Goal: Task Accomplishment & Management: Complete application form

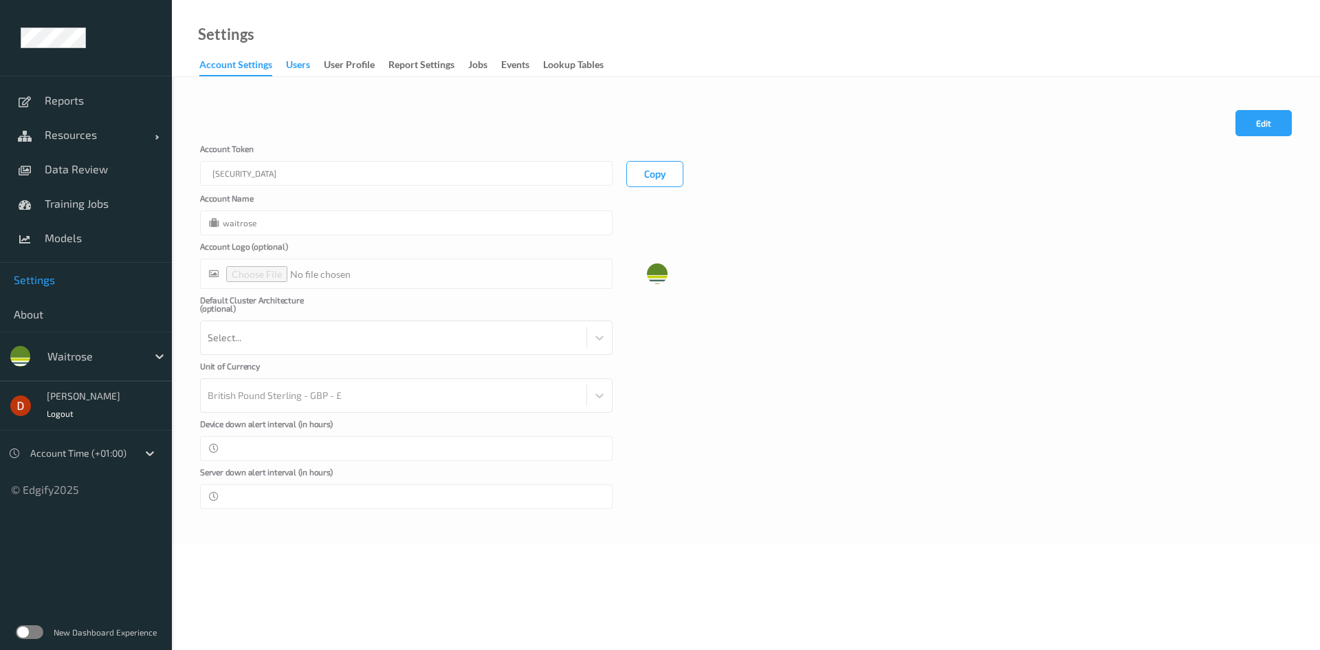
click at [301, 65] on div "users" at bounding box center [298, 66] width 24 height 17
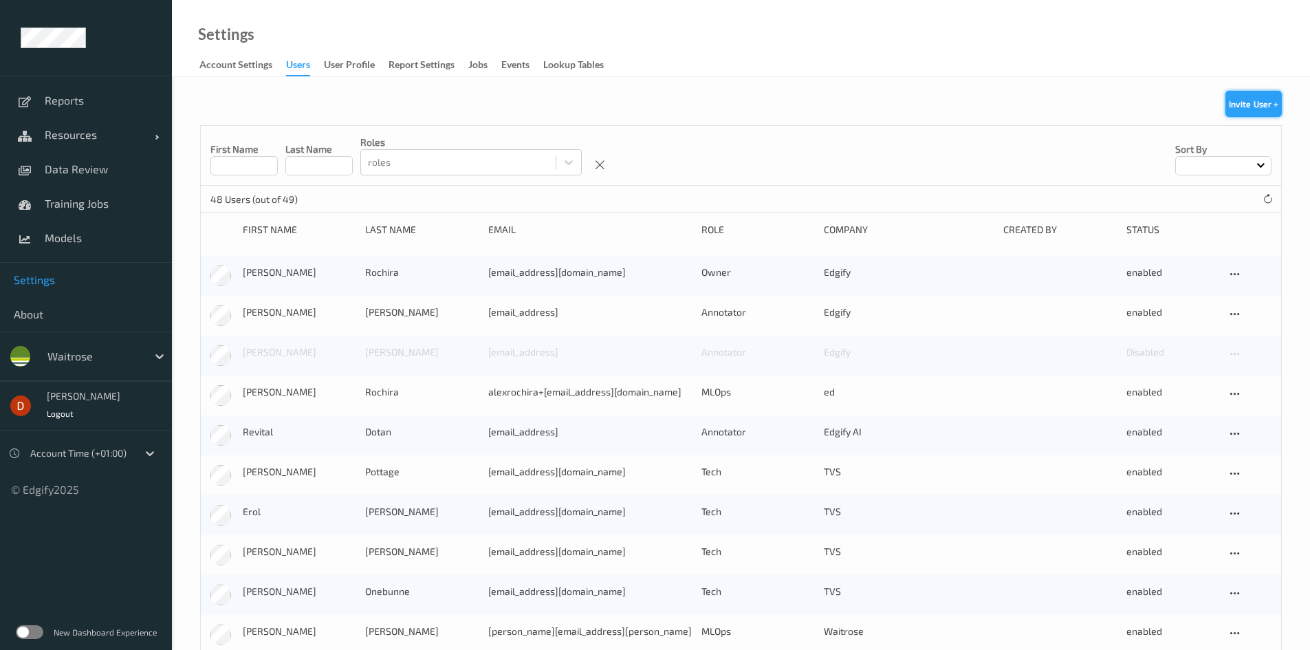
click at [1263, 107] on button "Invite User +" at bounding box center [1253, 104] width 56 height 26
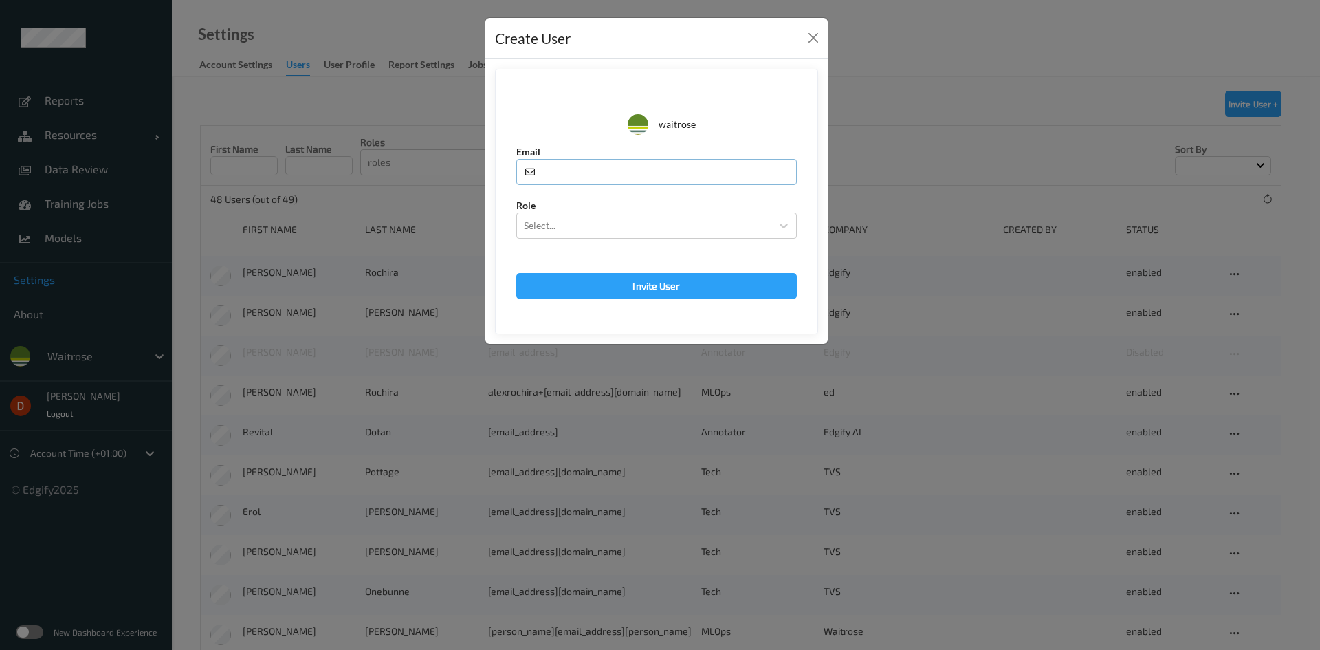
click at [613, 167] on input "text" at bounding box center [656, 172] width 281 height 26
click at [564, 167] on input "text" at bounding box center [656, 172] width 281 height 26
paste input "[EMAIL_ADDRESS][DOMAIN_NAME]"
type input "[EMAIL_ADDRESS][DOMAIN_NAME]"
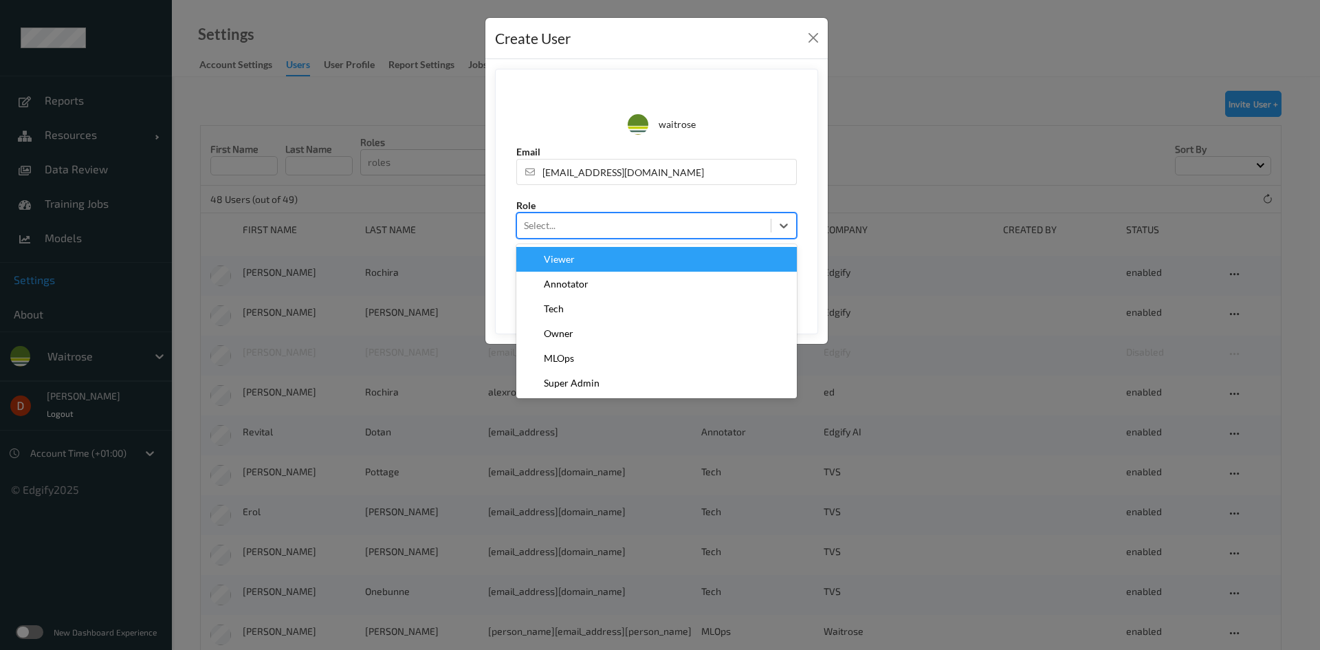
click at [589, 231] on div at bounding box center [644, 225] width 240 height 17
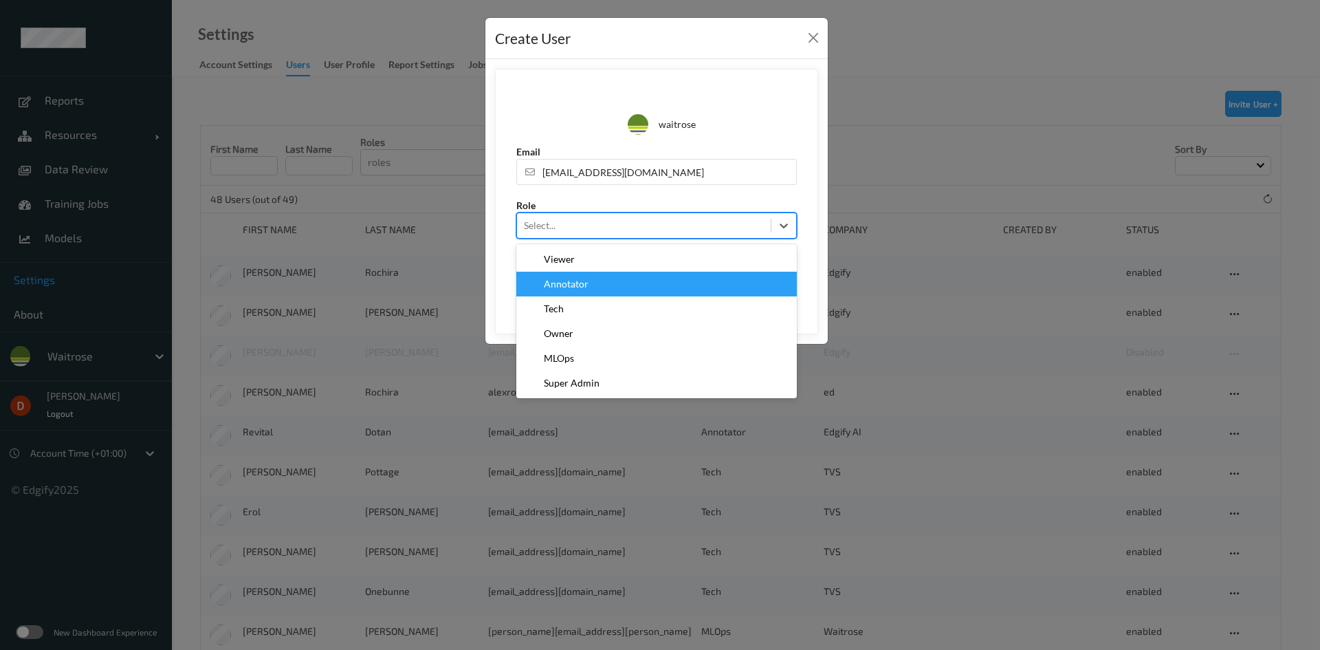
click at [602, 282] on div "Annotator" at bounding box center [657, 284] width 264 height 14
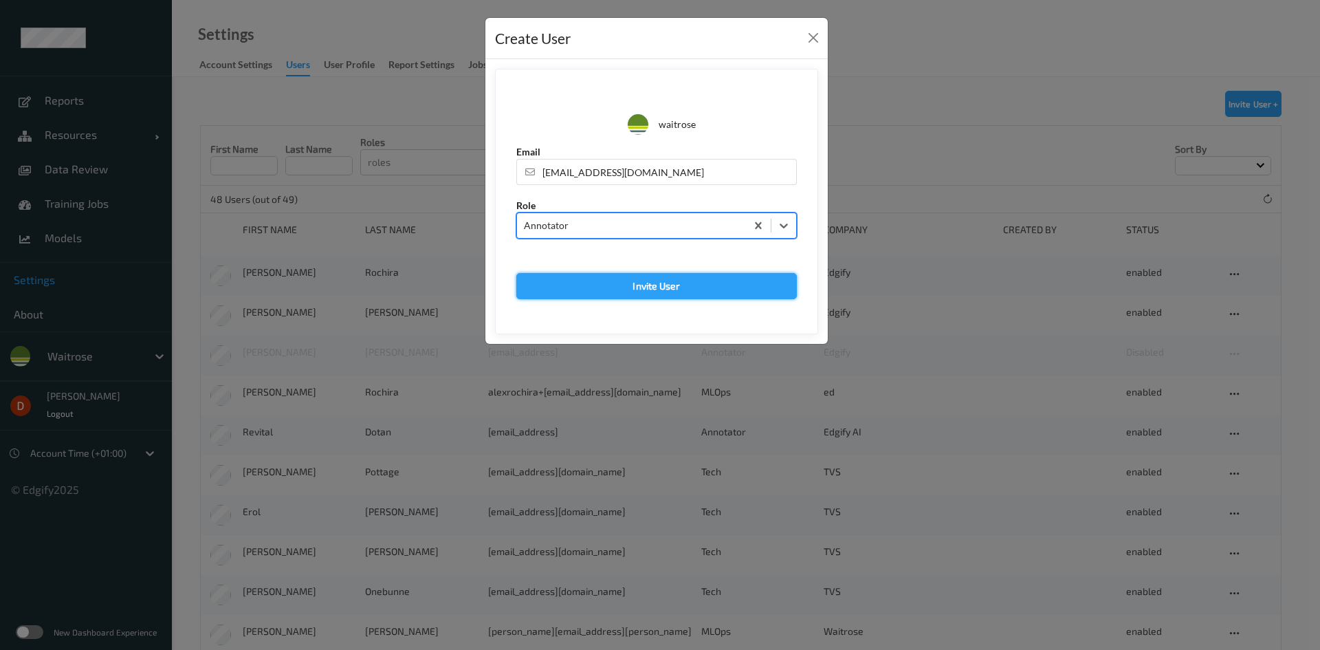
click at [741, 285] on button "Invite User" at bounding box center [656, 286] width 281 height 26
type input "[EMAIL_ADDRESS][DOMAIN_NAME]"
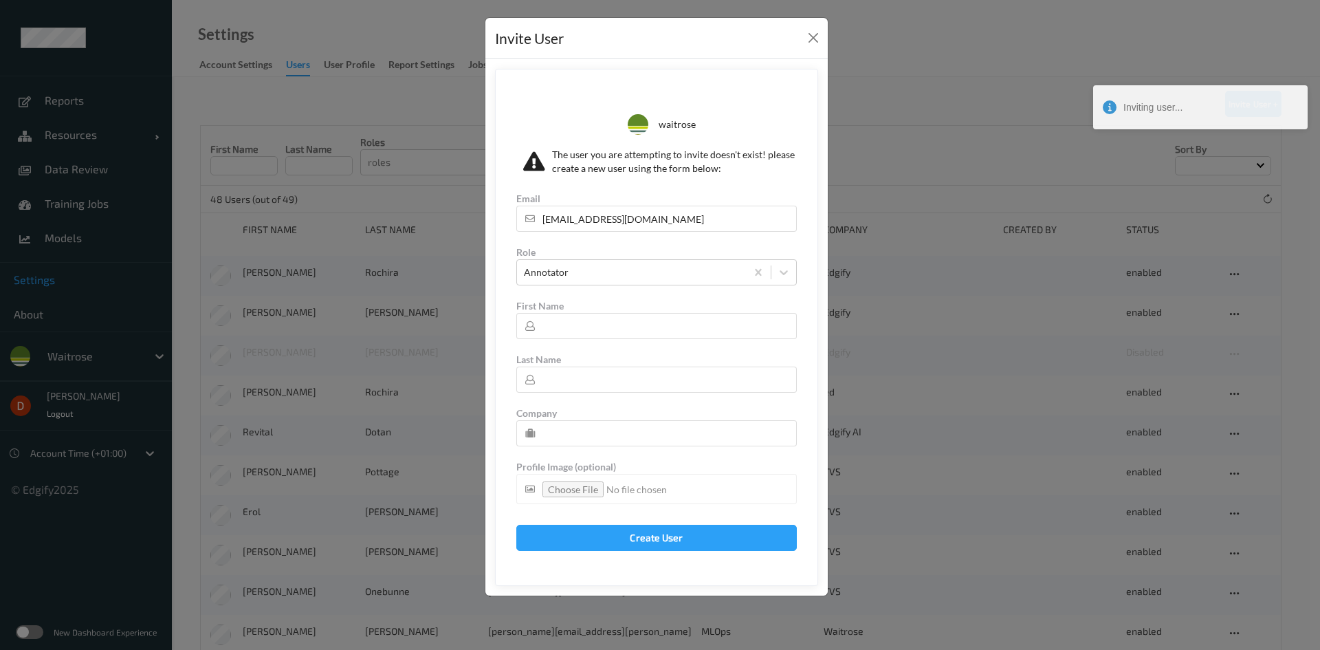
click at [633, 341] on div at bounding box center [617, 346] width 203 height 14
click at [631, 336] on input "text" at bounding box center [656, 326] width 281 height 26
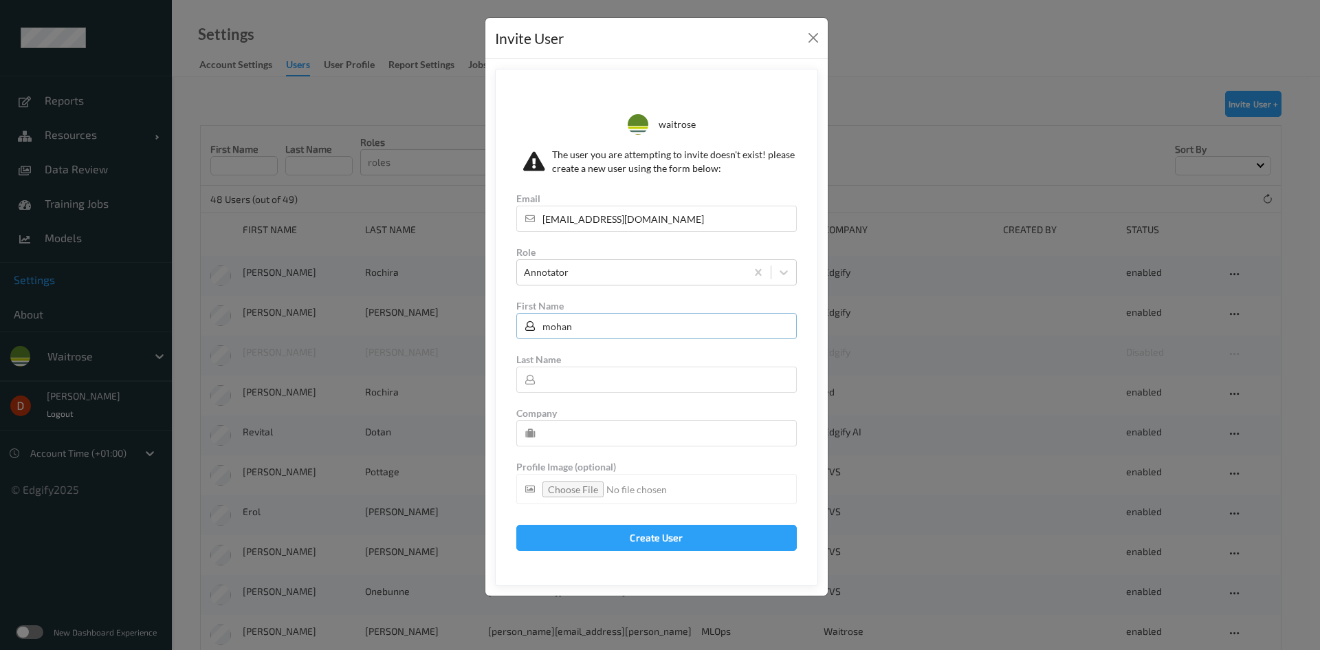
type input "mohan"
type input "kune"
click at [618, 432] on input "text" at bounding box center [656, 433] width 281 height 26
type input "AligionAI"
click at [660, 536] on button "Create User" at bounding box center [656, 538] width 281 height 26
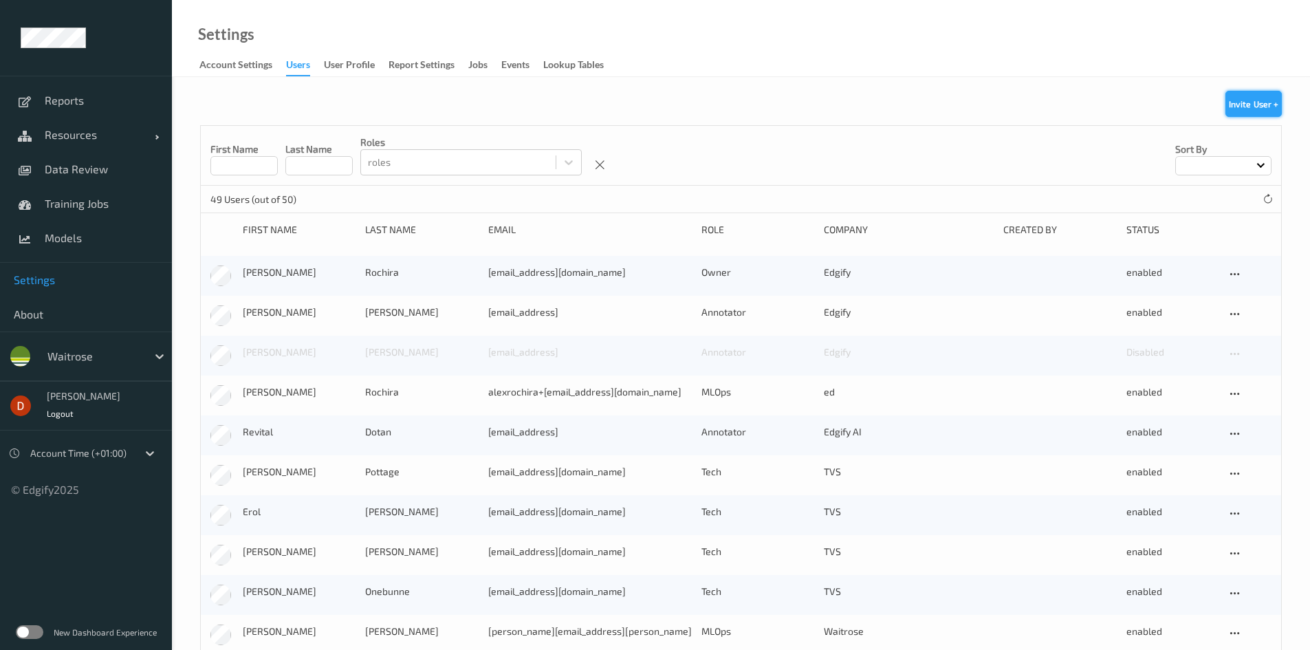
click at [1245, 106] on button "Invite User +" at bounding box center [1253, 104] width 56 height 26
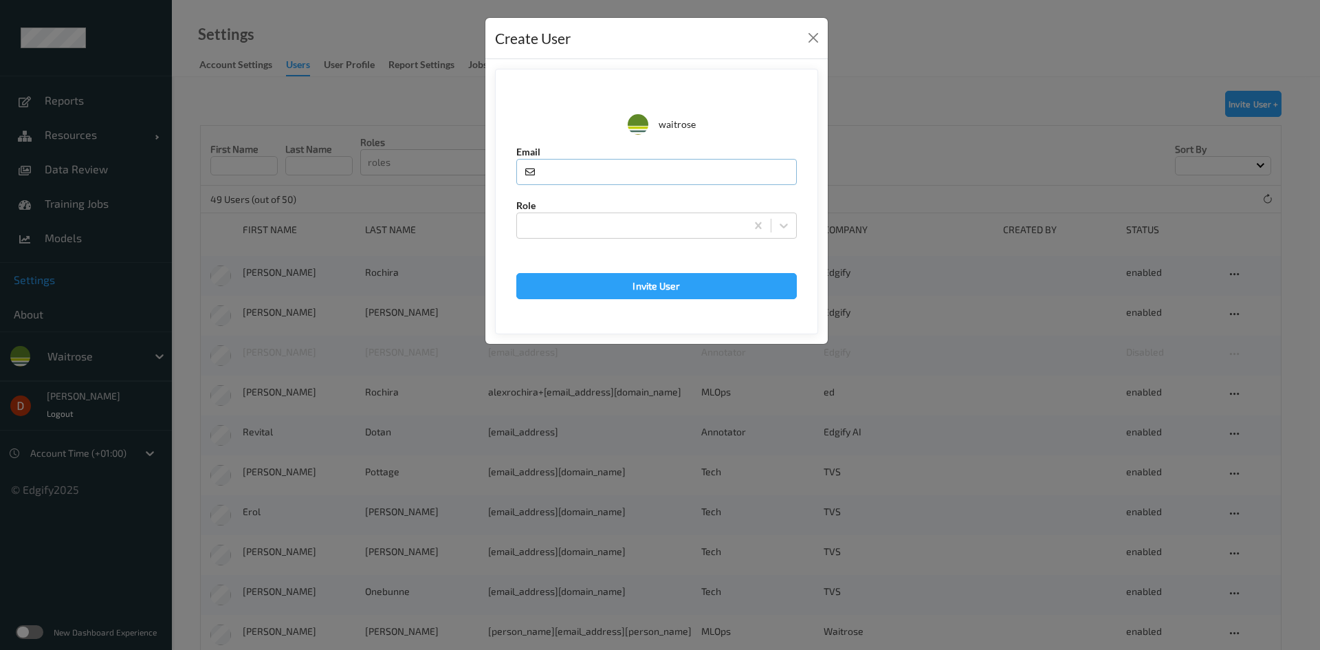
click at [569, 170] on input "text" at bounding box center [656, 172] width 281 height 26
click at [656, 175] on input "text" at bounding box center [656, 172] width 281 height 26
paste input "[EMAIL_ADDRESS][DOMAIN_NAME]"
type input "[EMAIL_ADDRESS][DOMAIN_NAME]"
click at [705, 232] on div at bounding box center [631, 225] width 215 height 17
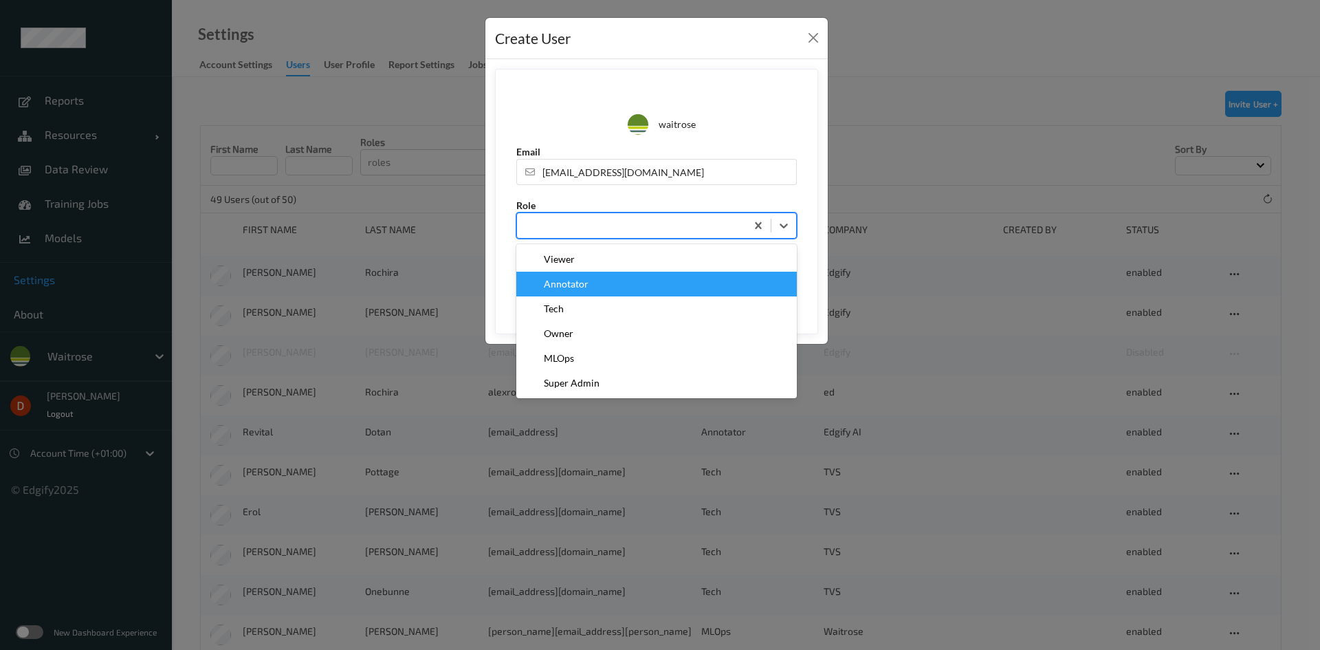
click at [633, 284] on div "Annotator" at bounding box center [657, 284] width 264 height 14
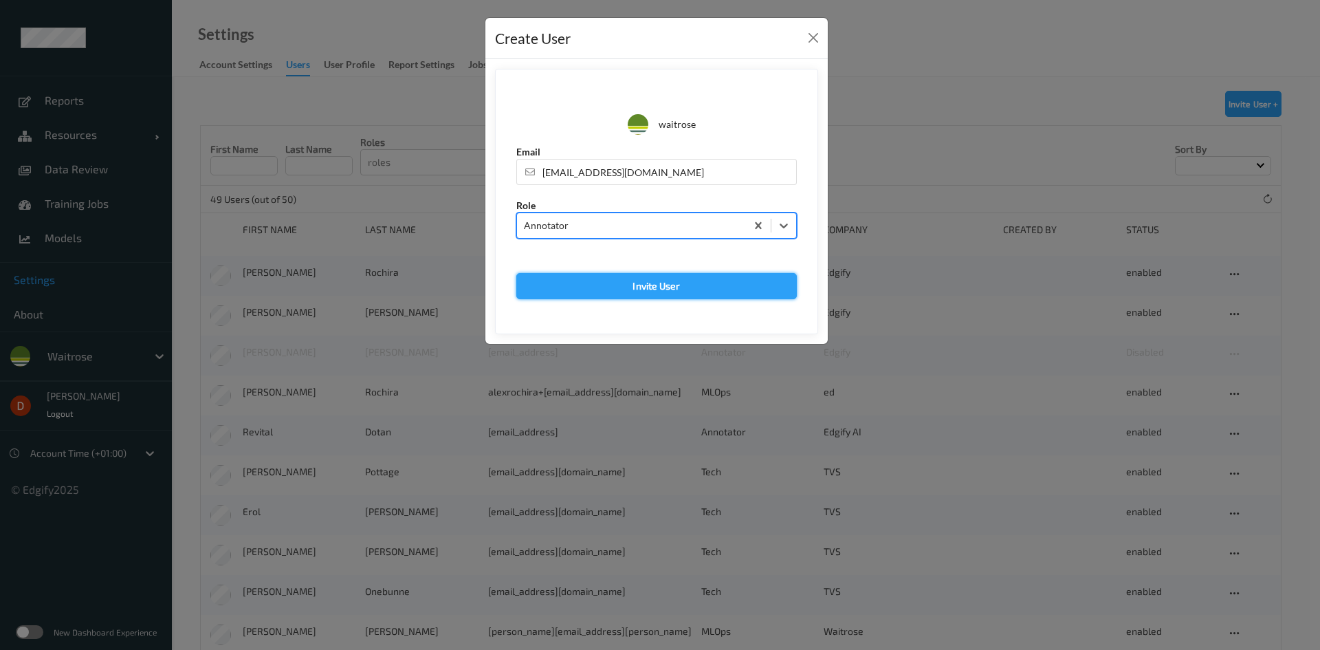
click at [680, 282] on button "Invite User" at bounding box center [656, 286] width 281 height 26
type input "[EMAIL_ADDRESS][DOMAIN_NAME]"
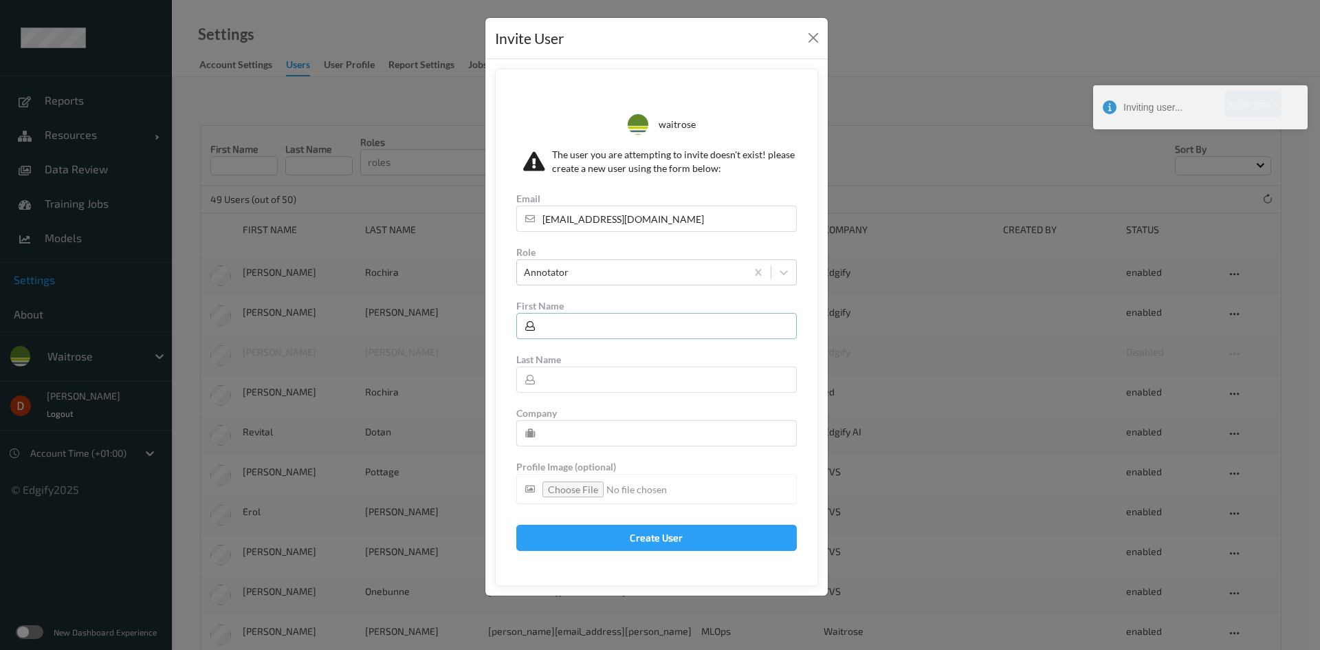
click at [616, 327] on input "text" at bounding box center [656, 326] width 281 height 26
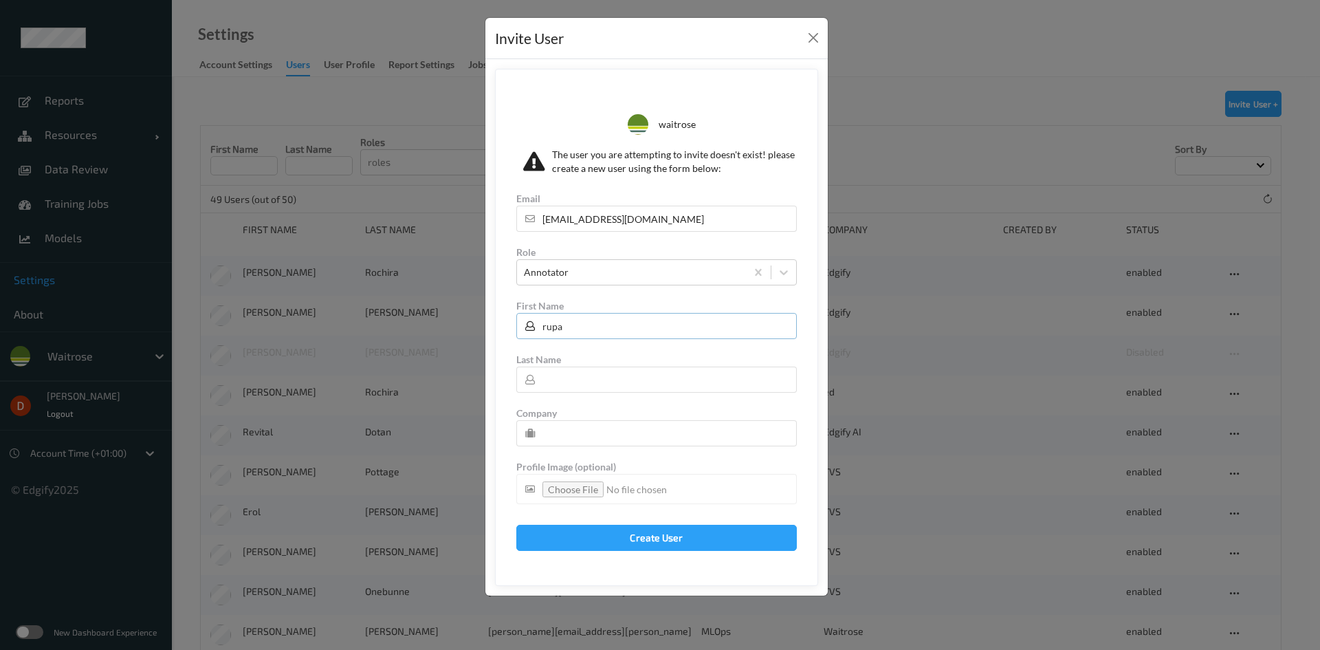
type input "rupa"
click at [602, 378] on input "text" at bounding box center [656, 380] width 281 height 26
type input "a"
click at [570, 420] on input "text" at bounding box center [656, 433] width 281 height 26
type input "AligionAI"
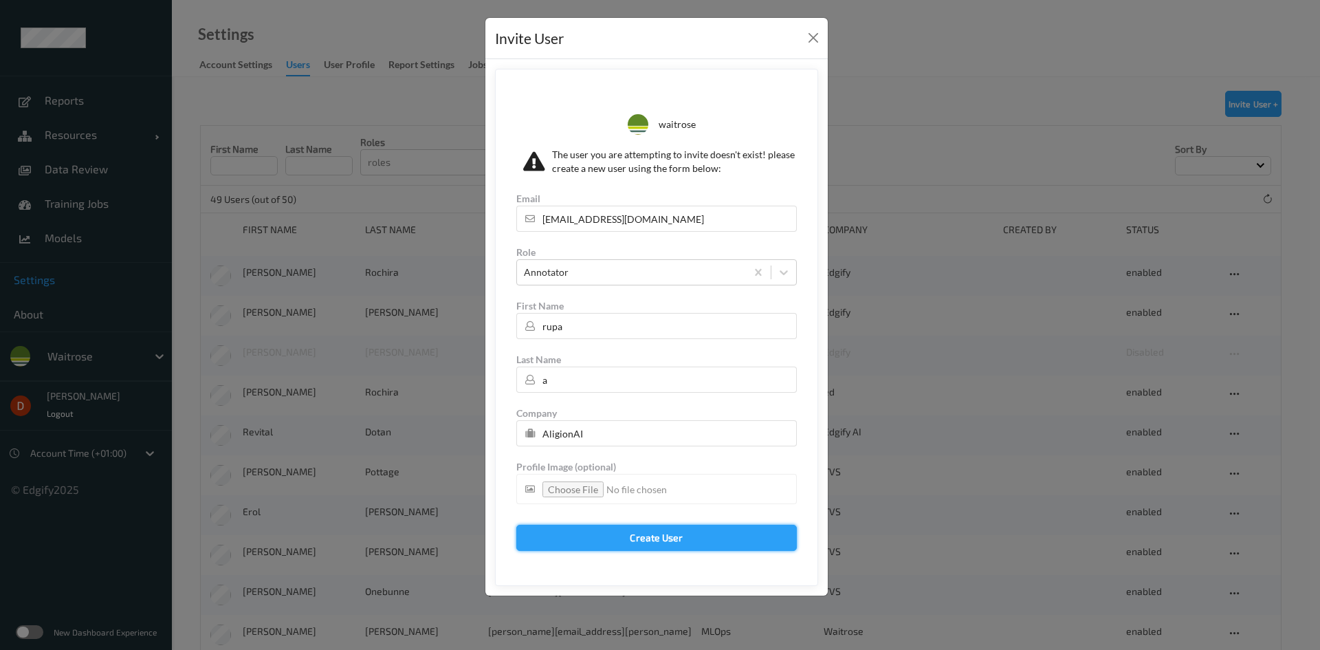
click at [622, 545] on button "Create User" at bounding box center [656, 538] width 281 height 26
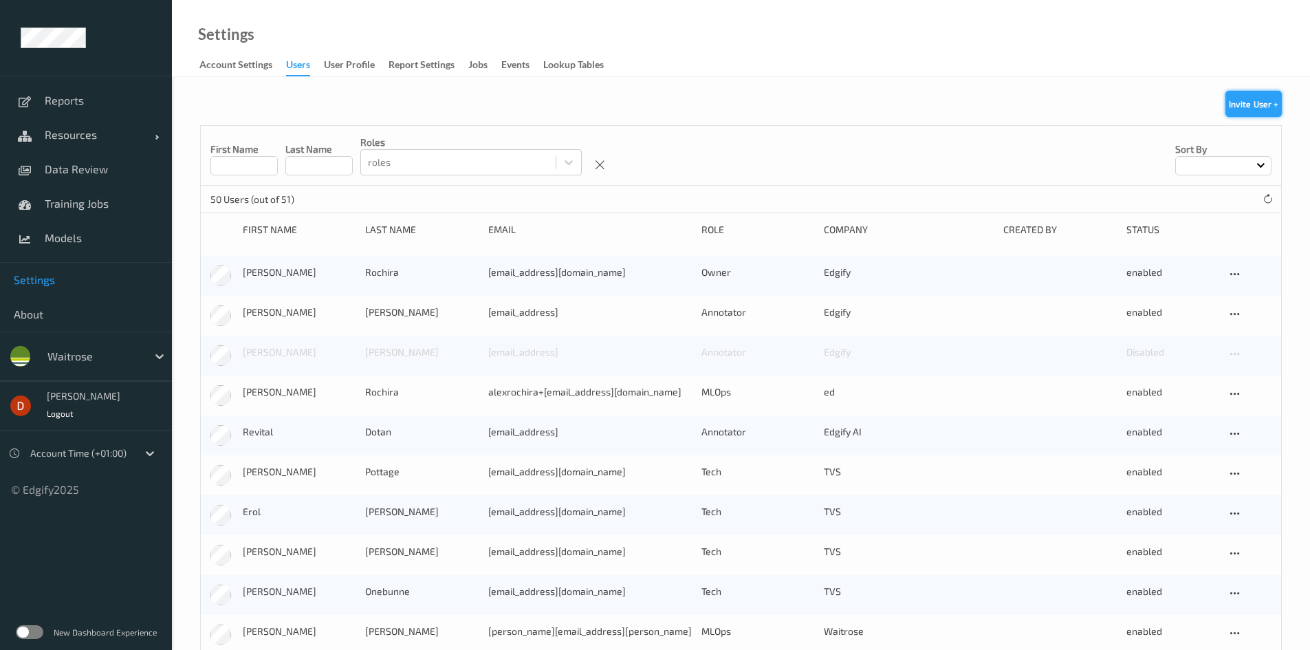
click at [1260, 95] on button "Invite User +" at bounding box center [1253, 104] width 56 height 26
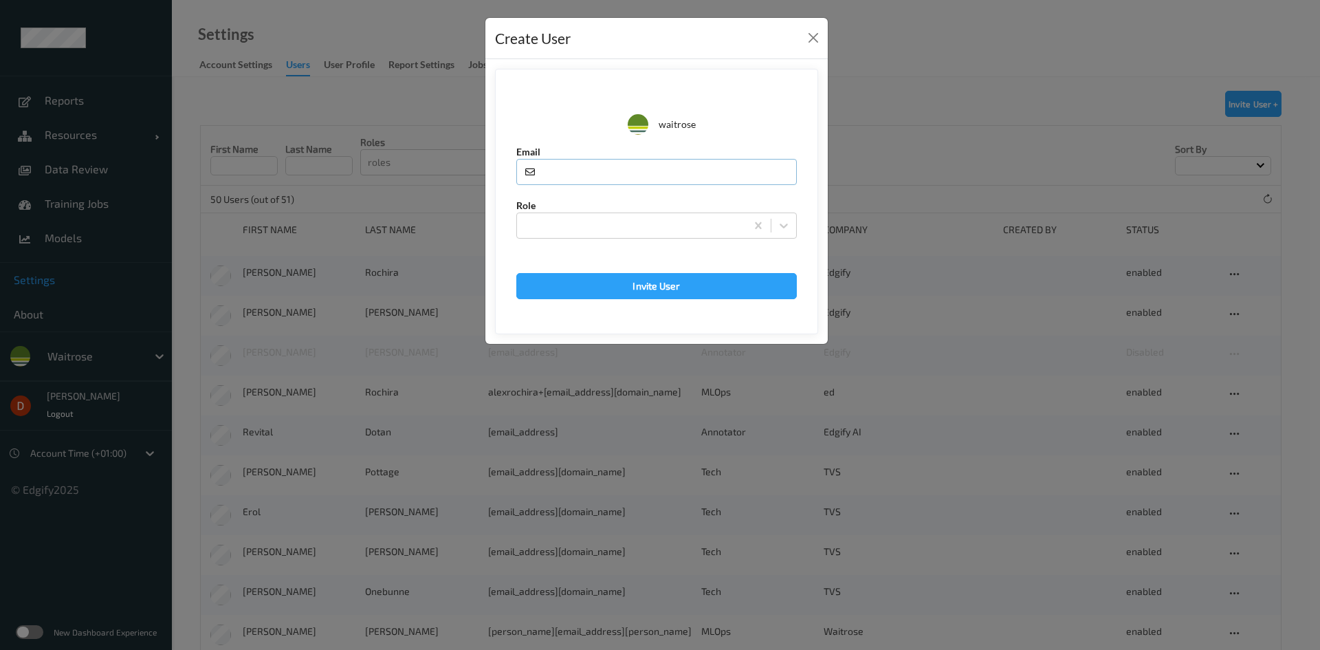
click at [607, 182] on input "text" at bounding box center [656, 172] width 281 height 26
click at [620, 171] on input "text" at bounding box center [656, 172] width 281 height 26
paste input "[PERSON_NAME][EMAIL_ADDRESS][DOMAIN_NAME]"
type input "[PERSON_NAME][EMAIL_ADDRESS][DOMAIN_NAME]"
click at [609, 228] on div at bounding box center [631, 225] width 215 height 17
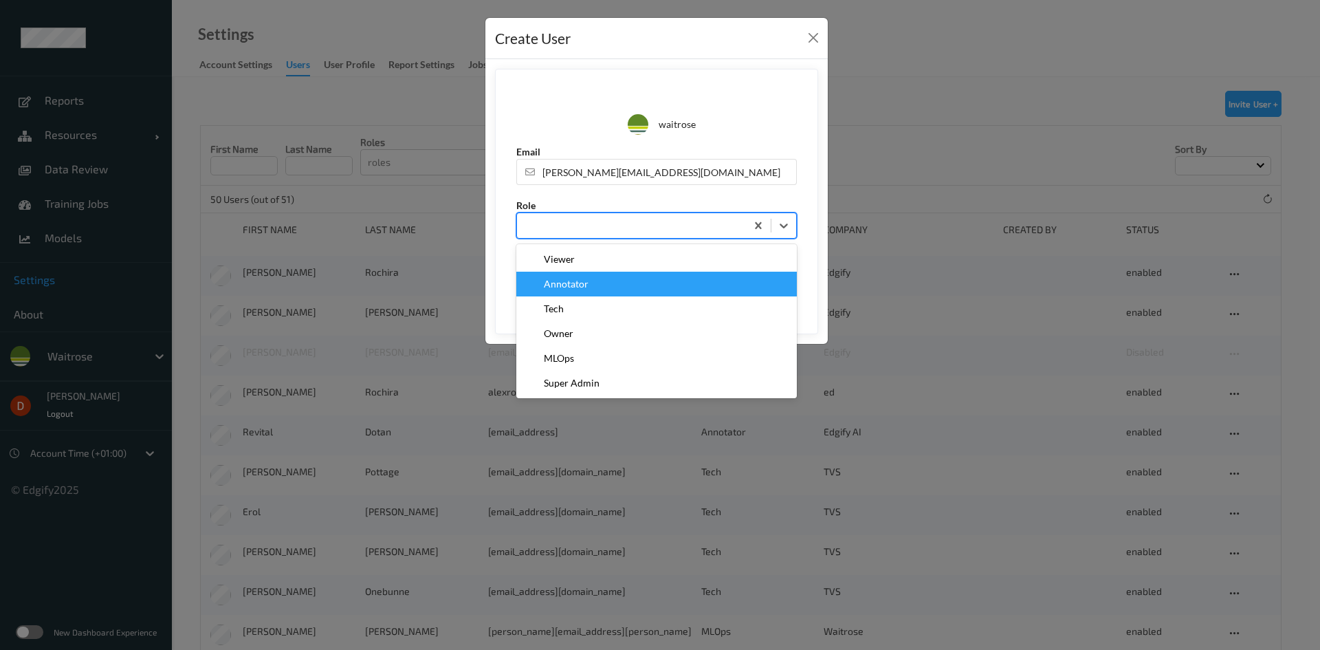
click at [602, 291] on div "Annotator" at bounding box center [656, 284] width 281 height 25
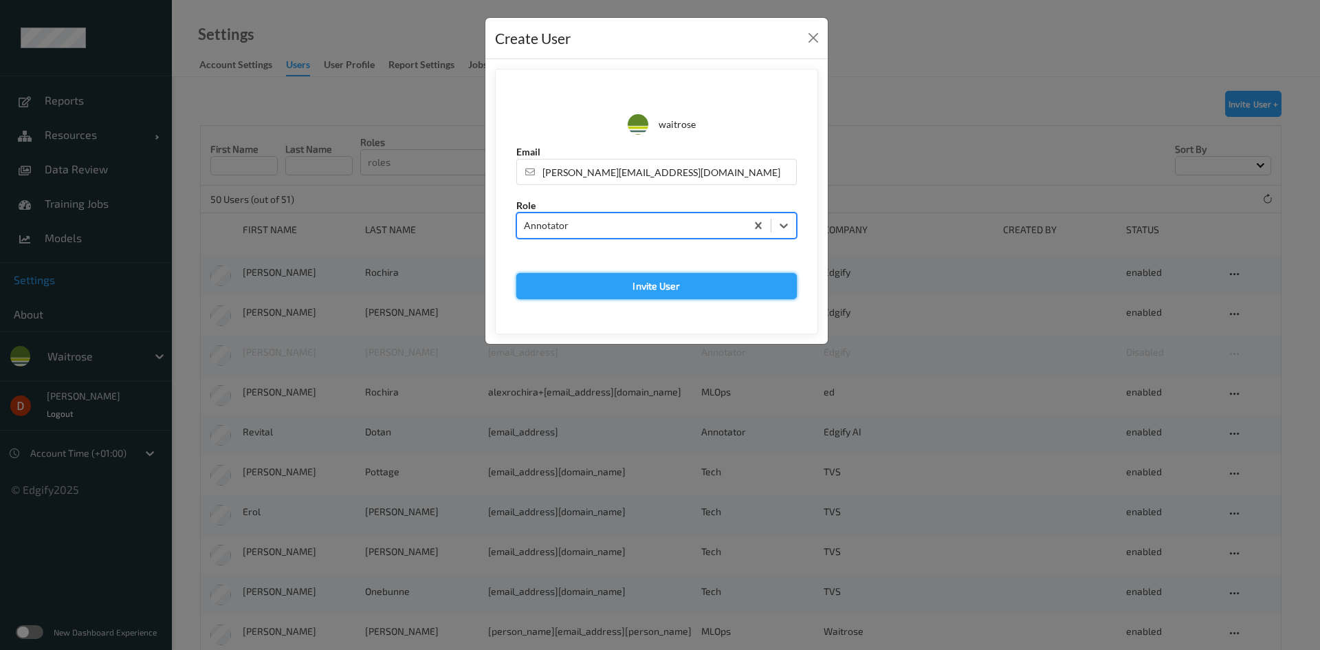
click at [616, 273] on button "Invite User" at bounding box center [656, 286] width 281 height 26
type input "[PERSON_NAME][EMAIL_ADDRESS][DOMAIN_NAME]"
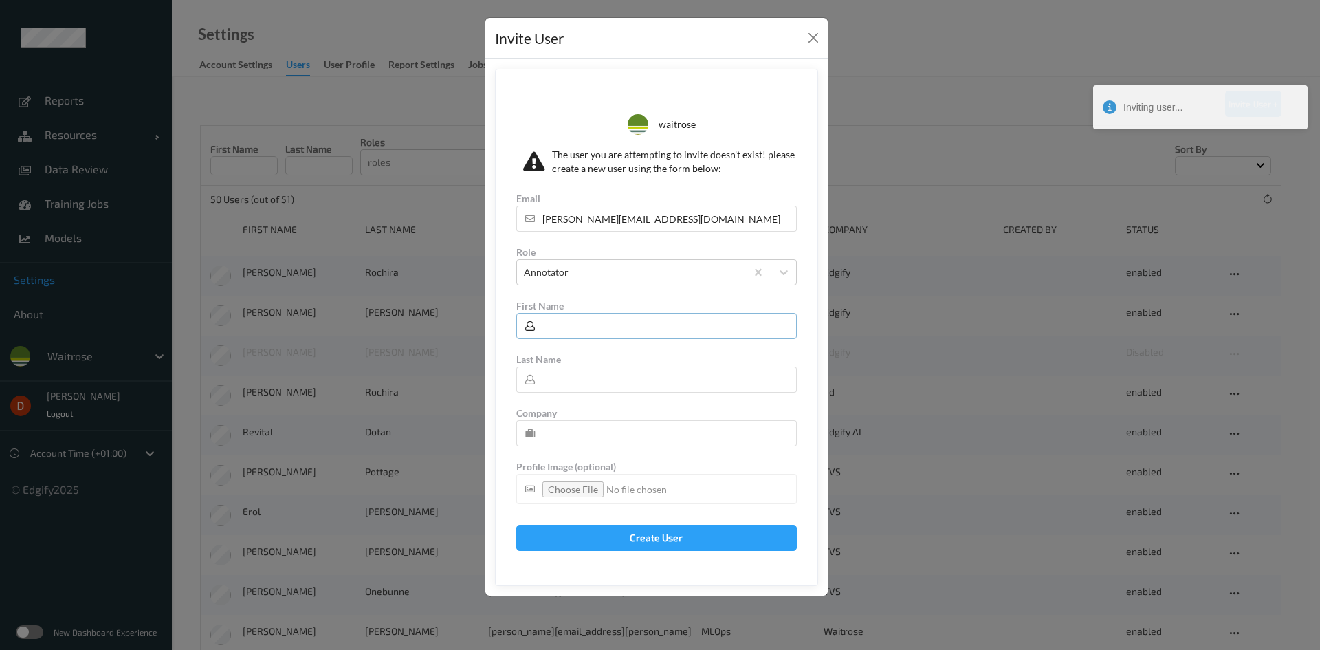
click at [606, 328] on input "text" at bounding box center [656, 326] width 281 height 26
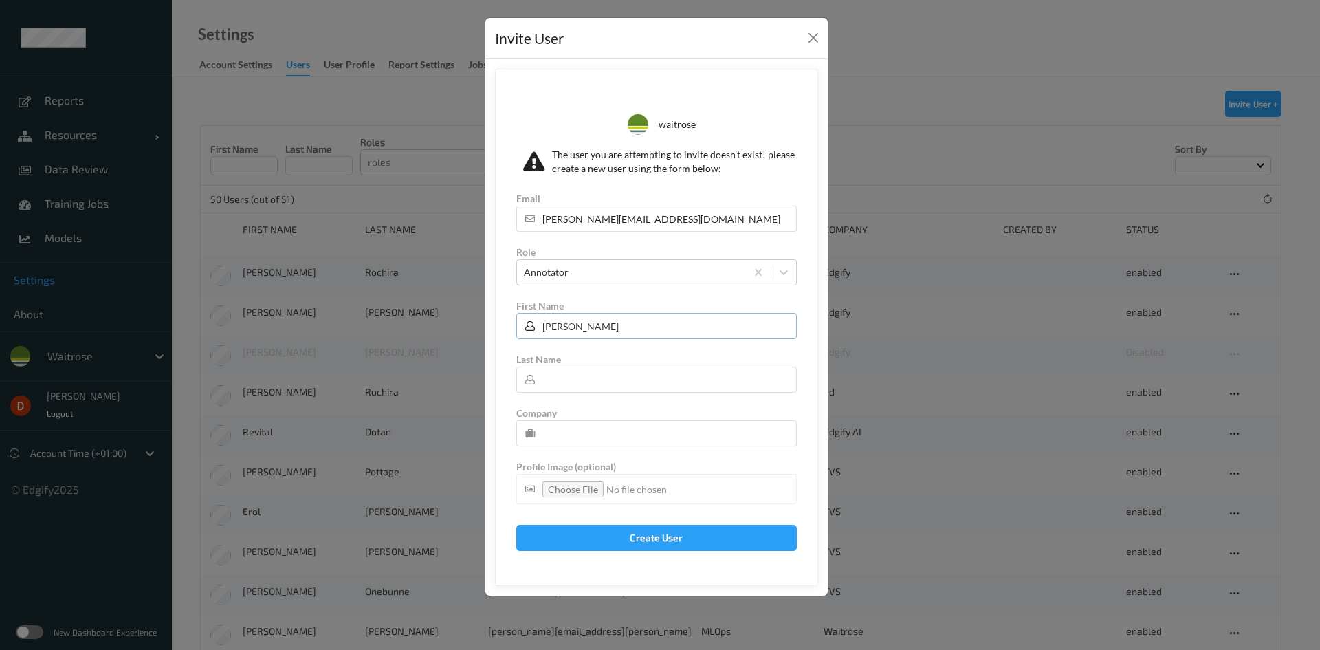
type input "[PERSON_NAME]"
click at [658, 378] on input "text" at bounding box center [656, 380] width 281 height 26
type input "g"
click at [618, 459] on div at bounding box center [617, 453] width 203 height 14
click at [616, 446] on div at bounding box center [617, 453] width 203 height 14
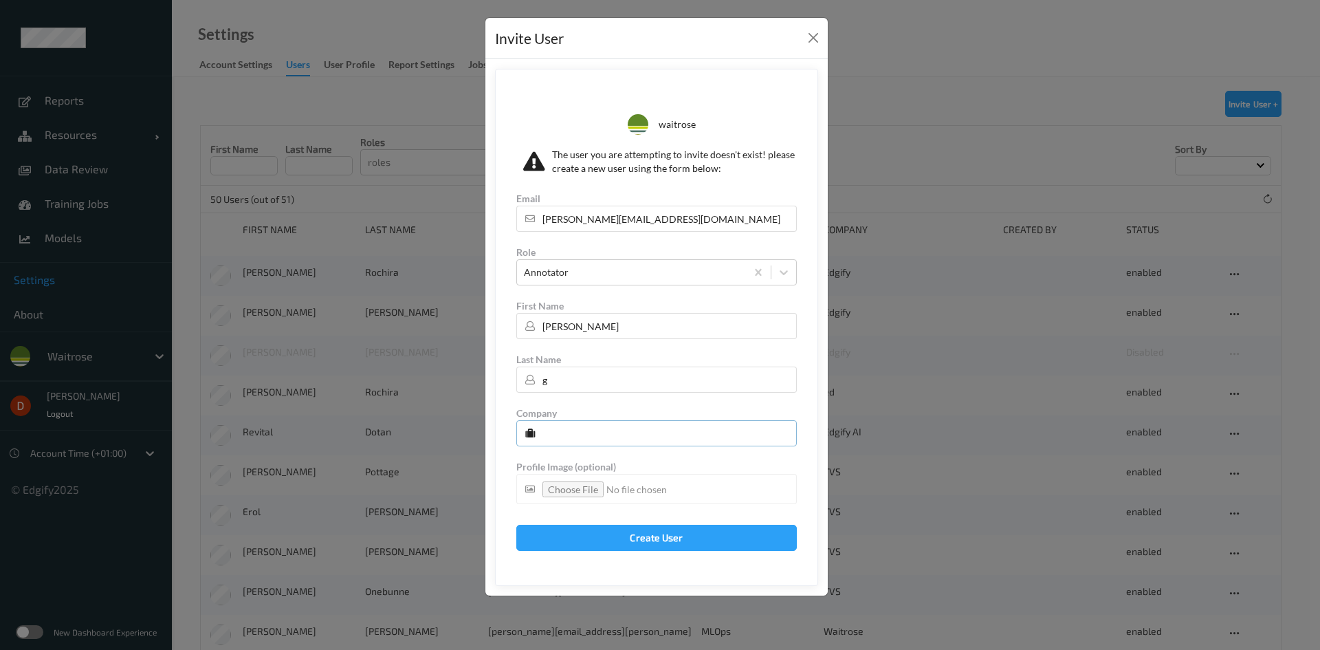
click at [615, 440] on input "text" at bounding box center [656, 433] width 281 height 26
type input "AligionAI"
click at [620, 530] on button "Create User" at bounding box center [656, 538] width 281 height 26
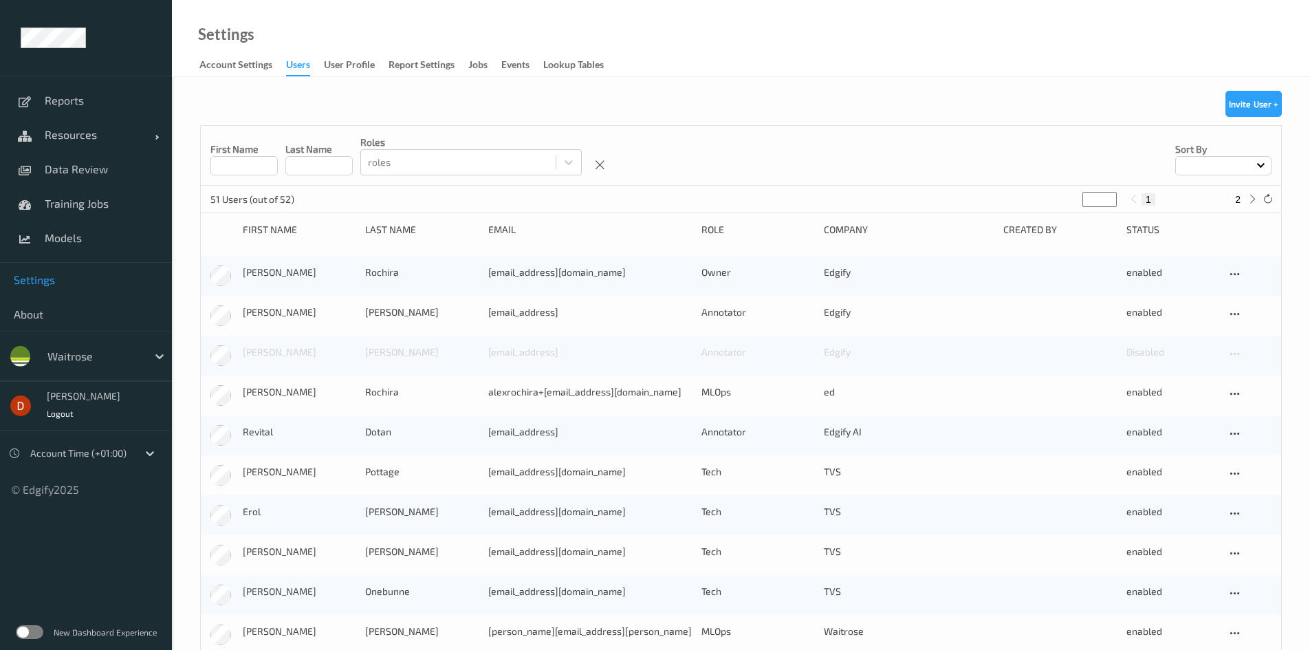
click at [1253, 98] on div "New user was created!" at bounding box center [1190, 112] width 220 height 59
click at [1246, 113] on button "Invite User +" at bounding box center [1253, 104] width 56 height 26
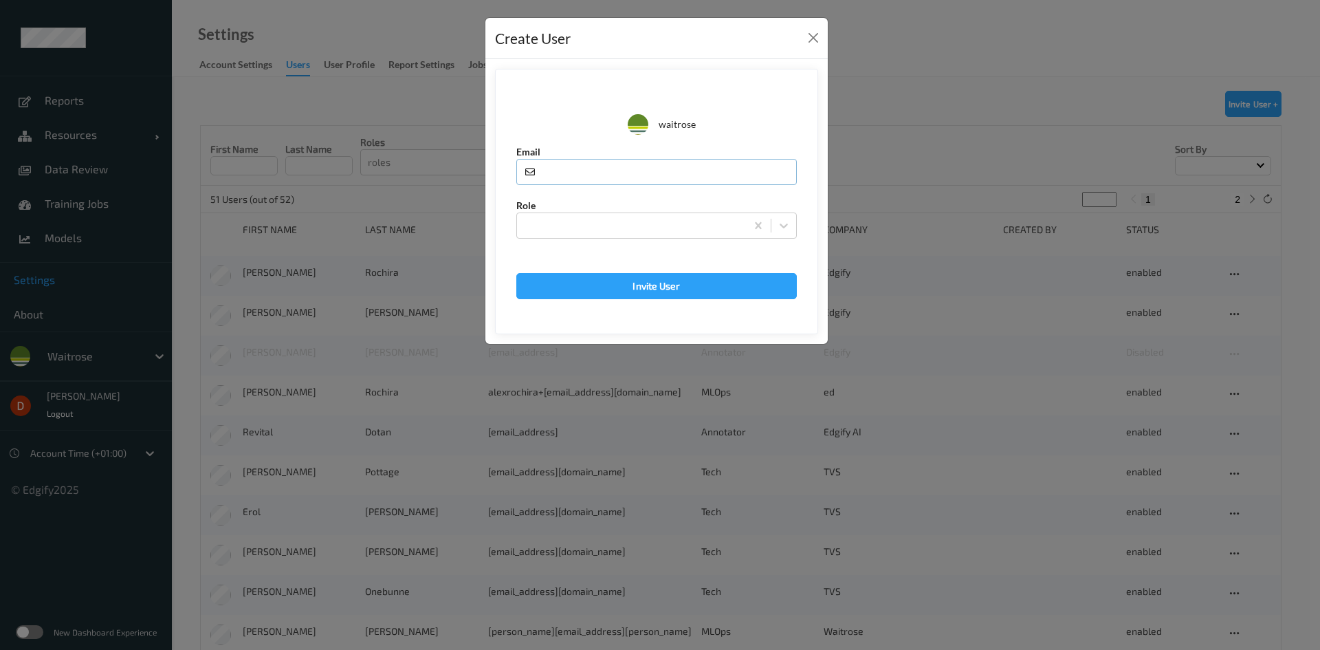
click at [579, 177] on input "text" at bounding box center [656, 172] width 281 height 26
click at [646, 177] on input "text" at bounding box center [656, 172] width 281 height 26
paste input "[EMAIL_ADDRESS][DOMAIN_NAME]"
type input "[EMAIL_ADDRESS][DOMAIN_NAME]"
click at [621, 230] on div at bounding box center [631, 225] width 215 height 17
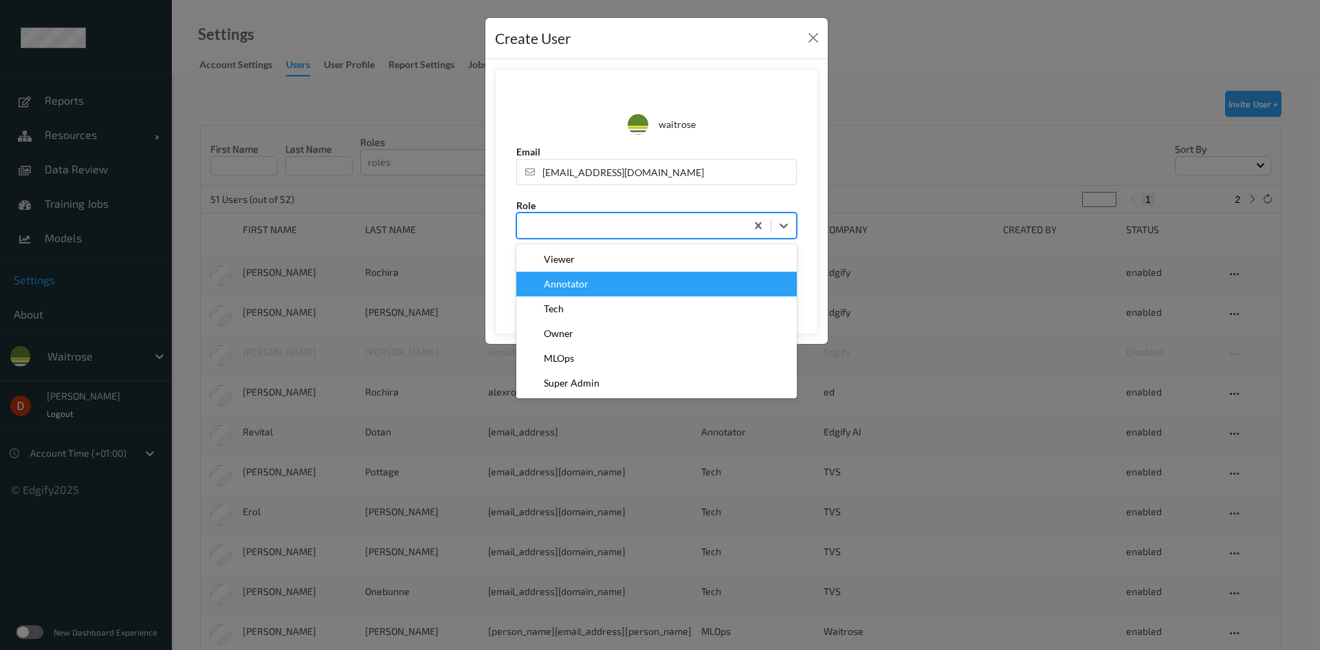
click at [611, 279] on div "Annotator" at bounding box center [657, 284] width 264 height 14
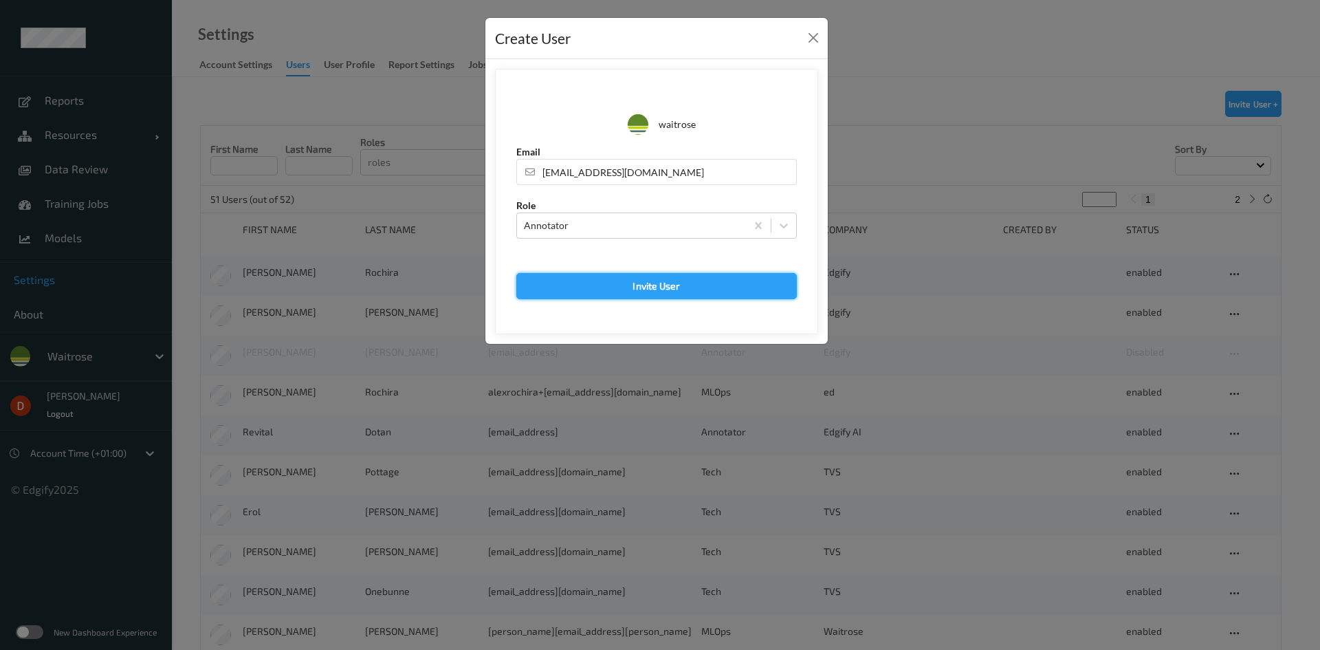
click at [621, 276] on button "Invite User" at bounding box center [656, 286] width 281 height 26
type input "[EMAIL_ADDRESS][DOMAIN_NAME]"
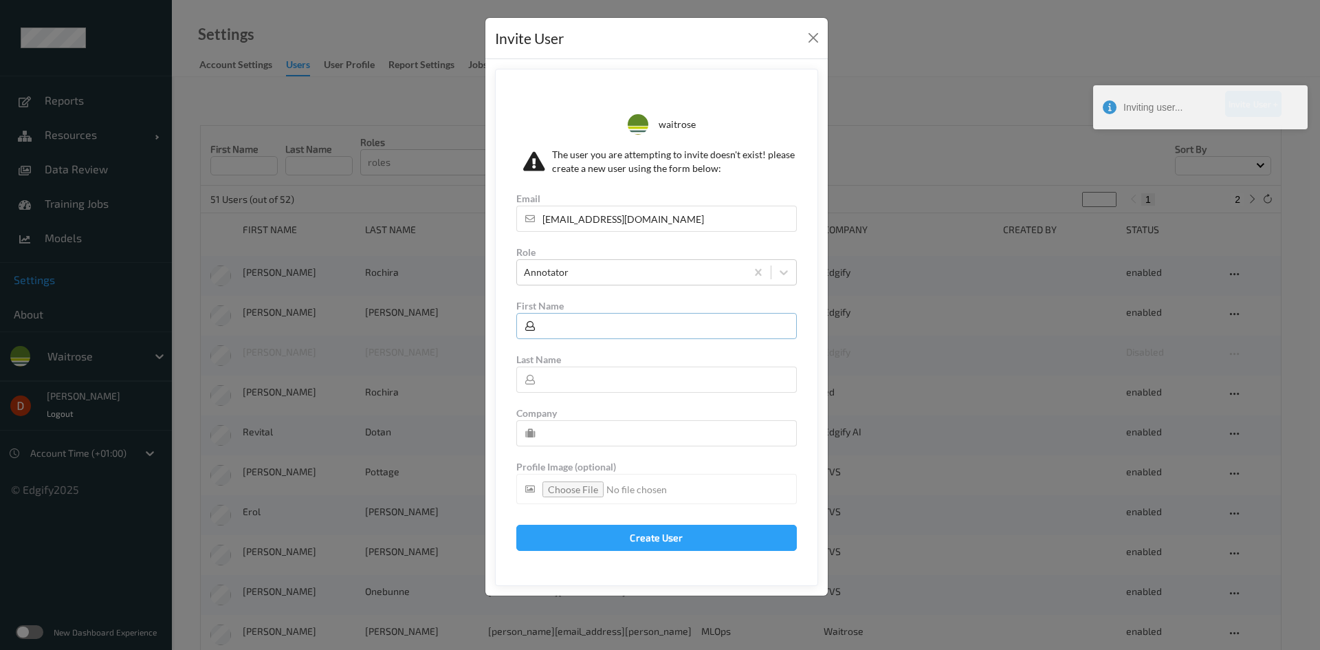
click at [567, 320] on input "text" at bounding box center [656, 326] width 281 height 26
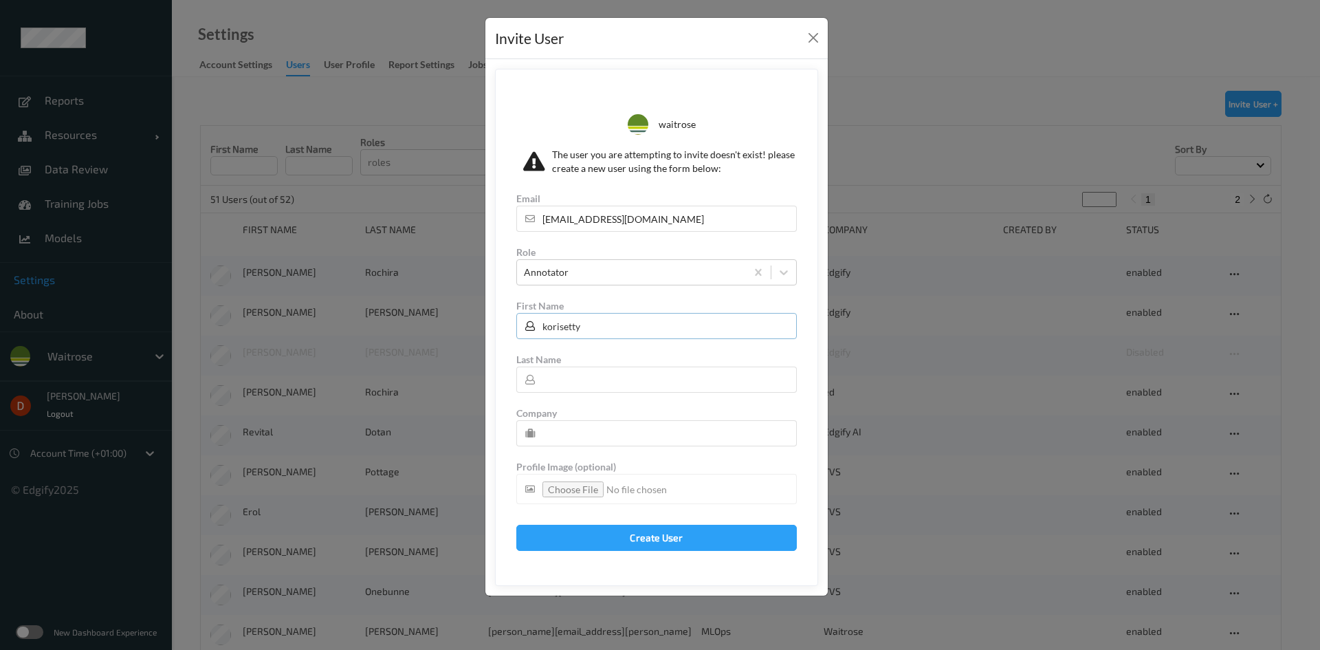
type input "korisetty"
click at [578, 374] on input "text" at bounding box center [656, 380] width 281 height 26
type input "prem"
click at [569, 437] on input "text" at bounding box center [656, 433] width 281 height 26
type input "AligionAI"
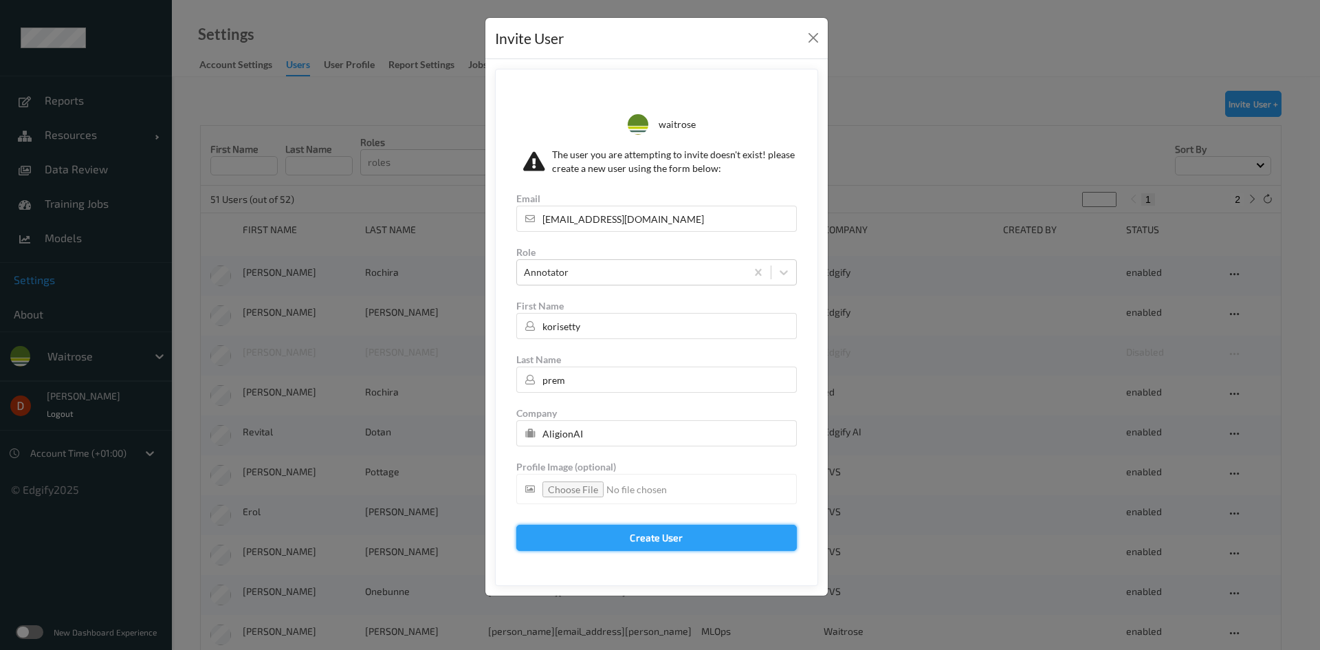
click at [577, 527] on button "Create User" at bounding box center [656, 538] width 281 height 26
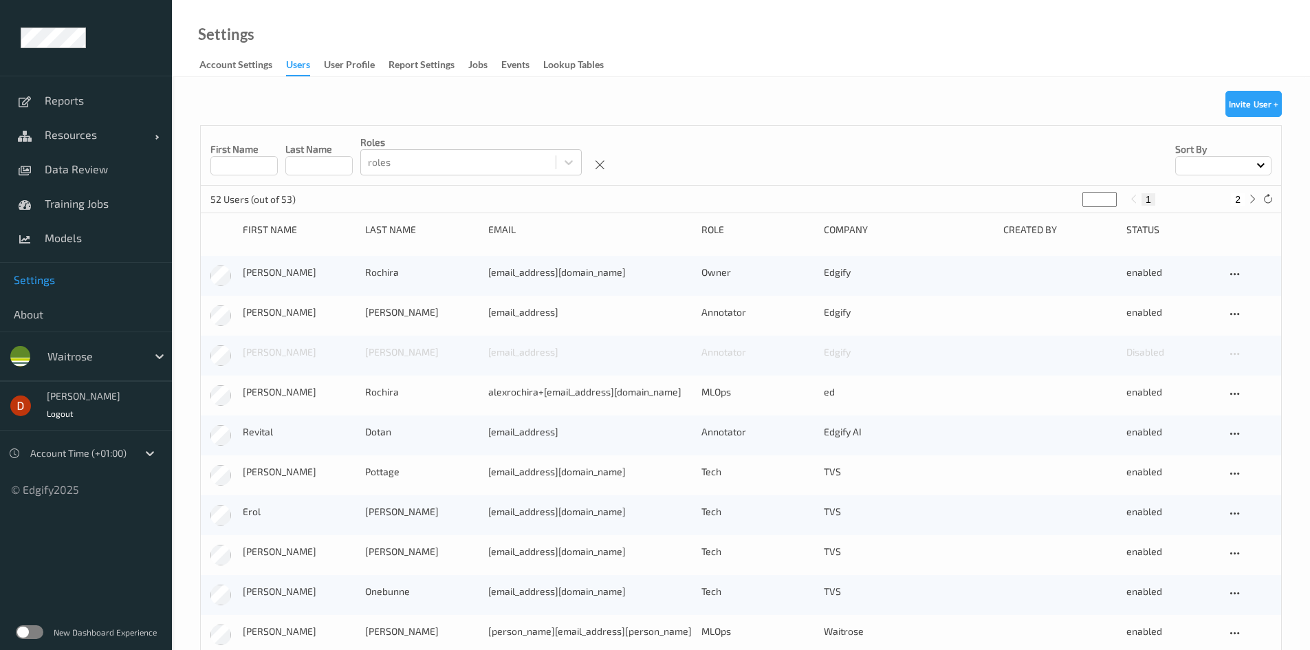
click at [1266, 100] on button "Invite User +" at bounding box center [1253, 104] width 56 height 26
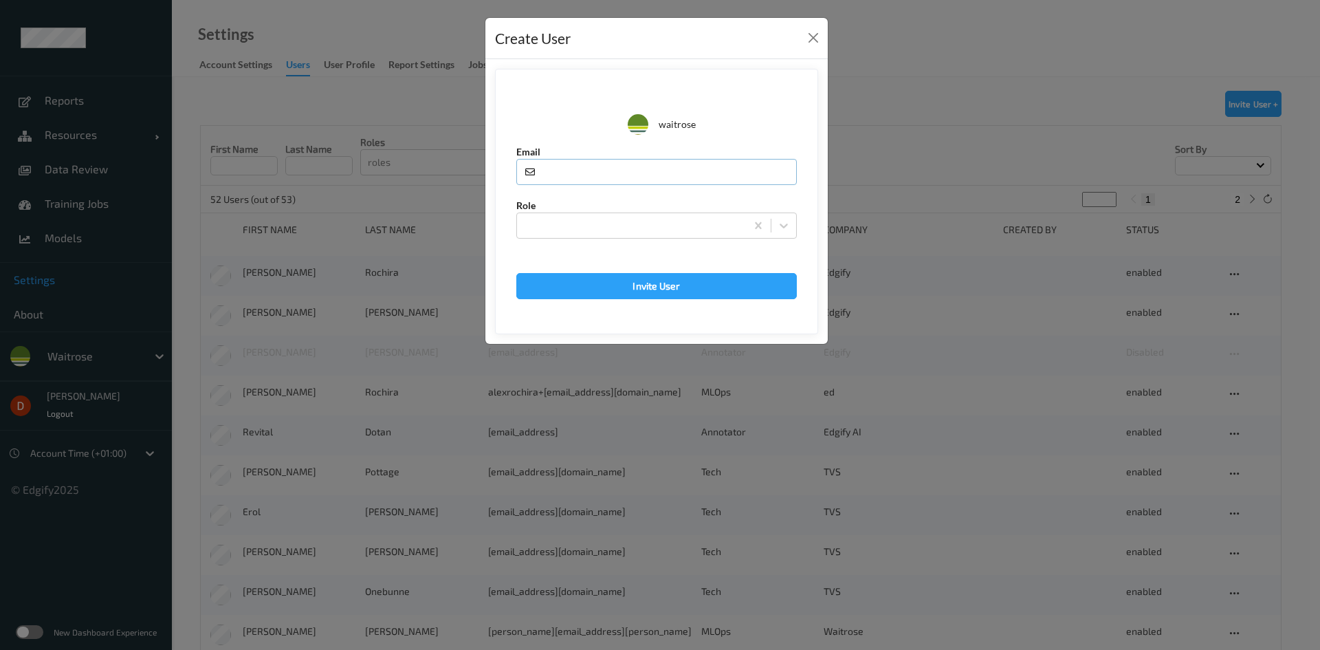
click at [671, 164] on input "text" at bounding box center [656, 172] width 281 height 26
click at [672, 175] on input "text" at bounding box center [656, 172] width 281 height 26
paste input "[EMAIL_ADDRESS][PERSON_NAME][DOMAIN_NAME]"
type input "[EMAIL_ADDRESS][PERSON_NAME][DOMAIN_NAME]"
click at [646, 230] on div at bounding box center [631, 225] width 215 height 17
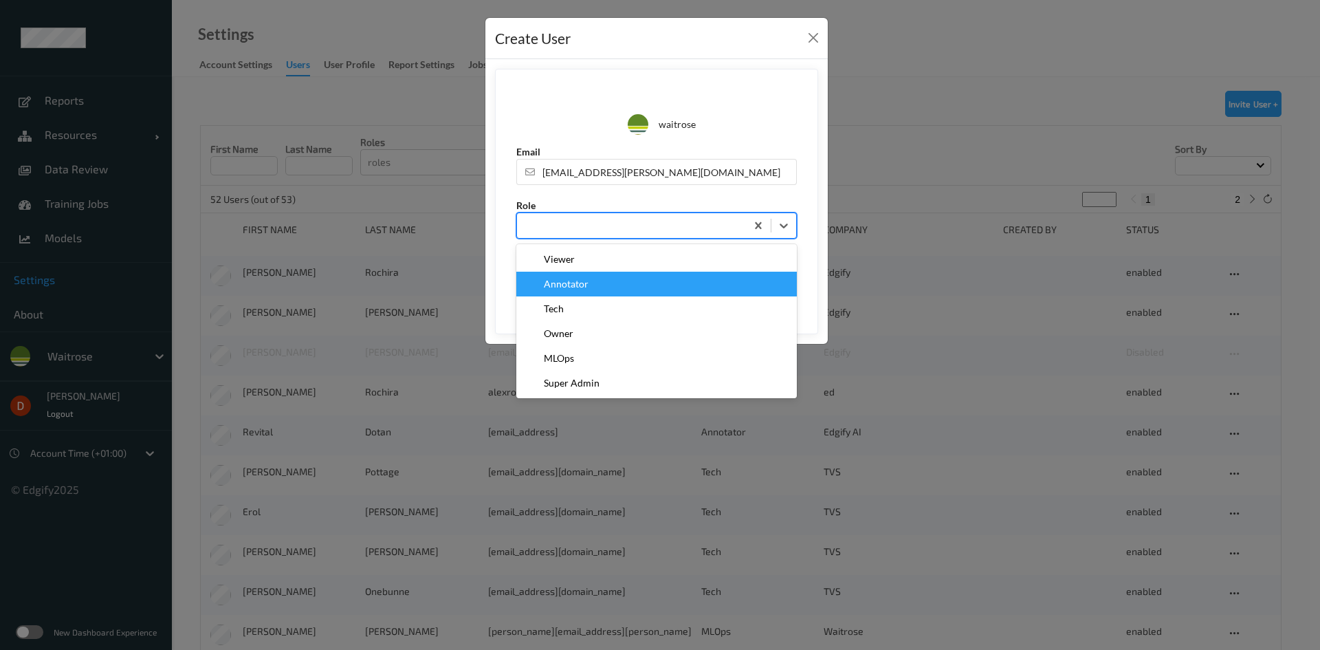
click at [637, 282] on div "Annotator" at bounding box center [657, 284] width 264 height 14
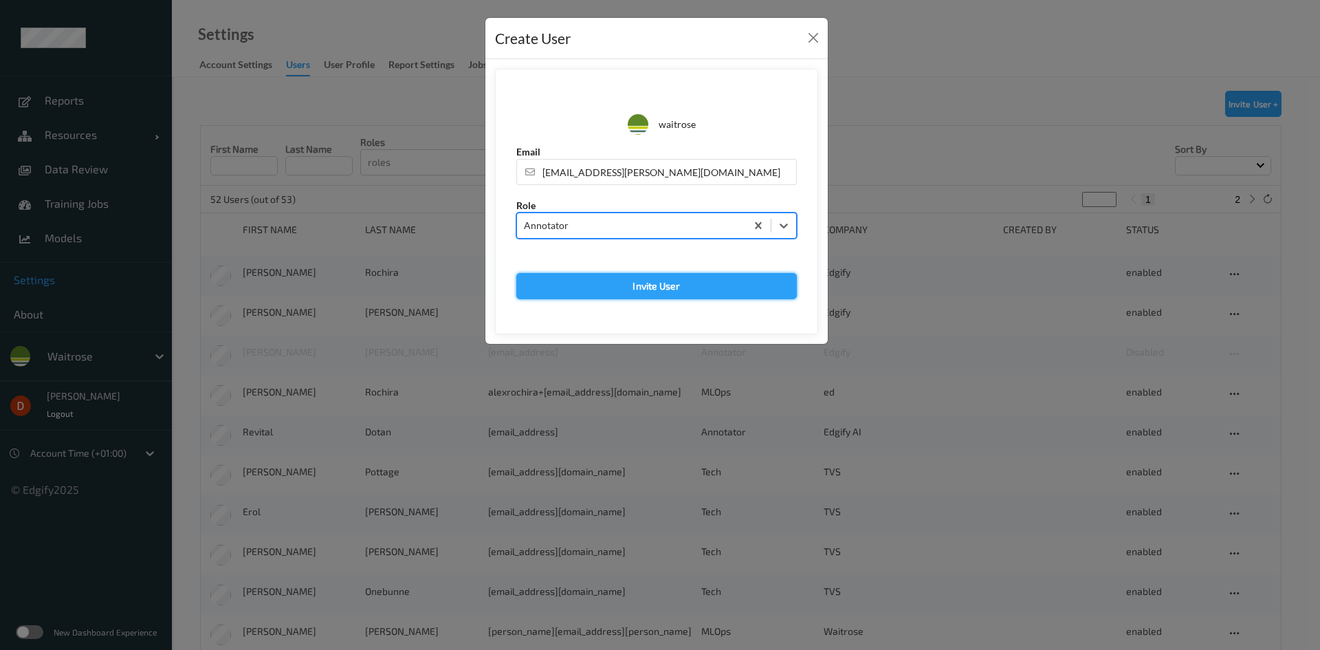
click at [734, 292] on button "Invite User" at bounding box center [656, 286] width 281 height 26
type input "[EMAIL_ADDRESS][PERSON_NAME][DOMAIN_NAME]"
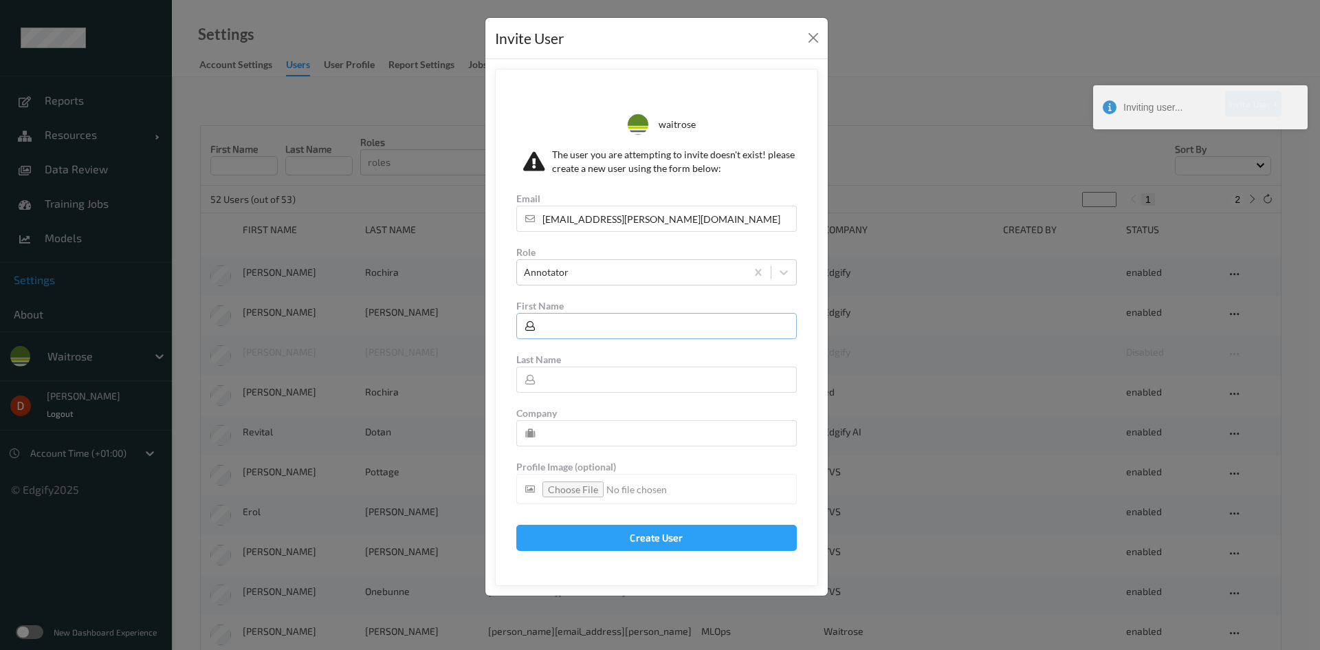
click at [608, 325] on input "text" at bounding box center [656, 326] width 281 height 26
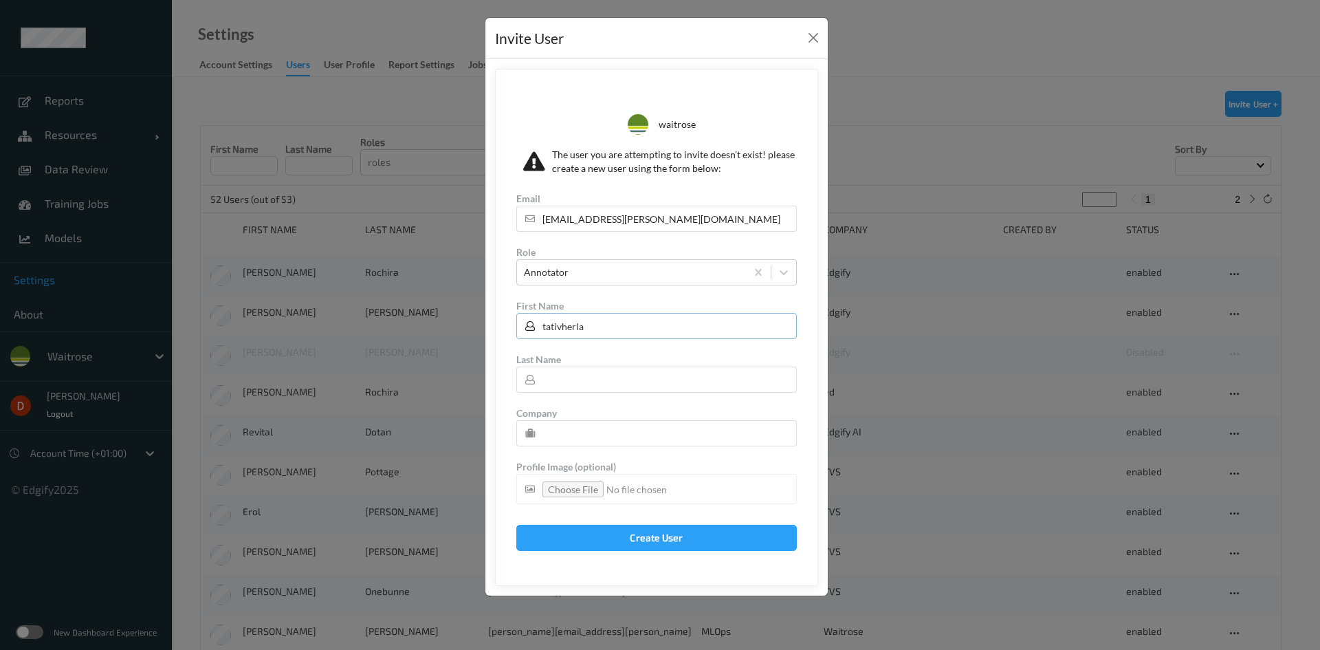
type input "tativherla"
click at [609, 382] on input "text" at bounding box center [656, 380] width 281 height 26
type input "[PERSON_NAME]"
click at [595, 438] on input "text" at bounding box center [656, 433] width 281 height 26
type input "AligionAI"
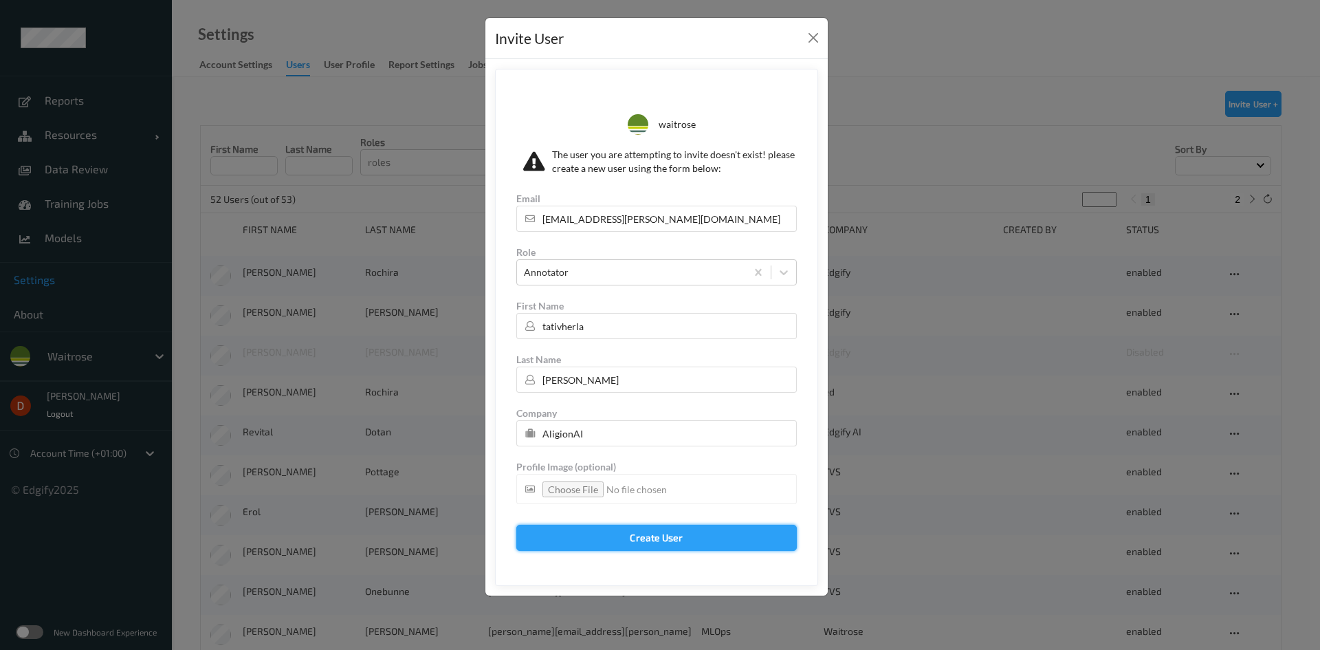
click at [622, 531] on button "Create User" at bounding box center [656, 538] width 281 height 26
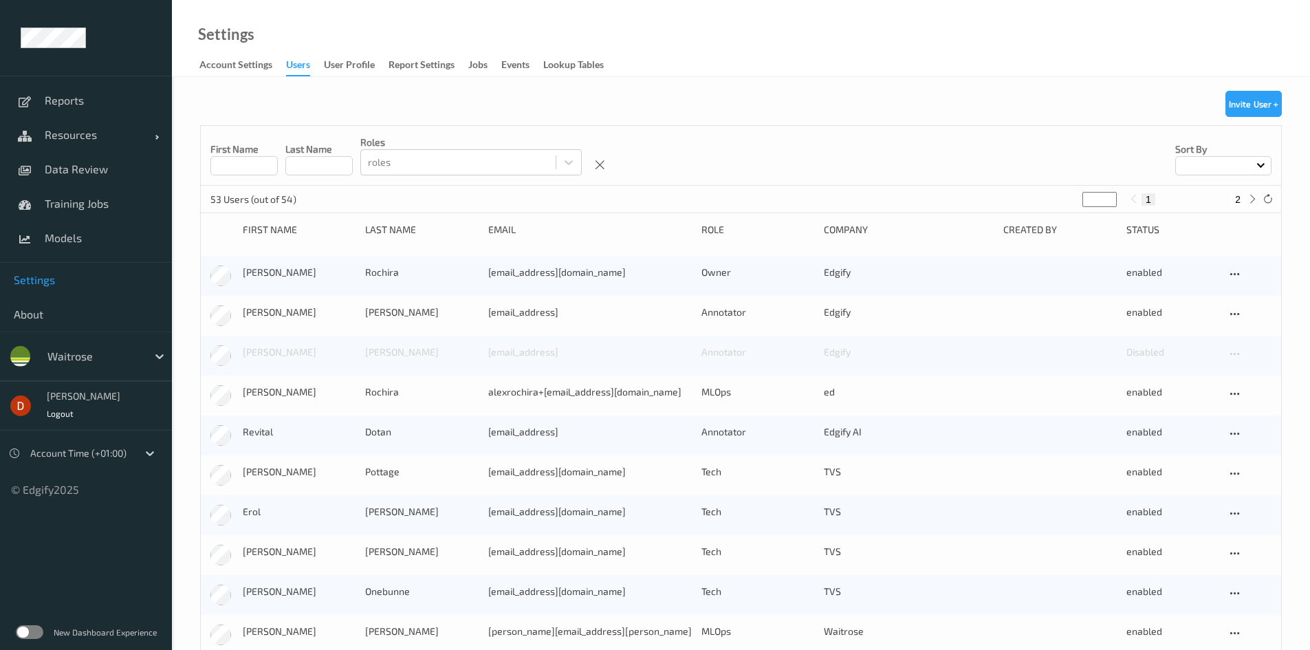
click at [1245, 100] on div "New user was created!" at bounding box center [1190, 112] width 220 height 59
click at [1243, 111] on button "Invite User +" at bounding box center [1253, 104] width 56 height 26
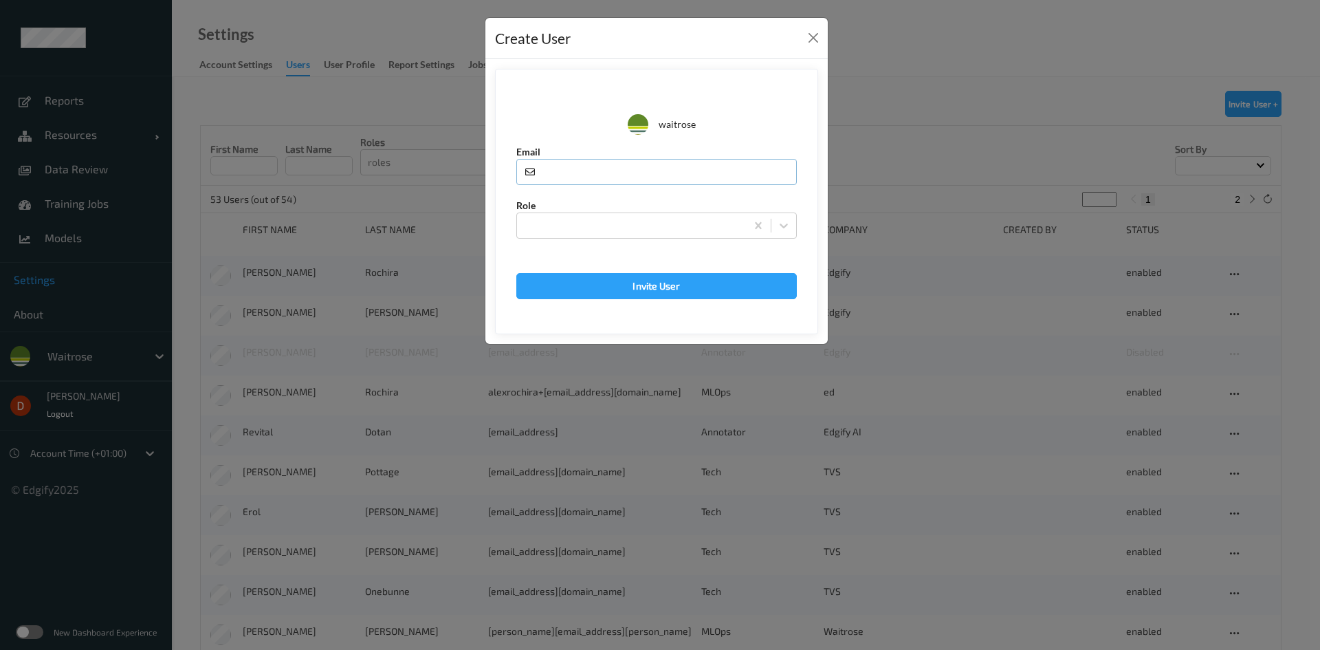
click at [580, 169] on input "text" at bounding box center [656, 172] width 281 height 26
click at [602, 179] on input "text" at bounding box center [656, 172] width 281 height 26
paste input "[EMAIL_ADDRESS][PERSON_NAME][DOMAIN_NAME]"
type input "[EMAIL_ADDRESS][PERSON_NAME][DOMAIN_NAME]"
click at [610, 239] on div at bounding box center [617, 246] width 203 height 14
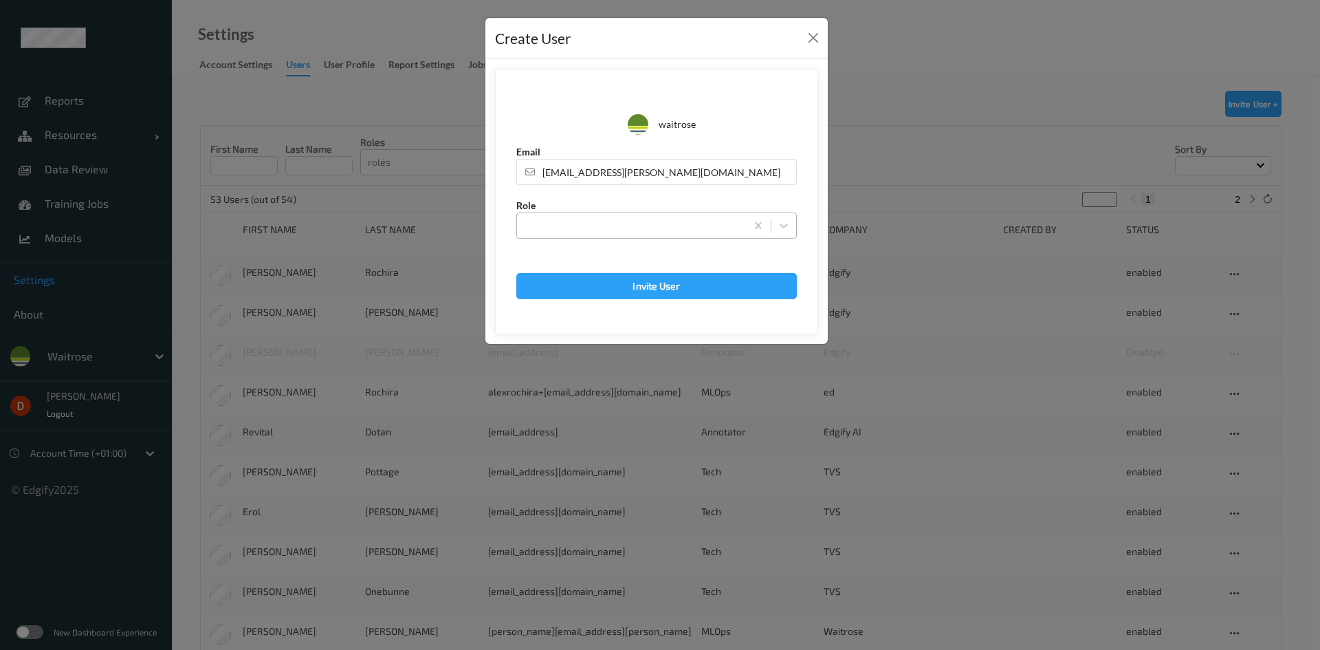
click at [611, 229] on div at bounding box center [631, 225] width 215 height 17
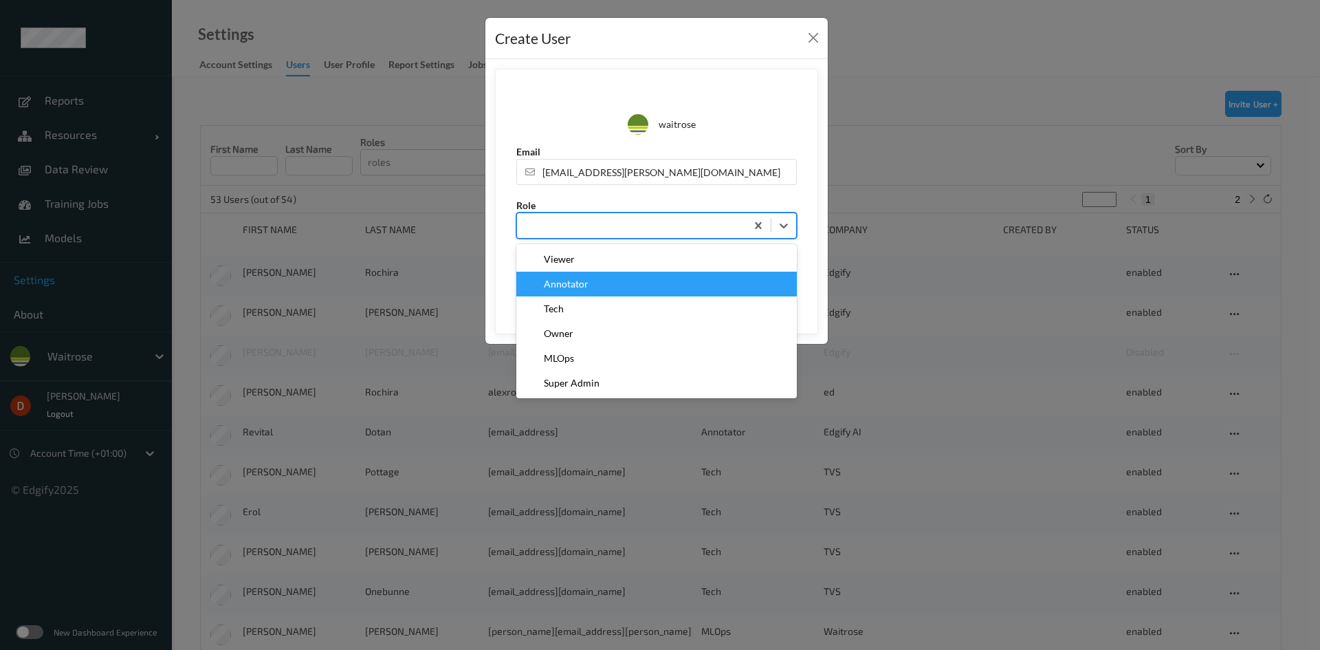
click at [600, 274] on div "Annotator" at bounding box center [656, 284] width 281 height 25
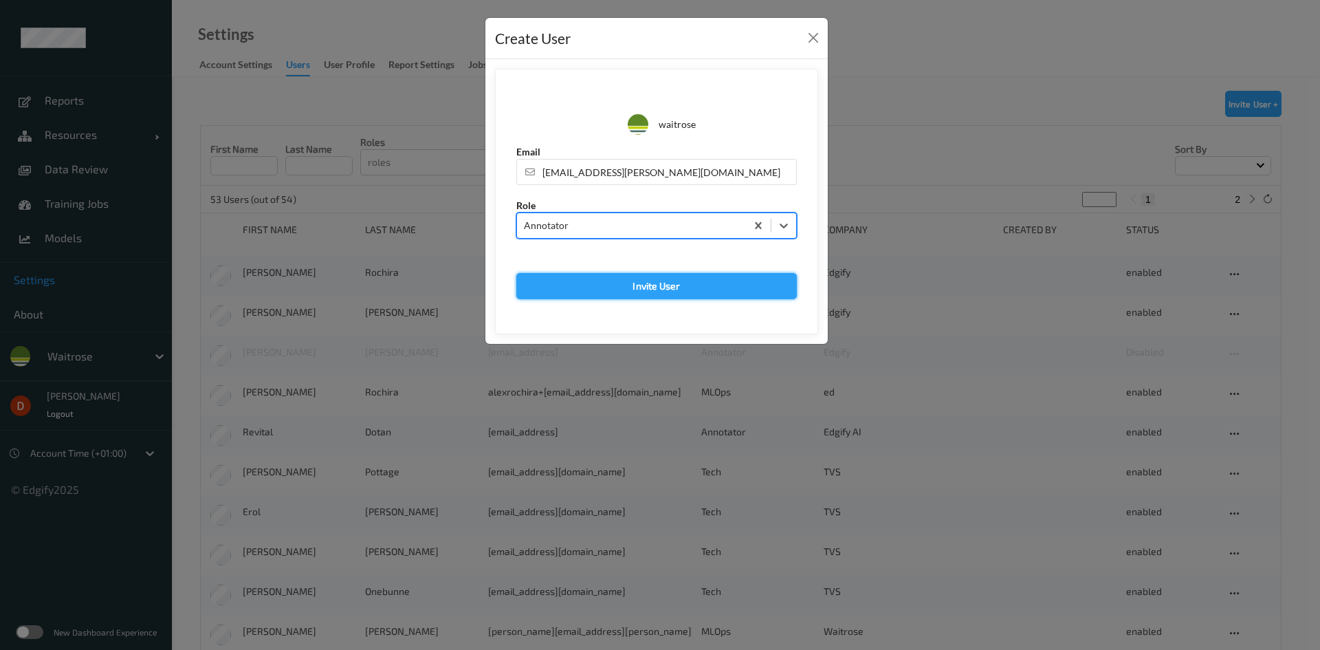
click at [639, 274] on button "Invite User" at bounding box center [656, 286] width 281 height 26
type input "[EMAIL_ADDRESS][PERSON_NAME][DOMAIN_NAME]"
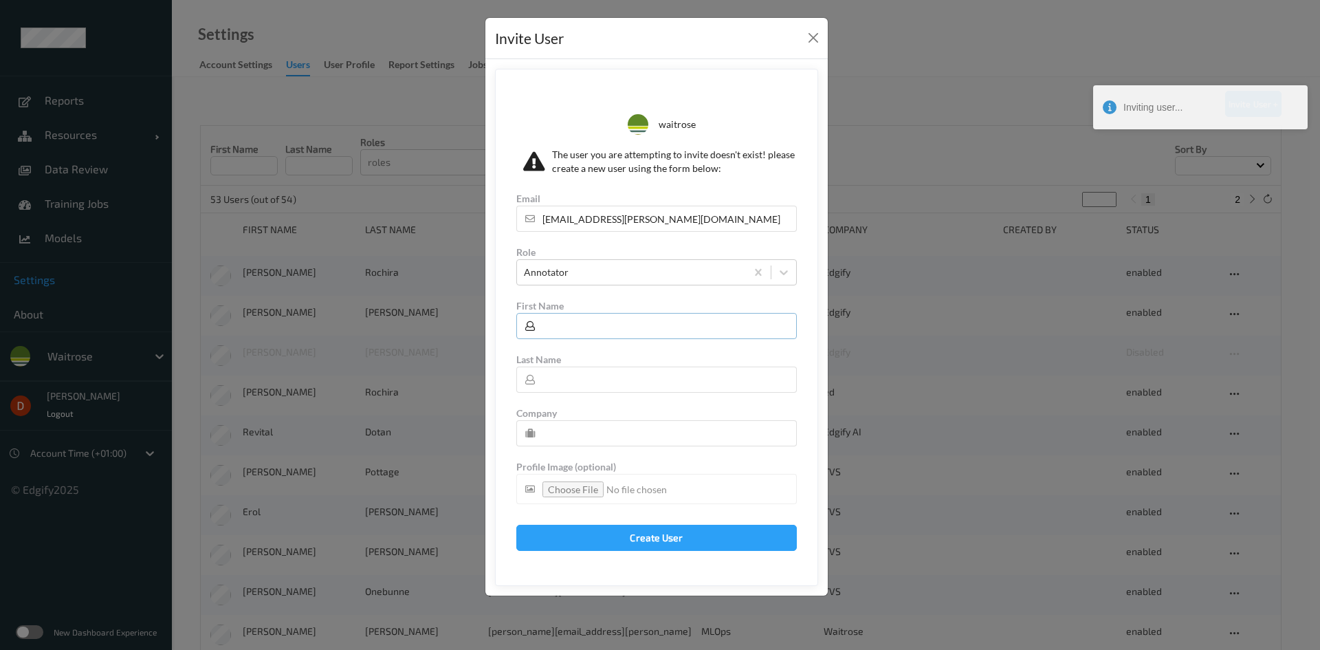
click at [600, 324] on input "text" at bounding box center [656, 326] width 281 height 26
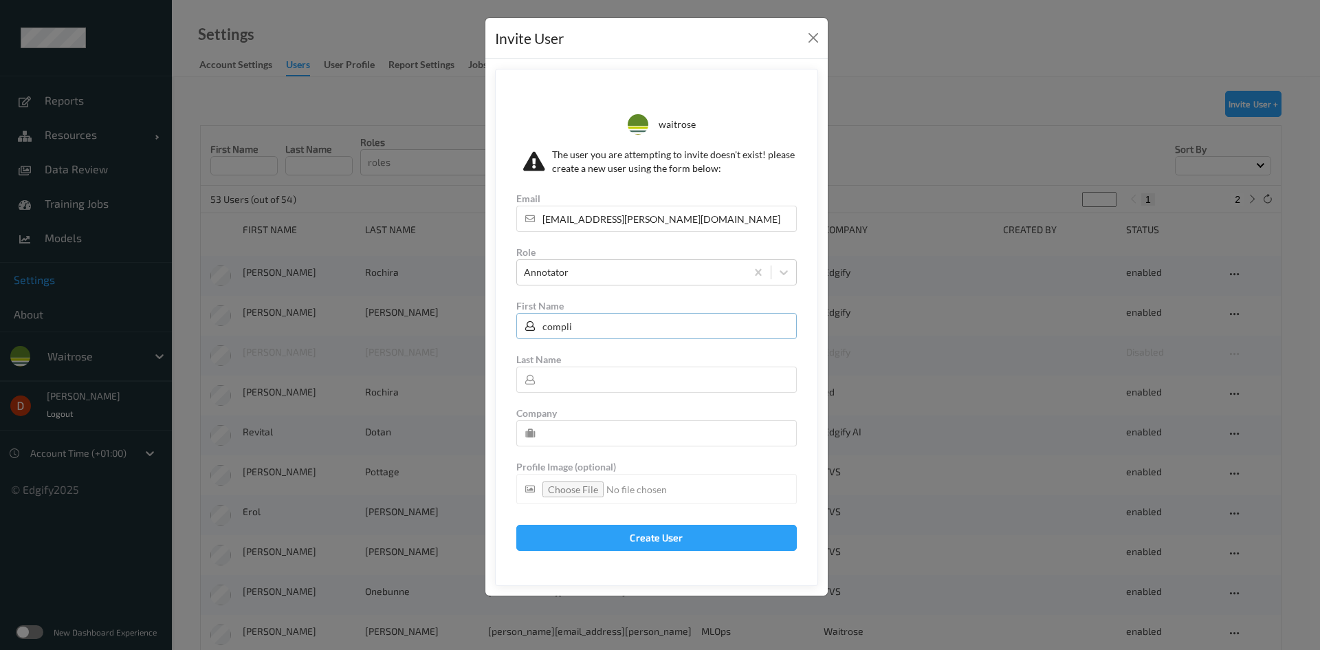
type input "compli"
click at [586, 375] on input "text" at bounding box center [656, 380] width 281 height 26
type input "balaji"
click at [595, 435] on input "text" at bounding box center [656, 433] width 281 height 26
type input "AligionAI"
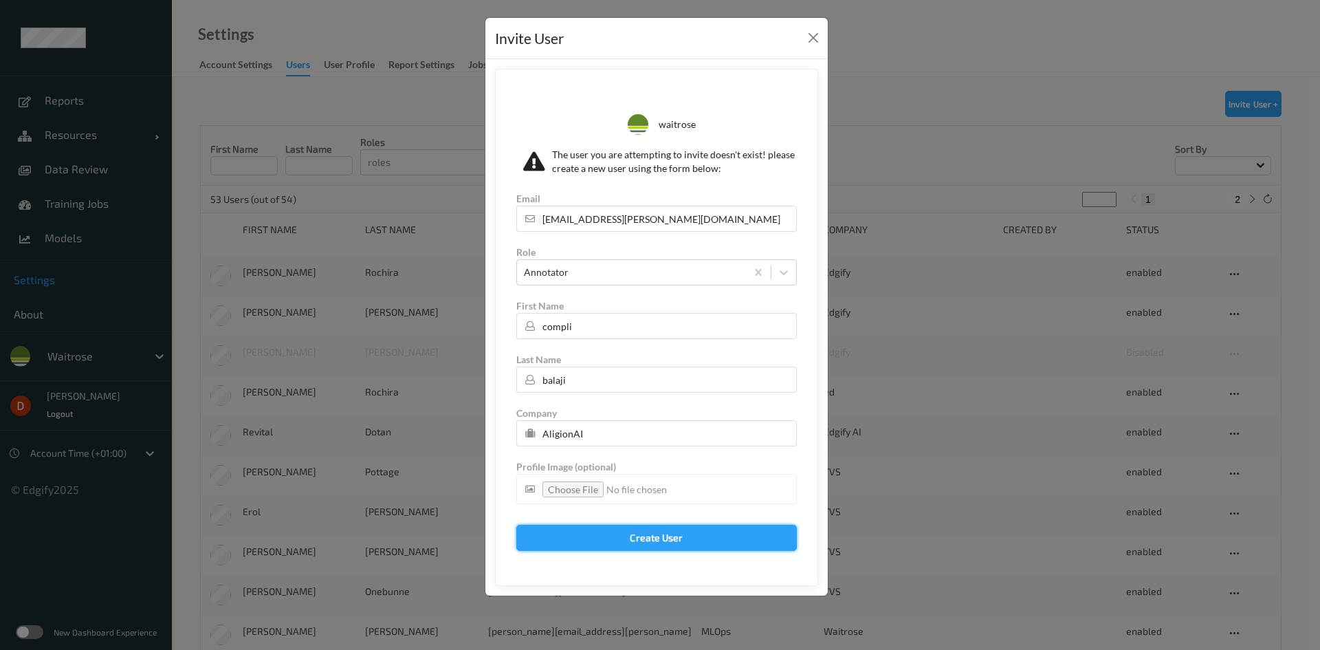
click at [626, 530] on button "Create User" at bounding box center [656, 538] width 281 height 26
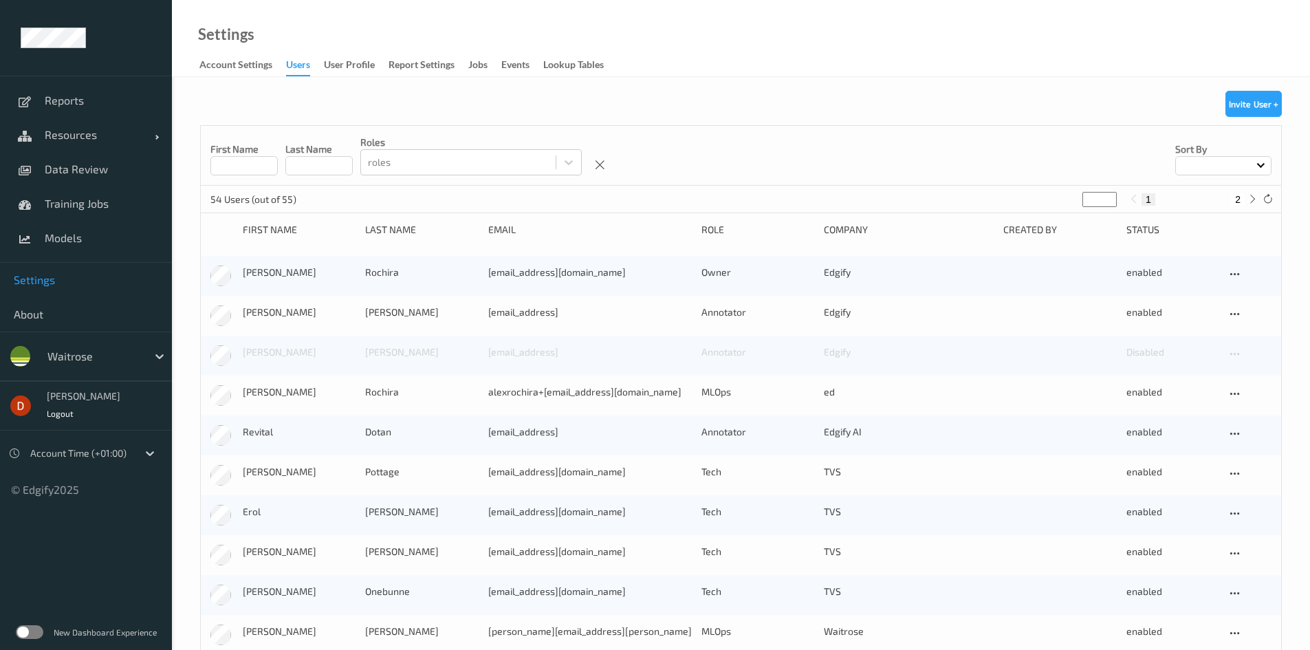
click at [1256, 102] on div "New user was created!" at bounding box center [1190, 112] width 220 height 59
click at [1247, 108] on button "Invite User +" at bounding box center [1253, 104] width 56 height 26
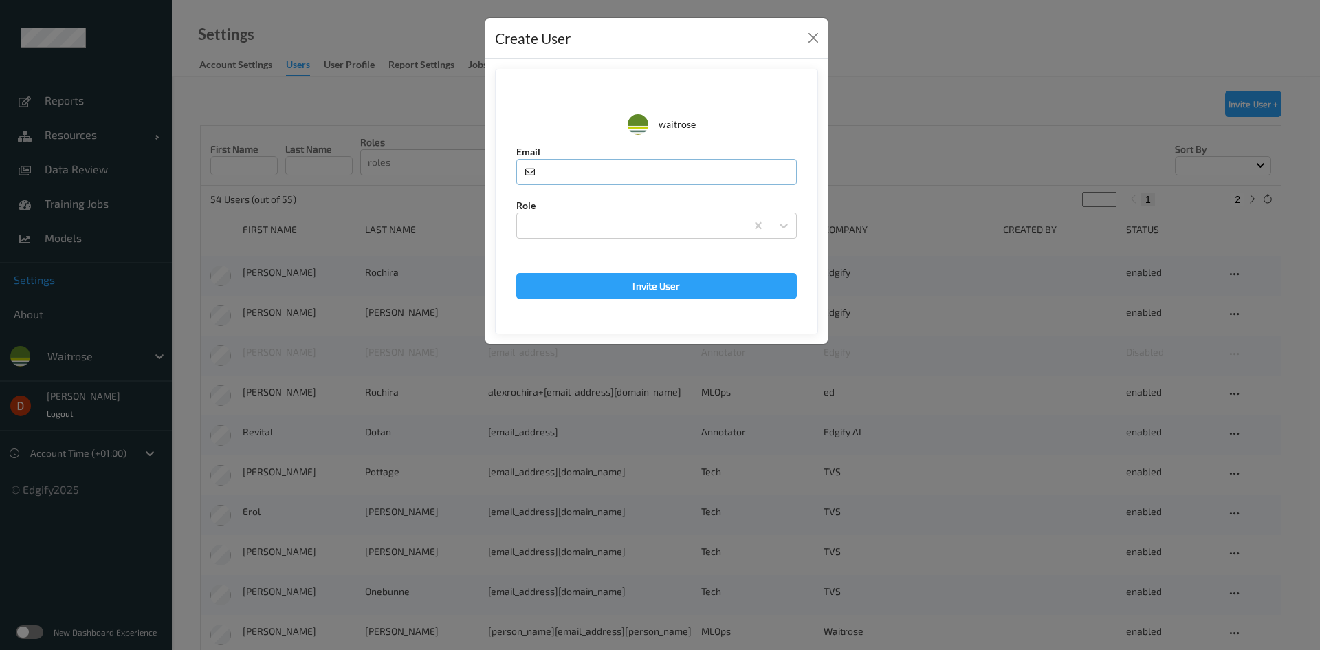
click at [568, 168] on input "text" at bounding box center [656, 172] width 281 height 26
click at [610, 160] on input "text" at bounding box center [656, 172] width 281 height 26
paste input "[PERSON_NAME][EMAIL_ADDRESS][DOMAIN_NAME]"
type input "[PERSON_NAME][EMAIL_ADDRESS][DOMAIN_NAME]"
click at [602, 236] on div at bounding box center [631, 226] width 229 height 22
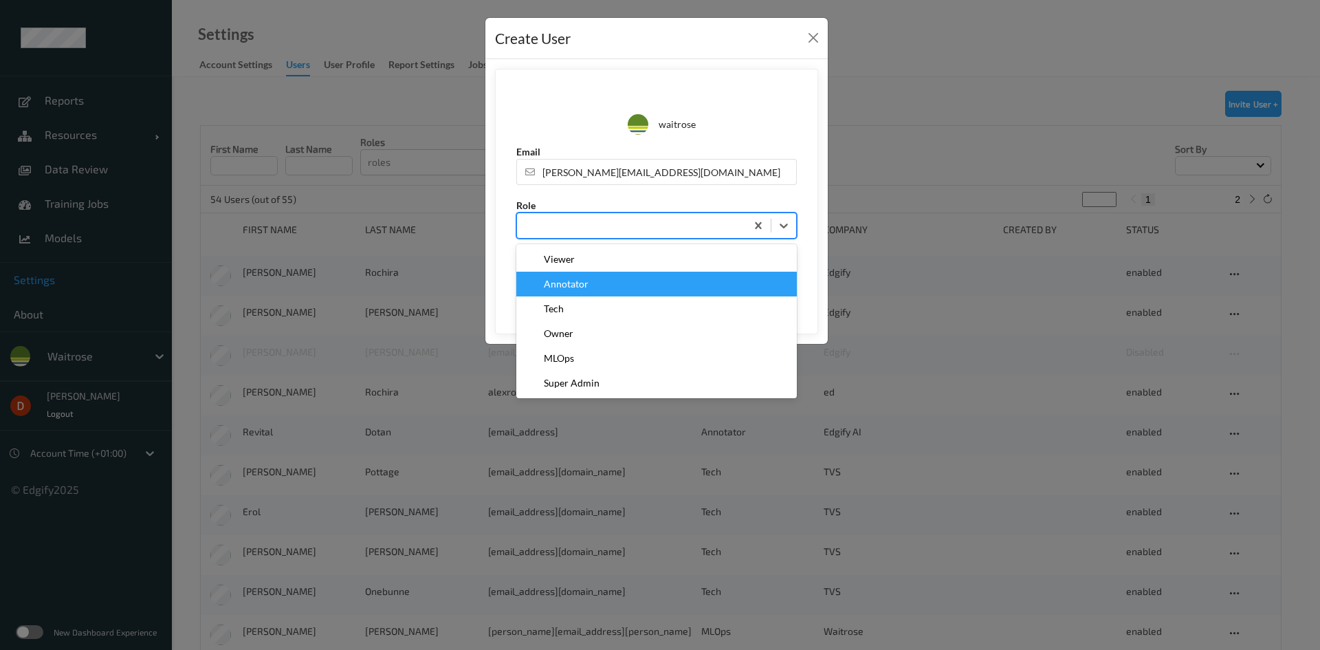
click at [600, 276] on div "Annotator" at bounding box center [656, 284] width 281 height 25
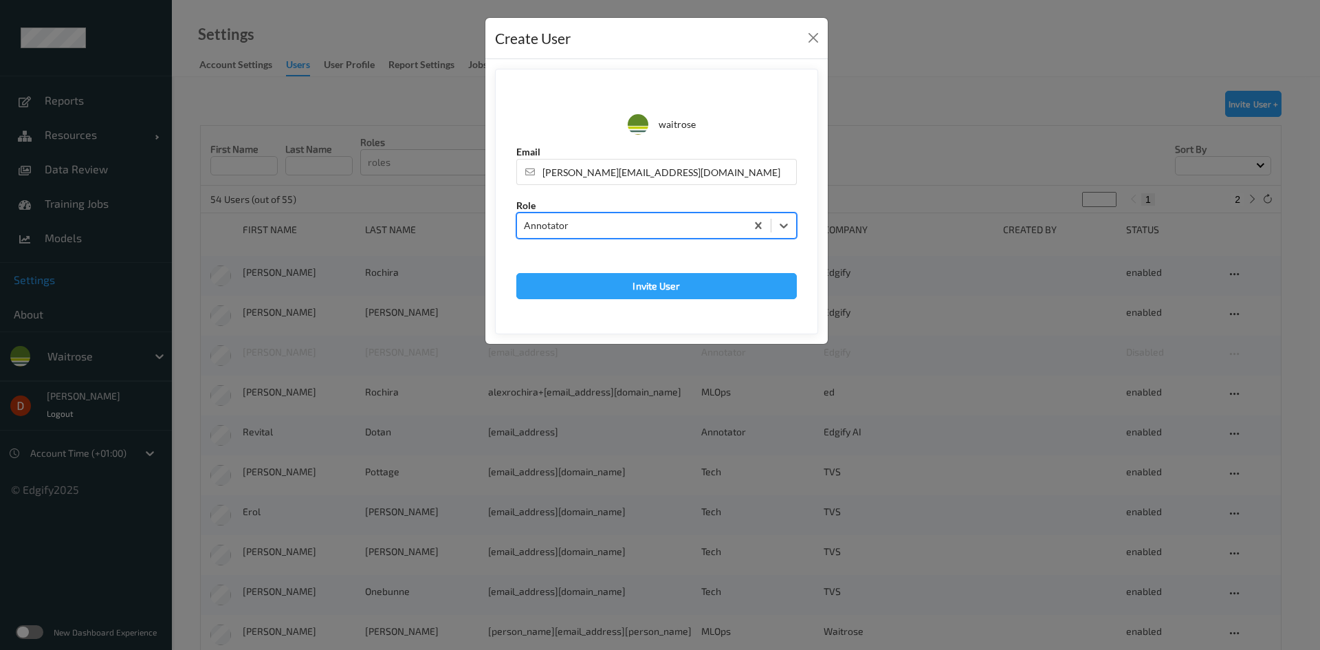
click at [617, 268] on form "waitrose Email [PERSON_NAME][EMAIL_ADDRESS][DOMAIN_NAME] Role option Annotator,…" at bounding box center [656, 201] width 323 height 265
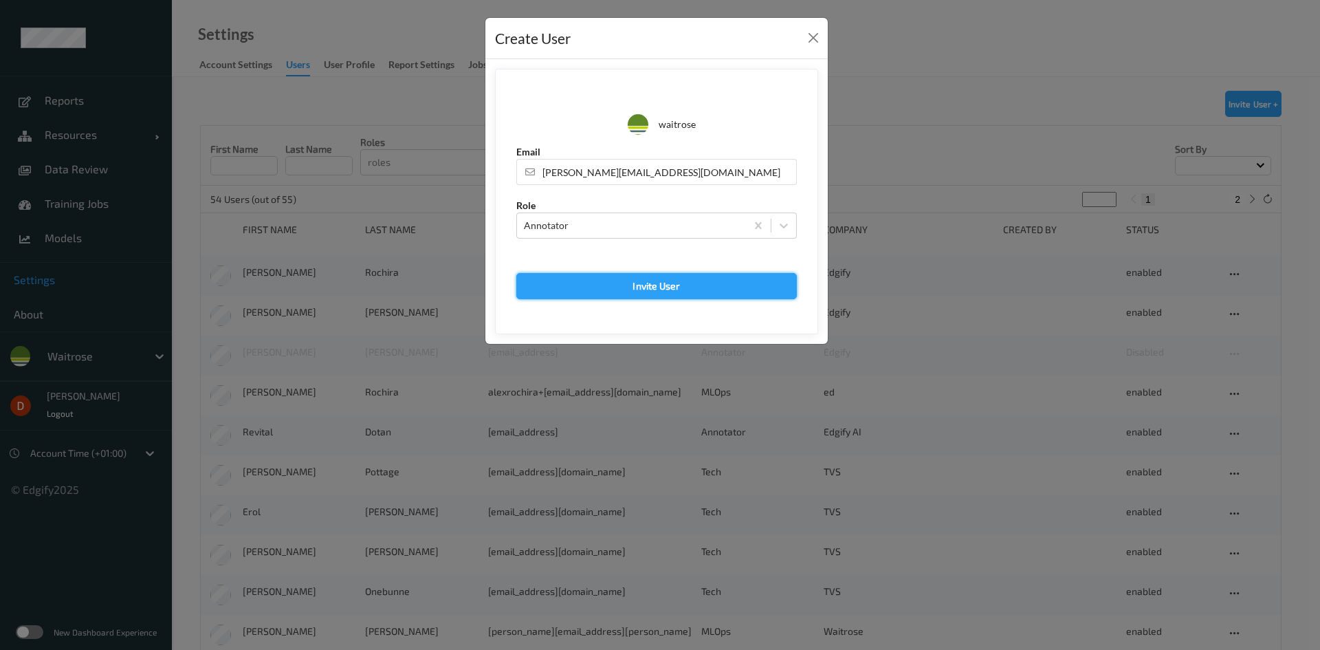
click at [620, 283] on button "Invite User" at bounding box center [656, 286] width 281 height 26
type input "[PERSON_NAME][EMAIL_ADDRESS][DOMAIN_NAME]"
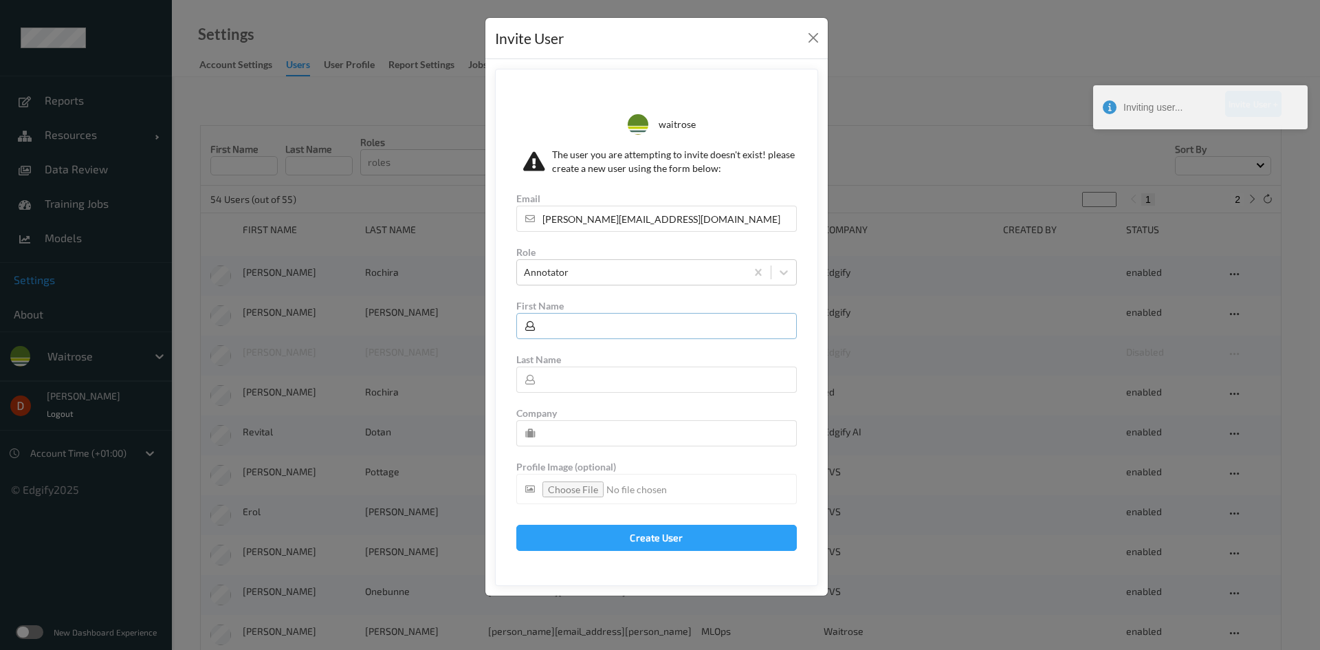
click at [593, 327] on input "text" at bounding box center [656, 326] width 281 height 26
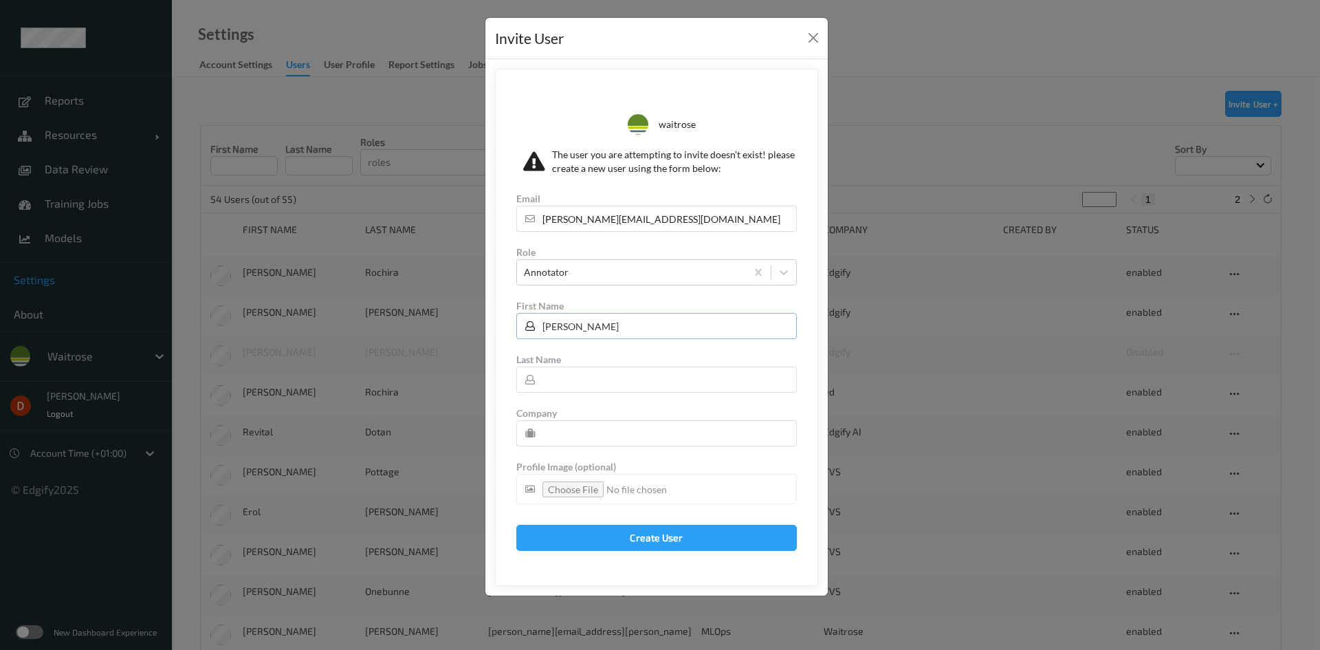
type input "[PERSON_NAME]"
click at [567, 382] on input "text" at bounding box center [656, 380] width 281 height 26
type input "kb"
click at [574, 440] on input "text" at bounding box center [656, 433] width 281 height 26
type input "AligionAI"
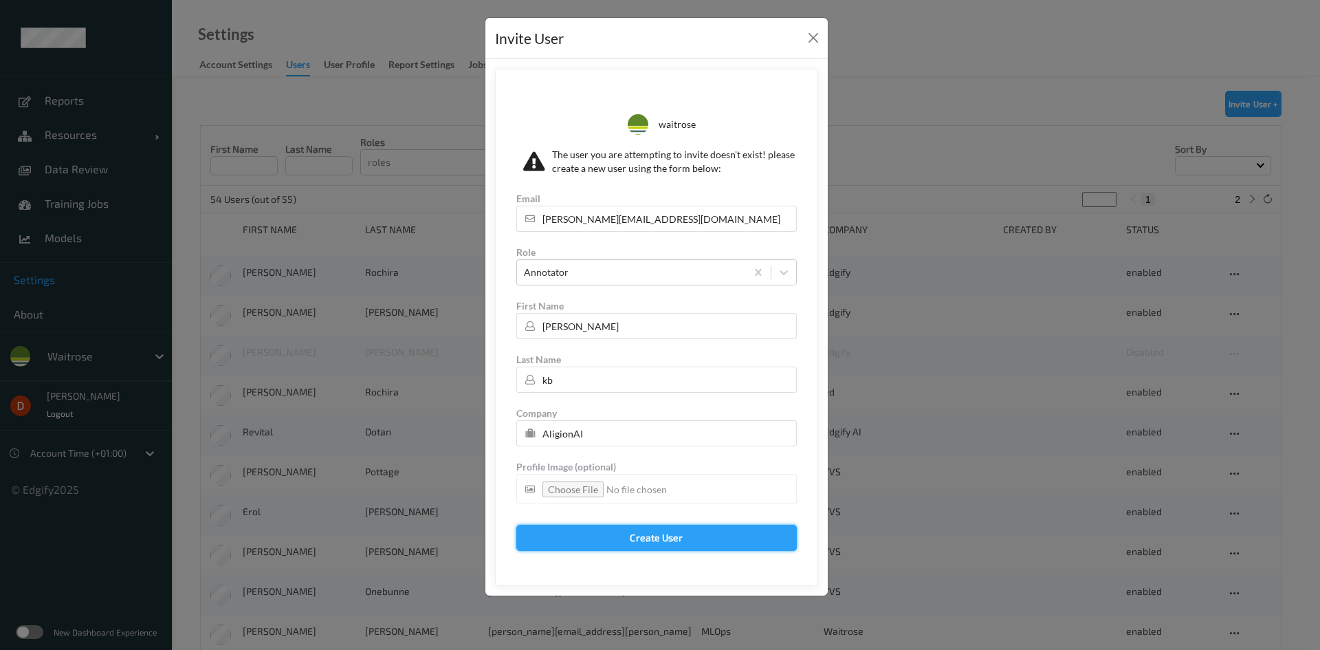
click at [606, 534] on button "Create User" at bounding box center [656, 538] width 281 height 26
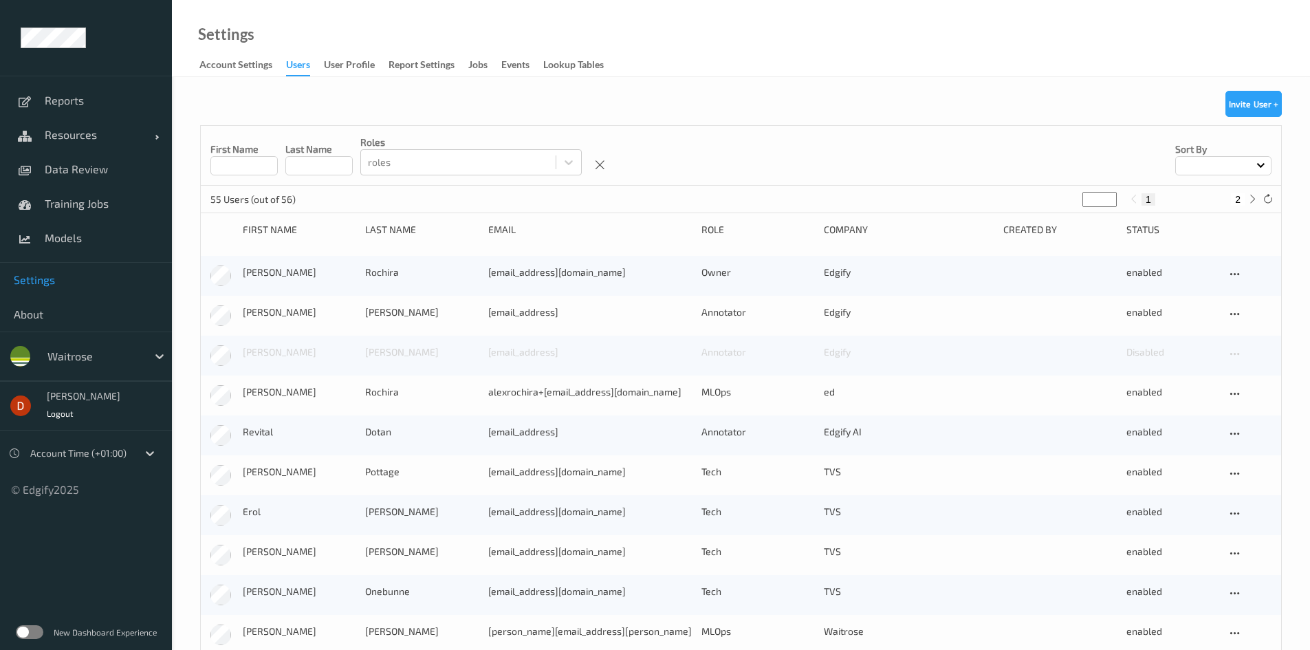
click at [729, 175] on div "First Name Last Name roles roles Sort by" at bounding box center [741, 156] width 1080 height 60
click at [81, 166] on span "Data Review" at bounding box center [101, 169] width 113 height 14
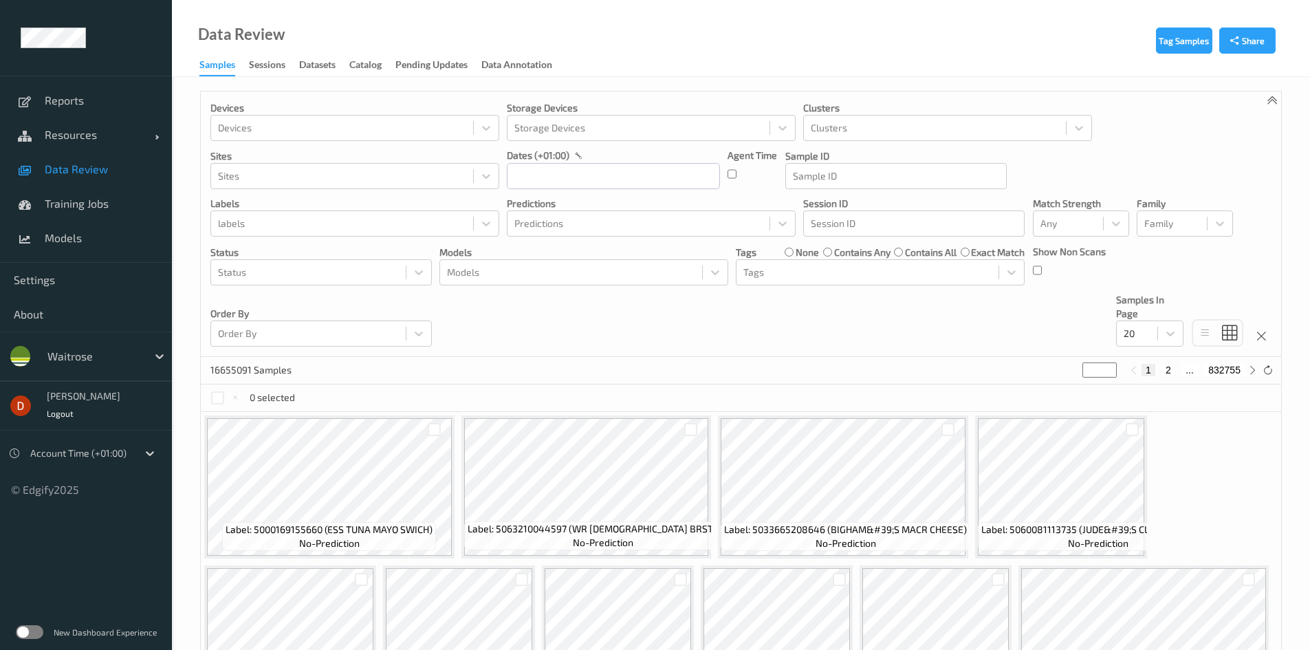
click at [289, 60] on link "Sessions" at bounding box center [274, 65] width 50 height 19
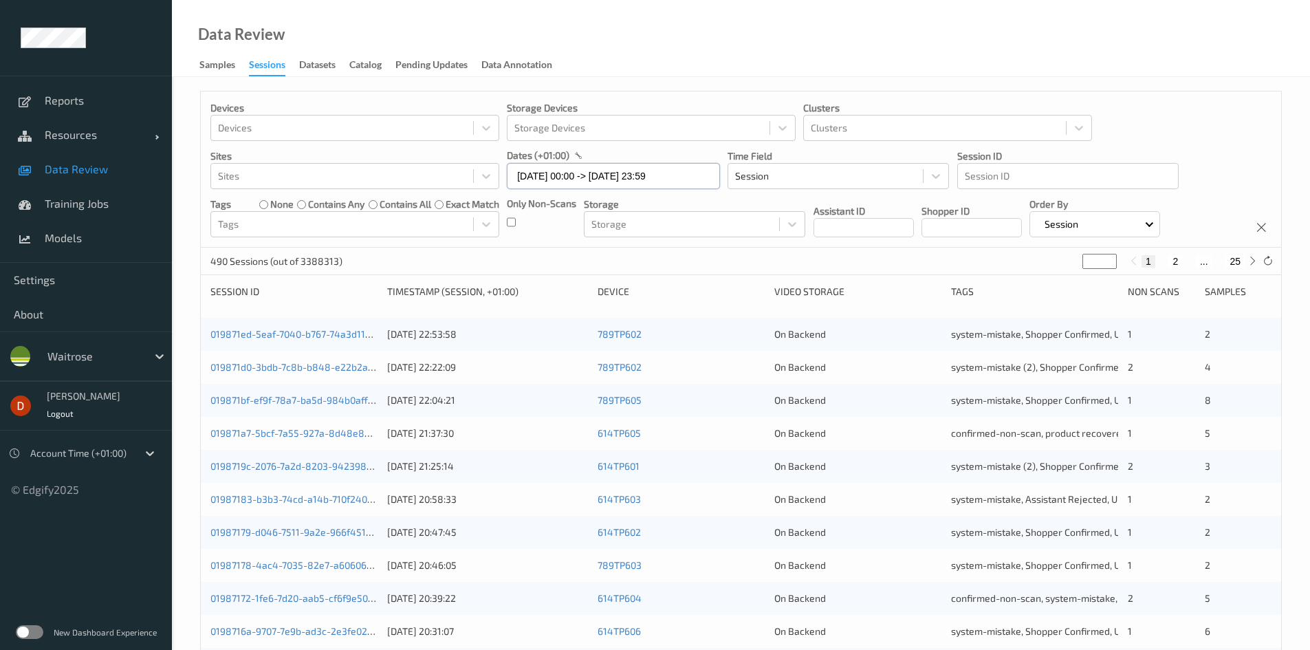
click at [652, 173] on input "[DATE] 00:00 -> [DATE] 23:59" at bounding box center [613, 176] width 213 height 26
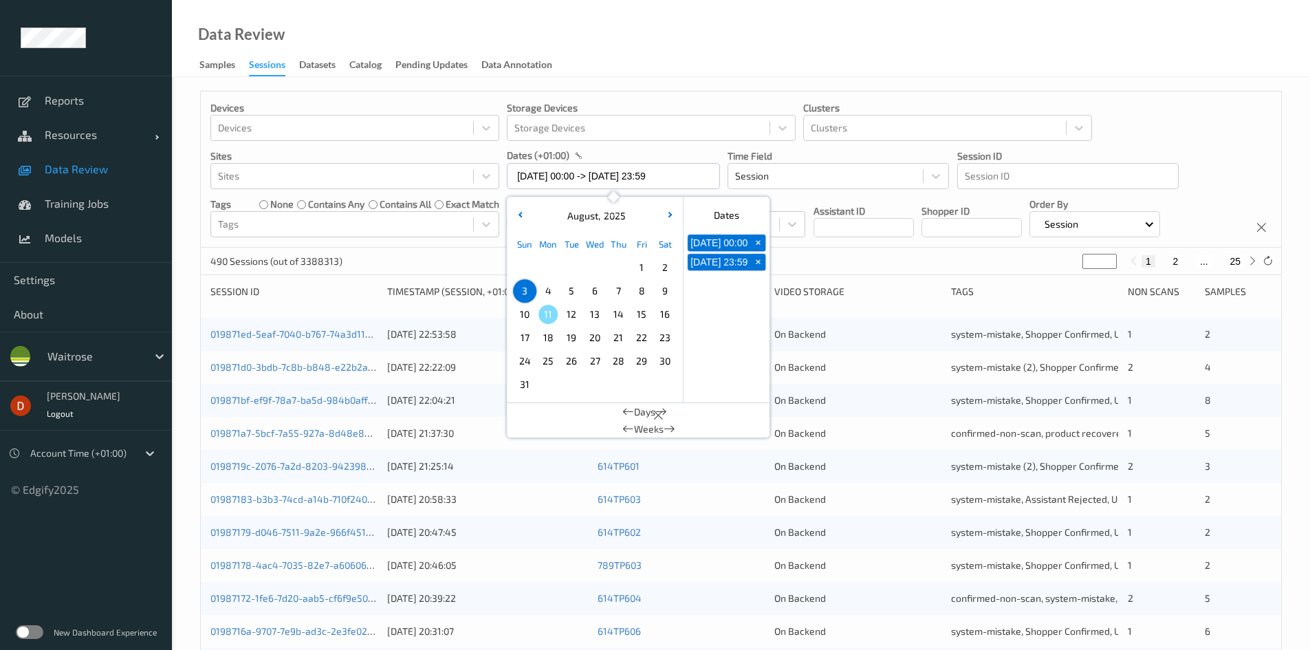
click at [527, 311] on span "10" at bounding box center [524, 314] width 19 height 19
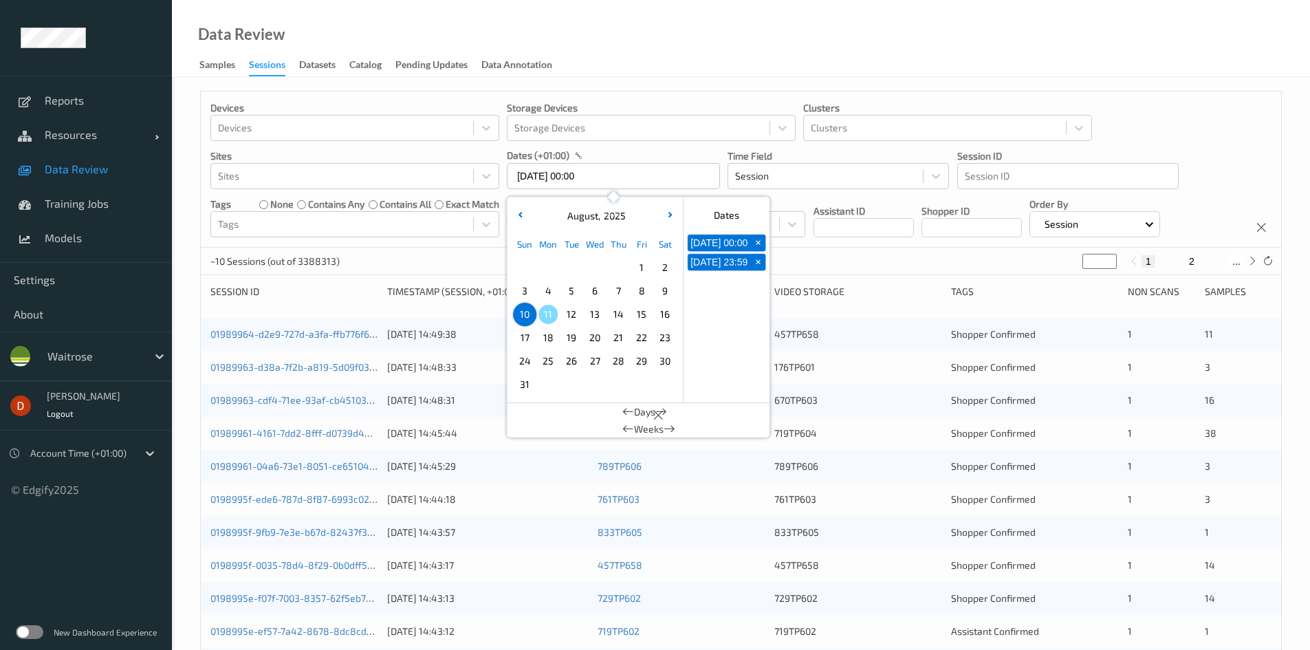
type input "[DATE] 00:00 -> [DATE] 23:59"
click at [855, 269] on div "593 Sessions (out of 3388313) * 1 2 ... 30" at bounding box center [741, 262] width 1080 height 28
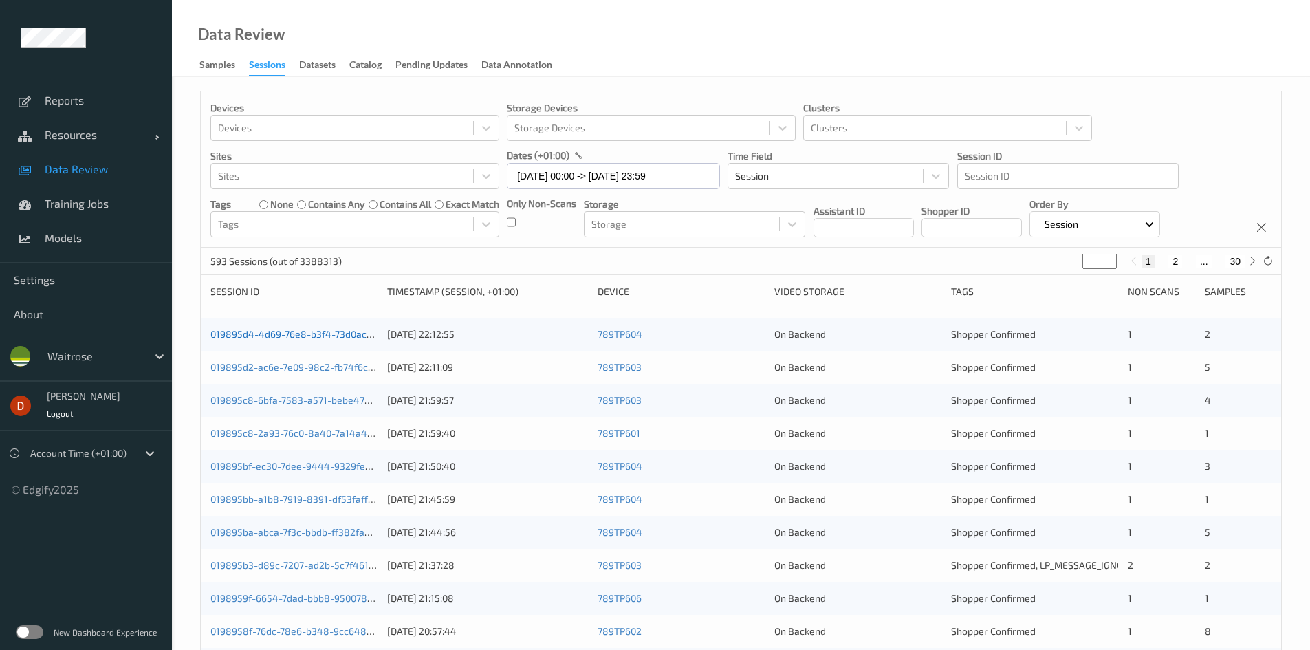
click at [320, 333] on link "019895d4-4d69-76e8-b3f4-73d0acb3848a" at bounding box center [305, 334] width 191 height 12
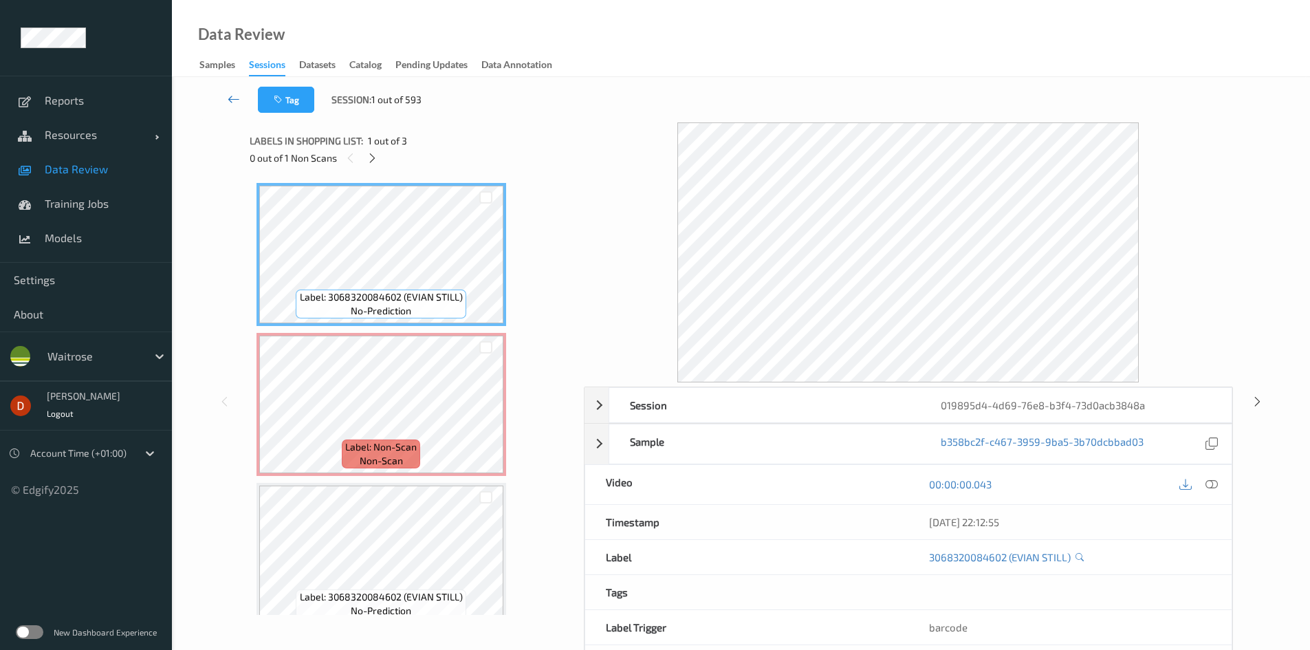
click at [213, 101] on link at bounding box center [234, 100] width 48 height 26
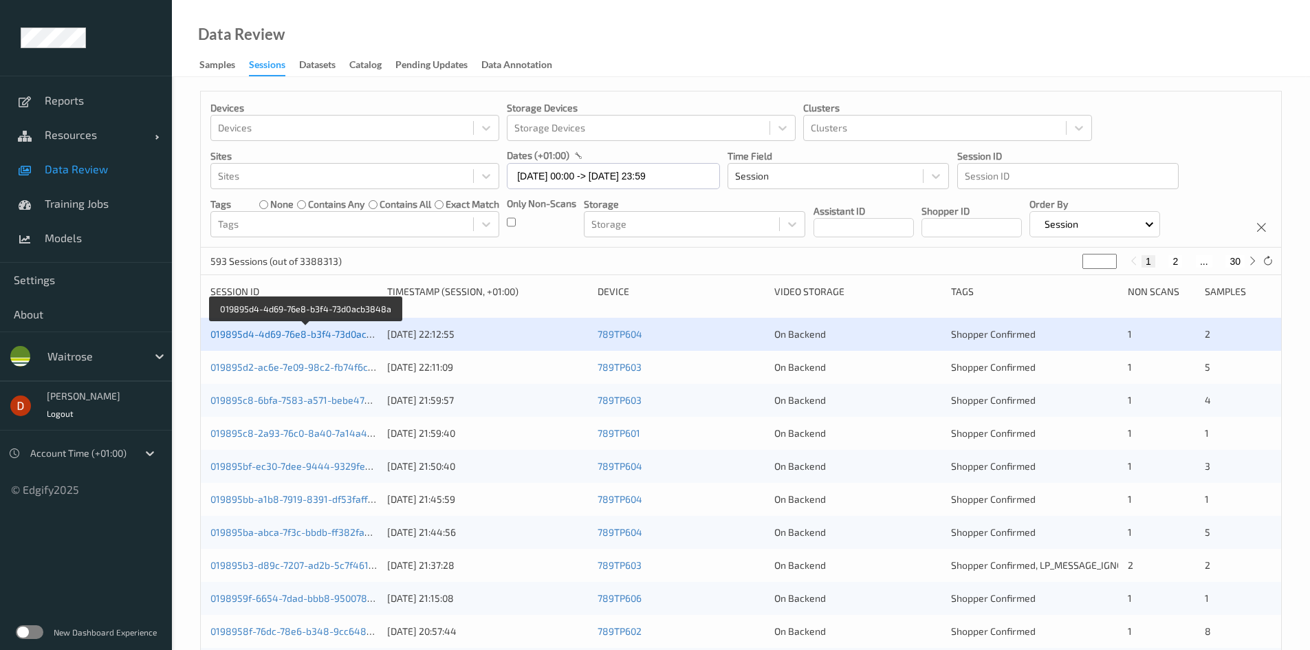
click at [346, 337] on link "019895d4-4d69-76e8-b3f4-73d0acb3848a" at bounding box center [305, 334] width 191 height 12
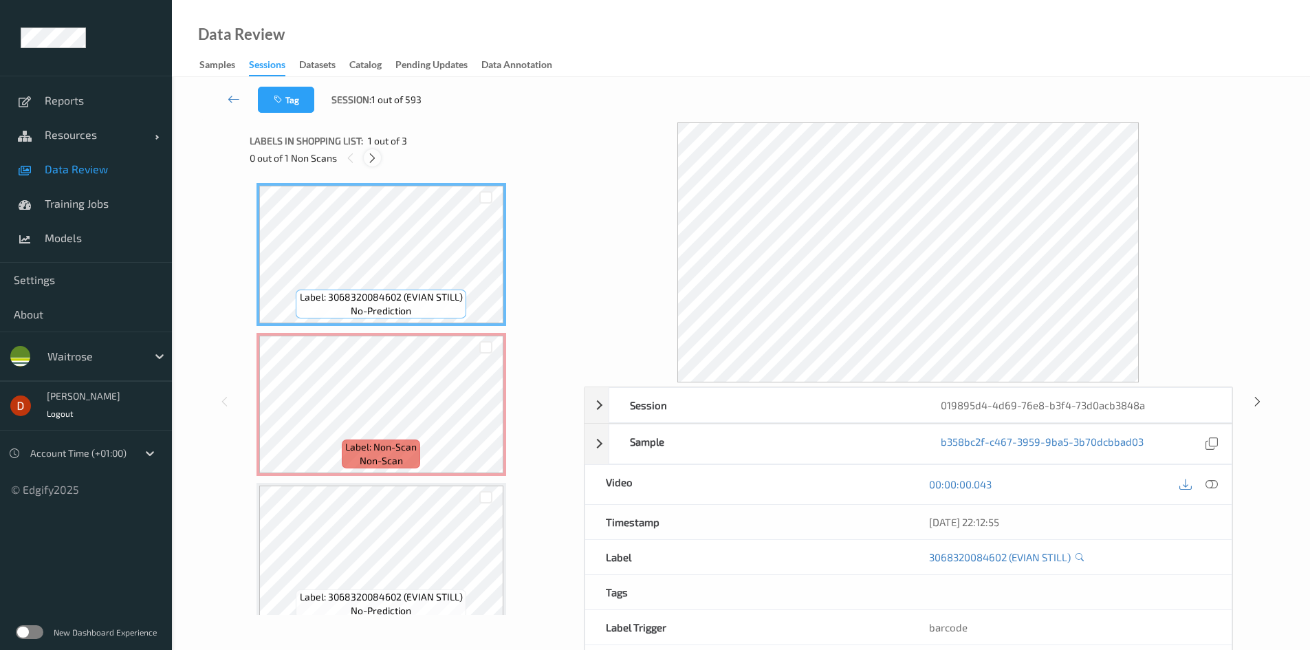
click at [372, 159] on icon at bounding box center [373, 158] width 12 height 12
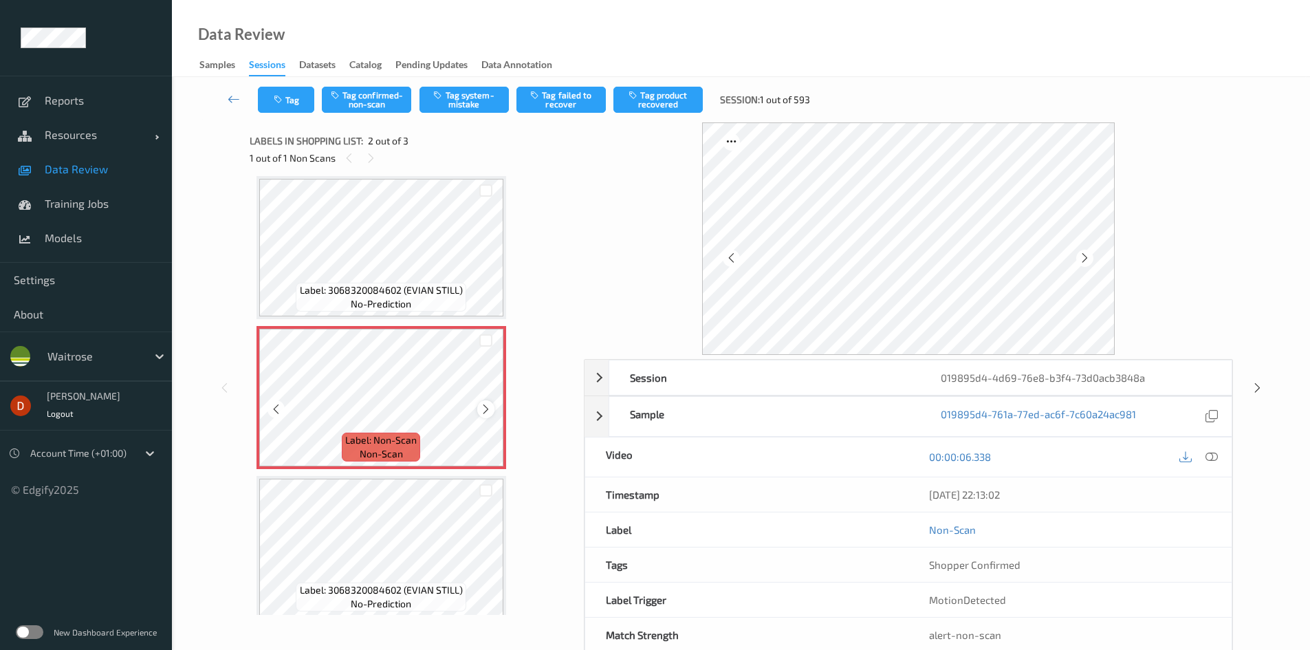
click at [484, 406] on icon at bounding box center [486, 409] width 12 height 12
click at [453, 294] on span "Label: 3068320084602 (EVIAN STILL)" at bounding box center [381, 290] width 163 height 14
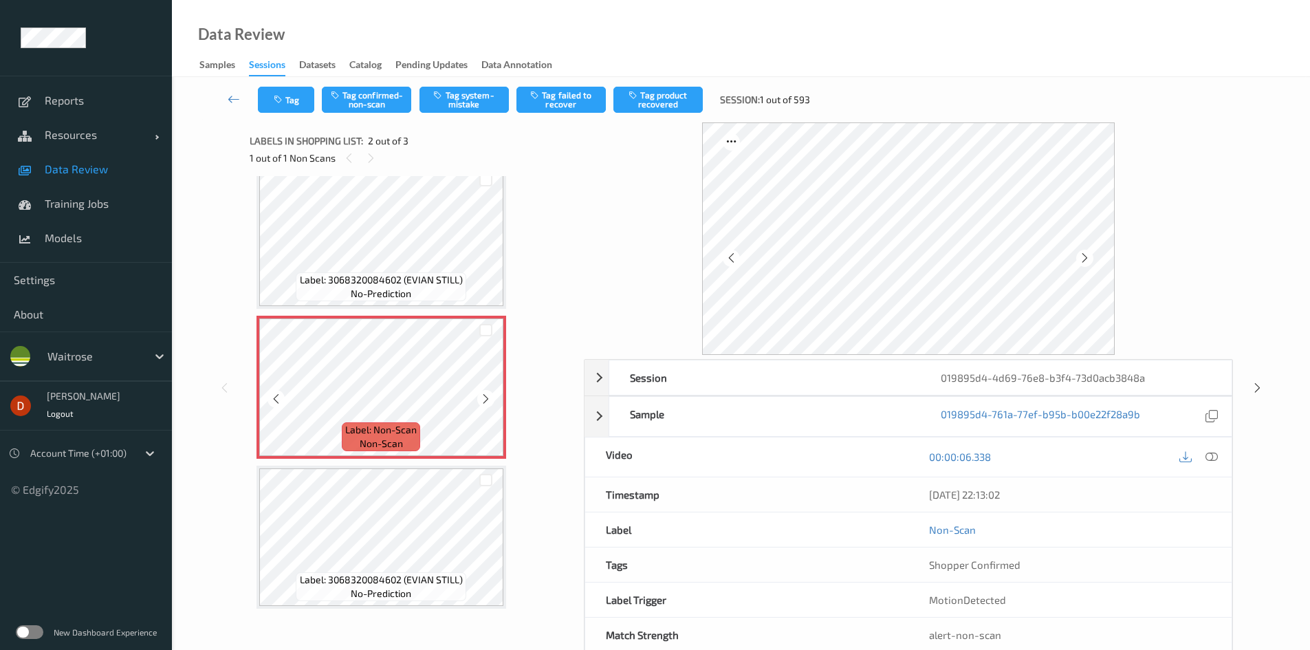
scroll to position [18, 0]
click at [383, 105] on button "Tag confirmed-non-scan" at bounding box center [366, 100] width 89 height 26
click at [652, 100] on button "Tag product recovered" at bounding box center [657, 100] width 89 height 26
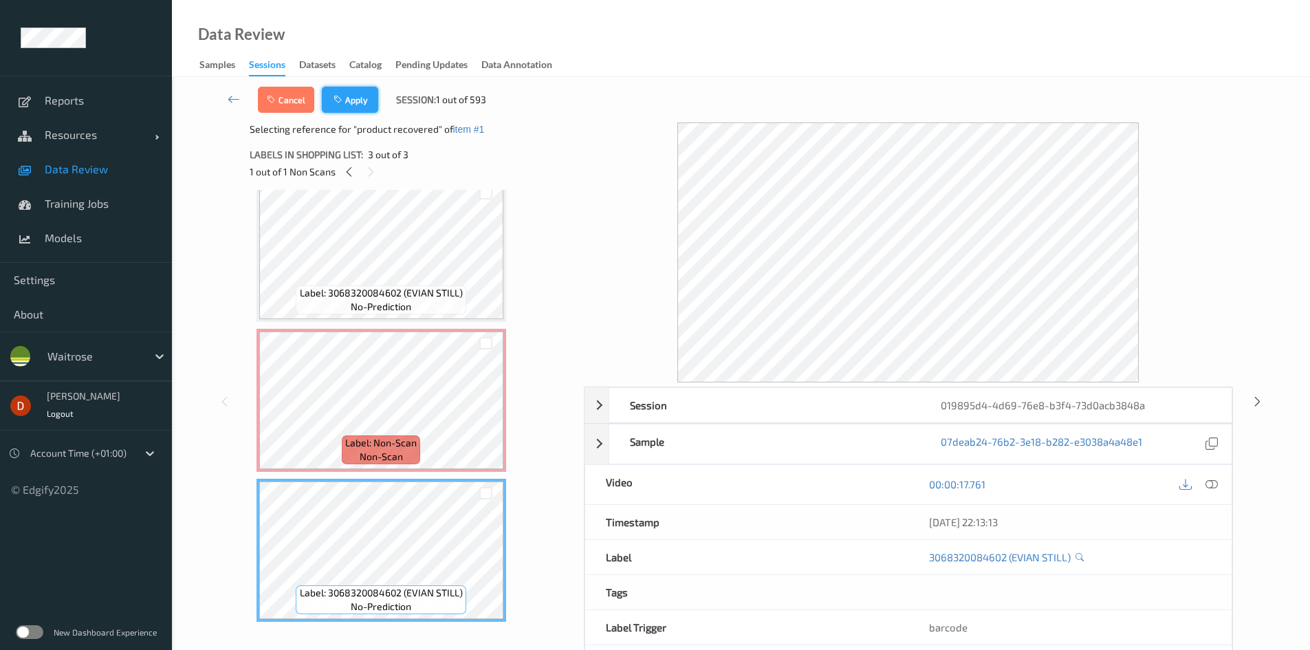
click at [362, 100] on button "Apply" at bounding box center [350, 100] width 56 height 26
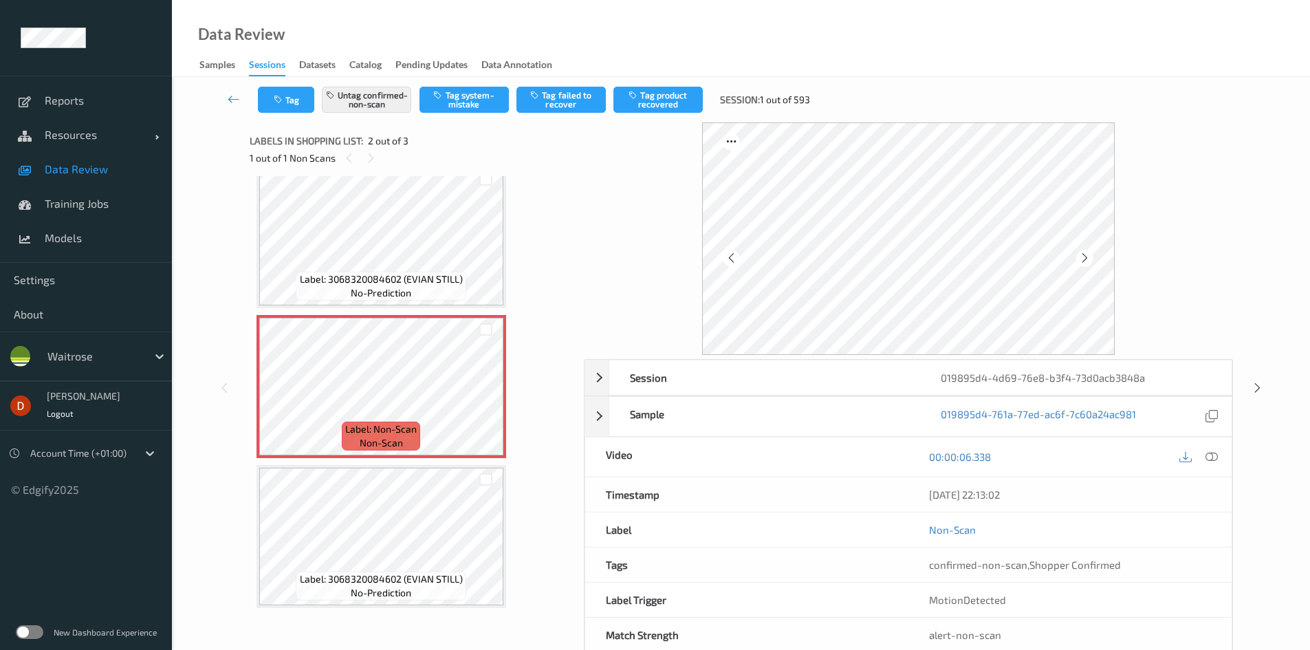
scroll to position [7, 0]
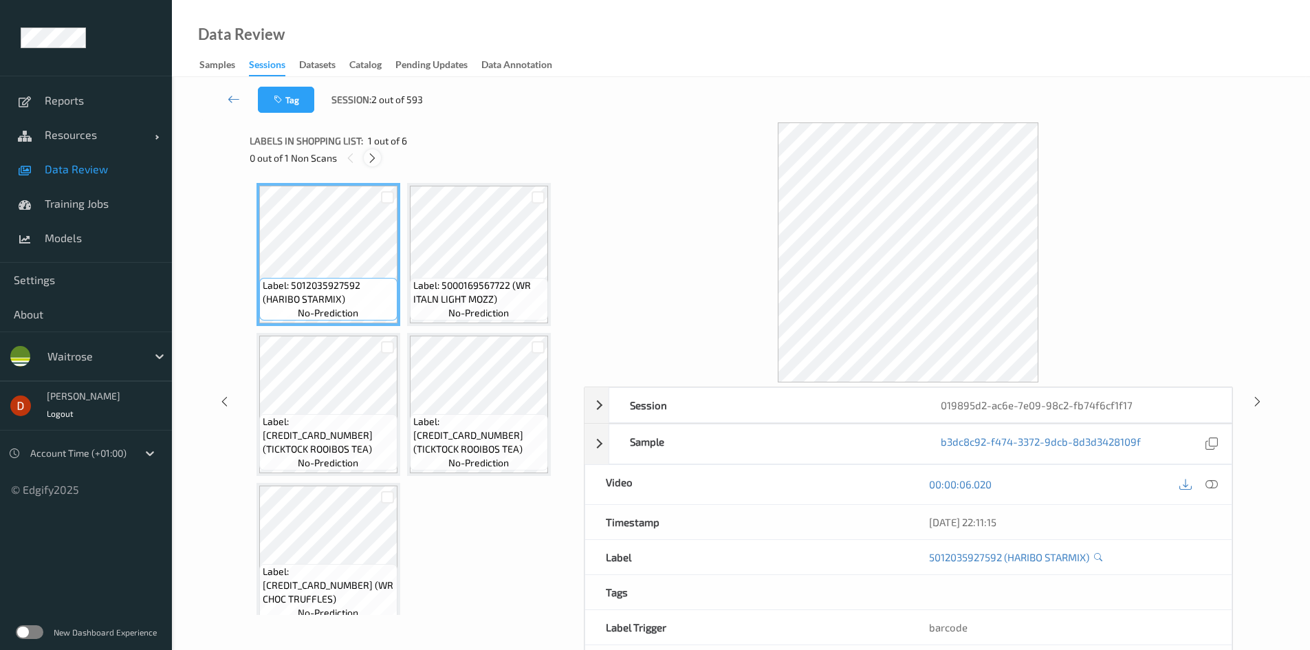
click at [367, 157] on div at bounding box center [372, 157] width 17 height 17
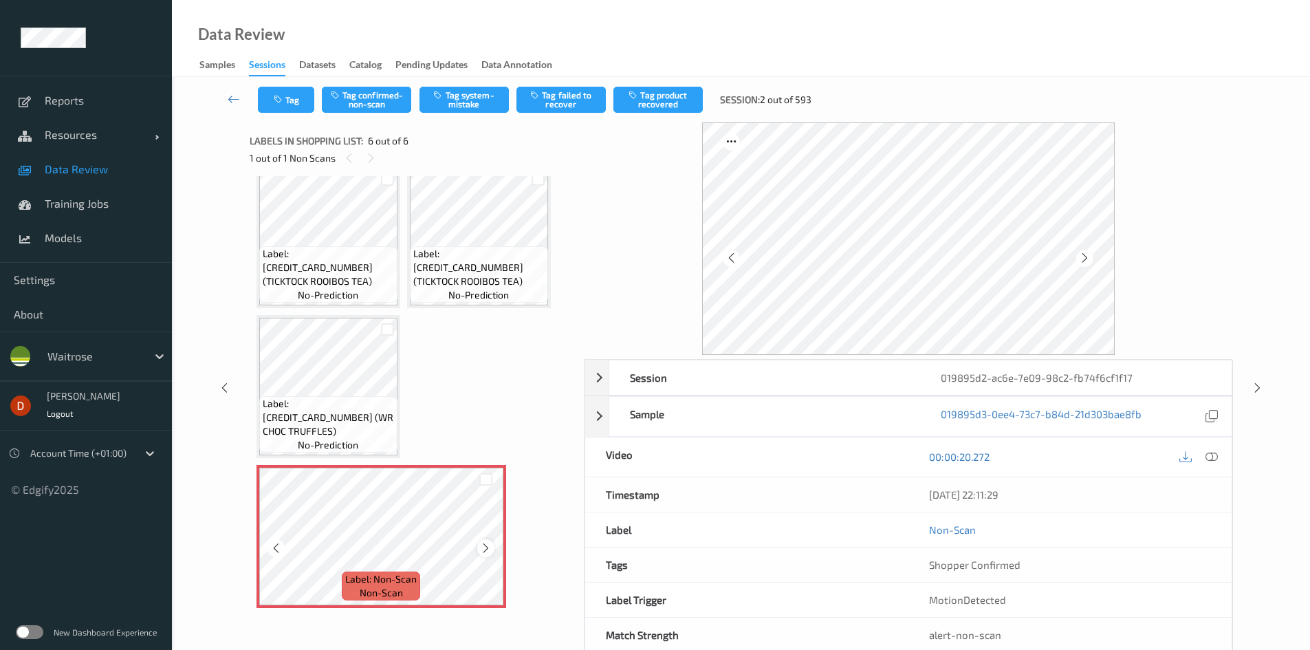
click at [486, 552] on icon at bounding box center [486, 548] width 12 height 12
click at [458, 102] on button "Tag system-mistake" at bounding box center [463, 100] width 89 height 26
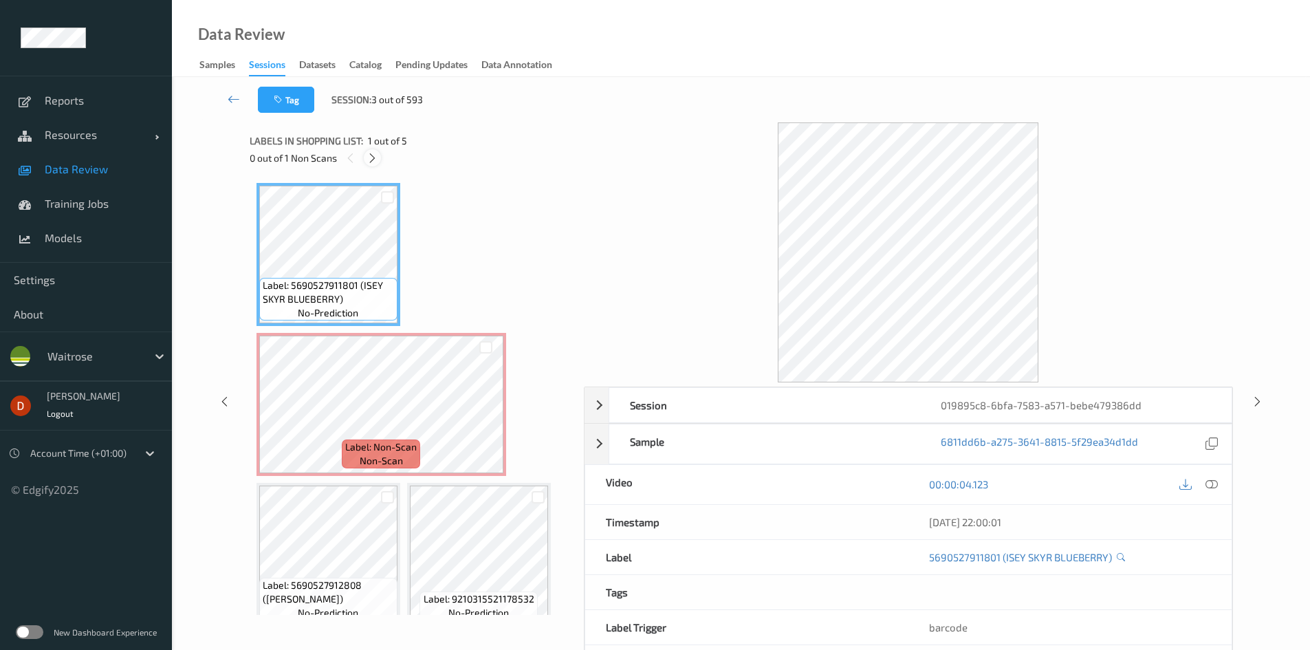
click at [374, 160] on icon at bounding box center [373, 158] width 12 height 12
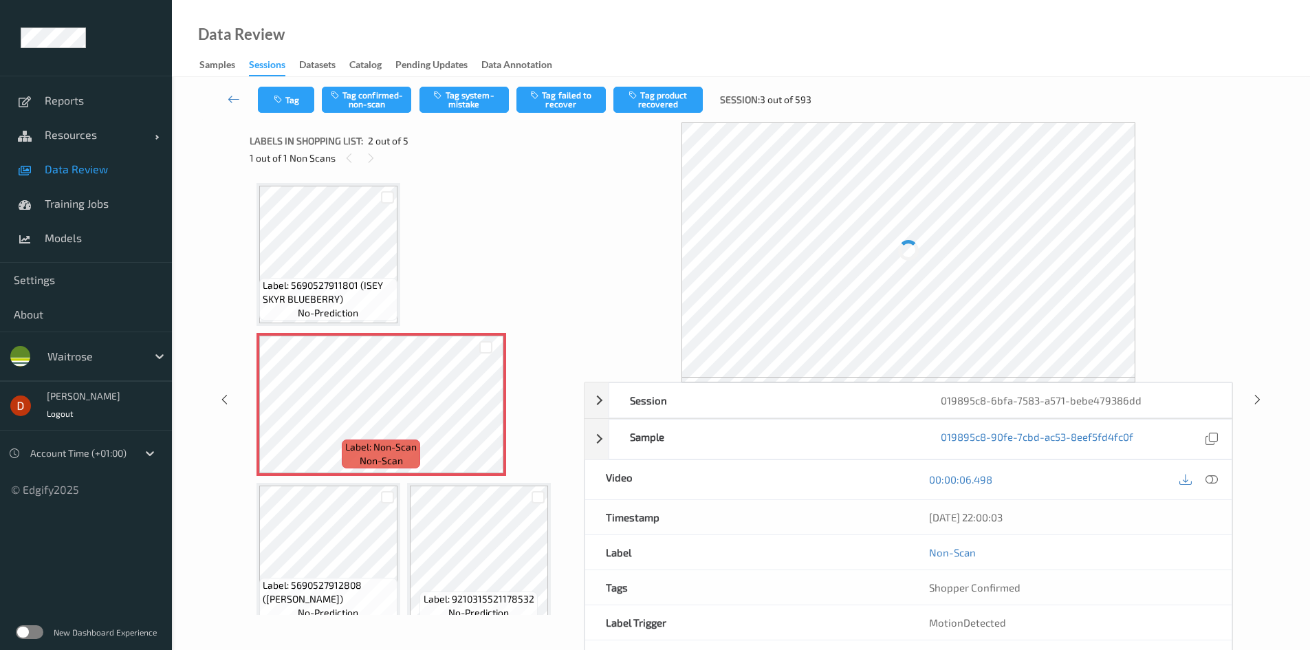
scroll to position [7, 0]
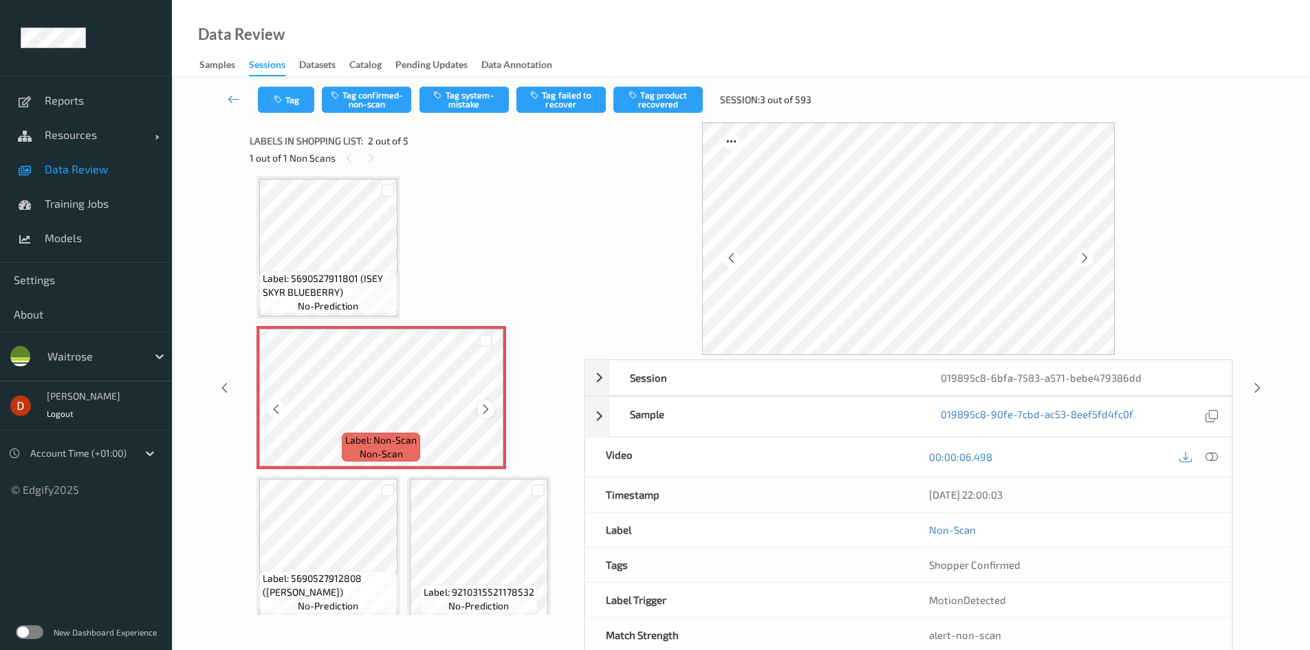
click at [488, 406] on icon at bounding box center [486, 409] width 12 height 12
click at [486, 414] on icon at bounding box center [486, 409] width 12 height 12
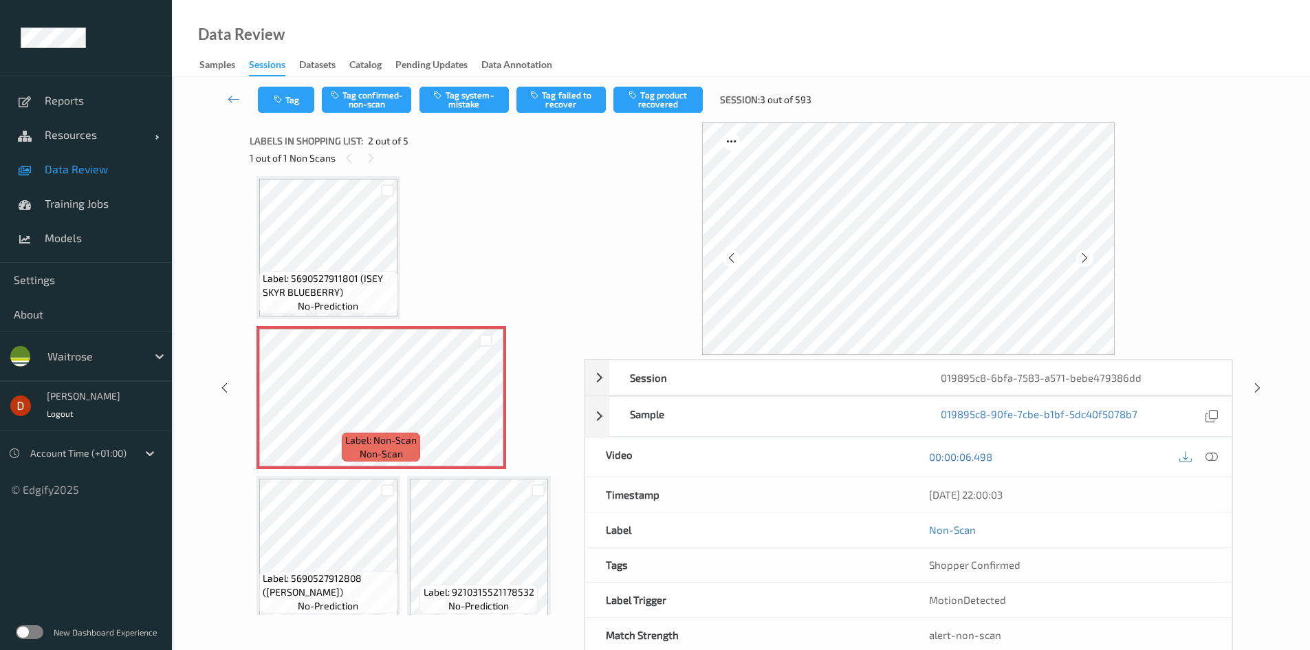
click at [390, 287] on span "Label: 5690527911801 (ISEY SKYR BLUEBERRY)" at bounding box center [328, 286] width 131 height 28
click at [389, 102] on button "Tag confirmed-non-scan" at bounding box center [366, 100] width 89 height 26
click at [635, 109] on button "Tag product recovered" at bounding box center [657, 100] width 89 height 26
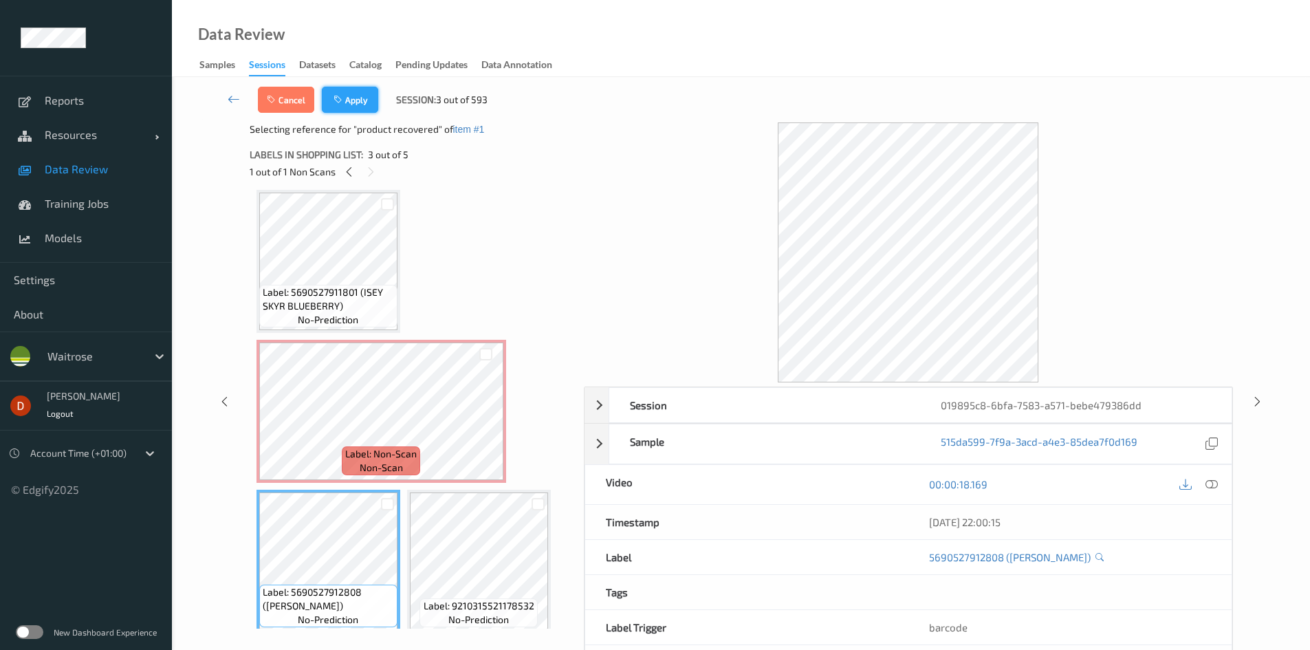
click at [361, 109] on button "Apply" at bounding box center [350, 100] width 56 height 26
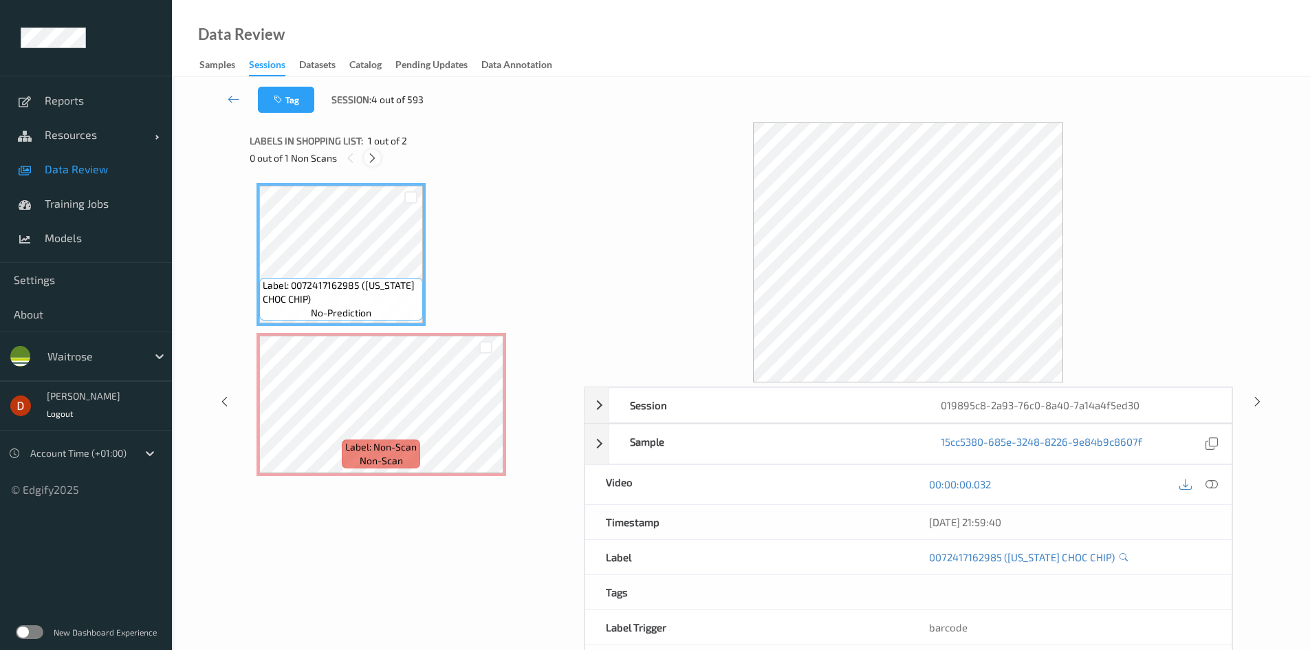
click at [370, 156] on icon at bounding box center [373, 158] width 12 height 12
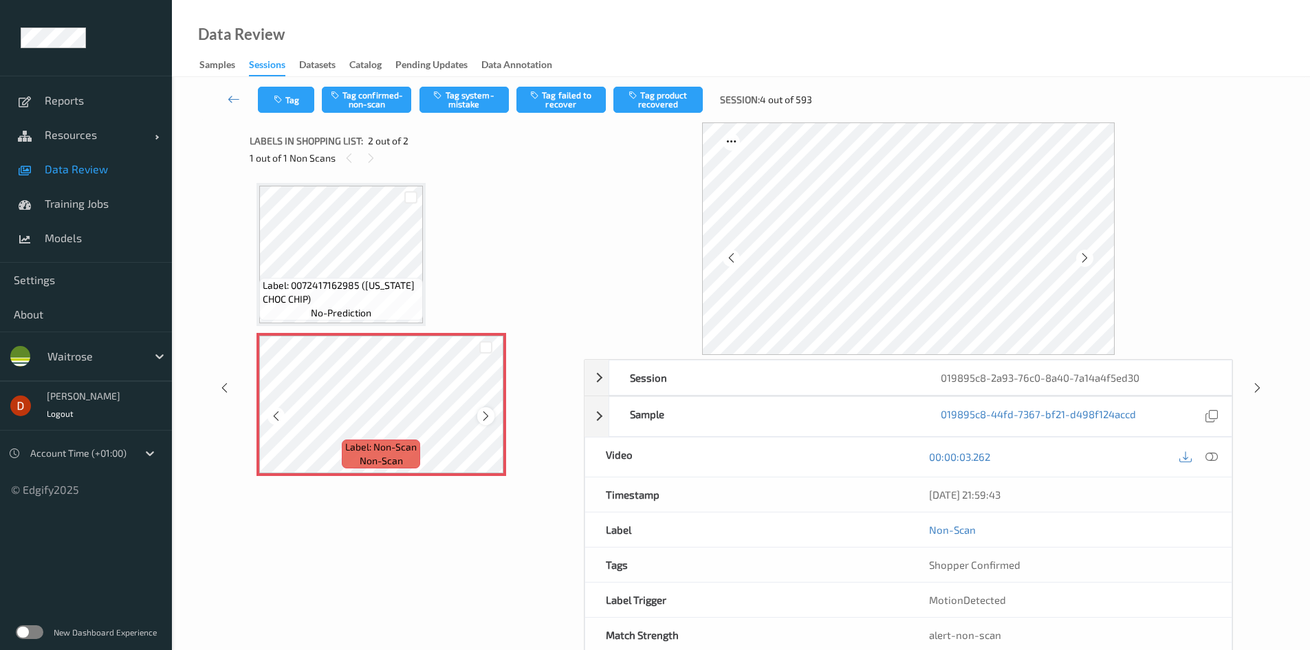
click at [490, 417] on icon at bounding box center [486, 416] width 12 height 12
click at [493, 418] on div at bounding box center [485, 415] width 17 height 17
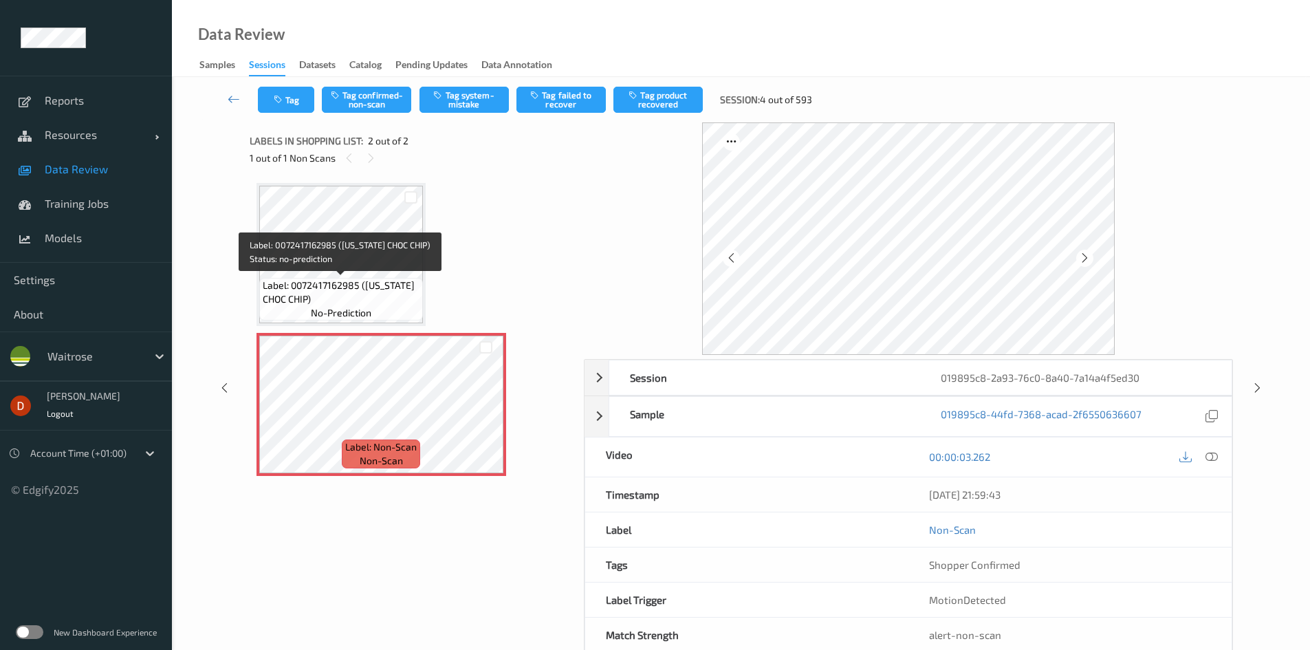
click at [393, 283] on span "Label: 0072417162985 ([US_STATE] CHOC CHIP)" at bounding box center [341, 293] width 157 height 28
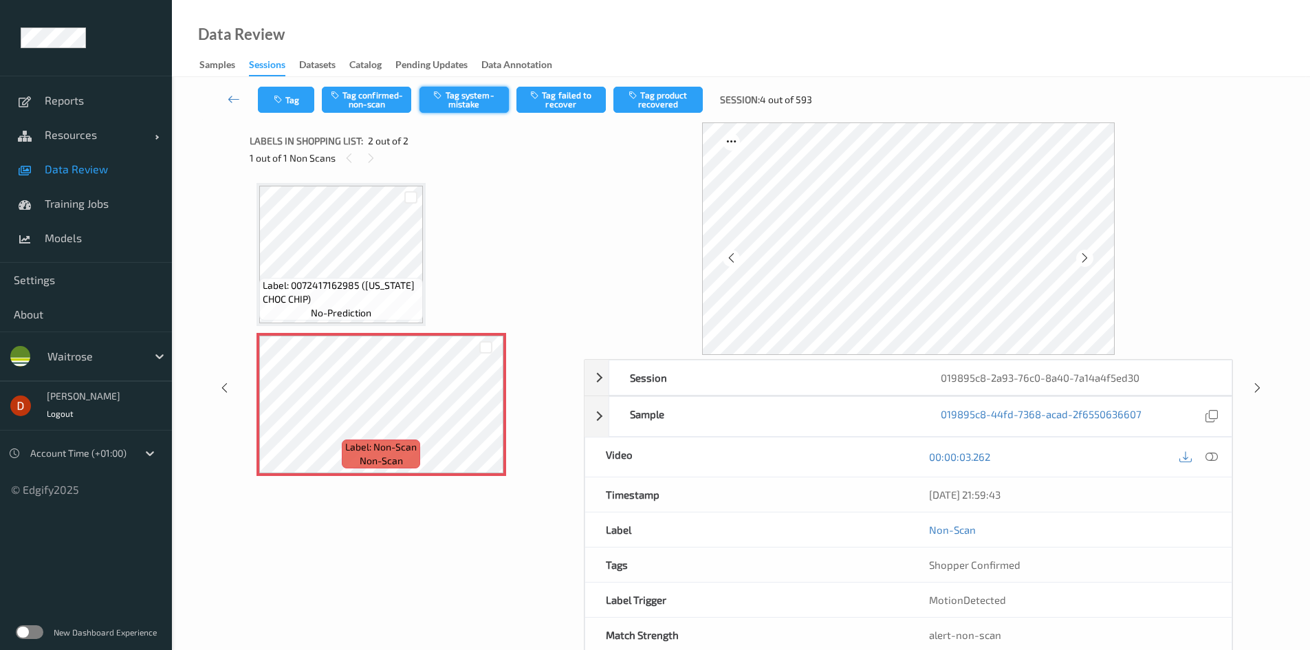
click at [452, 107] on button "Tag system-mistake" at bounding box center [463, 100] width 89 height 26
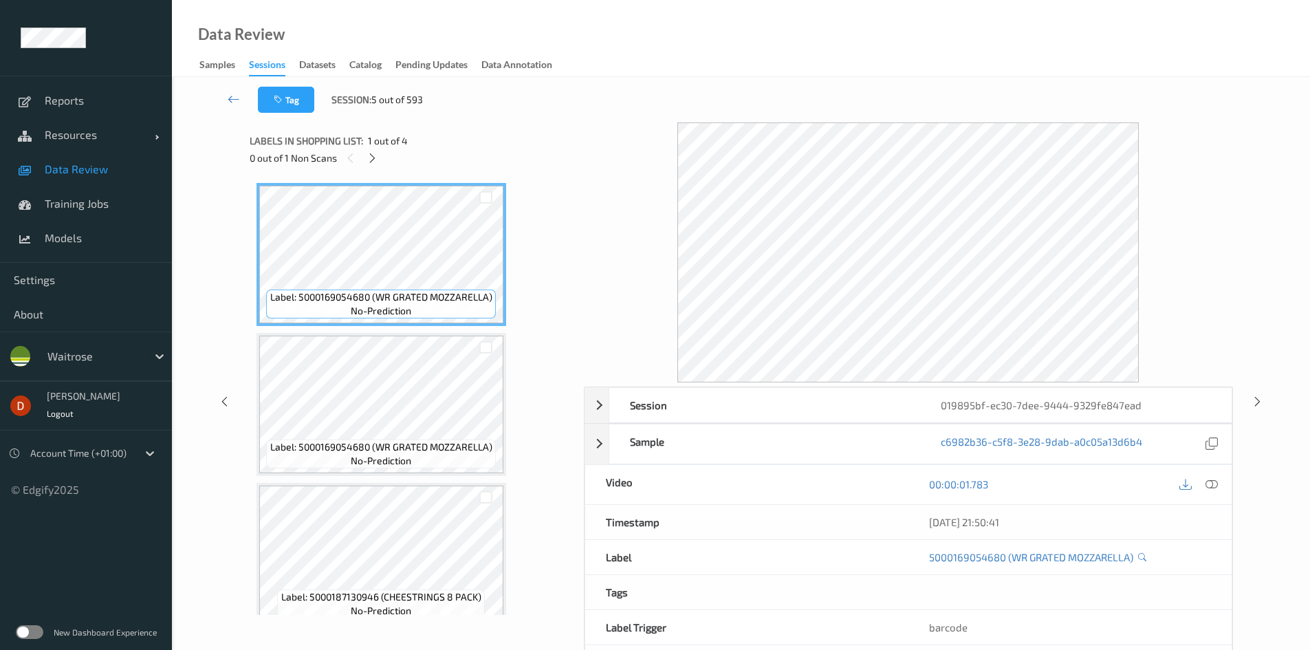
click at [380, 149] on div "0 out of 1 Non Scans" at bounding box center [412, 157] width 325 height 17
click at [374, 163] on icon at bounding box center [373, 158] width 12 height 12
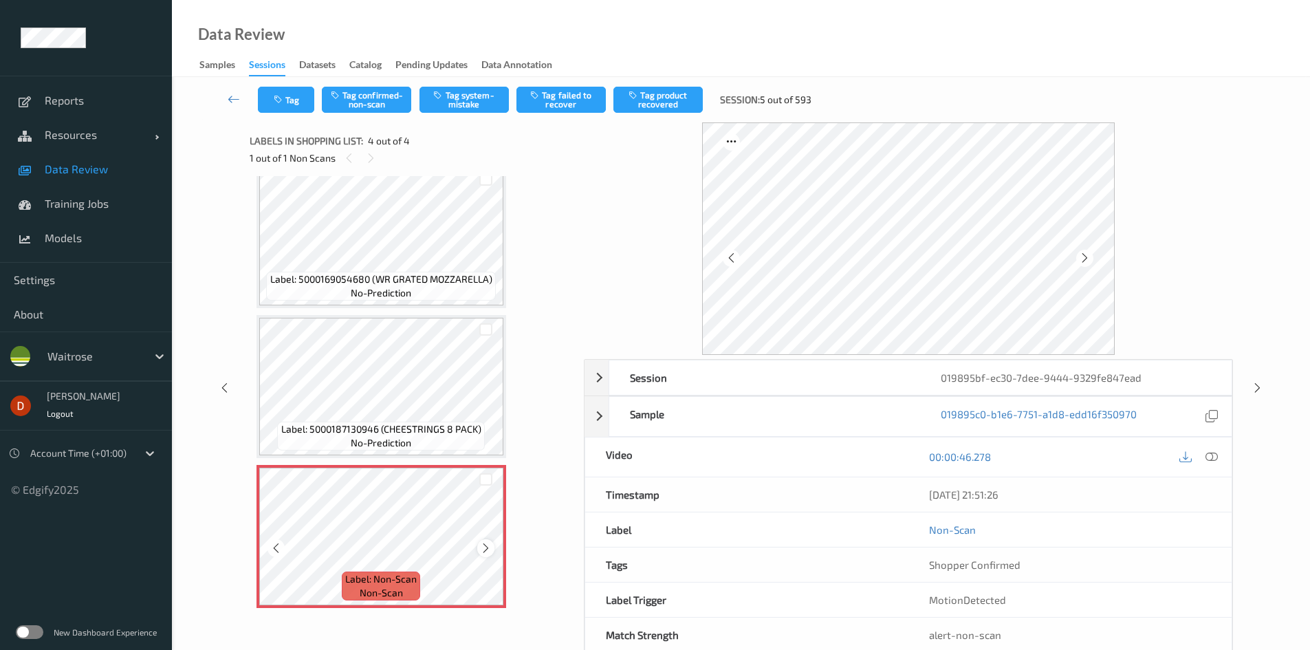
click at [492, 544] on div at bounding box center [485, 547] width 17 height 17
click at [492, 545] on div at bounding box center [485, 547] width 17 height 17
click at [435, 425] on span "Label: 5000187130946 (CHEESTRINGS 8 PACK)" at bounding box center [381, 429] width 200 height 14
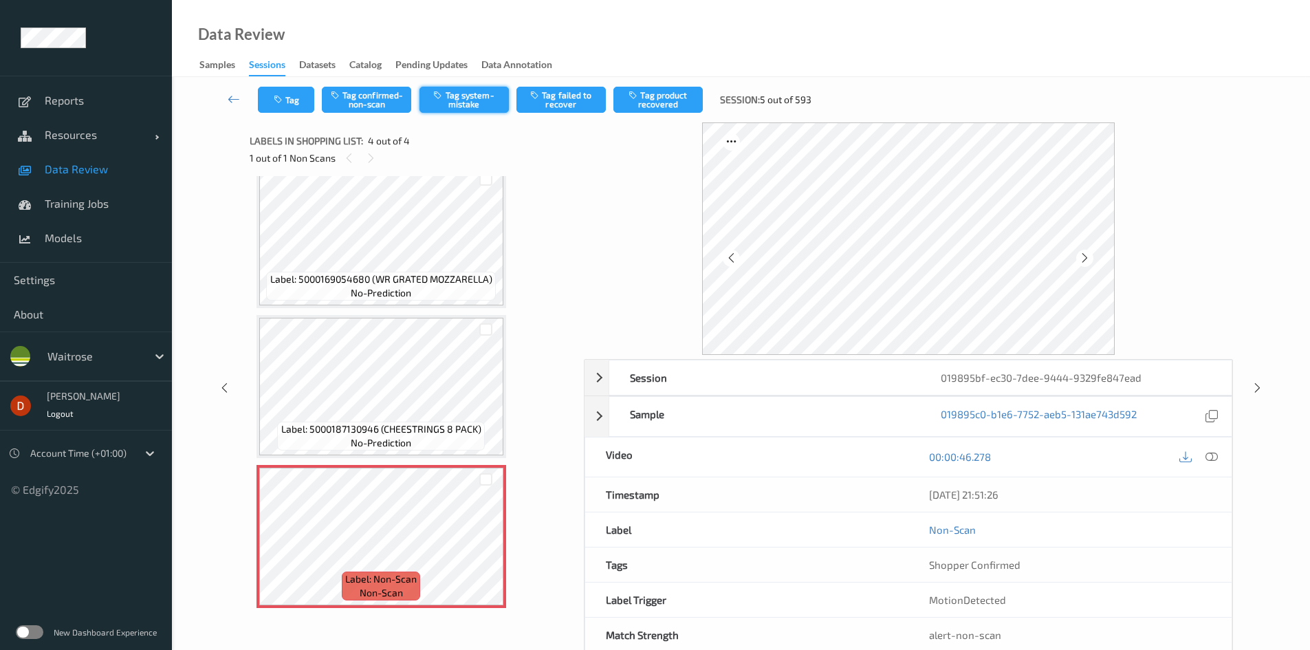
click at [488, 101] on button "Tag system-mistake" at bounding box center [463, 100] width 89 height 26
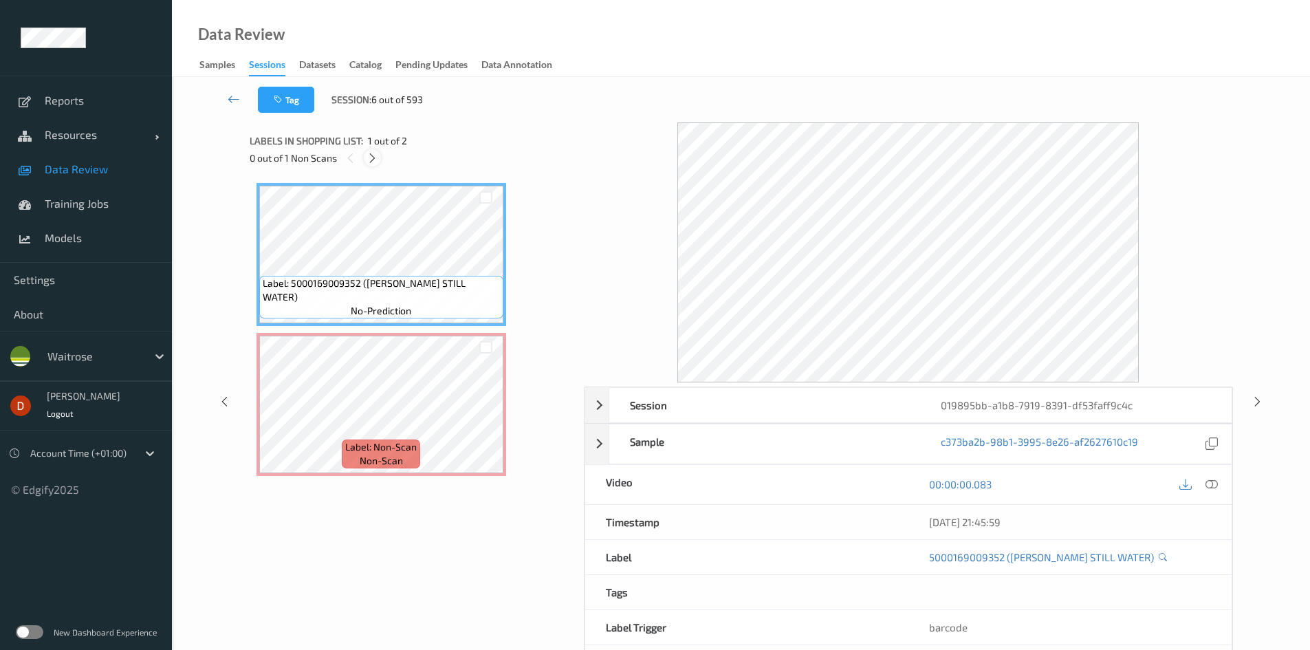
click at [375, 157] on icon at bounding box center [373, 158] width 12 height 12
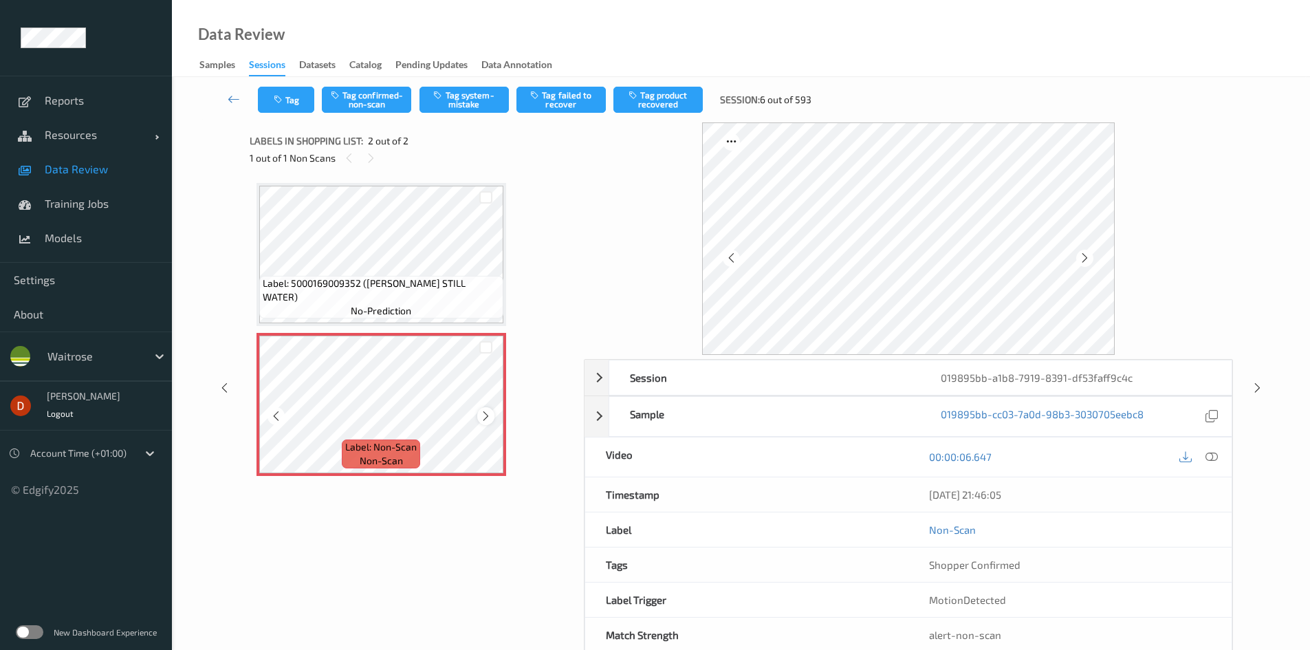
click at [481, 415] on icon at bounding box center [486, 416] width 12 height 12
click at [473, 98] on button "Tag system-mistake" at bounding box center [463, 100] width 89 height 26
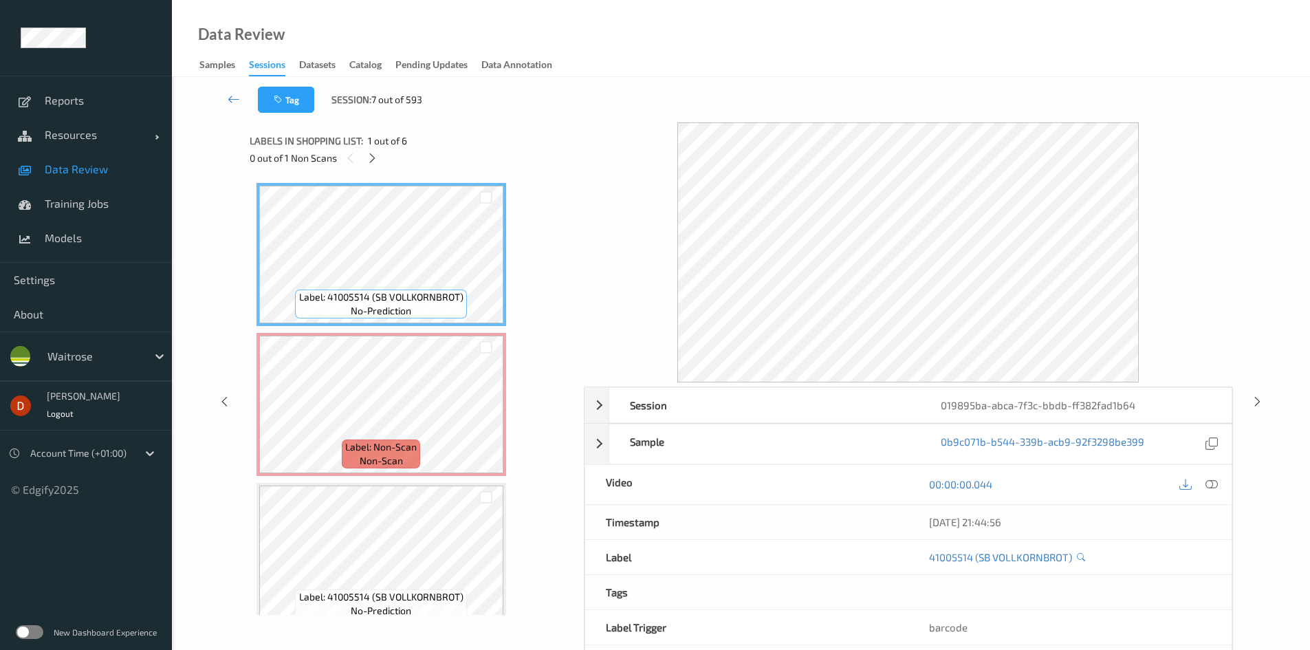
click at [382, 160] on div "0 out of 1 Non Scans" at bounding box center [412, 157] width 325 height 17
click at [380, 160] on div at bounding box center [372, 157] width 17 height 17
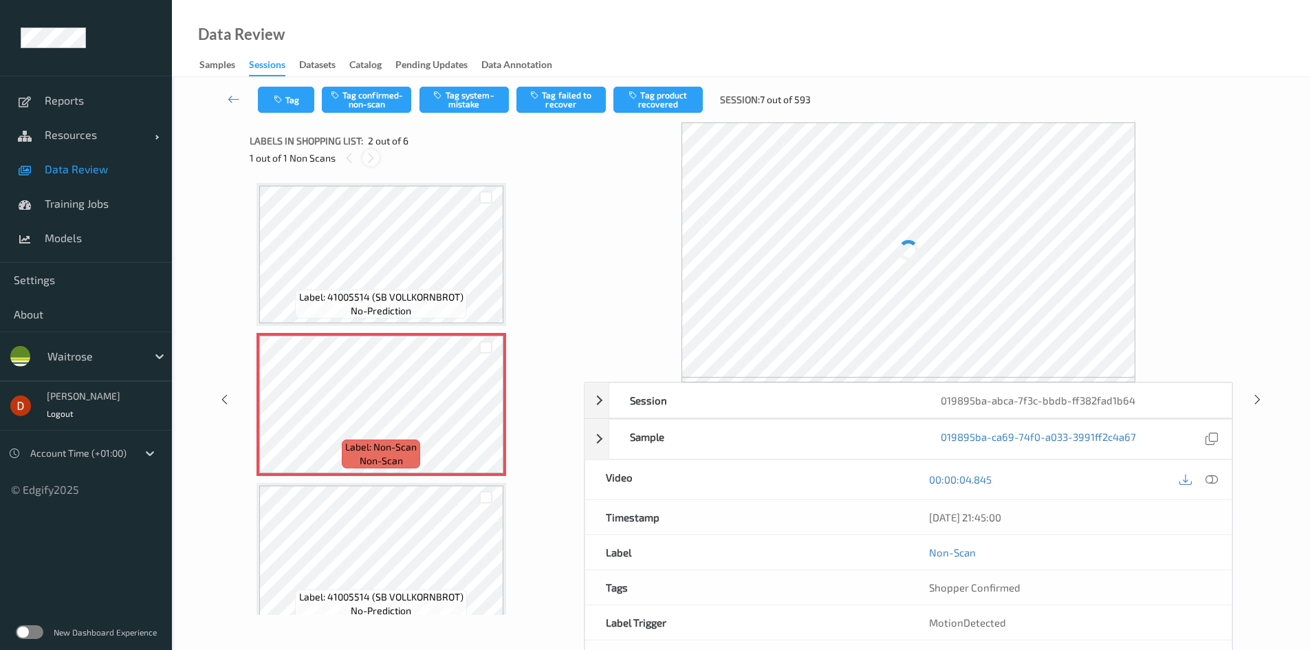
scroll to position [7, 0]
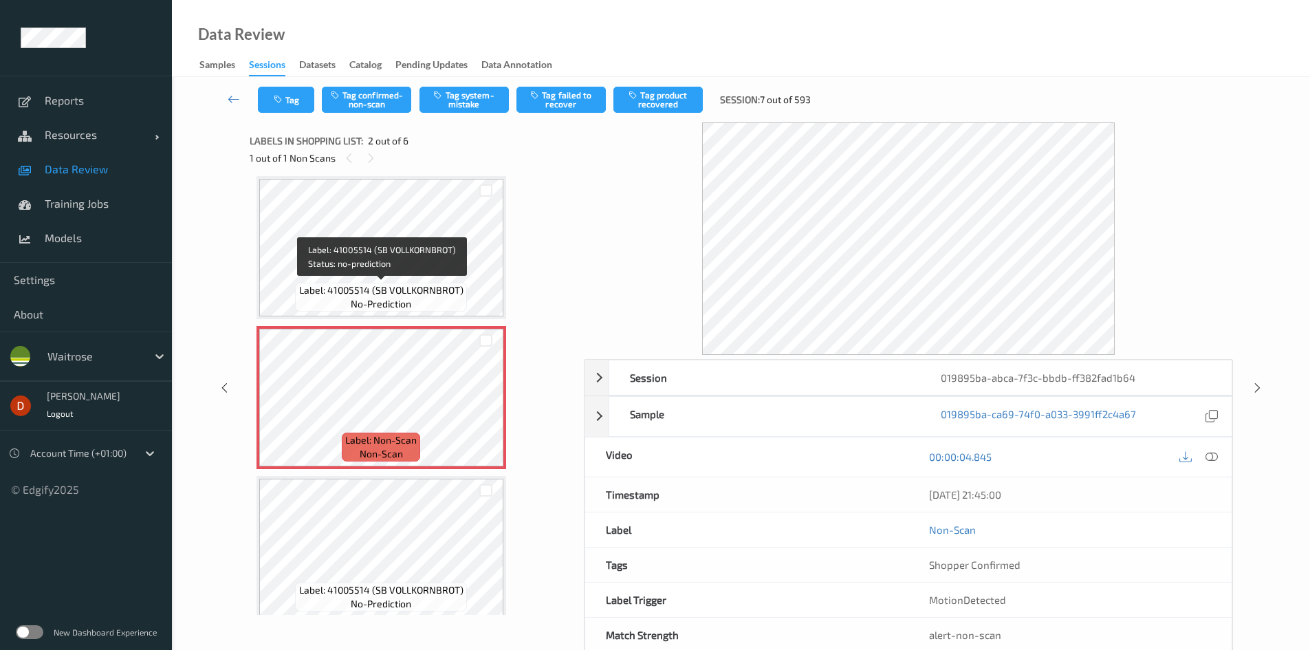
click at [453, 288] on span "Label: 41005514 (SB VOLLKORNBROT)" at bounding box center [381, 290] width 164 height 14
click at [450, 285] on span "Label: 41005514 (SB VOLLKORNBROT)" at bounding box center [381, 290] width 164 height 14
click at [380, 99] on button "Tag confirmed-non-scan" at bounding box center [366, 100] width 89 height 26
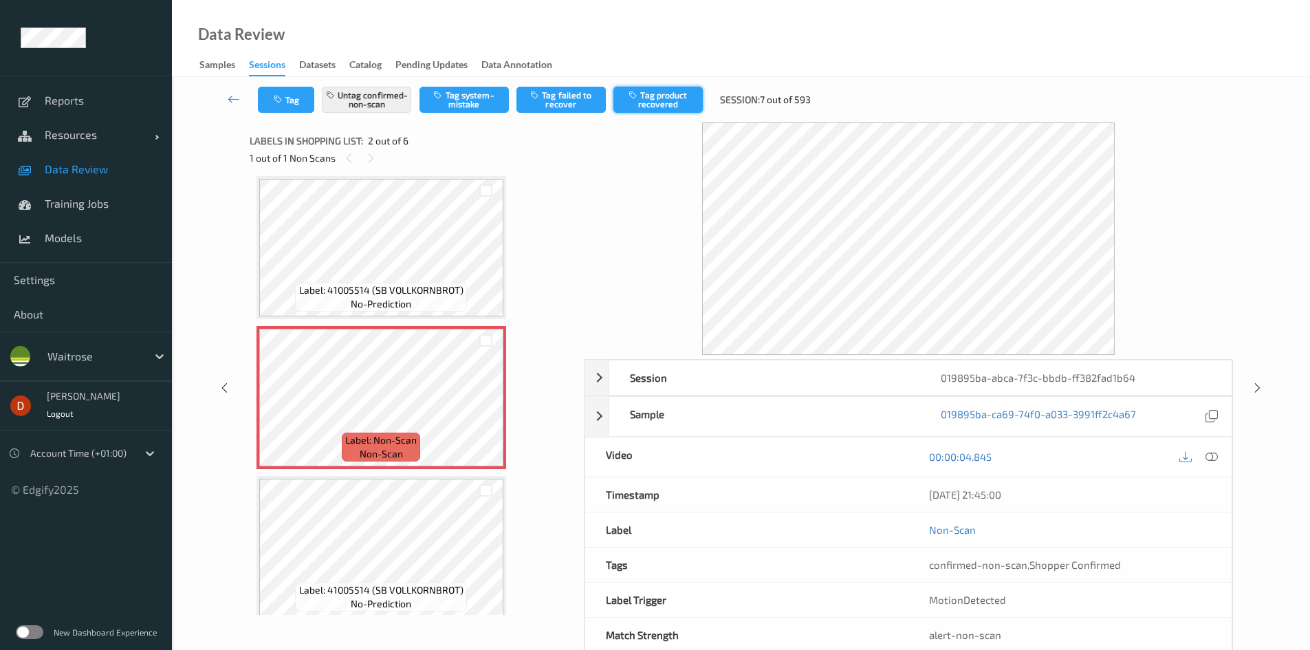
click at [662, 105] on button "Tag product recovered" at bounding box center [657, 100] width 89 height 26
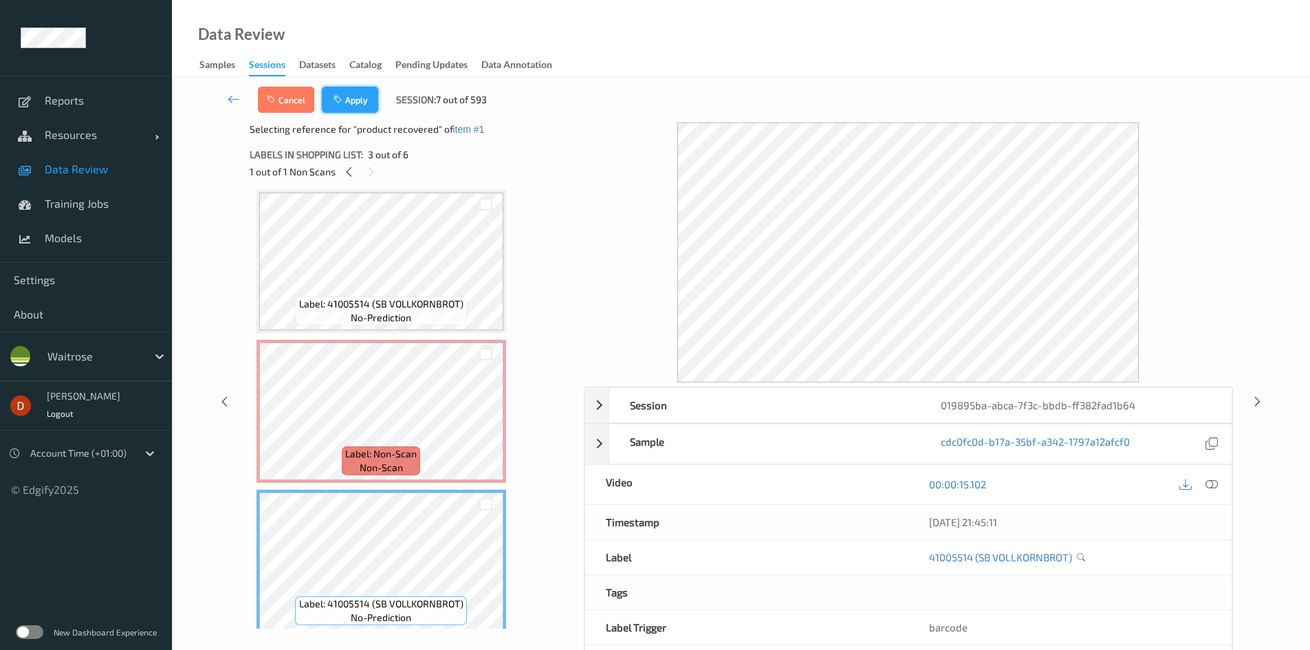
click at [361, 102] on button "Apply" at bounding box center [350, 100] width 56 height 26
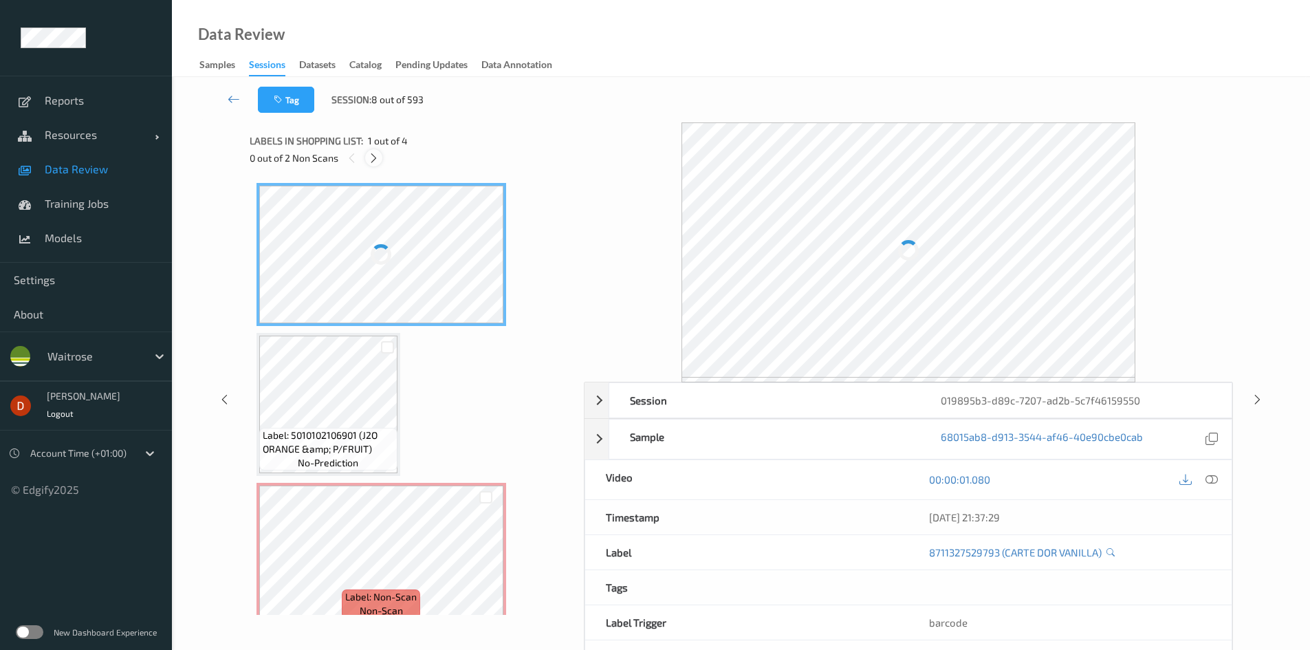
click at [381, 160] on div at bounding box center [373, 157] width 17 height 17
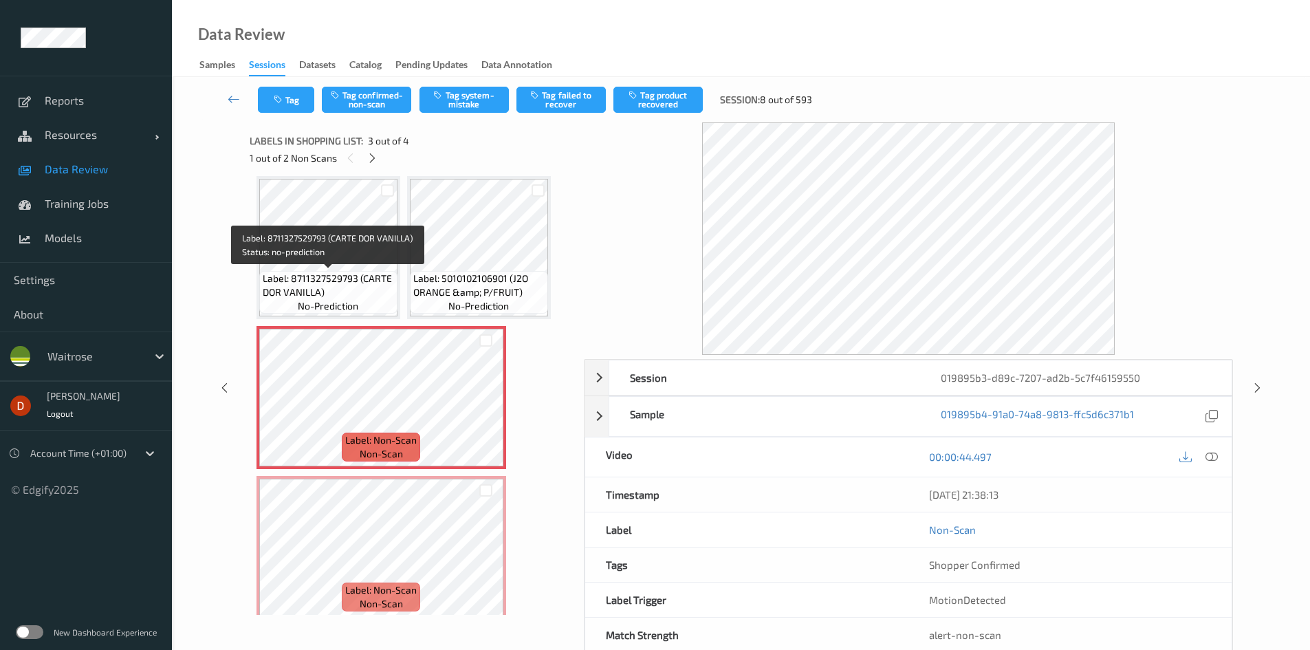
click at [360, 274] on span "Label: 8711327529793 (CARTE DOR VANILLA)" at bounding box center [328, 286] width 131 height 28
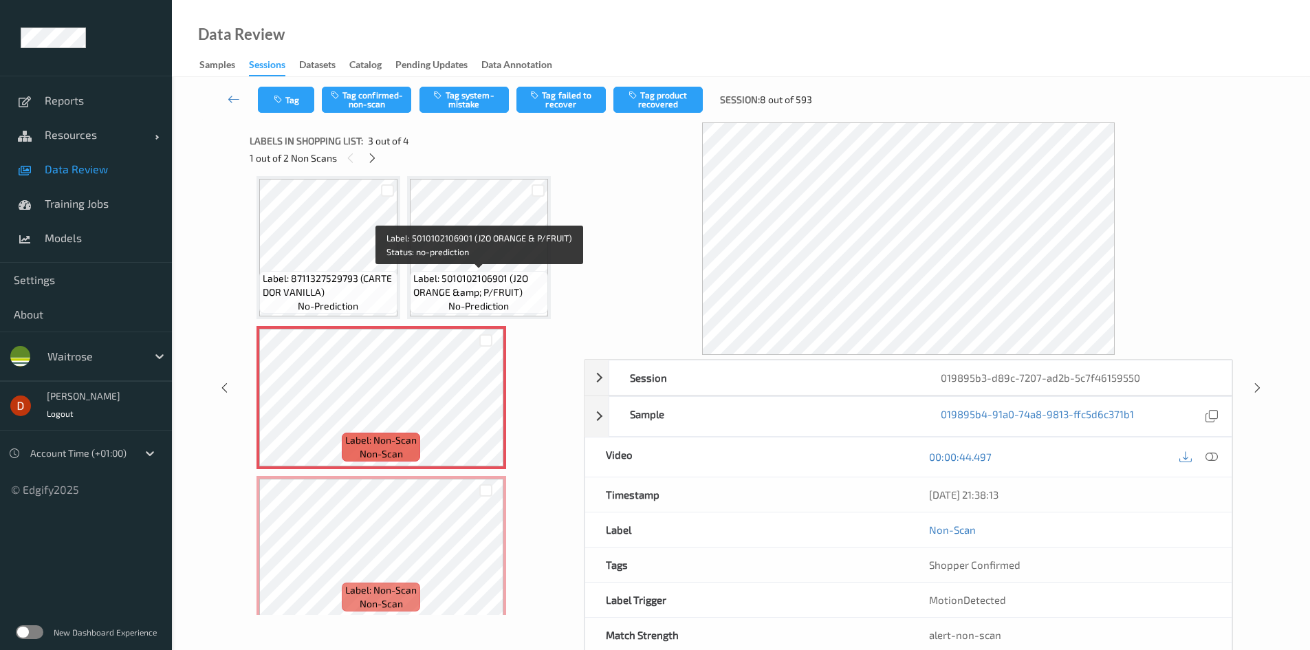
click at [484, 302] on span "no-prediction" at bounding box center [478, 306] width 61 height 14
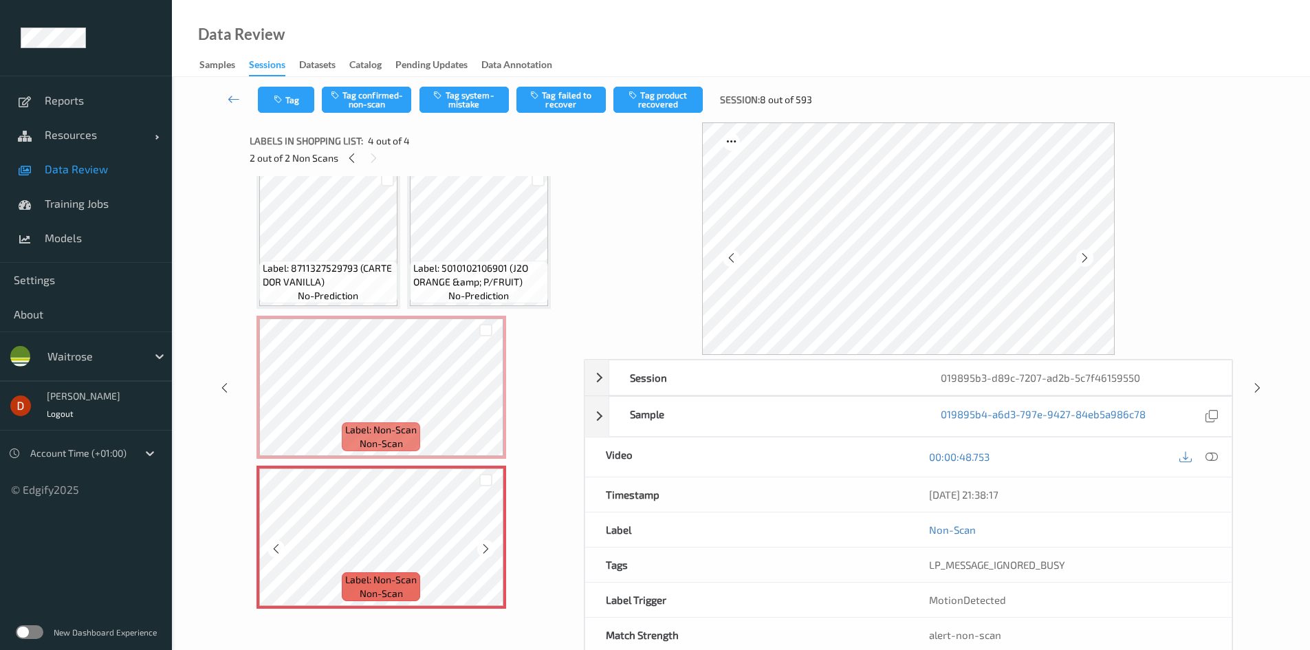
scroll to position [18, 0]
click at [486, 481] on div at bounding box center [485, 479] width 13 height 13
click at [486, 330] on div at bounding box center [485, 329] width 13 height 13
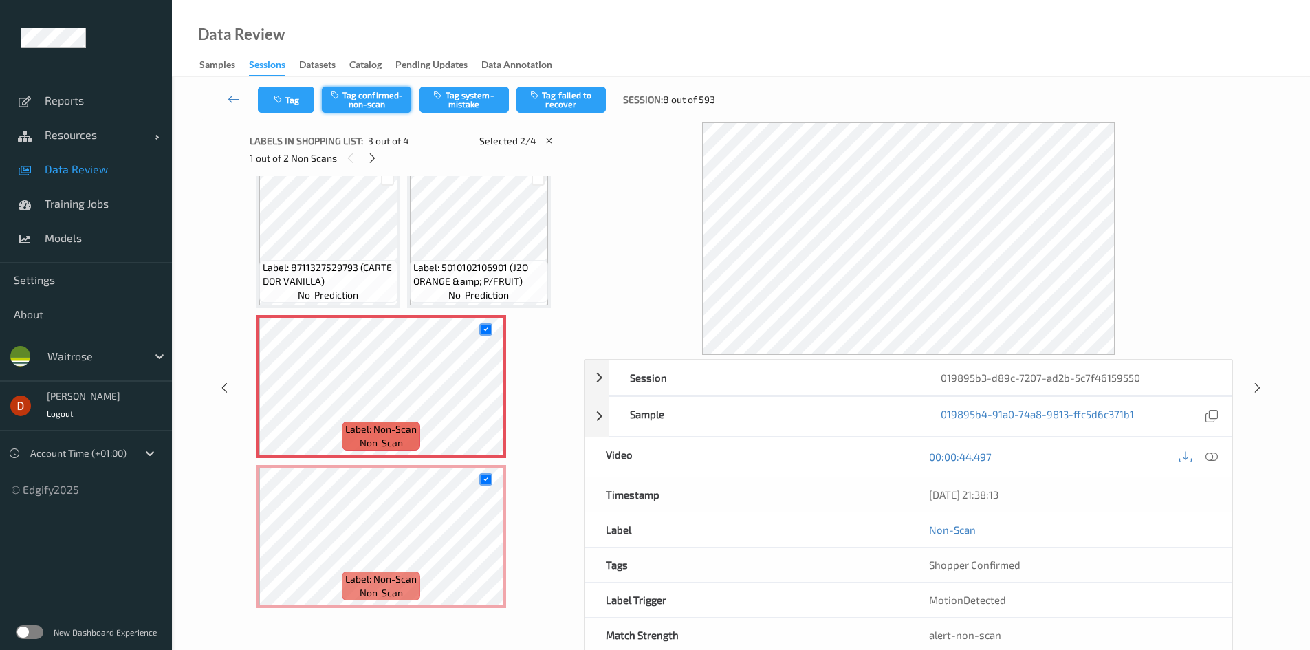
click at [371, 91] on button "Tag confirmed-non-scan" at bounding box center [366, 100] width 89 height 26
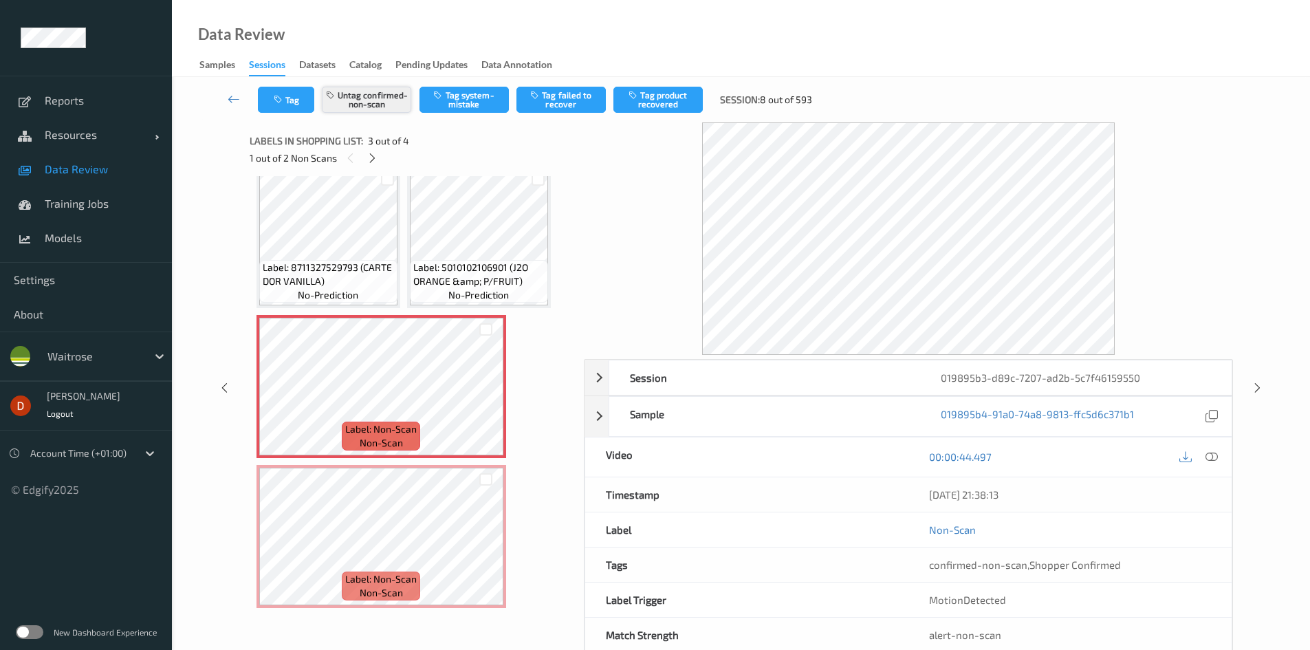
click at [381, 102] on button "Untag confirmed-non-scan" at bounding box center [366, 100] width 89 height 26
click at [486, 328] on div at bounding box center [485, 329] width 13 height 13
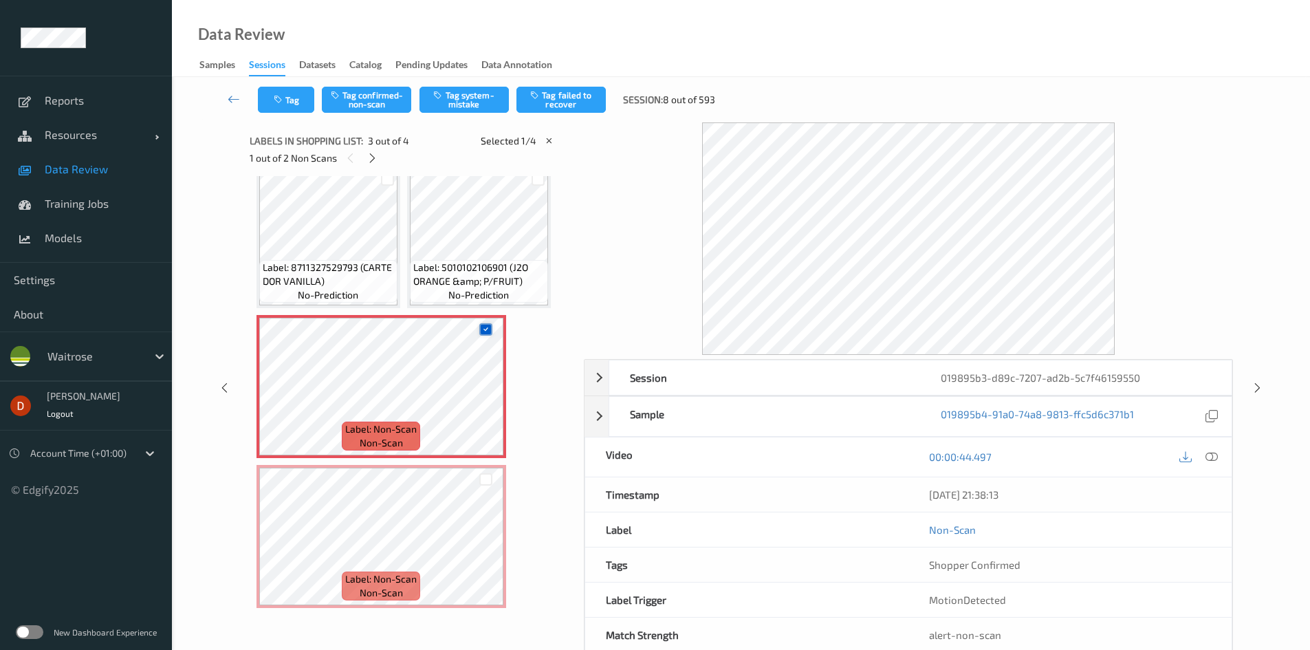
click at [490, 327] on div at bounding box center [485, 329] width 13 height 13
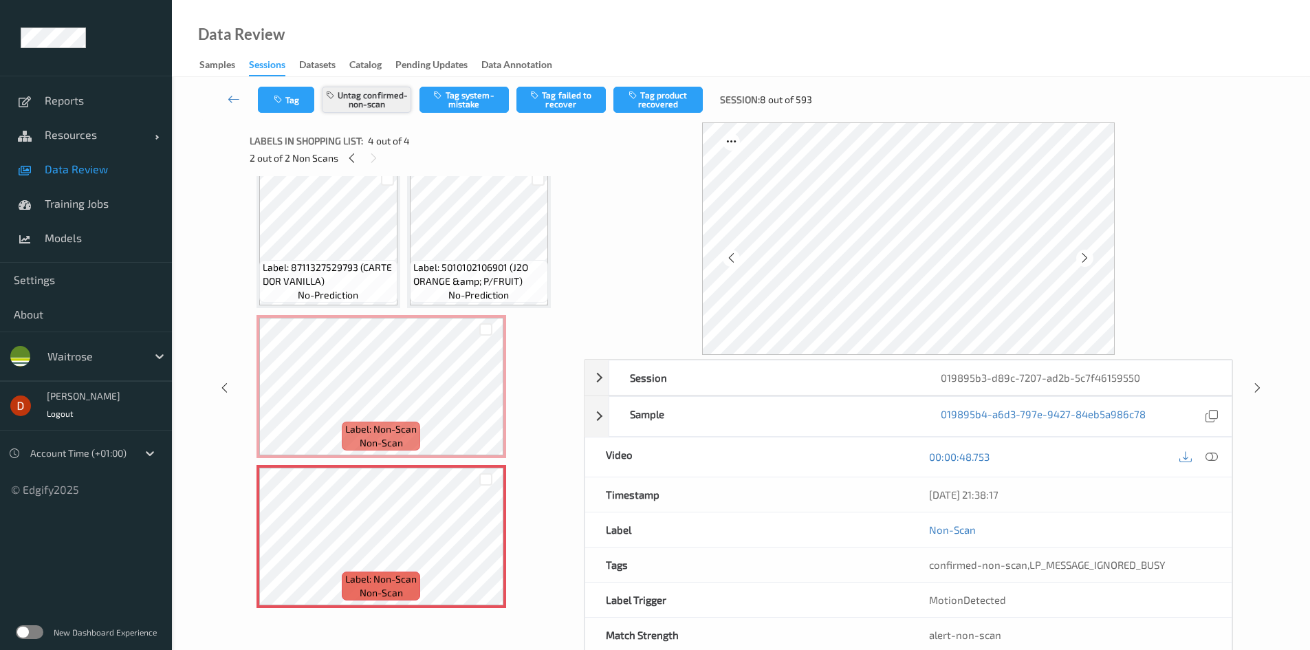
click at [369, 102] on button "Untag confirmed-non-scan" at bounding box center [366, 100] width 89 height 26
click at [487, 325] on div at bounding box center [485, 329] width 13 height 13
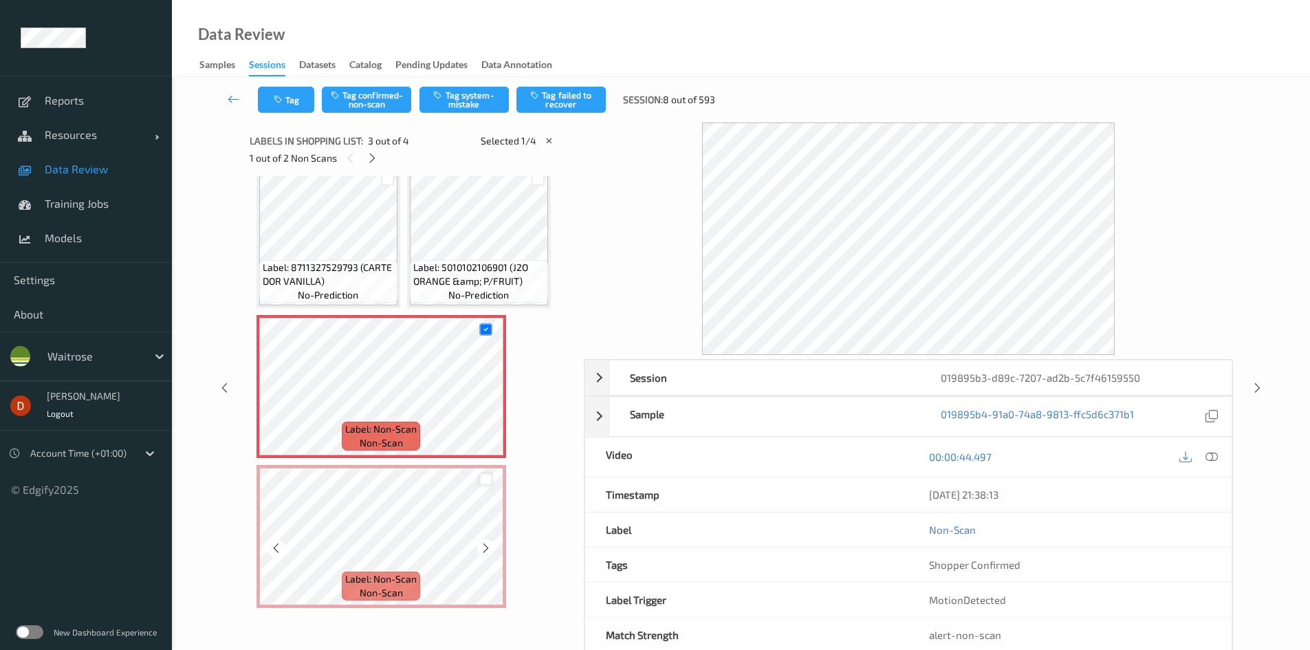
click at [481, 483] on div at bounding box center [485, 479] width 13 height 13
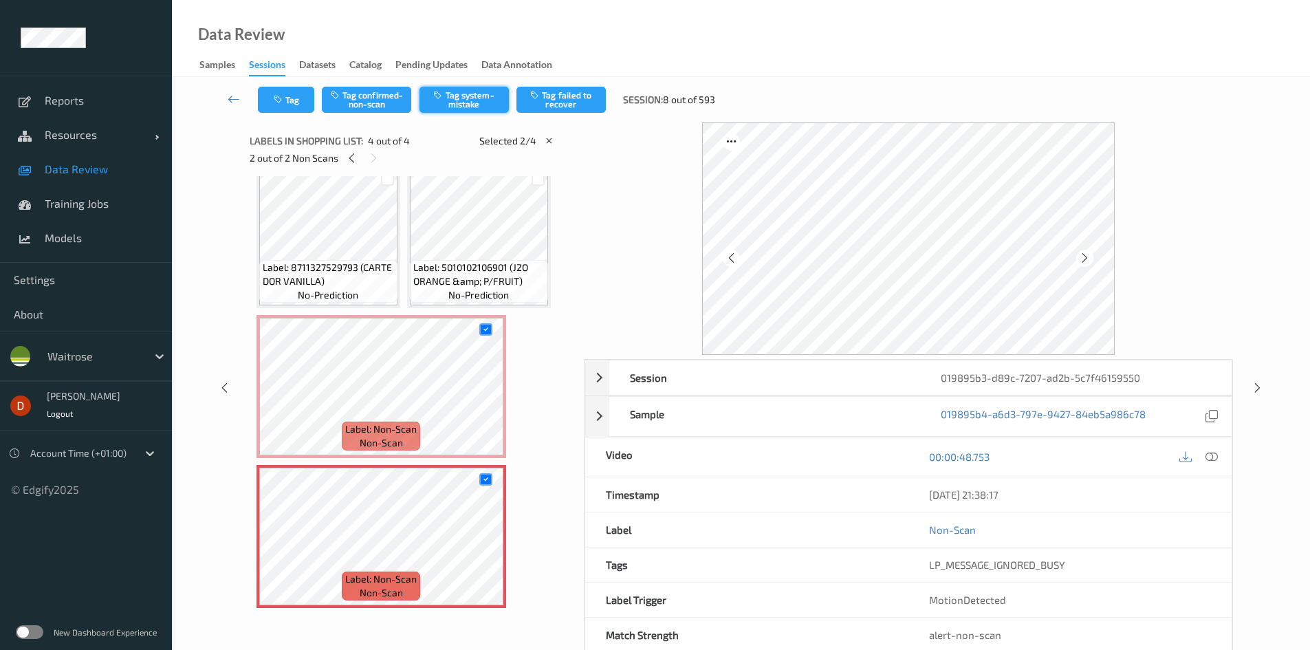
click at [450, 107] on button "Tag system-mistake" at bounding box center [463, 100] width 89 height 26
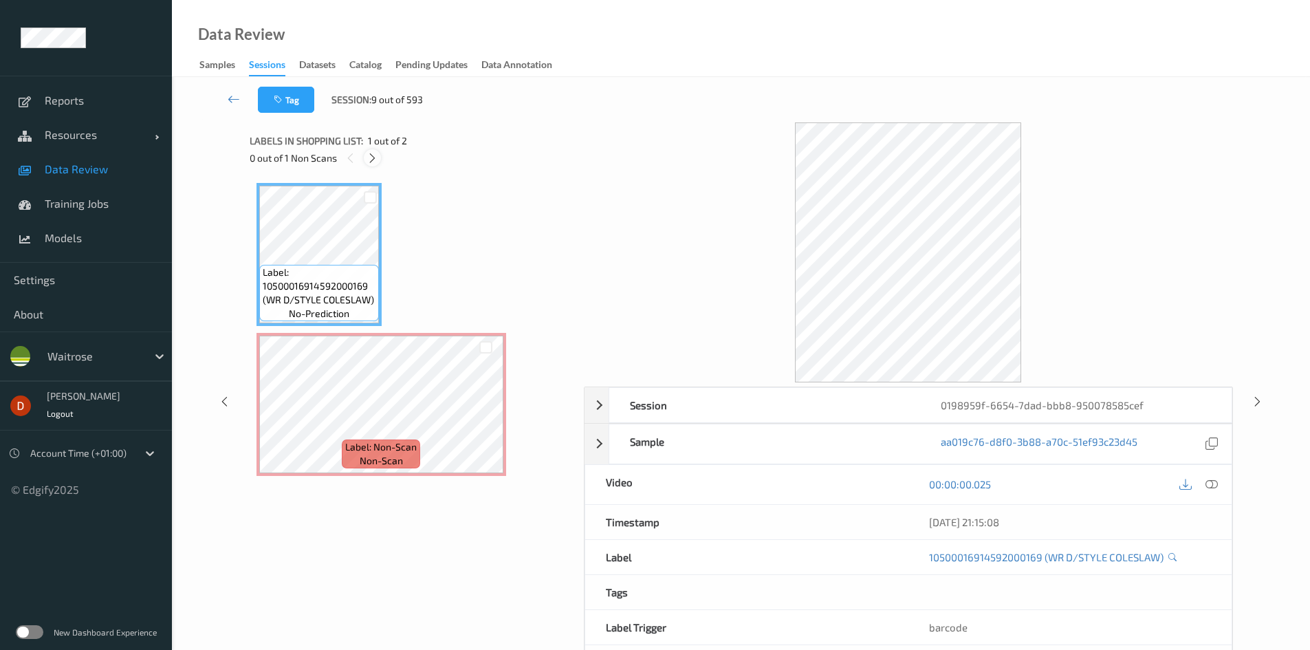
click at [376, 152] on icon at bounding box center [373, 158] width 12 height 12
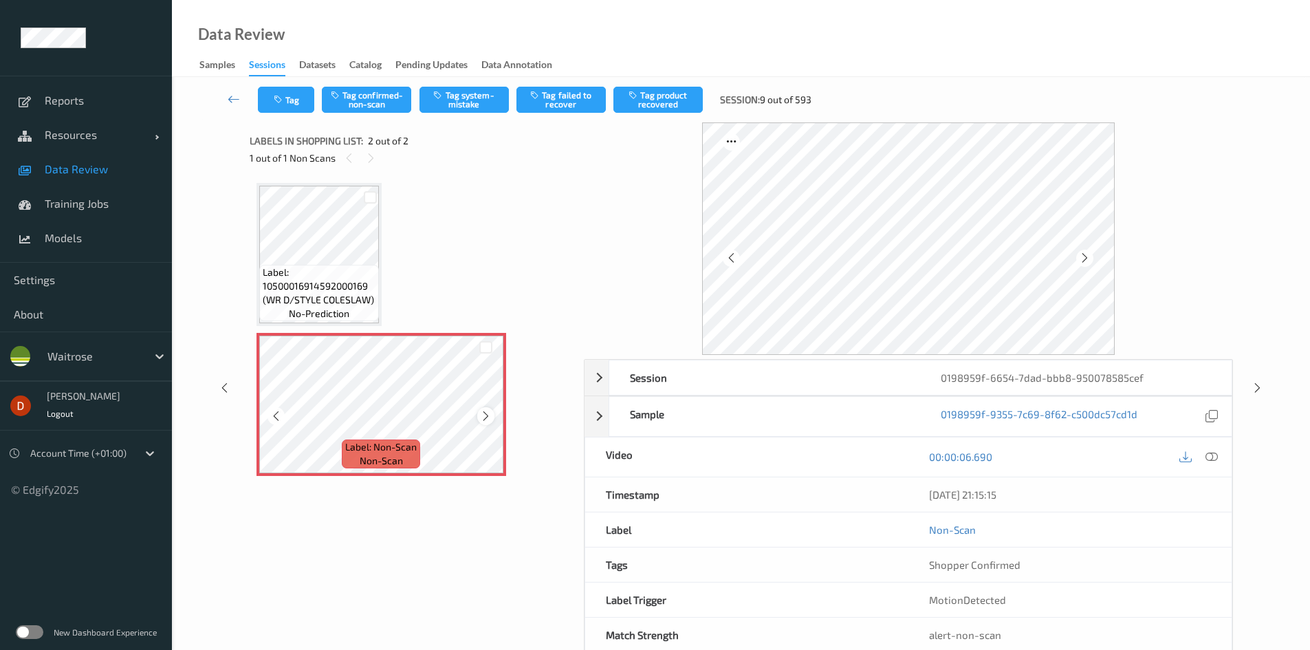
click at [480, 416] on icon at bounding box center [486, 416] width 12 height 12
click at [479, 109] on button "Tag system-mistake" at bounding box center [463, 100] width 89 height 26
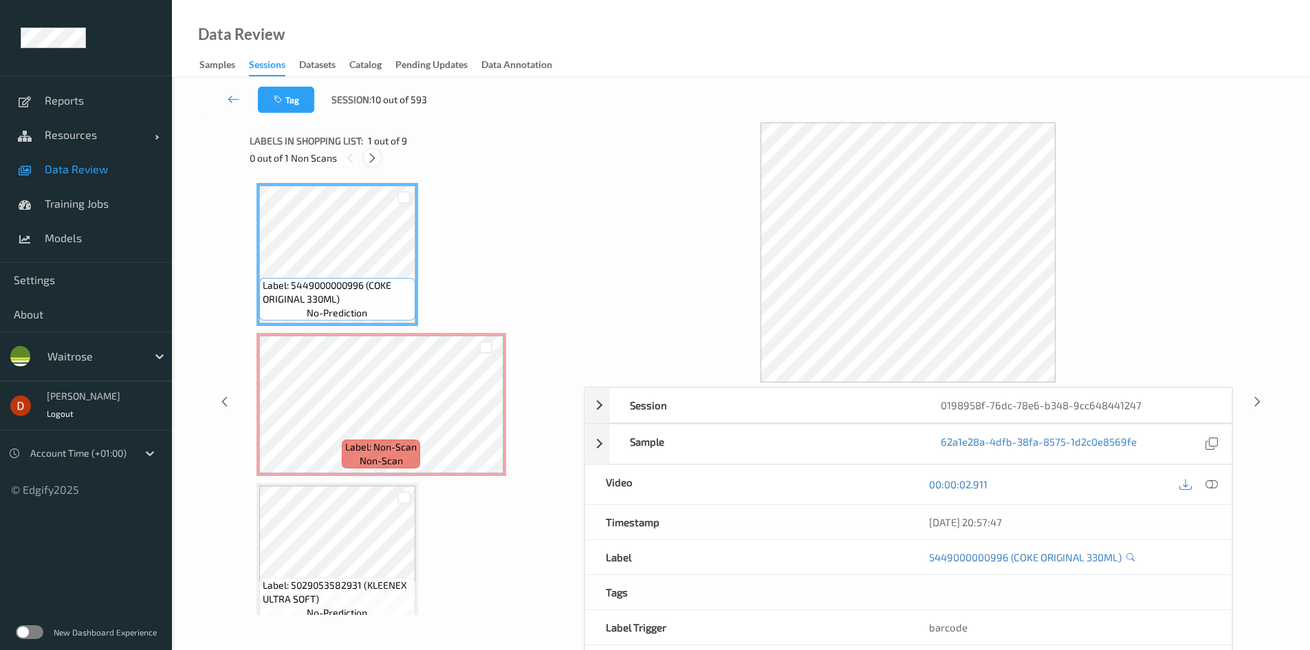
click at [371, 155] on icon at bounding box center [373, 158] width 12 height 12
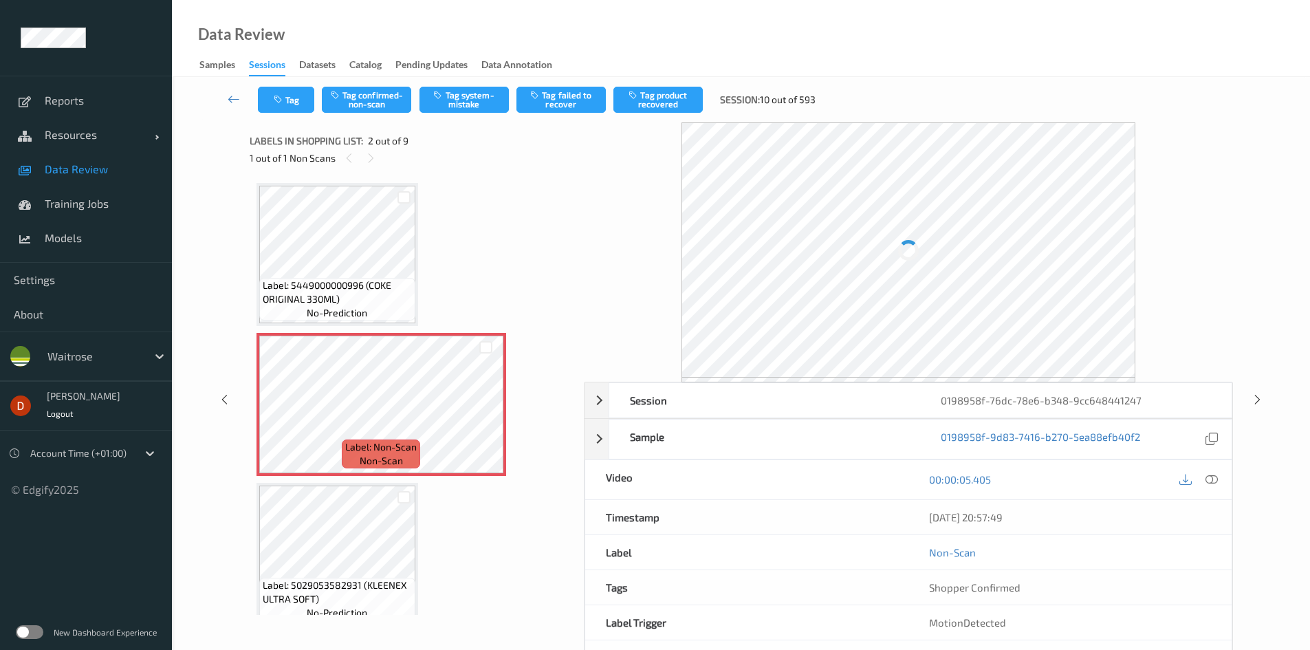
scroll to position [7, 0]
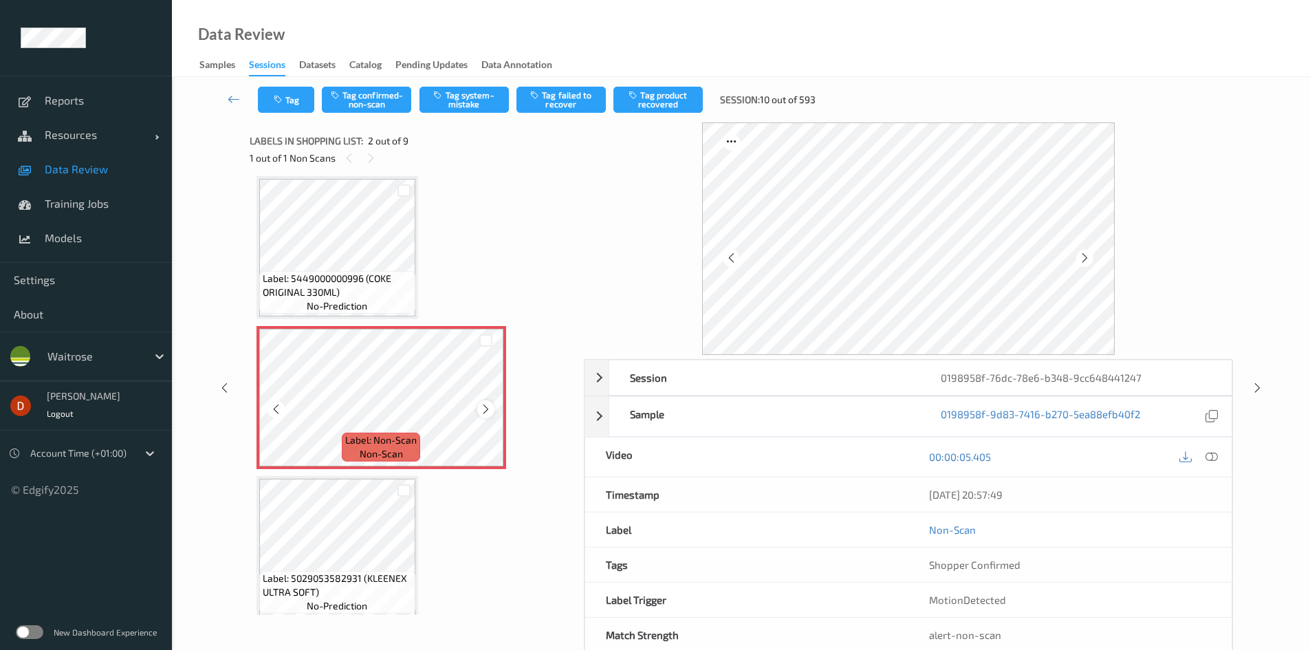
click at [483, 414] on icon at bounding box center [486, 409] width 12 height 12
click at [484, 414] on icon at bounding box center [486, 409] width 12 height 12
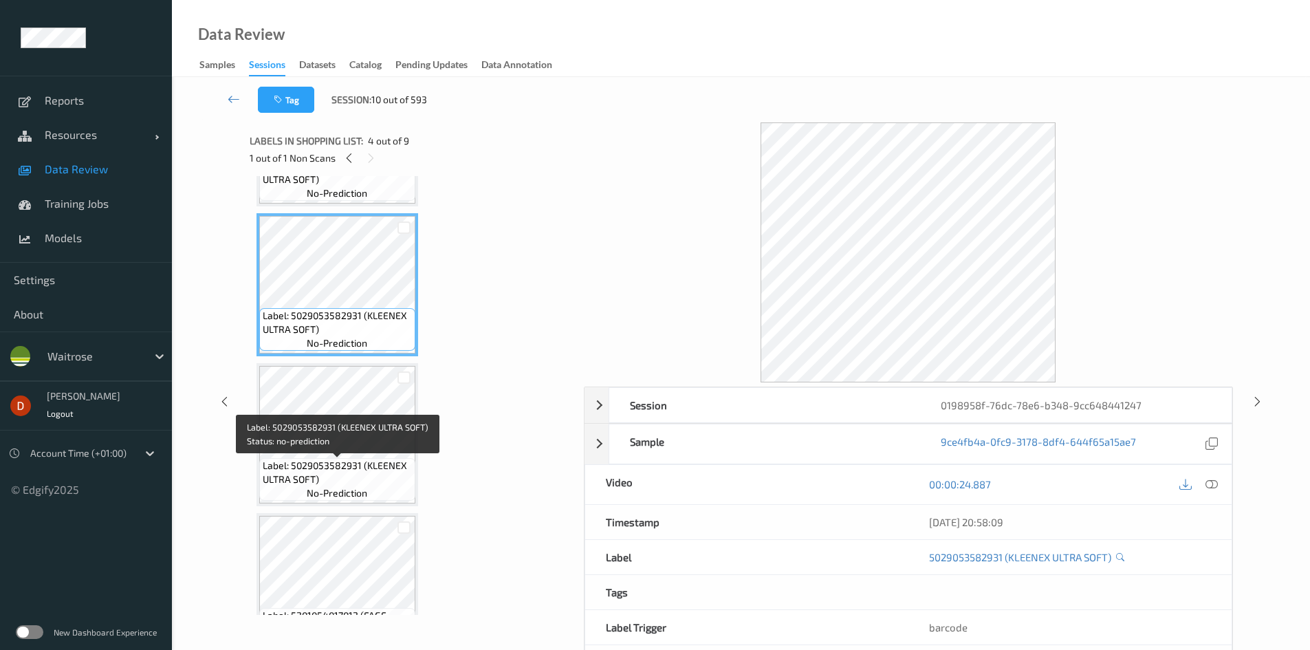
click at [373, 482] on span "Label: 5029053582931 (KLEENEX ULTRA SOFT)" at bounding box center [337, 473] width 149 height 28
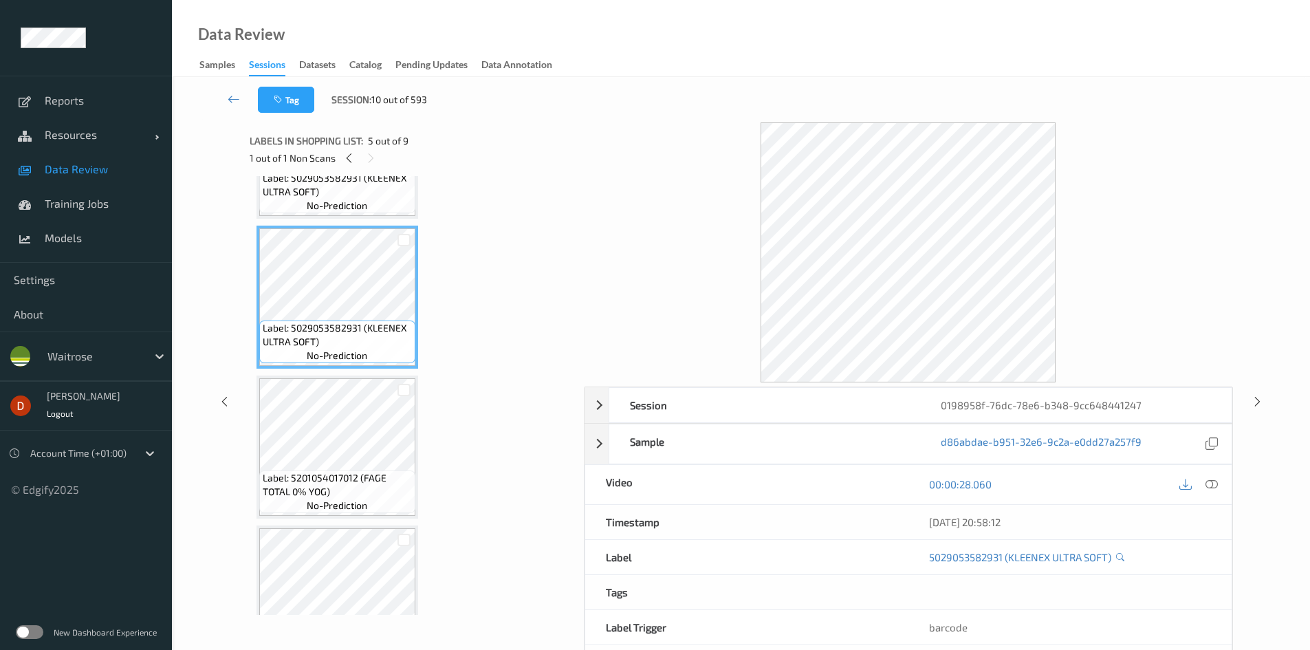
click at [373, 475] on span "Label: 5201054017012 (FAGE TOTAL 0% YOG)" at bounding box center [337, 485] width 149 height 28
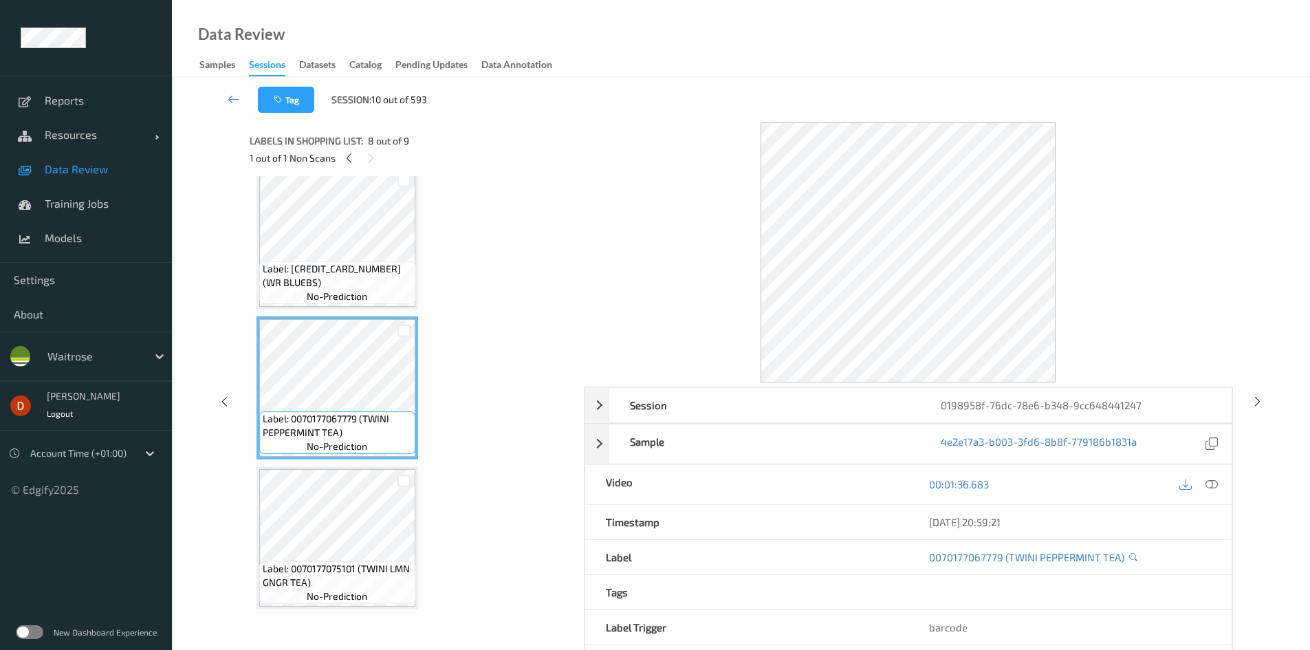
scroll to position [917, 0]
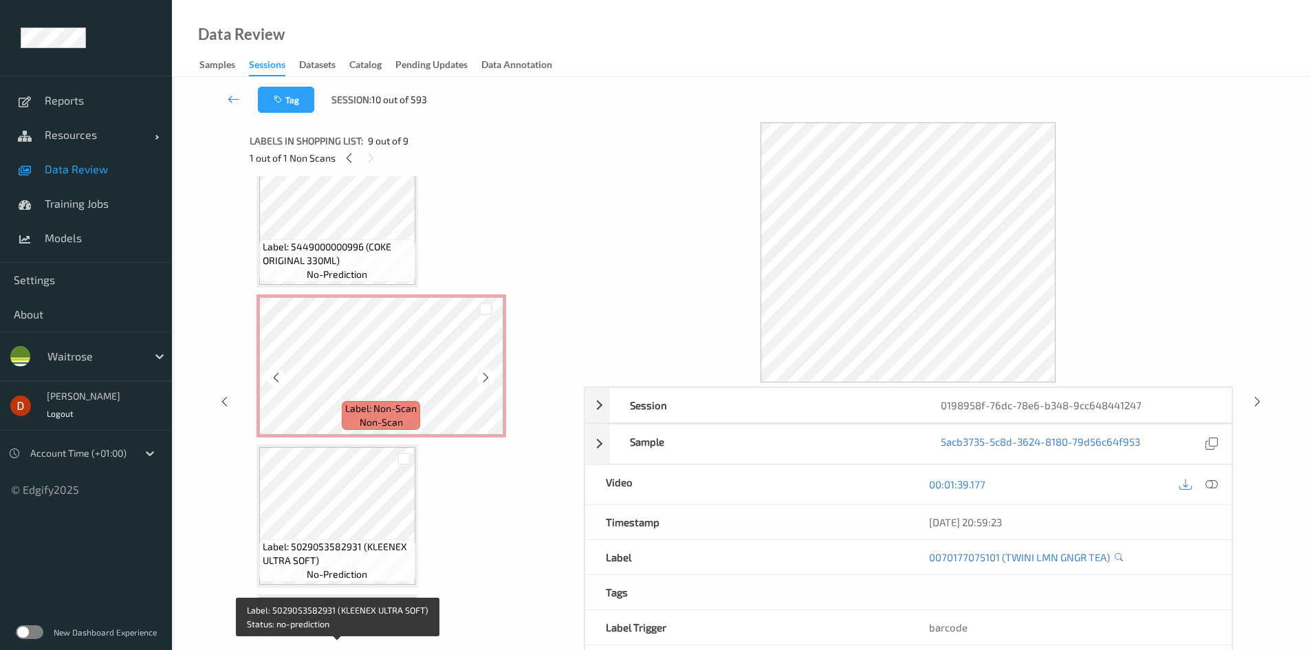
scroll to position [23, 0]
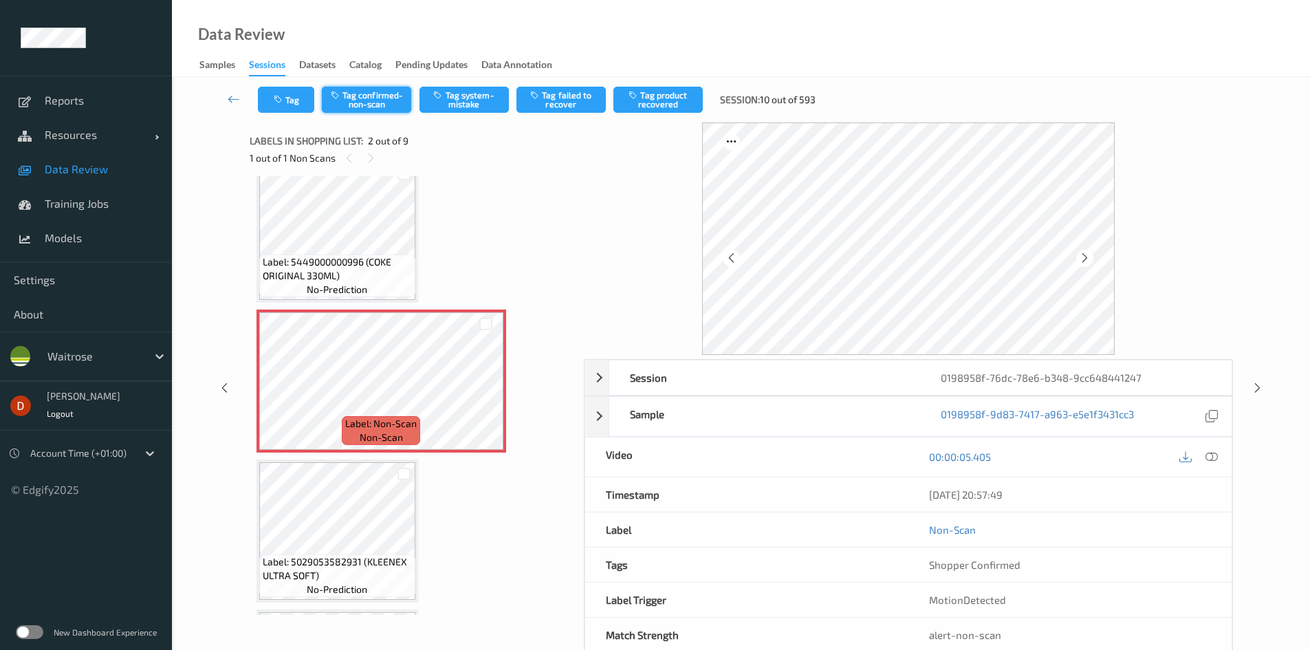
click at [364, 102] on button "Tag confirmed-non-scan" at bounding box center [366, 100] width 89 height 26
click at [546, 102] on button "Tag failed to recover" at bounding box center [560, 100] width 89 height 26
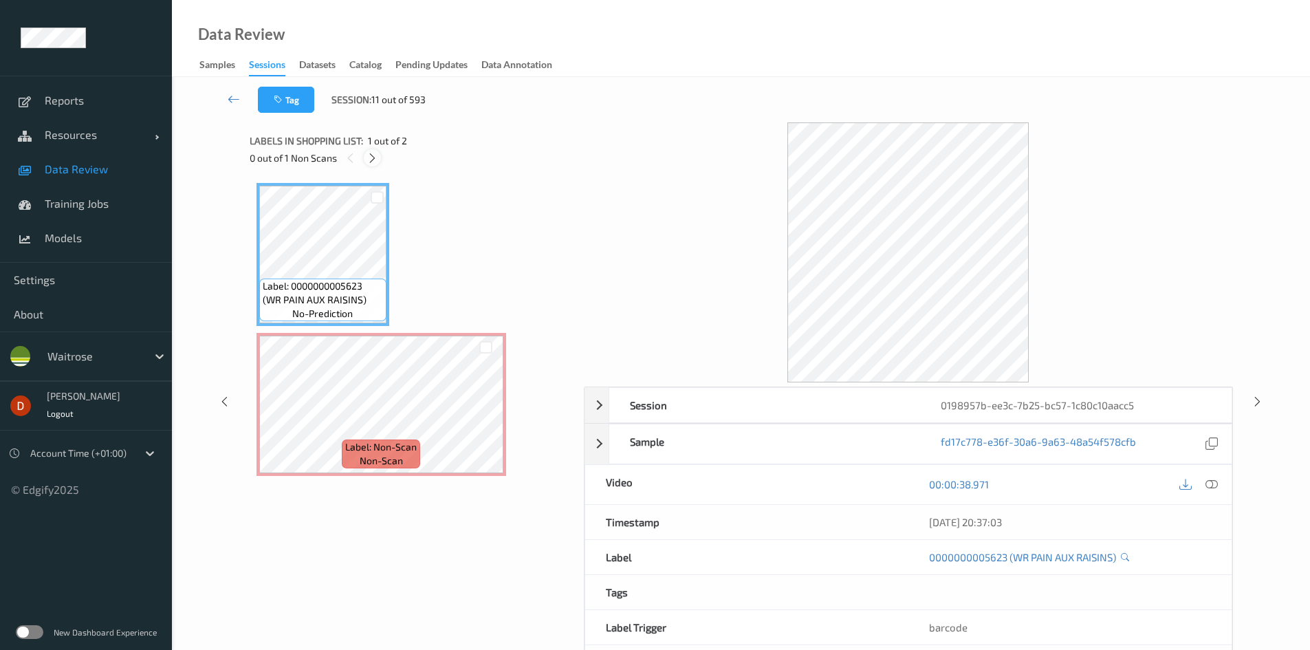
click at [378, 153] on icon at bounding box center [373, 158] width 12 height 12
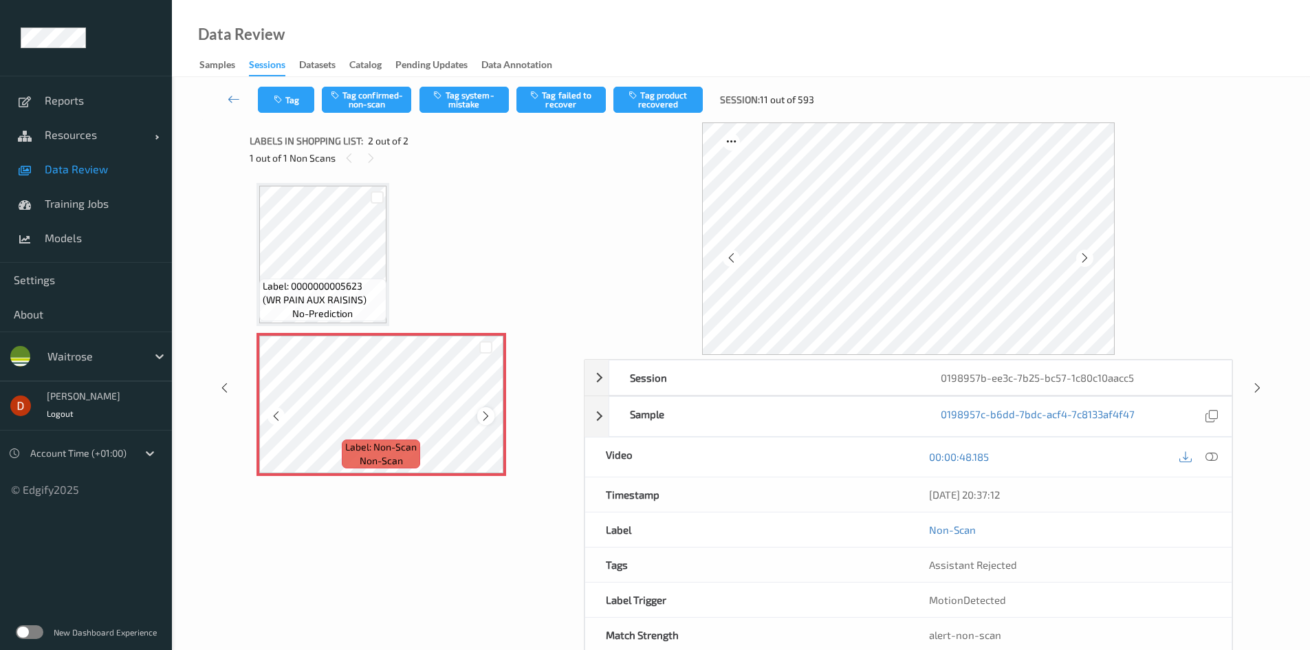
click at [482, 412] on icon at bounding box center [486, 416] width 12 height 12
click at [475, 98] on button "Tag system-mistake" at bounding box center [463, 100] width 89 height 26
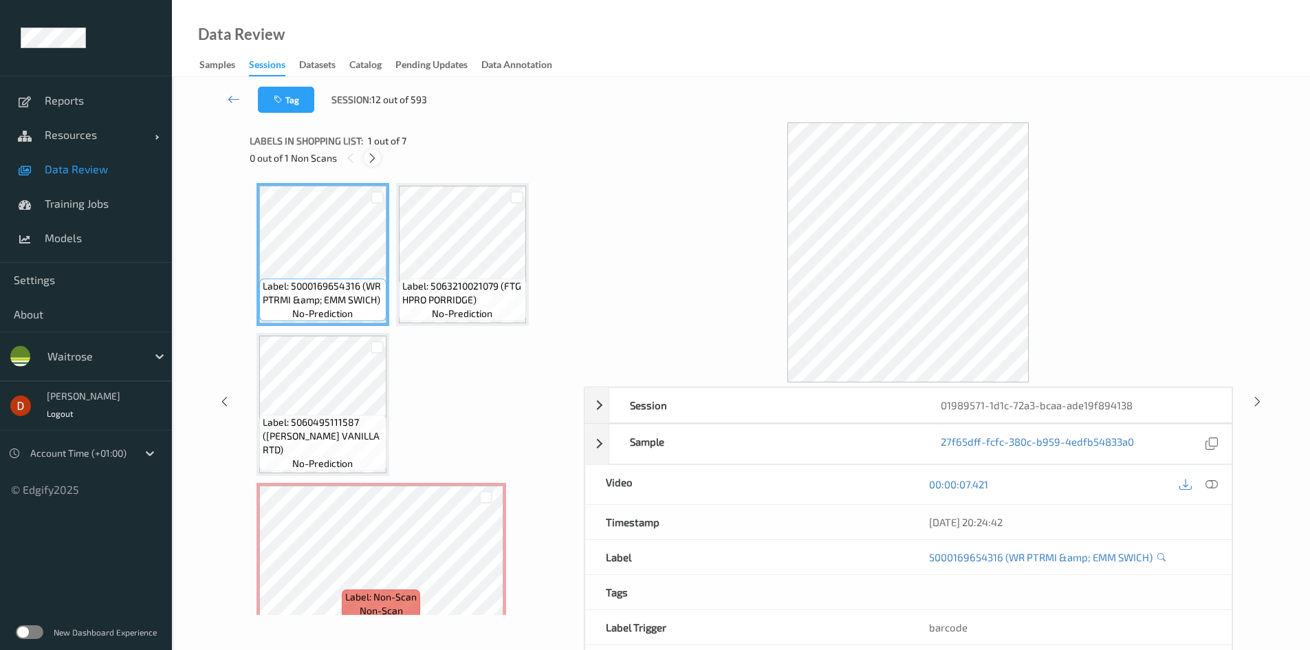
click at [369, 161] on icon at bounding box center [373, 158] width 12 height 12
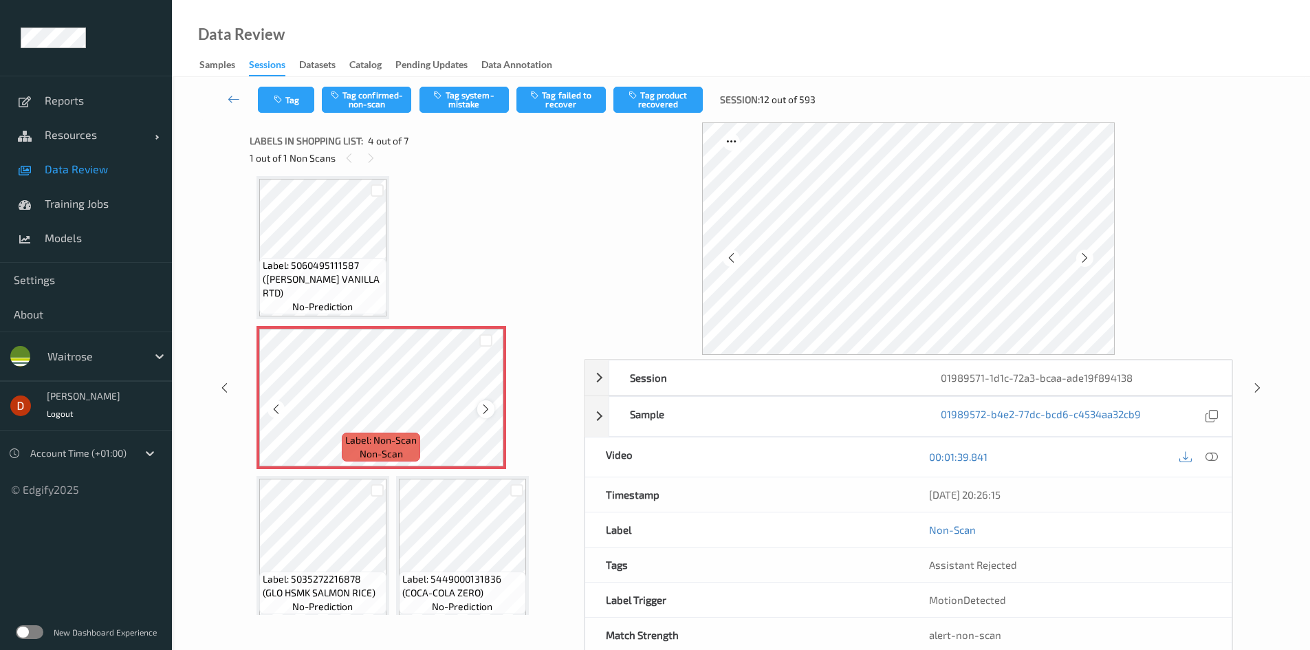
click at [480, 408] on icon at bounding box center [486, 409] width 12 height 12
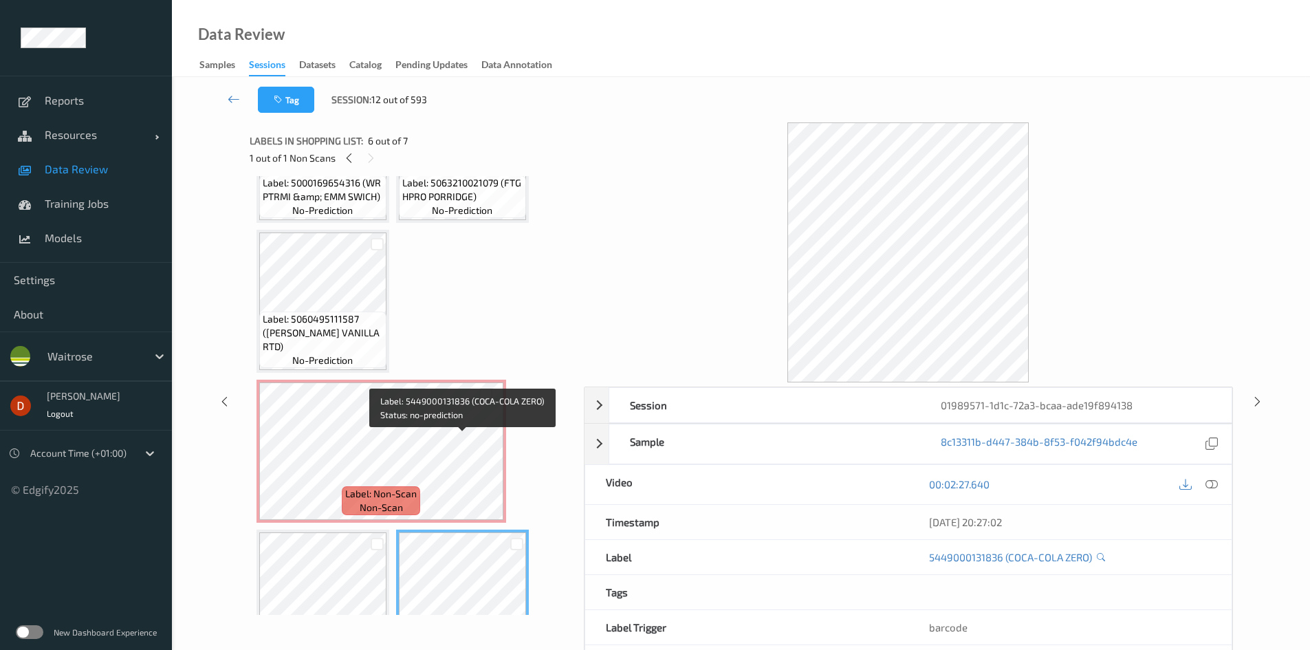
scroll to position [88, 0]
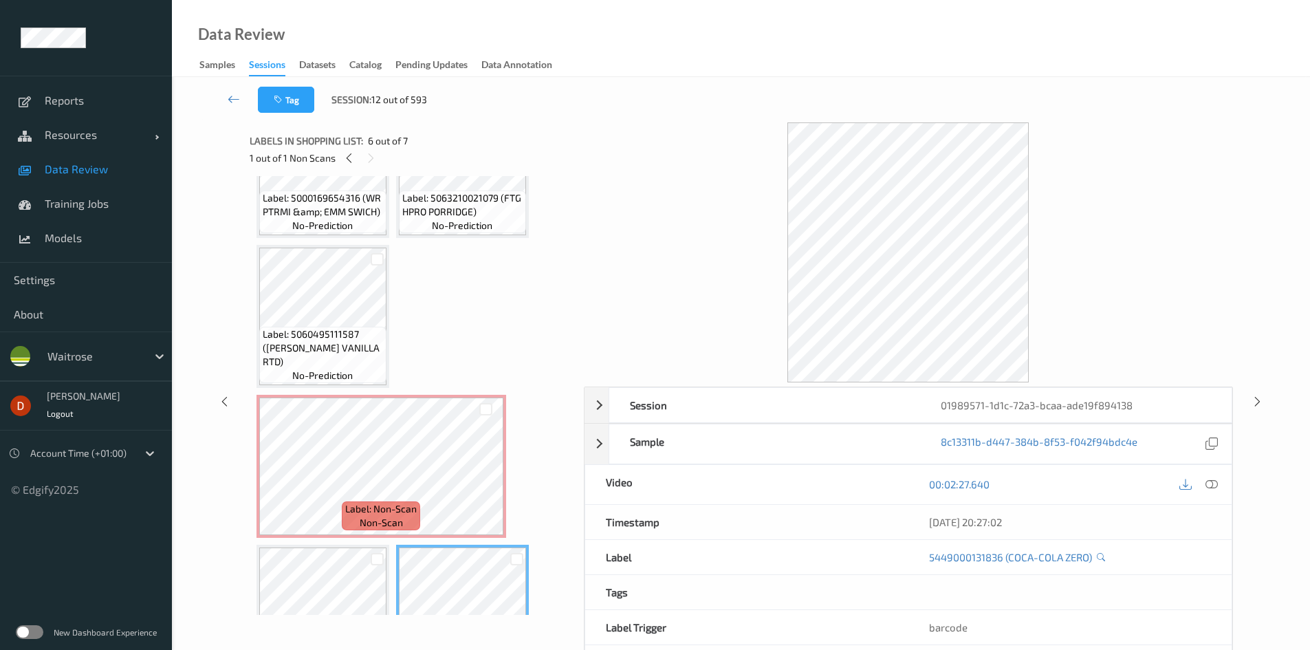
click at [374, 367] on span "Label: 5060495111587 ([PERSON_NAME] VANILLA RTD)" at bounding box center [323, 347] width 120 height 41
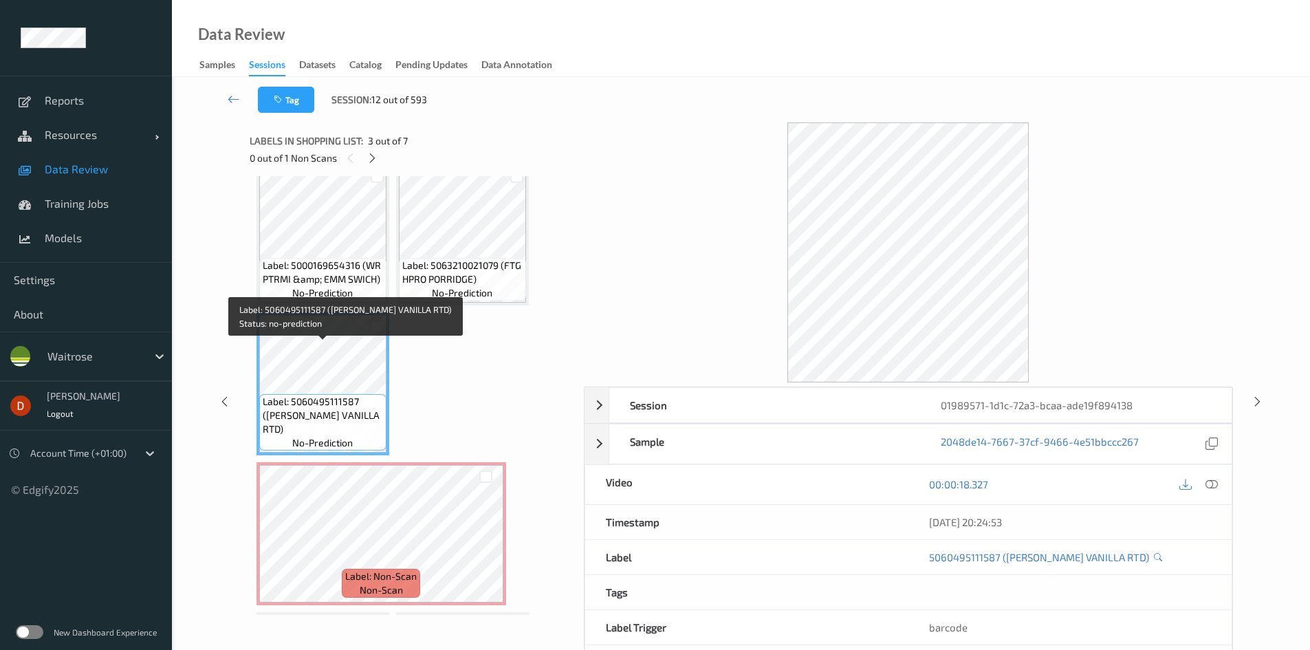
scroll to position [0, 0]
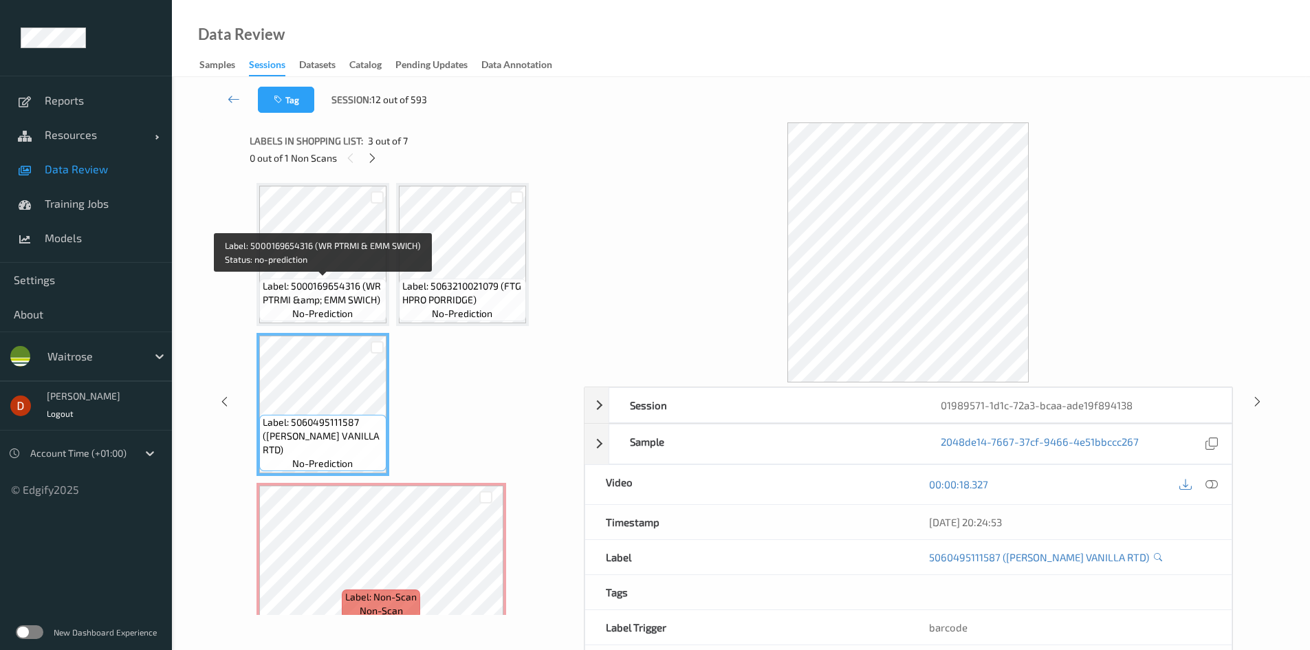
click at [340, 279] on span "Label: 5000169654316 (WR PTRMI &amp; EMM SWICH)" at bounding box center [323, 293] width 120 height 28
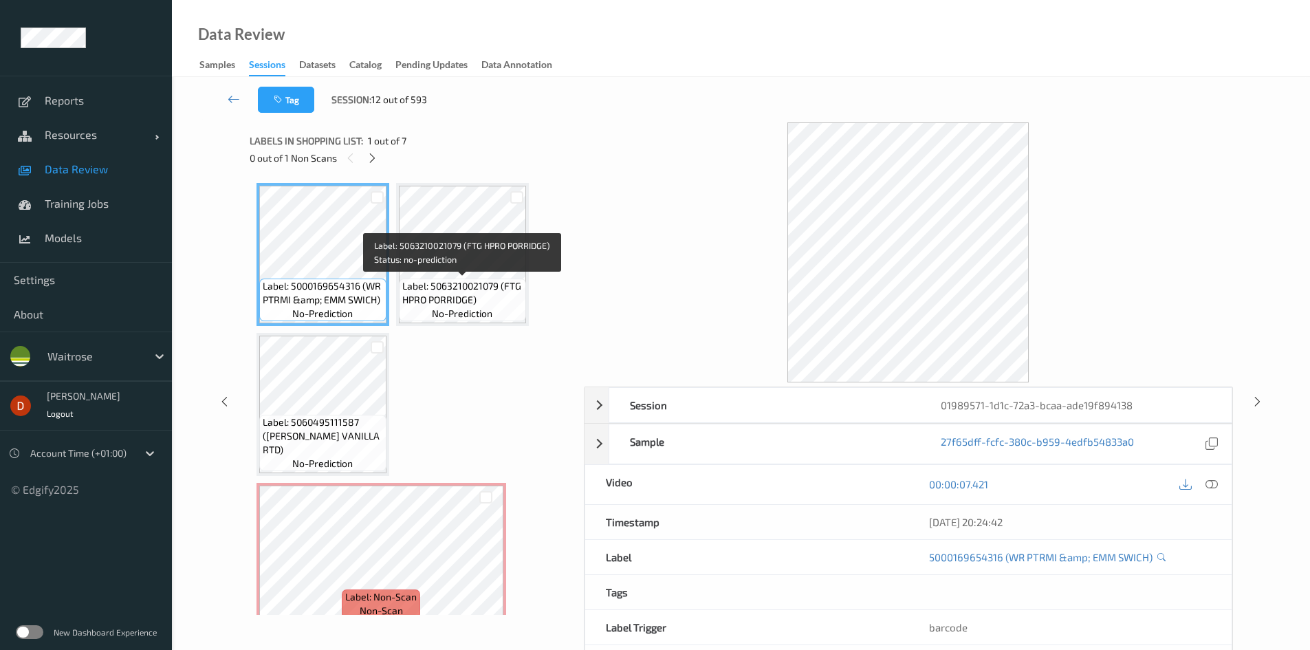
click at [445, 279] on span "Label: 5063210021079 (FTG HPRO PORRIDGE)" at bounding box center [462, 293] width 120 height 28
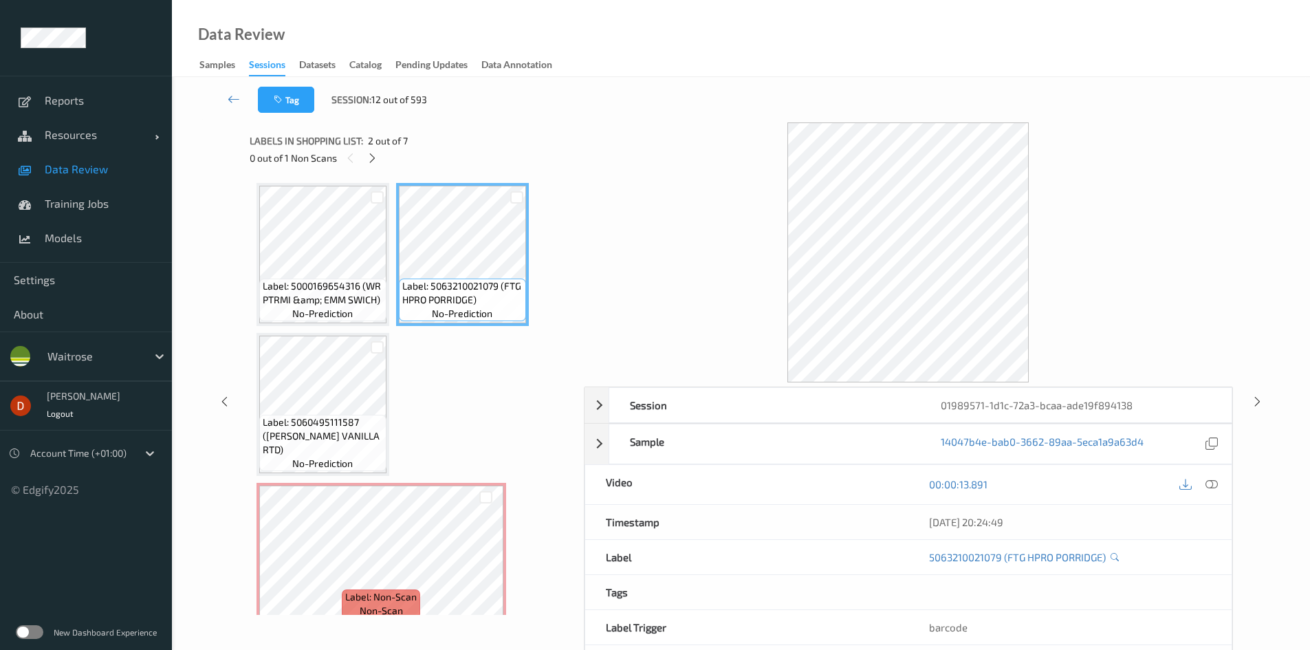
click at [346, 281] on span "Label: 5000169654316 (WR PTRMI &amp; EMM SWICH)" at bounding box center [323, 293] width 120 height 28
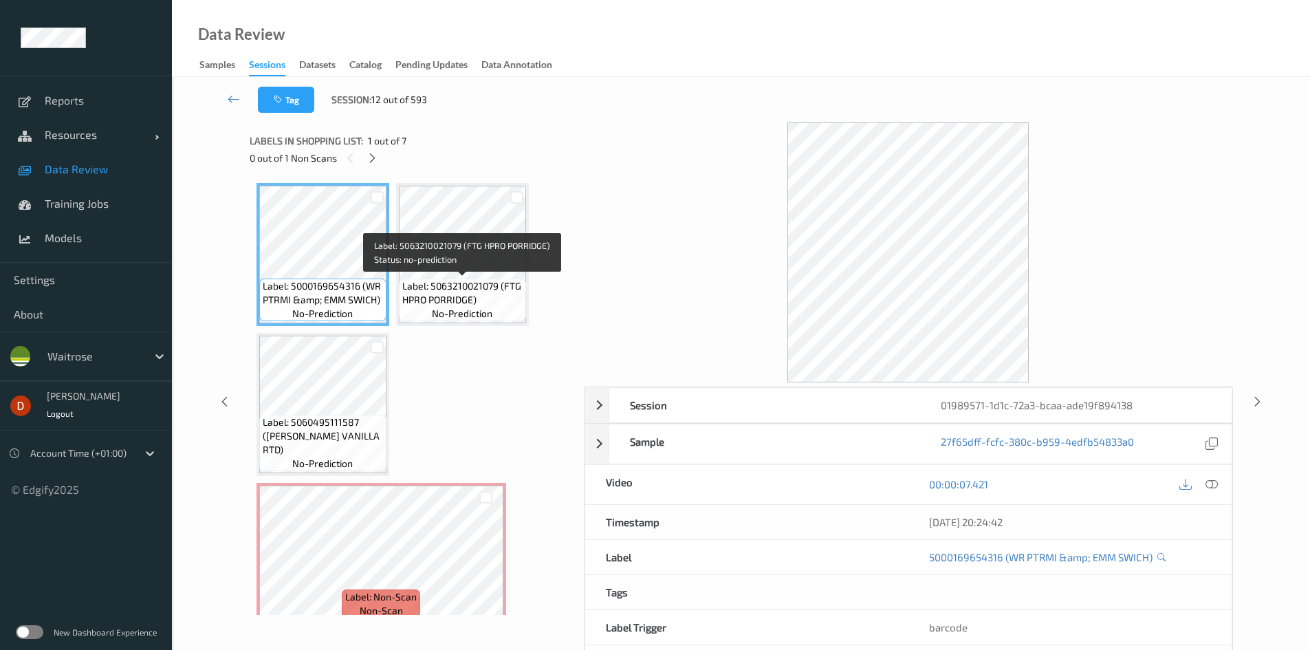
click at [464, 283] on span "Label: 5063210021079 (FTG HPRO PORRIDGE)" at bounding box center [462, 293] width 120 height 28
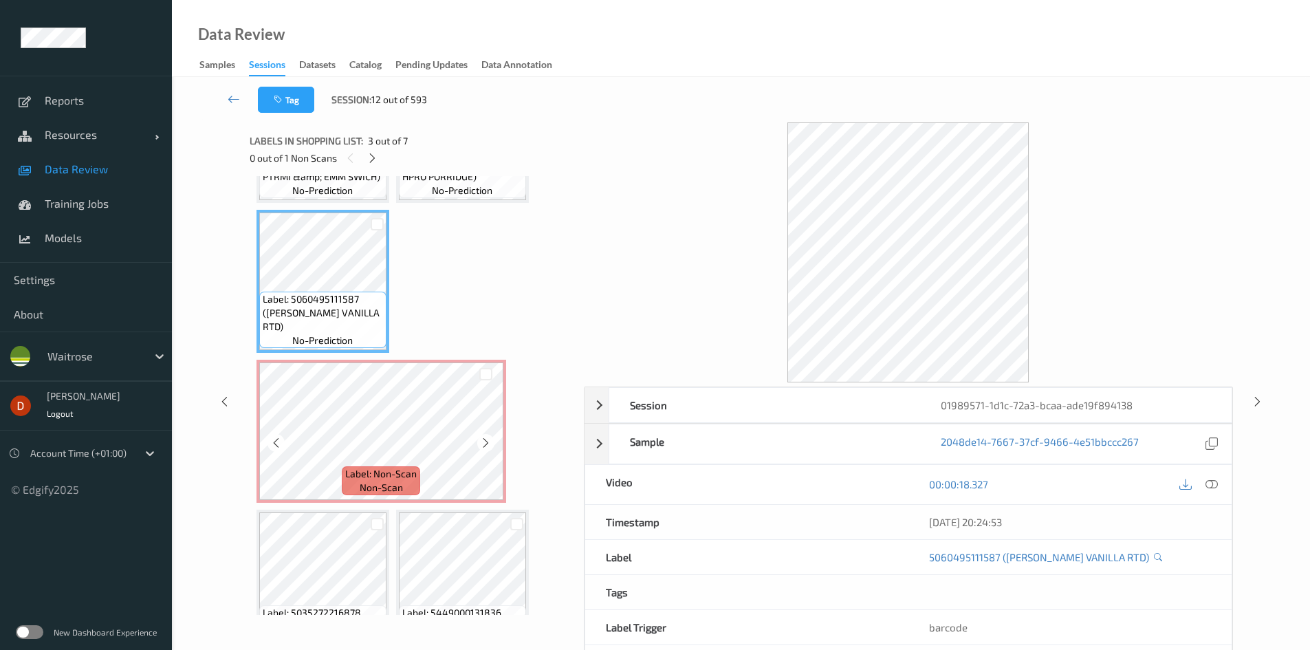
scroll to position [138, 0]
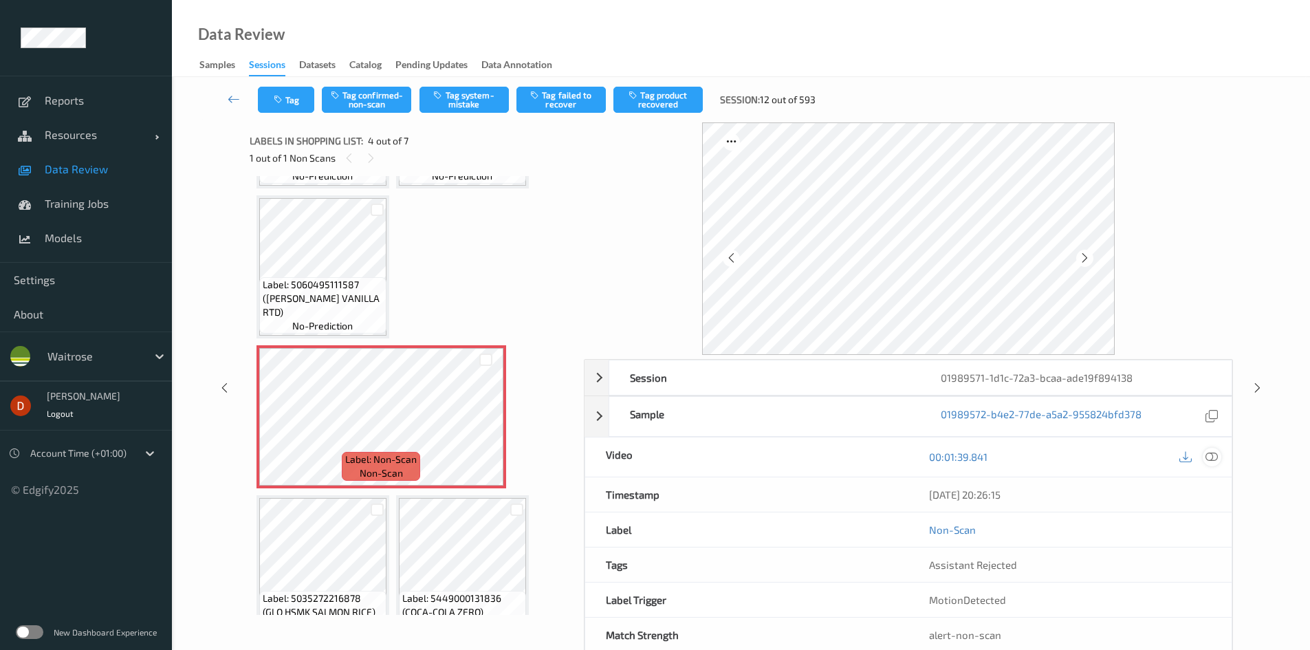
click at [1217, 456] on icon at bounding box center [1212, 456] width 12 height 12
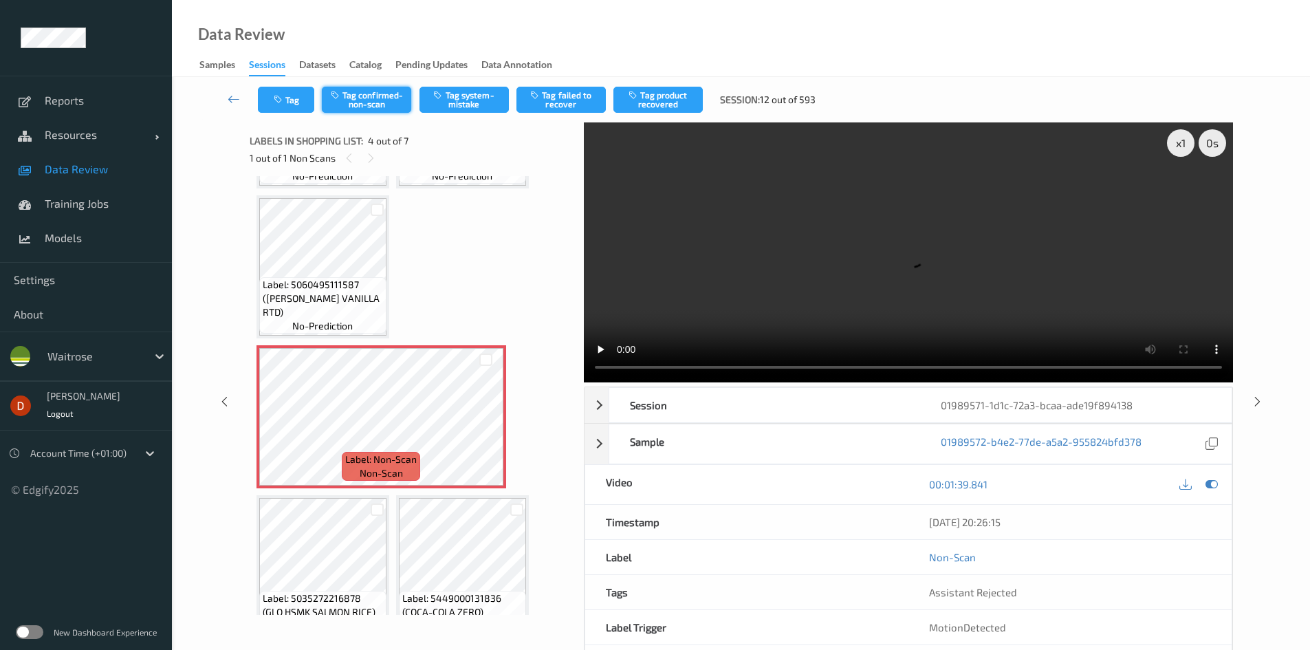
click at [388, 100] on button "Tag confirmed-non-scan" at bounding box center [366, 100] width 89 height 26
click at [572, 107] on button "Tag failed to recover" at bounding box center [560, 100] width 89 height 26
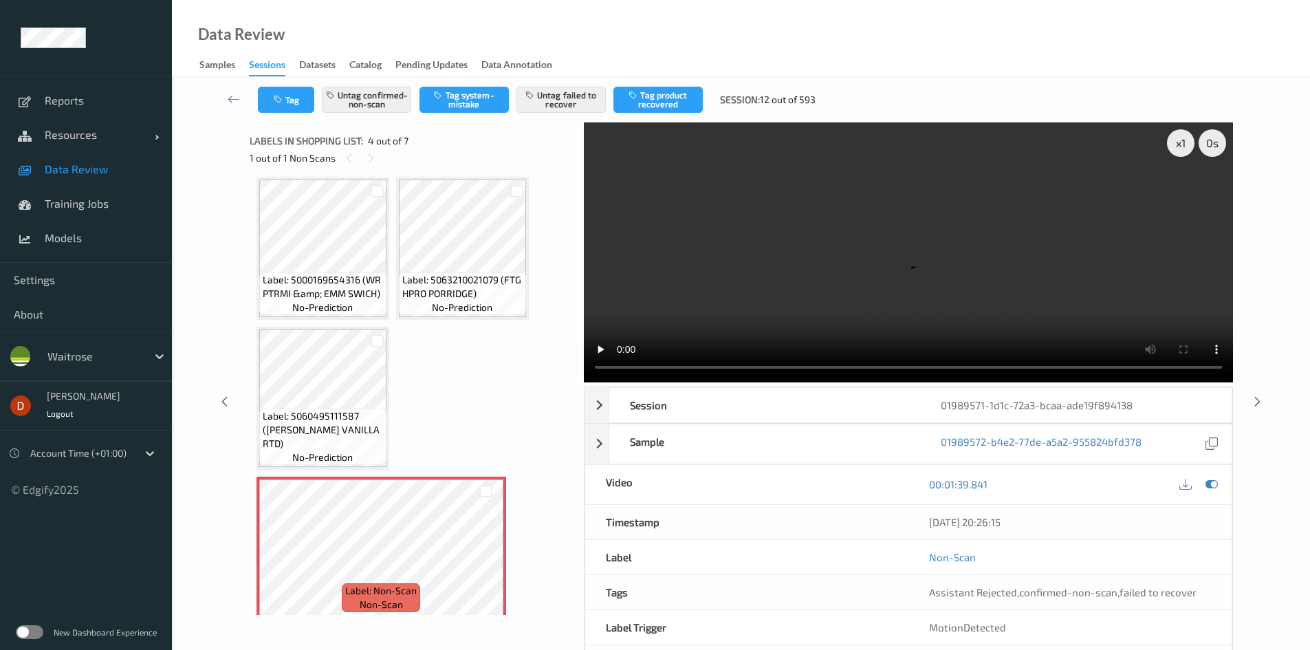
scroll to position [0, 0]
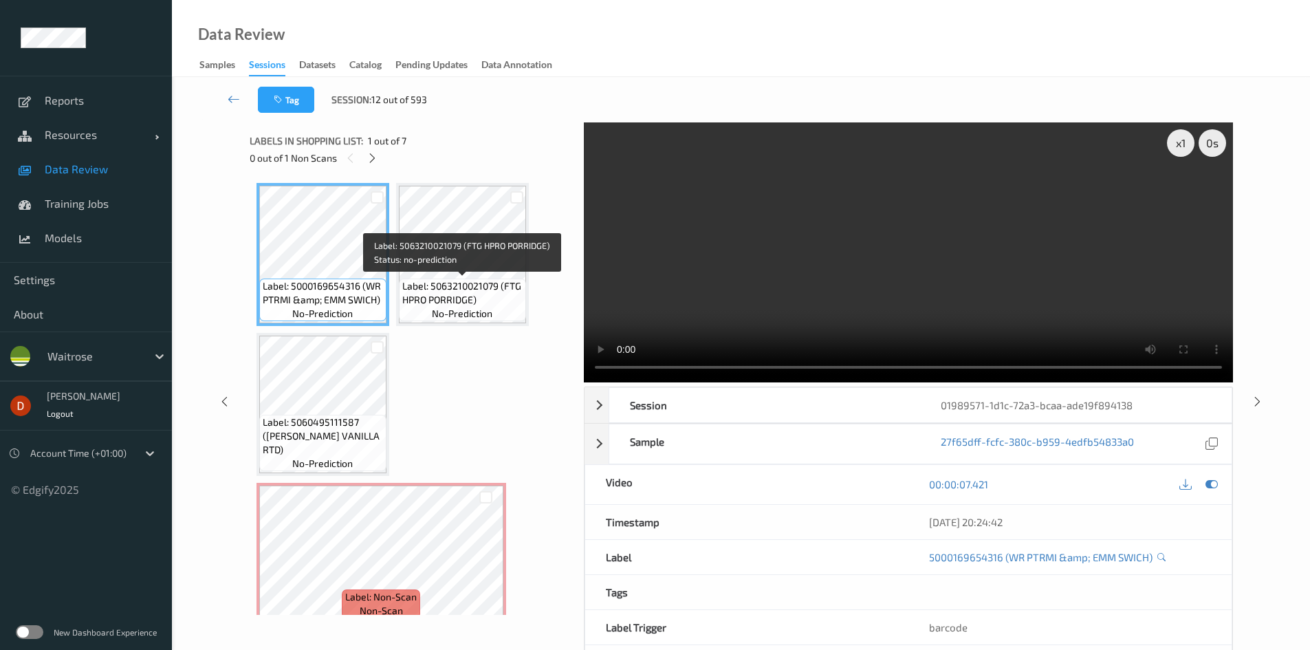
click at [477, 298] on span "Label: 5063210021079 (FTG HPRO PORRIDGE)" at bounding box center [462, 293] width 120 height 28
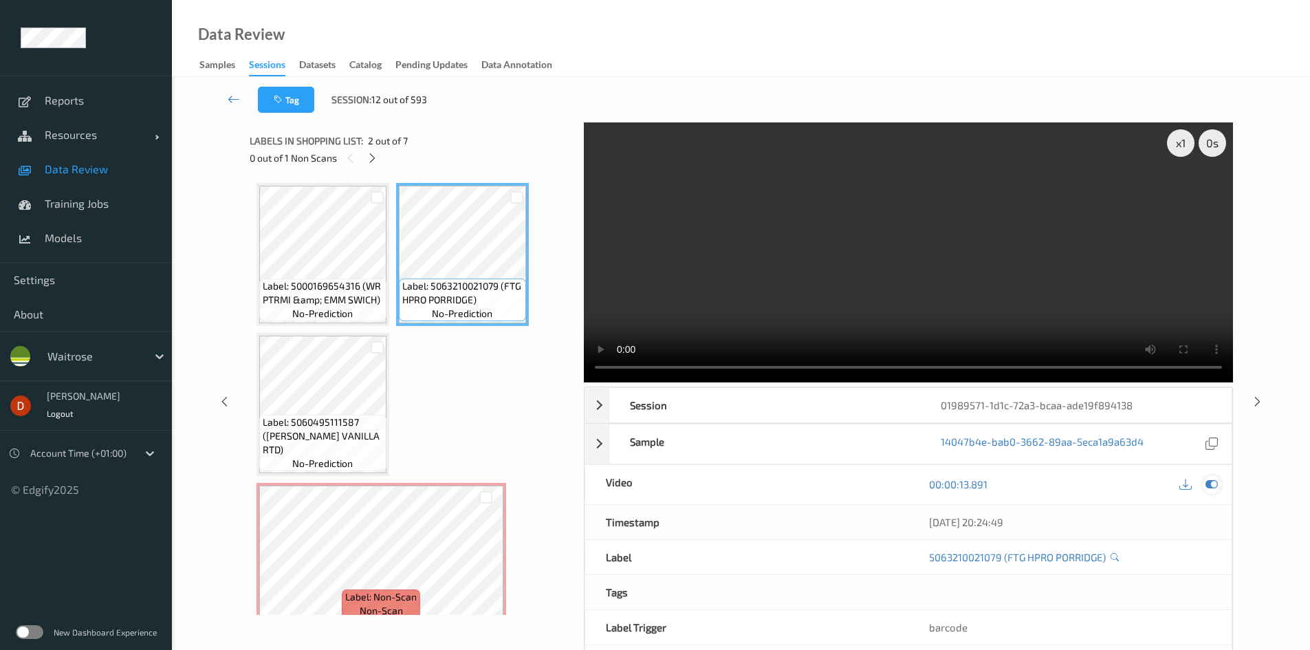
click at [1209, 483] on icon at bounding box center [1212, 484] width 12 height 12
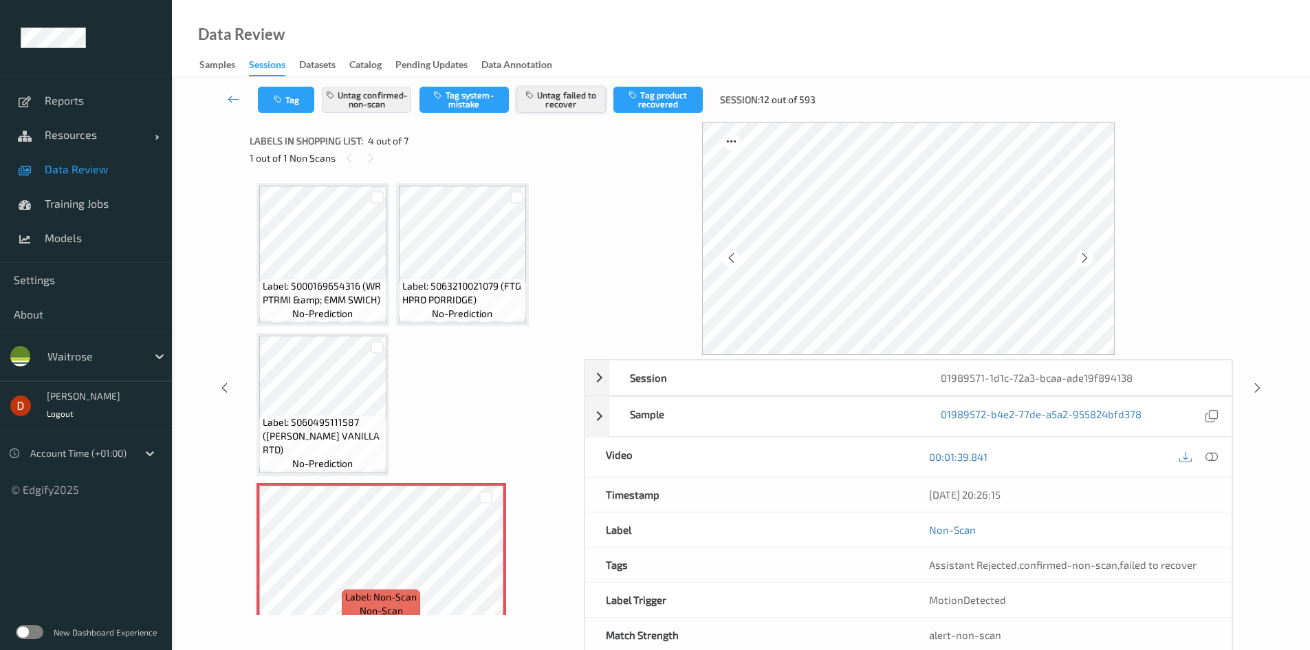
click at [541, 105] on button "Untag failed to recover" at bounding box center [560, 100] width 89 height 26
click at [380, 104] on button "Untag confirmed-non-scan" at bounding box center [366, 100] width 89 height 26
click at [461, 105] on button "Tag system-mistake" at bounding box center [463, 100] width 89 height 26
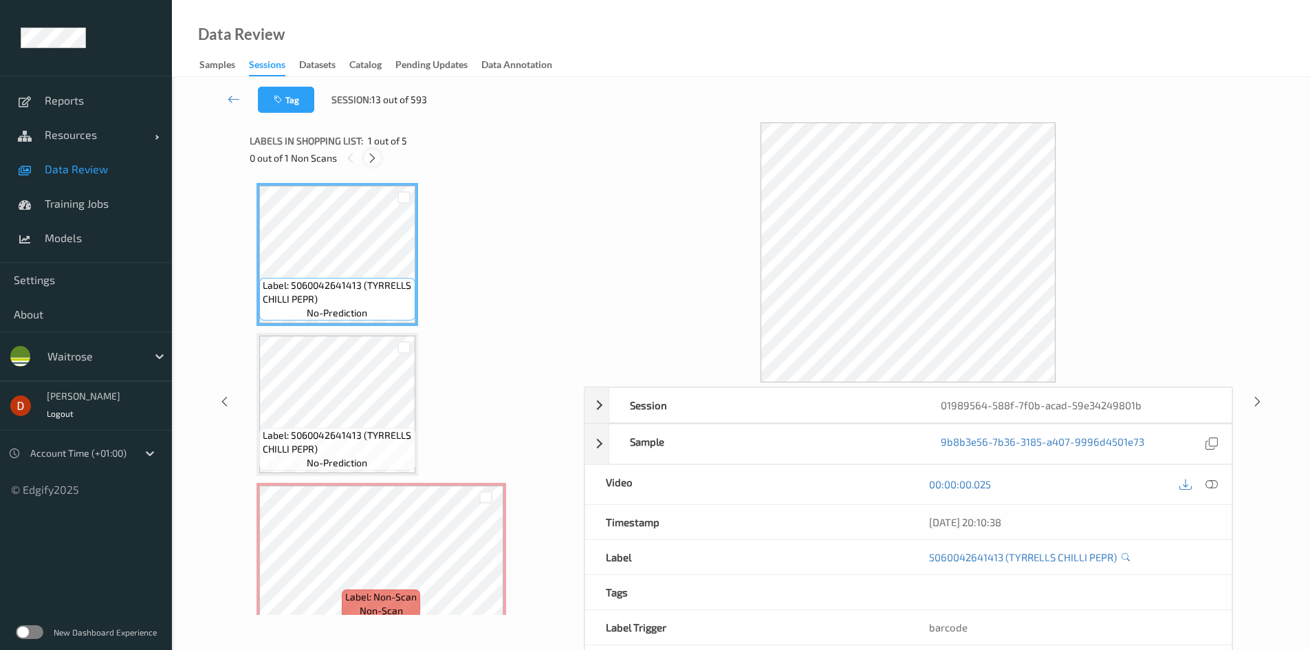
click at [375, 160] on icon at bounding box center [373, 158] width 12 height 12
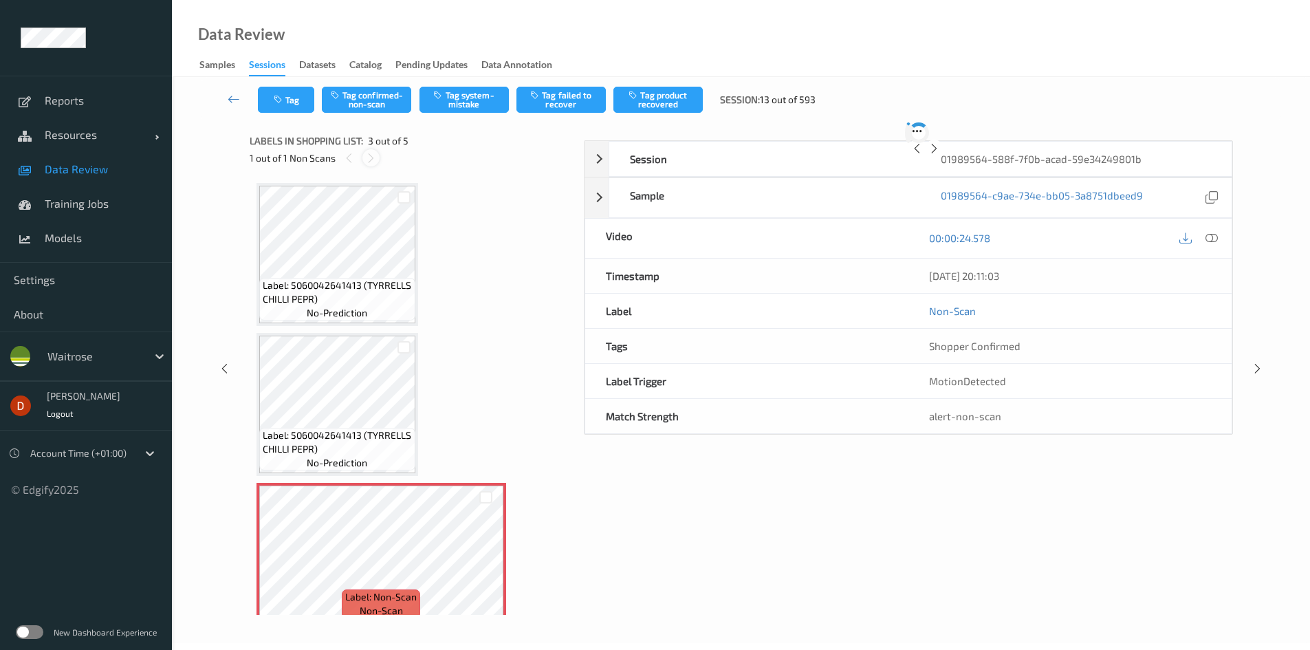
scroll to position [157, 0]
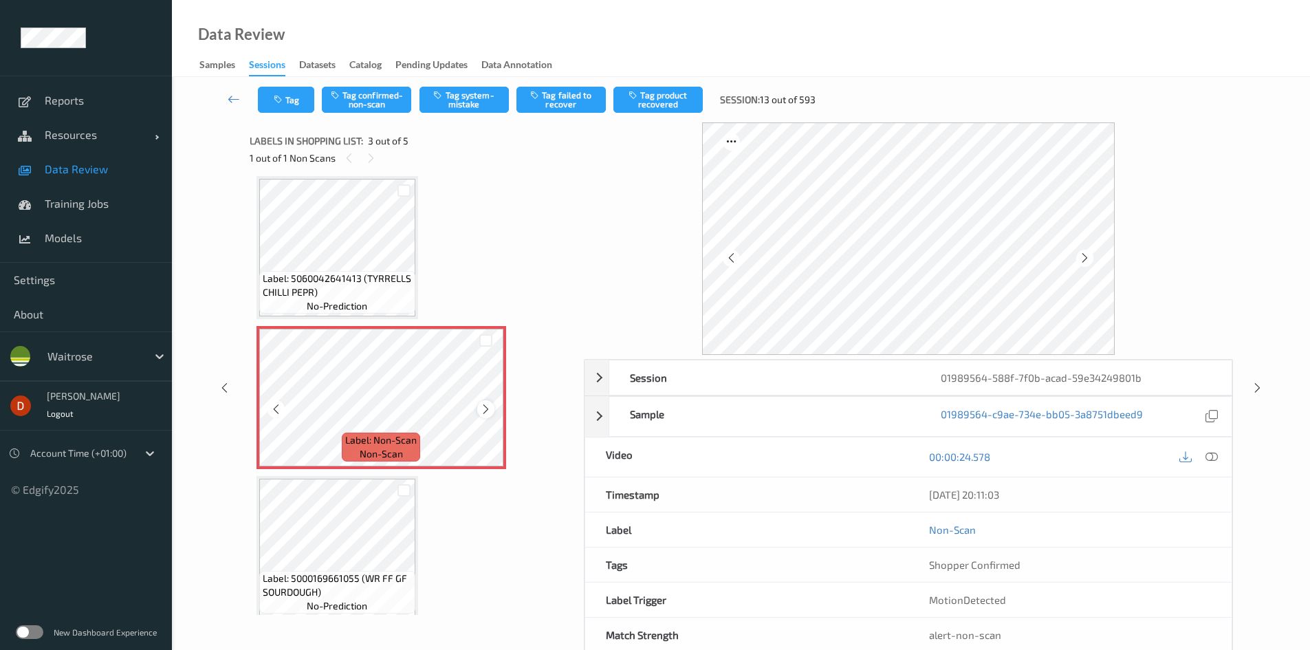
click at [486, 408] on icon at bounding box center [486, 409] width 12 height 12
click at [488, 408] on icon at bounding box center [486, 409] width 12 height 12
drag, startPoint x: 445, startPoint y: 279, endPoint x: 438, endPoint y: 319, distance: 40.5
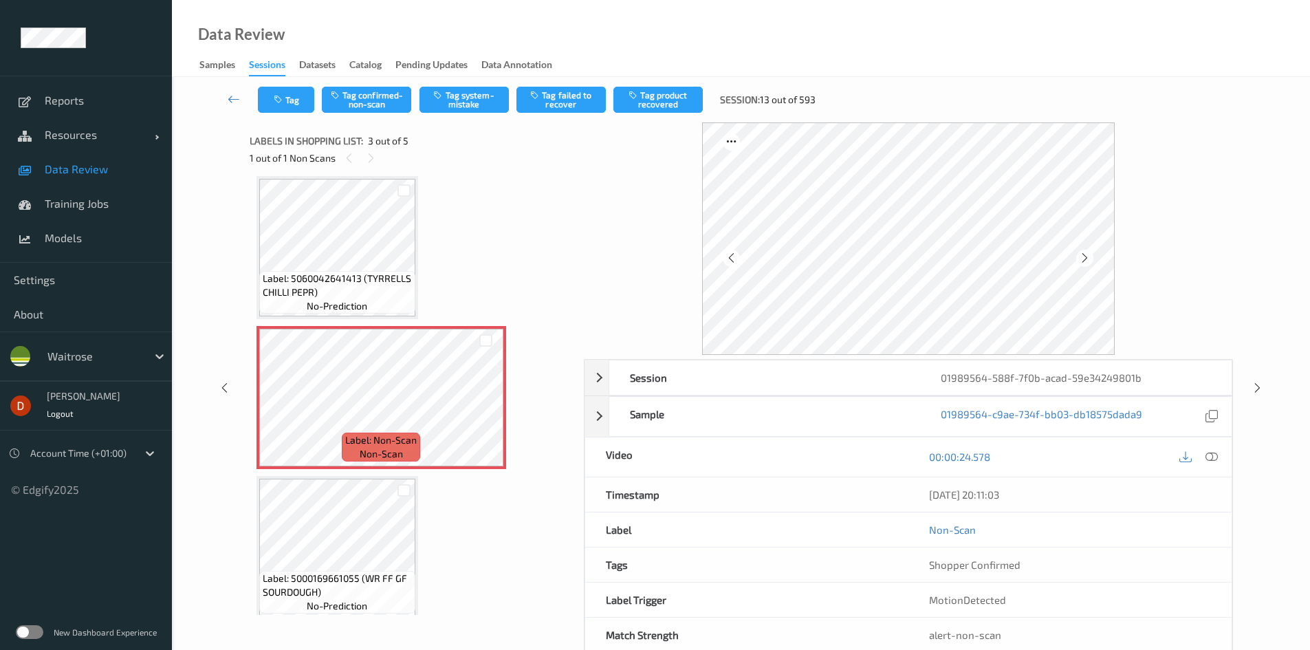
click at [445, 279] on div "Label: 5060042641413 (TYRRELLS CHILLI PEPR) no-prediction Label: 5060042641413 …" at bounding box center [412, 397] width 311 height 743
click at [490, 412] on icon at bounding box center [486, 409] width 12 height 12
click at [379, 285] on span "Label: 5060042641413 (TYRRELLS CHILLI PEPR)" at bounding box center [337, 286] width 149 height 28
click at [480, 105] on button "Tag system-mistake" at bounding box center [463, 100] width 89 height 26
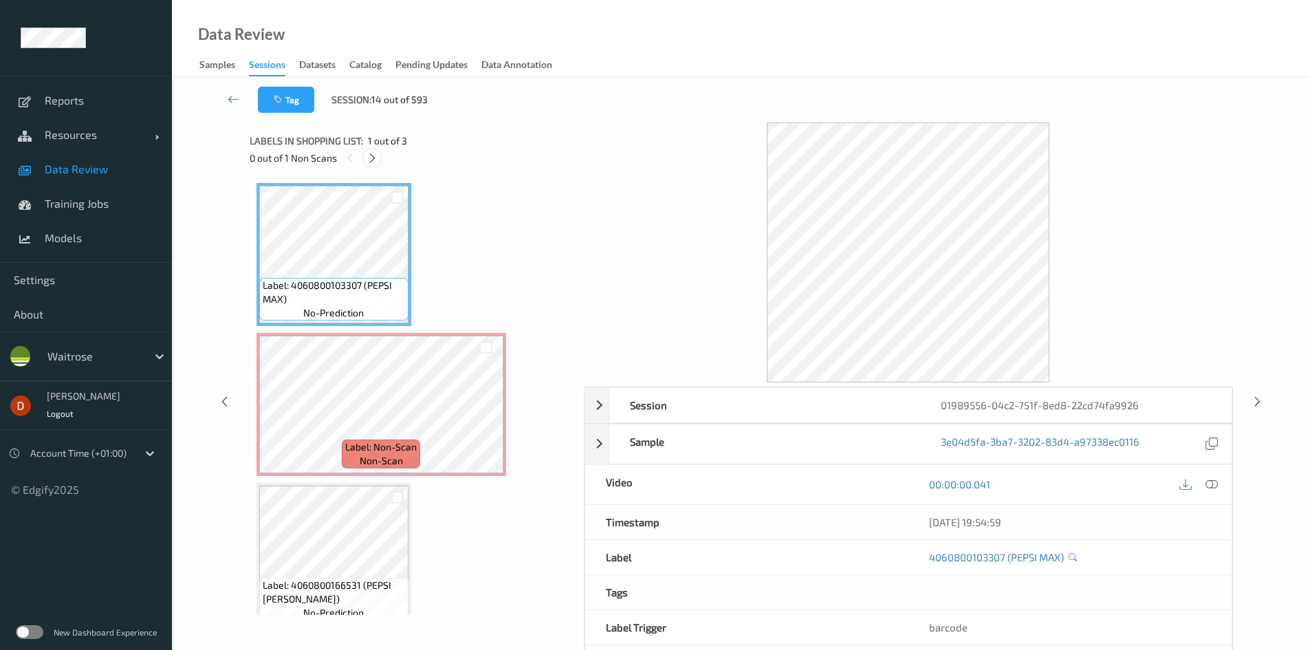
click at [374, 153] on icon at bounding box center [373, 158] width 12 height 12
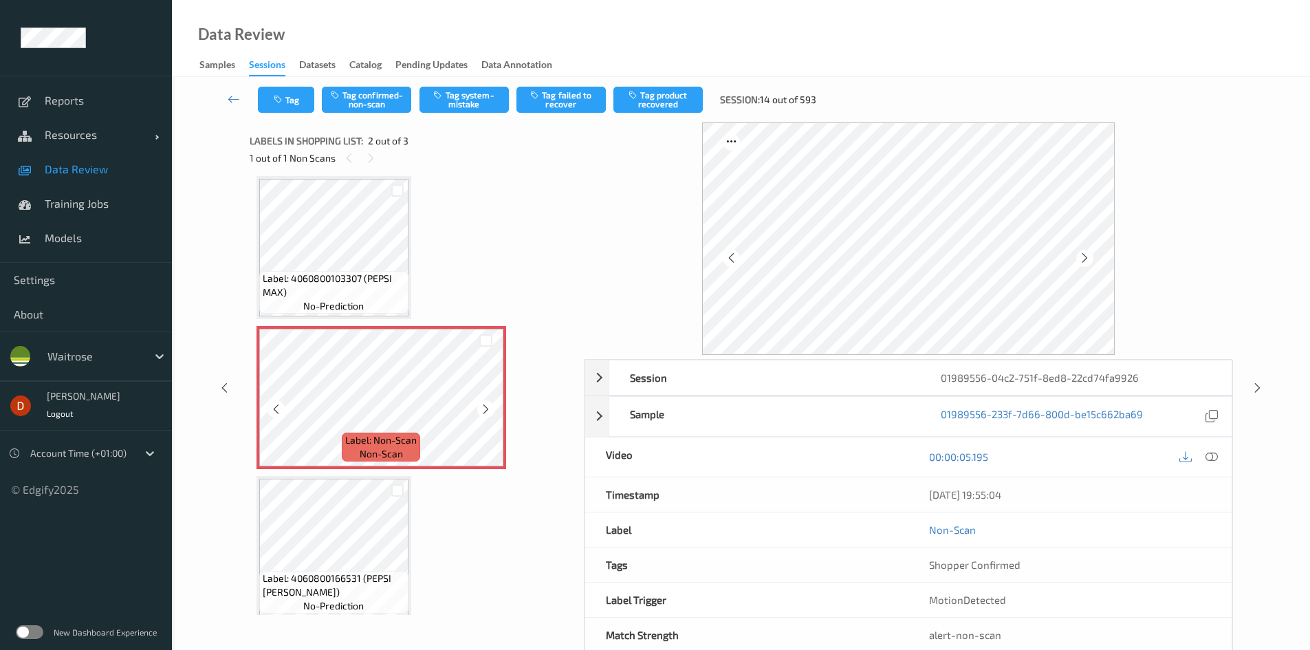
click at [493, 411] on div at bounding box center [485, 408] width 17 height 17
drag, startPoint x: 425, startPoint y: 88, endPoint x: 433, endPoint y: 100, distance: 14.9
click at [426, 88] on button "Tag system-mistake" at bounding box center [463, 100] width 89 height 26
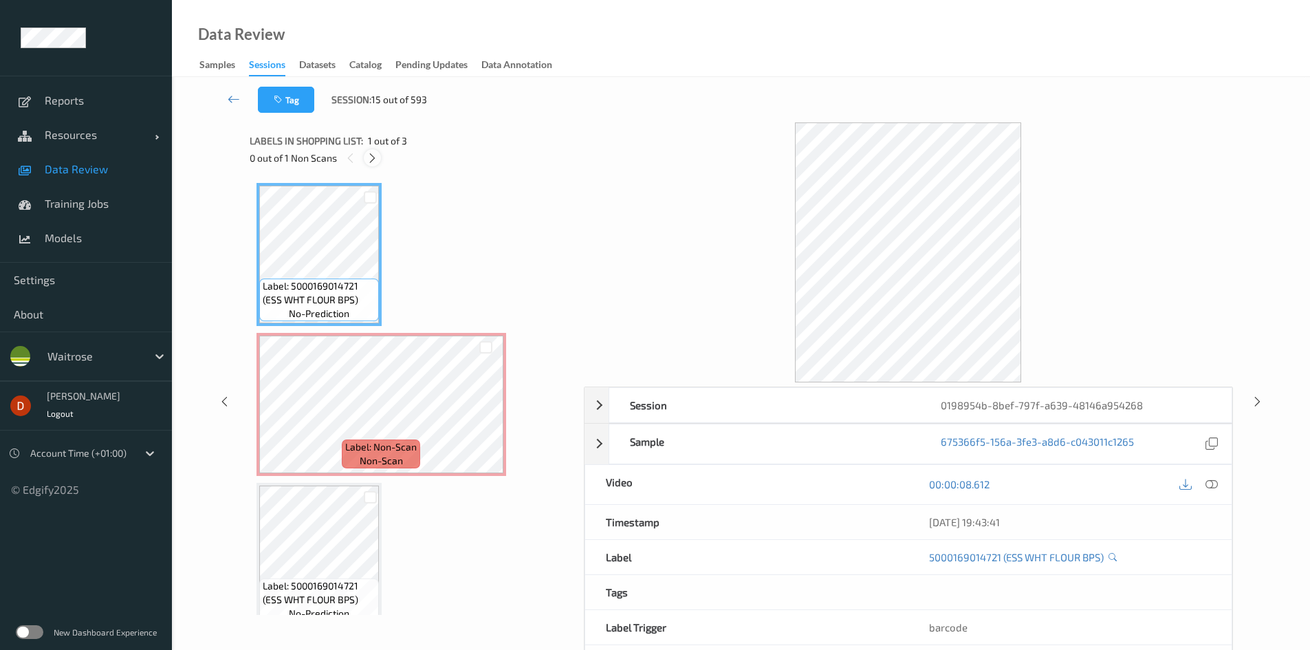
click at [367, 158] on icon at bounding box center [373, 158] width 12 height 12
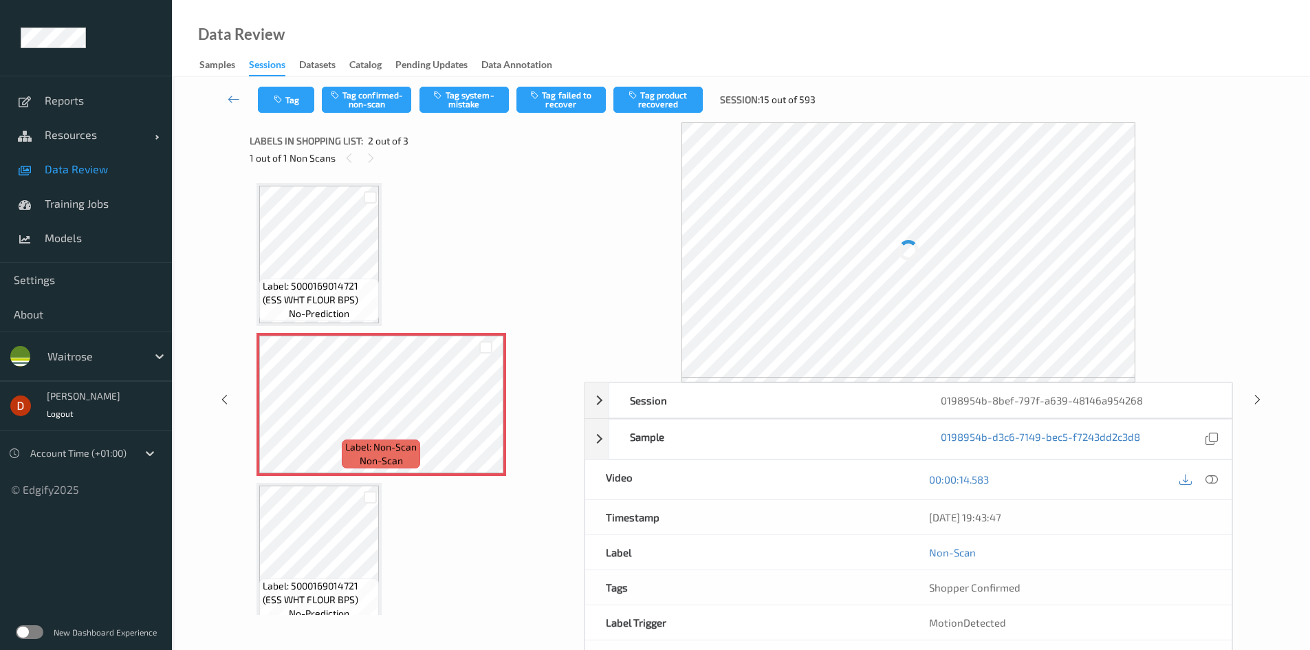
scroll to position [7, 0]
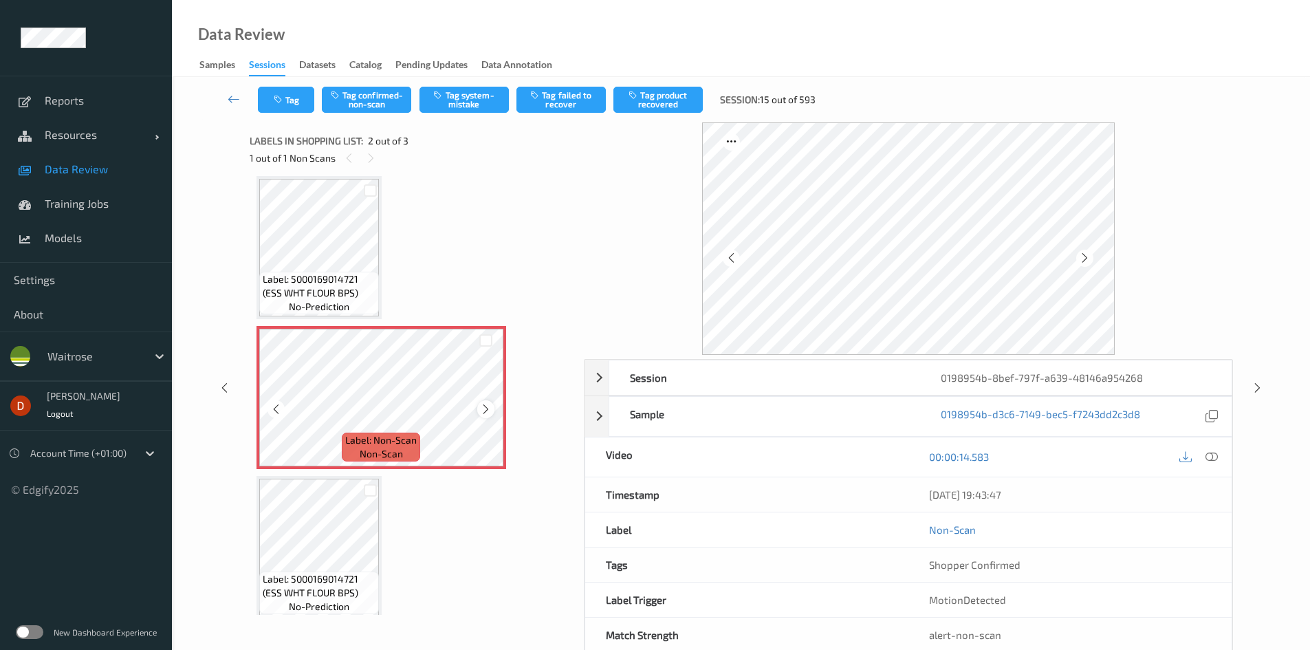
click at [480, 411] on icon at bounding box center [486, 409] width 12 height 12
click at [380, 283] on div "Label: 5000169014721 (ESS WHT FLOUR BPS) no-prediction" at bounding box center [319, 247] width 125 height 143
click at [468, 109] on button "Tag system-mistake" at bounding box center [463, 100] width 89 height 26
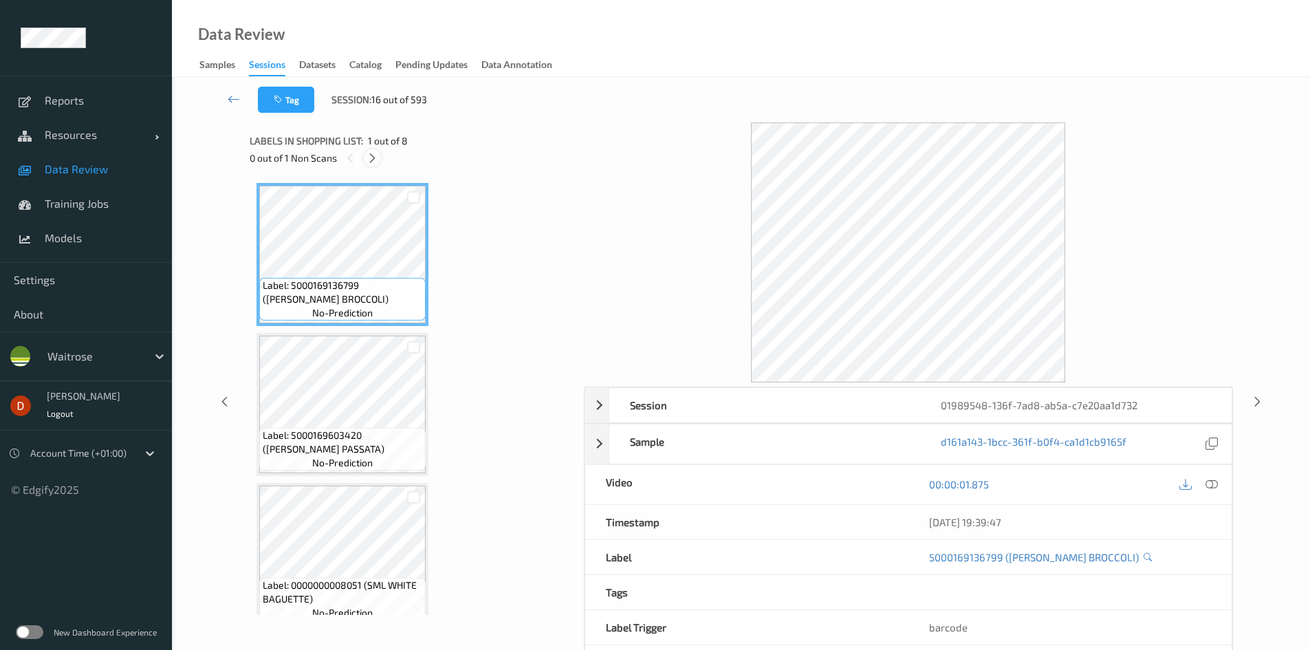
click at [364, 154] on div at bounding box center [372, 157] width 17 height 17
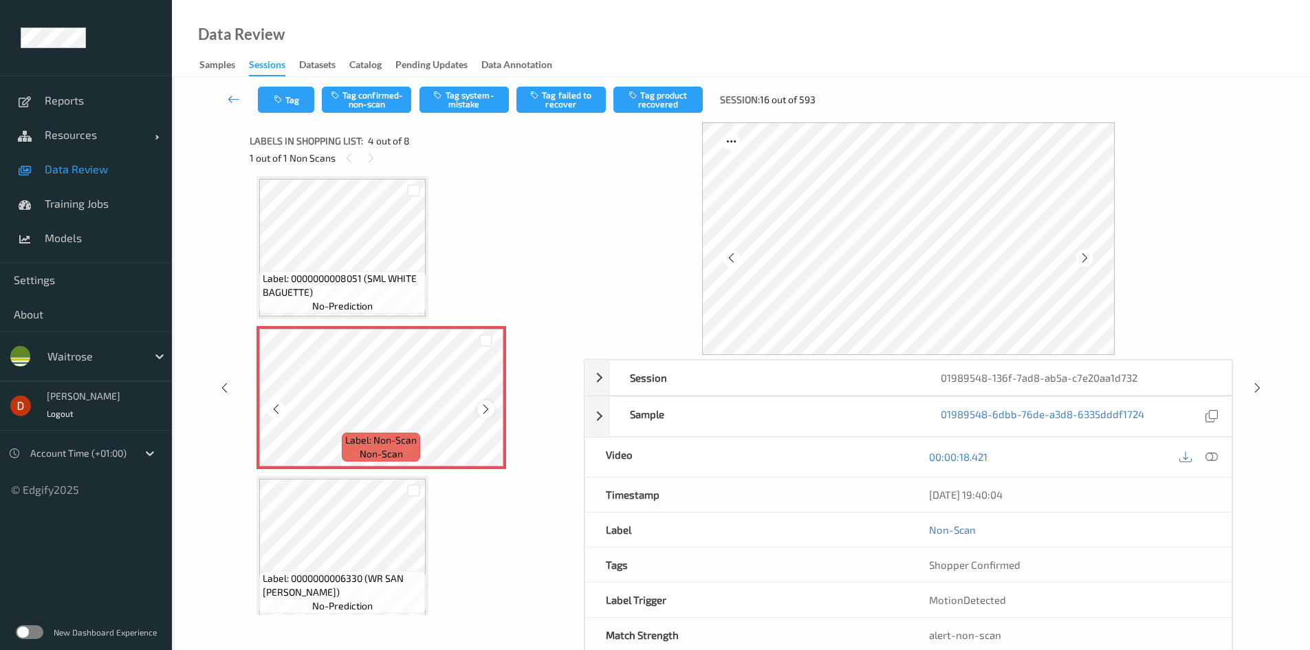
click at [484, 415] on div at bounding box center [485, 408] width 17 height 17
click at [488, 404] on icon at bounding box center [486, 409] width 12 height 12
click at [480, 105] on button "Tag system-mistake" at bounding box center [463, 100] width 89 height 26
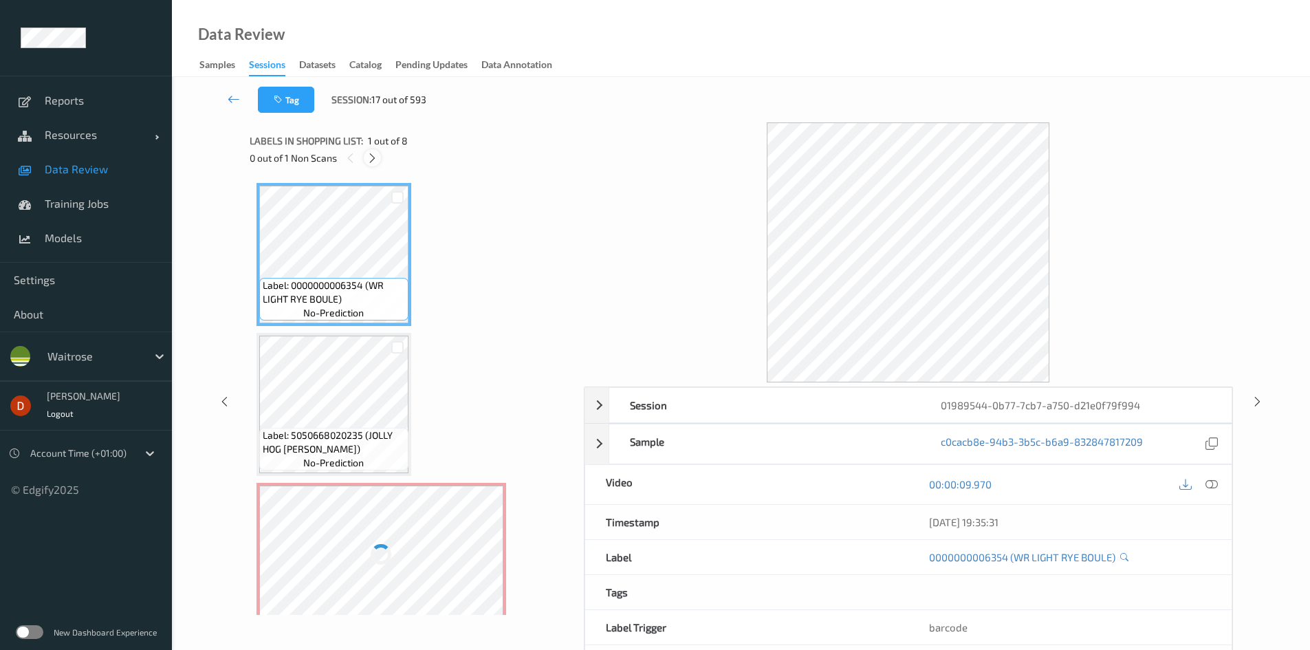
click at [373, 162] on icon at bounding box center [373, 158] width 12 height 12
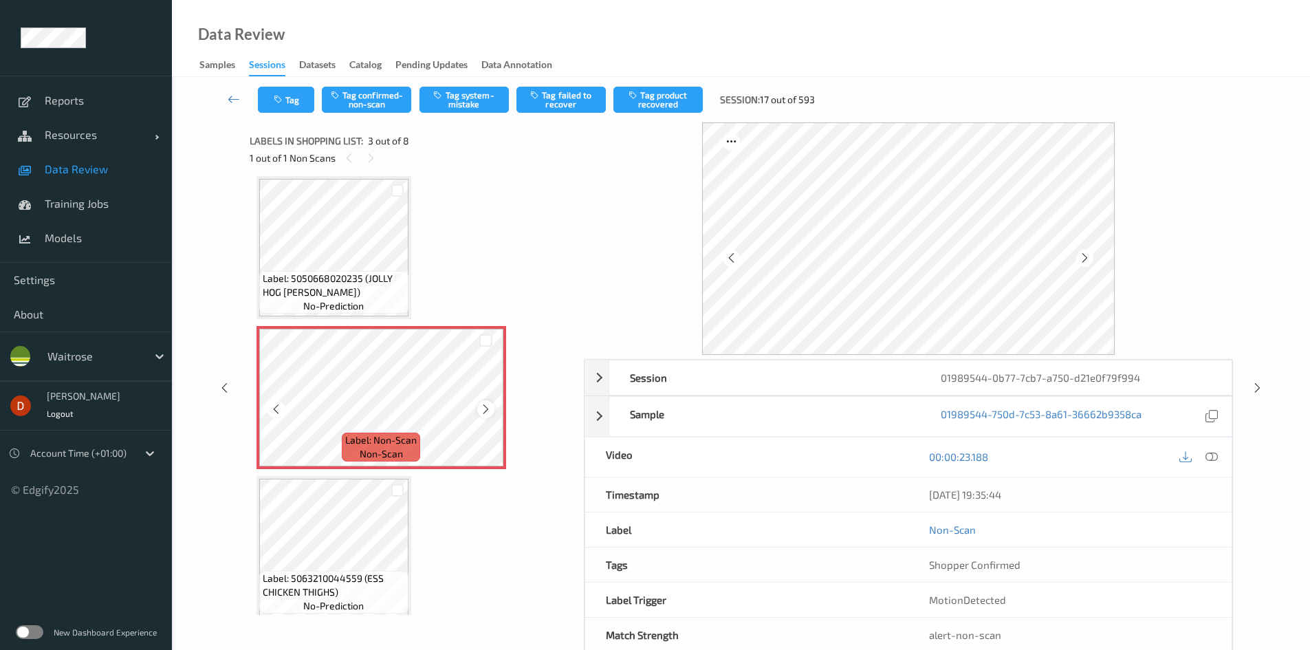
click at [480, 414] on icon at bounding box center [486, 409] width 12 height 12
click at [490, 410] on icon at bounding box center [486, 409] width 12 height 12
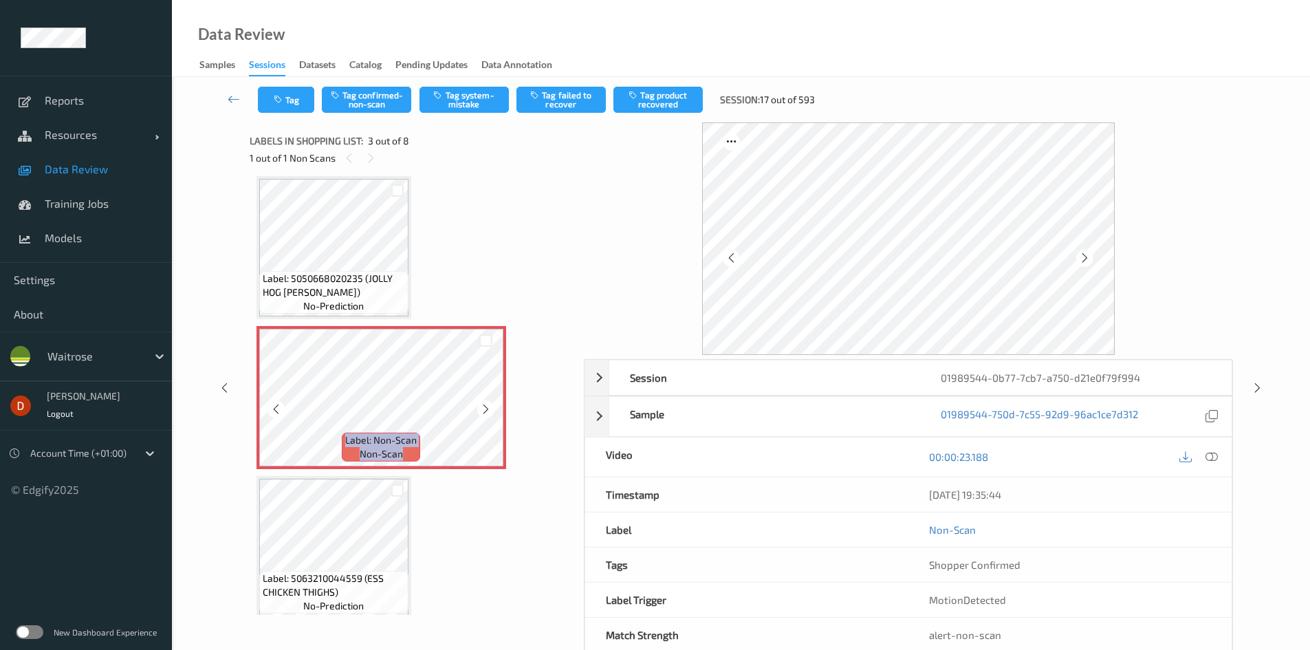
click at [490, 410] on icon at bounding box center [486, 409] width 12 height 12
click at [491, 409] on icon at bounding box center [486, 409] width 12 height 12
click at [480, 415] on icon at bounding box center [486, 409] width 12 height 12
click at [494, 406] on div at bounding box center [485, 408] width 17 height 17
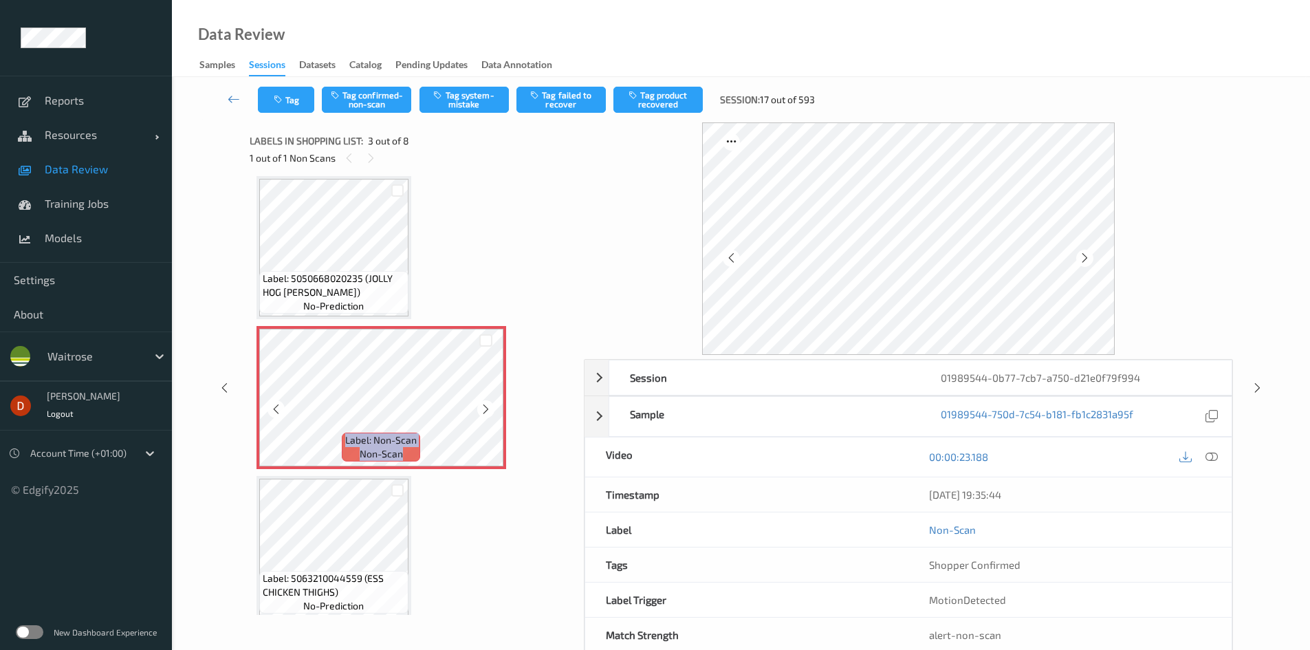
click at [494, 406] on div at bounding box center [485, 408] width 17 height 17
click at [481, 413] on icon at bounding box center [486, 409] width 12 height 12
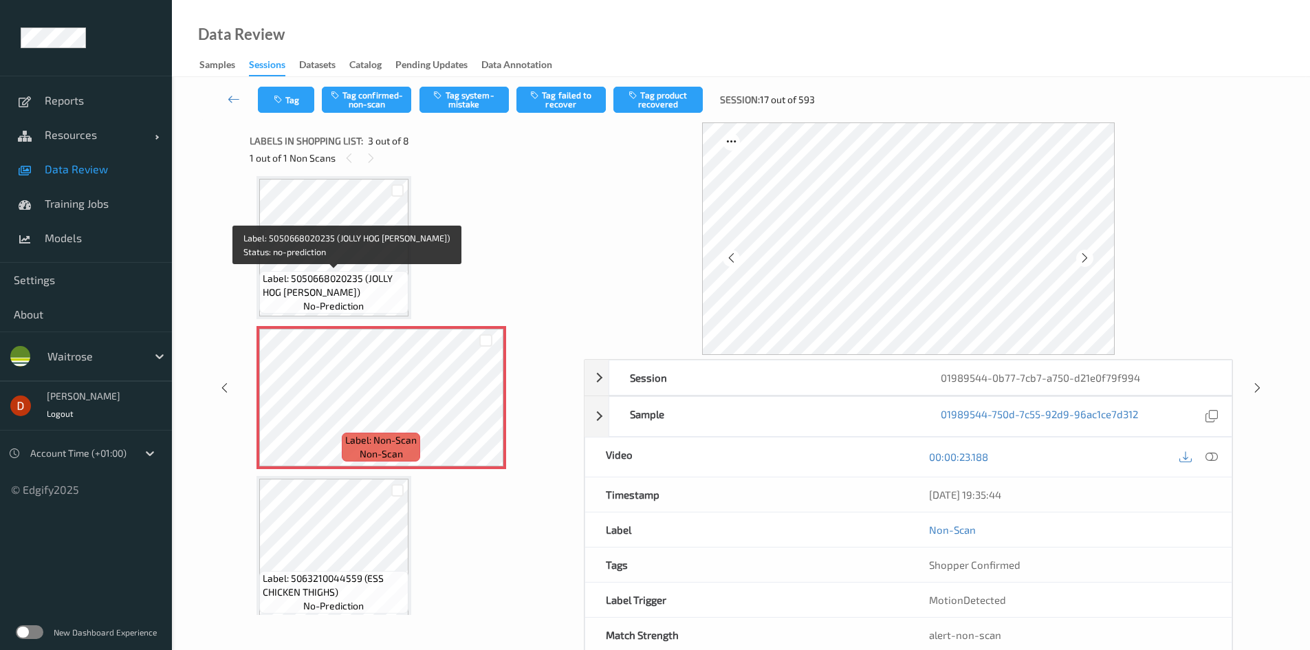
click at [391, 303] on div "Label: 5050668020235 (JOLLY HOG [PERSON_NAME]) no-prediction" at bounding box center [333, 292] width 149 height 43
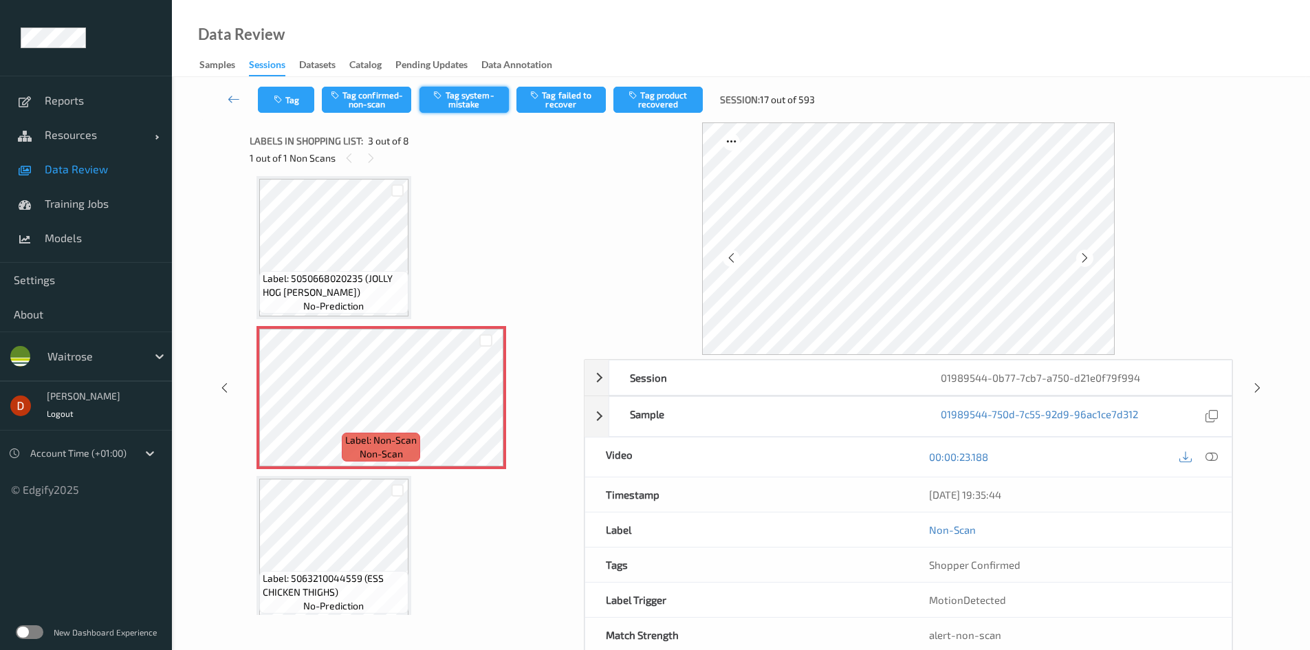
click at [461, 105] on button "Tag system-mistake" at bounding box center [463, 100] width 89 height 26
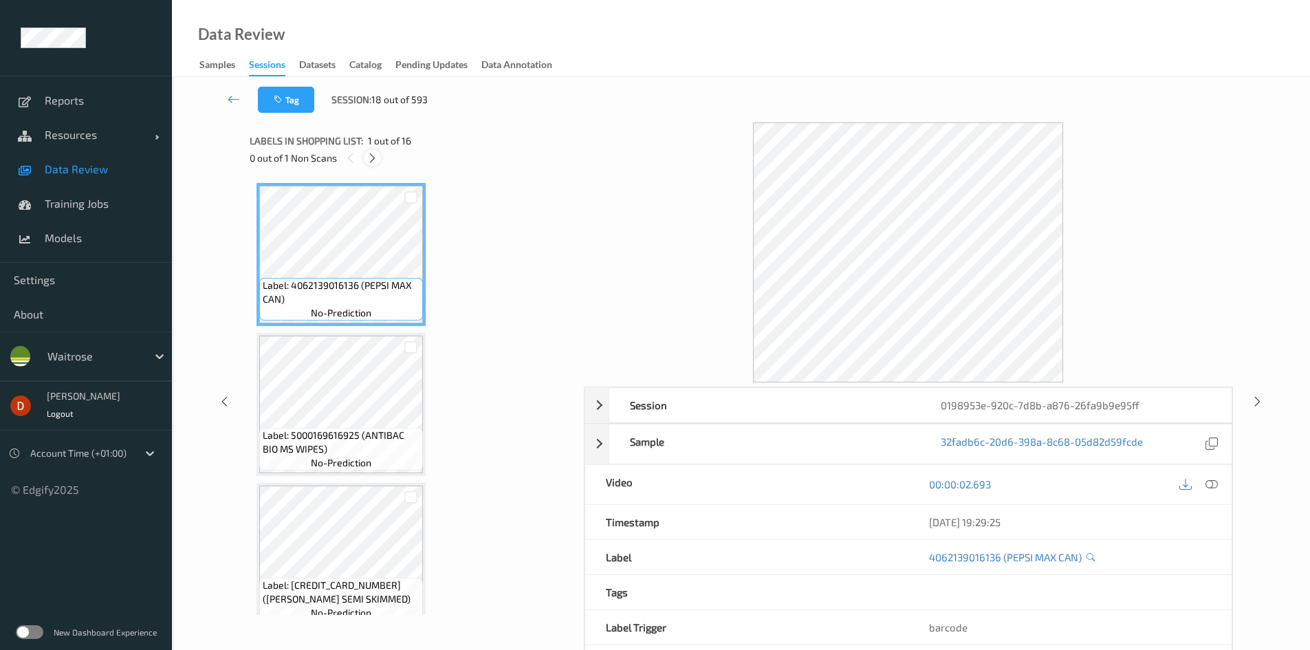
click at [371, 163] on icon at bounding box center [373, 158] width 12 height 12
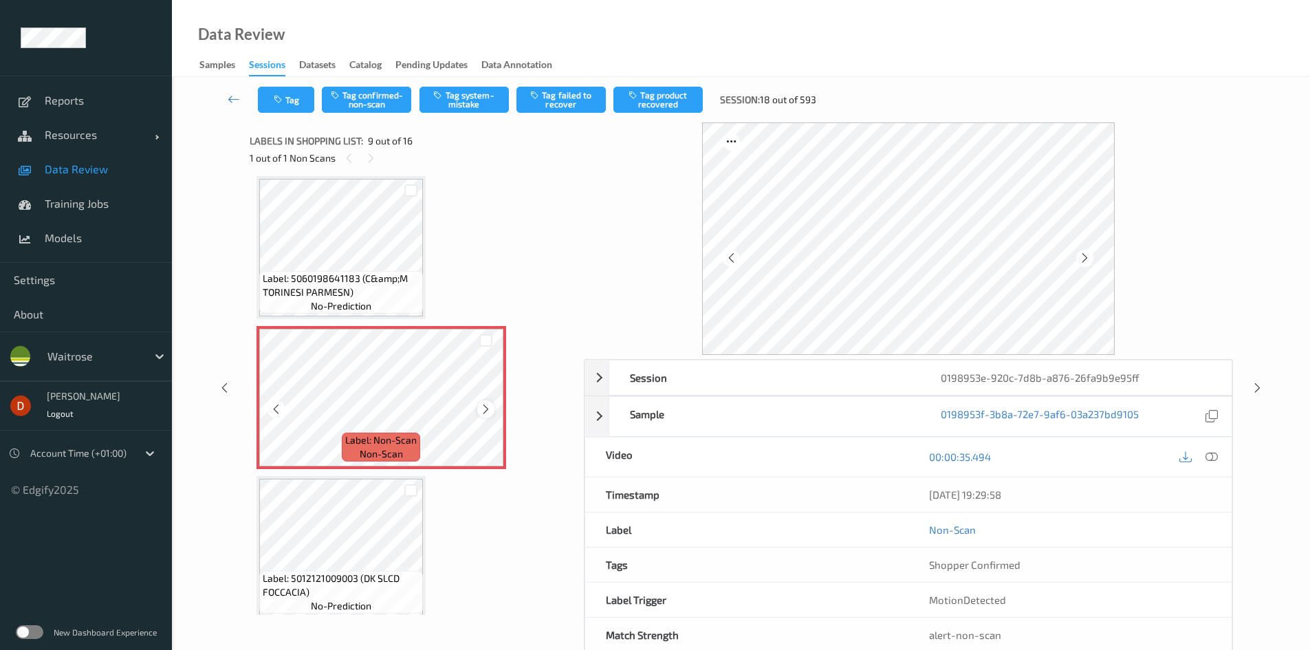
click at [493, 412] on div at bounding box center [485, 408] width 17 height 17
click at [372, 280] on span "Label: 5060198641183 (C&amp;M TORINESI PARMESN)" at bounding box center [341, 286] width 157 height 28
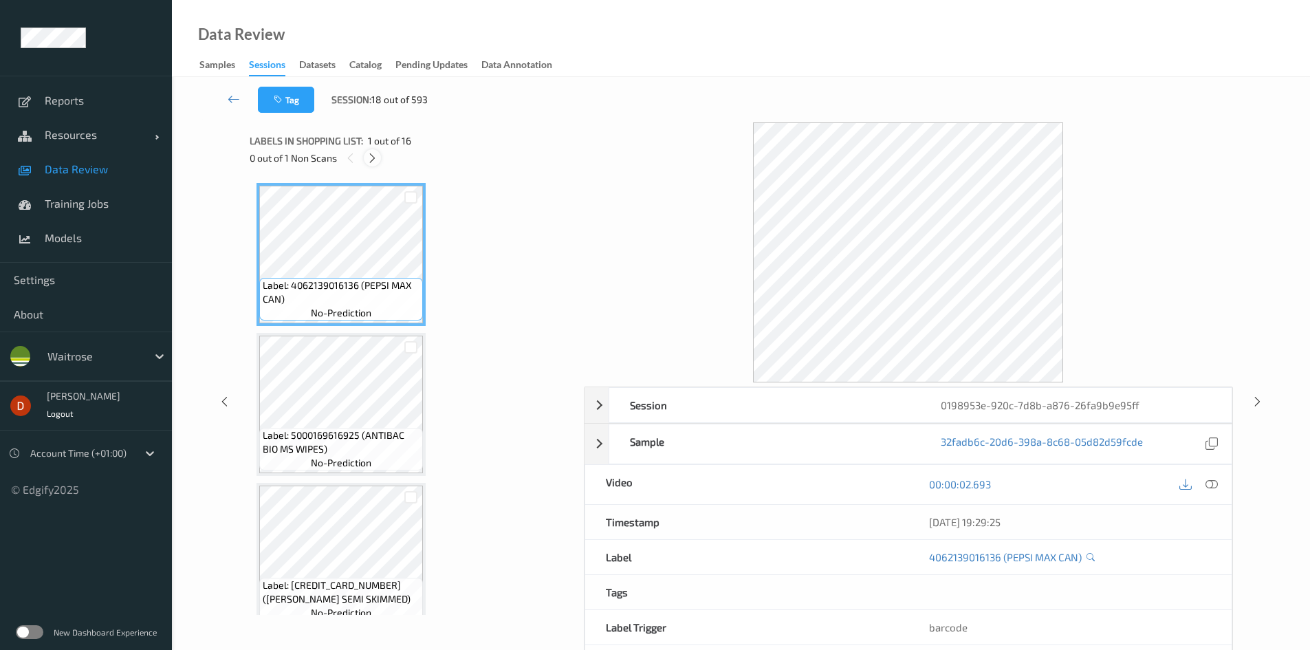
click at [371, 157] on icon at bounding box center [373, 158] width 12 height 12
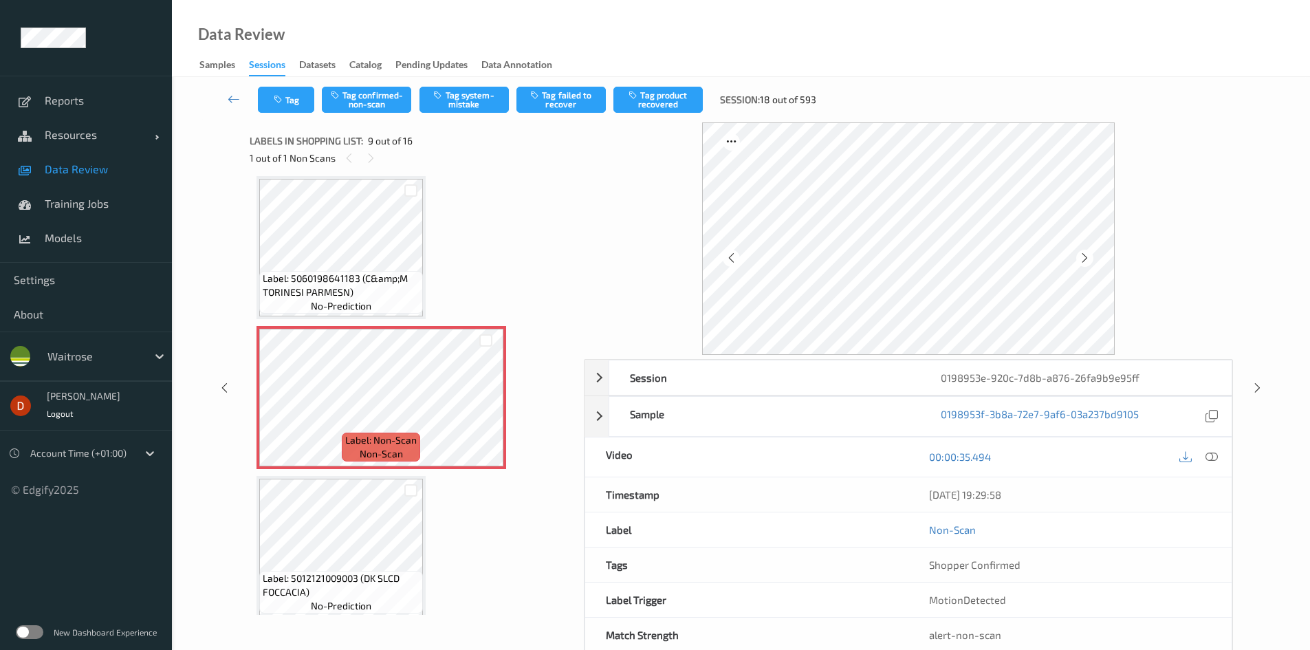
drag, startPoint x: 457, startPoint y: 97, endPoint x: 459, endPoint y: 113, distance: 16.0
click at [459, 97] on button "Tag system-mistake" at bounding box center [463, 100] width 89 height 26
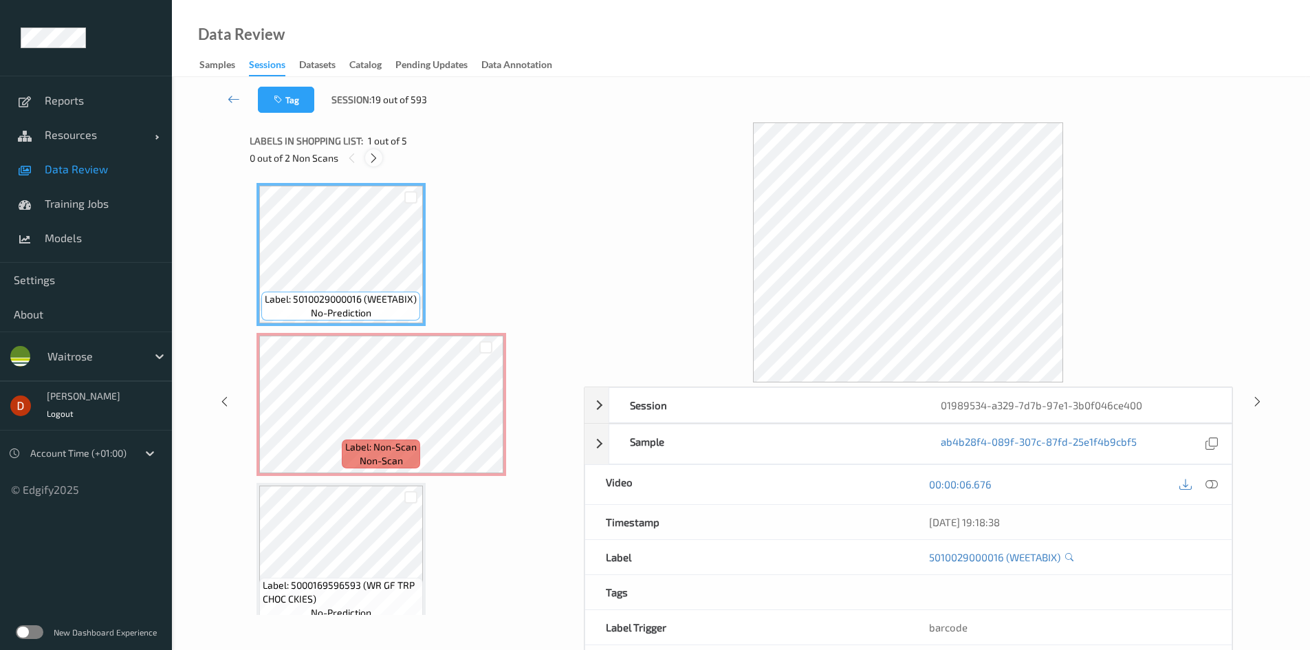
click at [380, 157] on div at bounding box center [373, 157] width 17 height 17
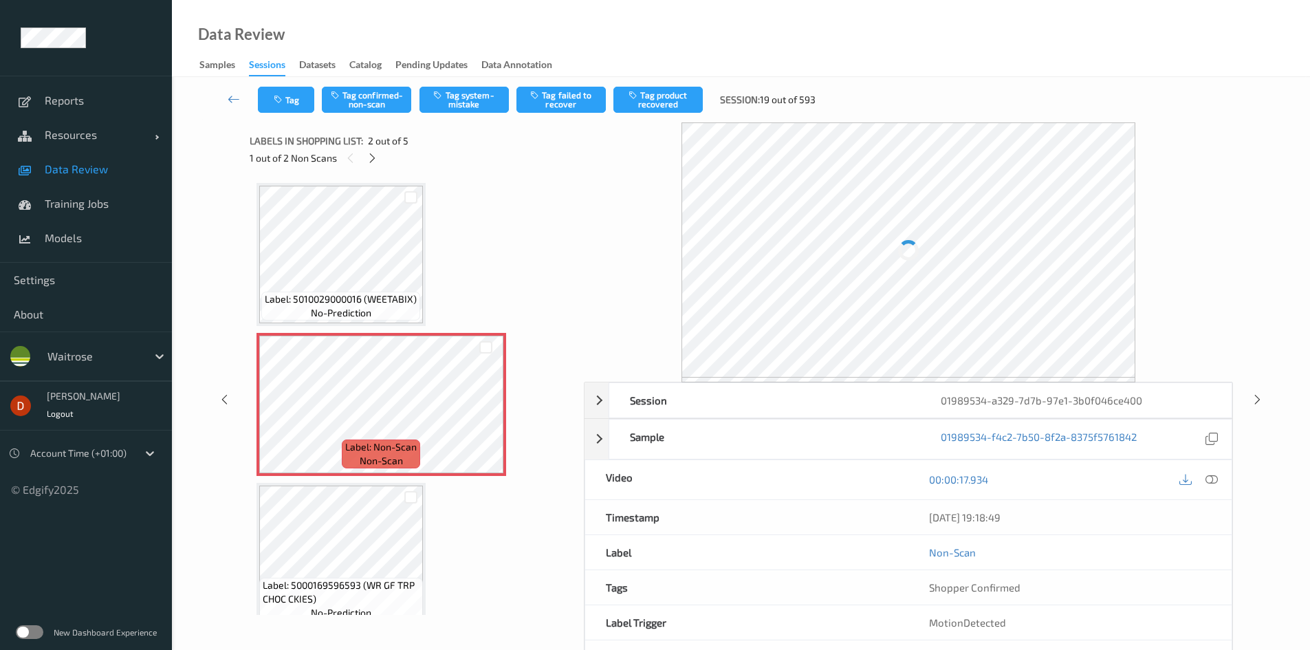
scroll to position [7, 0]
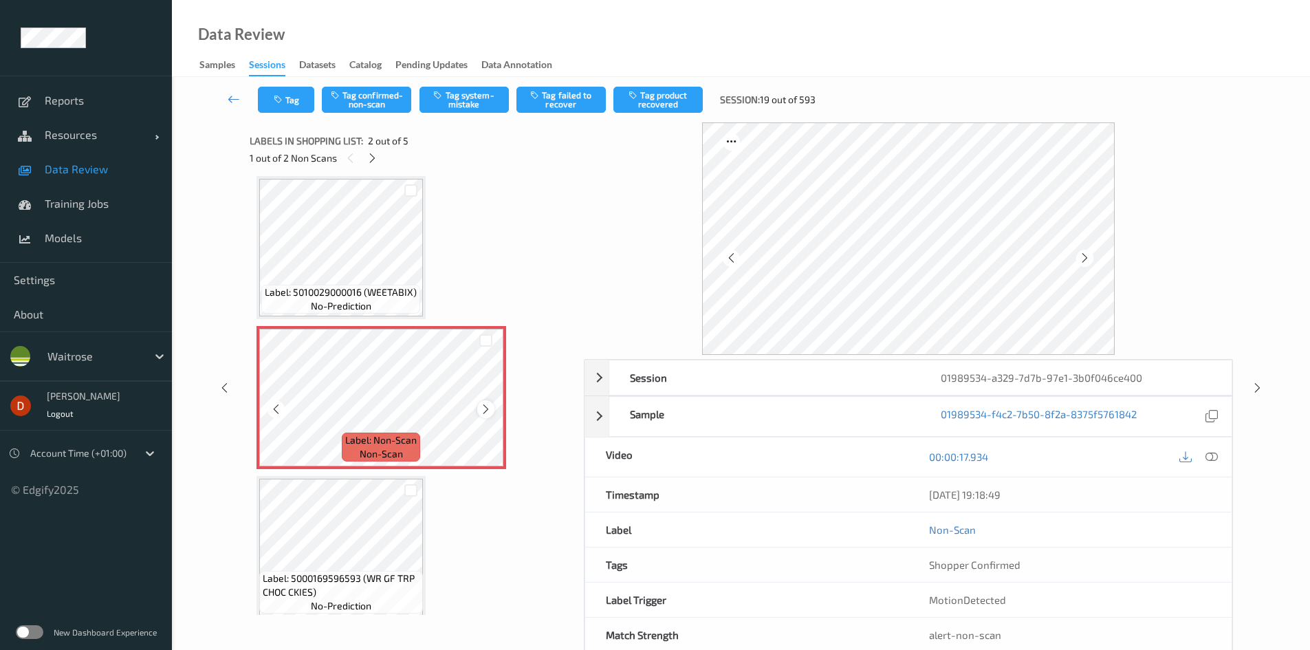
click at [483, 402] on div at bounding box center [485, 408] width 17 height 17
click at [451, 102] on button "Tag system-mistake" at bounding box center [463, 100] width 89 height 26
click at [375, 155] on icon at bounding box center [373, 158] width 12 height 12
click at [484, 413] on icon at bounding box center [486, 409] width 12 height 12
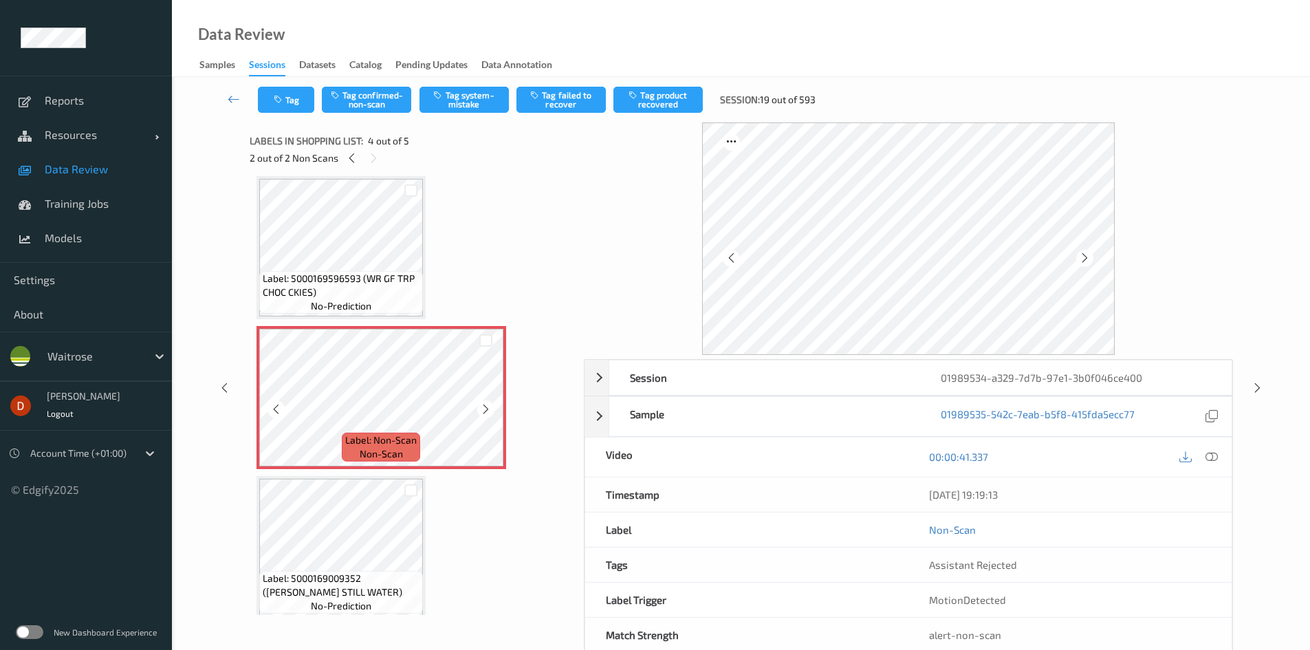
click at [484, 413] on icon at bounding box center [486, 409] width 12 height 12
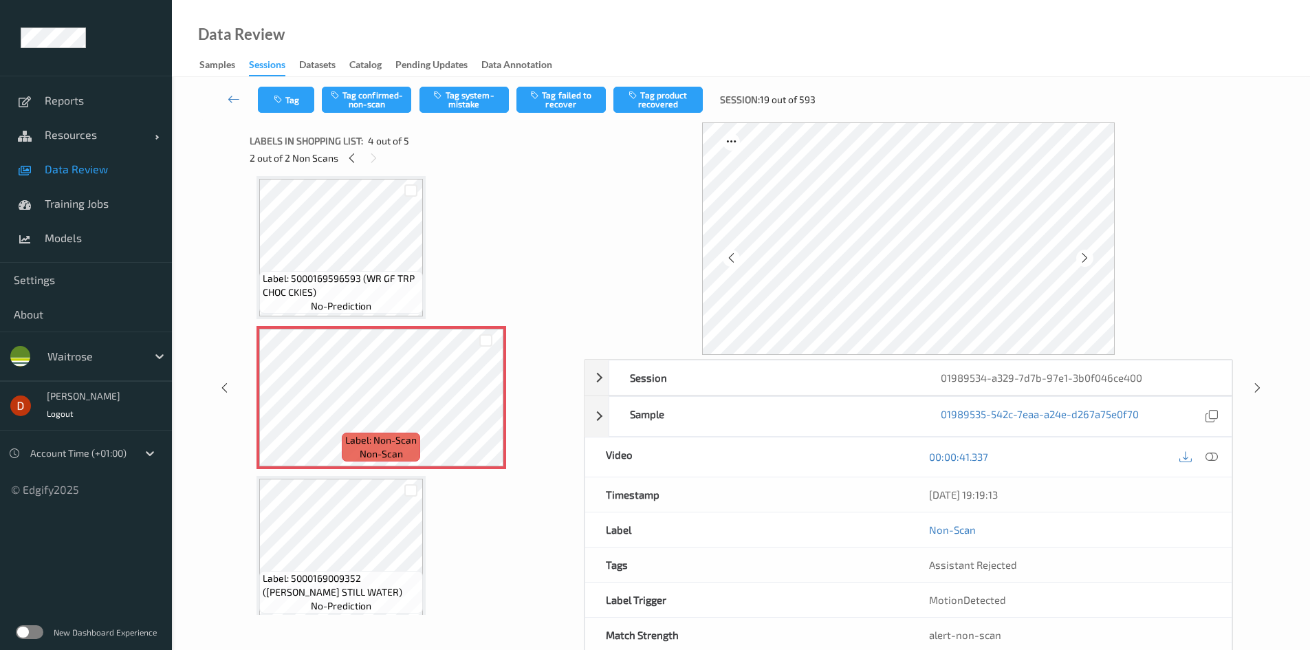
click at [384, 275] on span "Label: 5000169596593 (WR GF TRP CHOC CKIES)" at bounding box center [341, 286] width 157 height 28
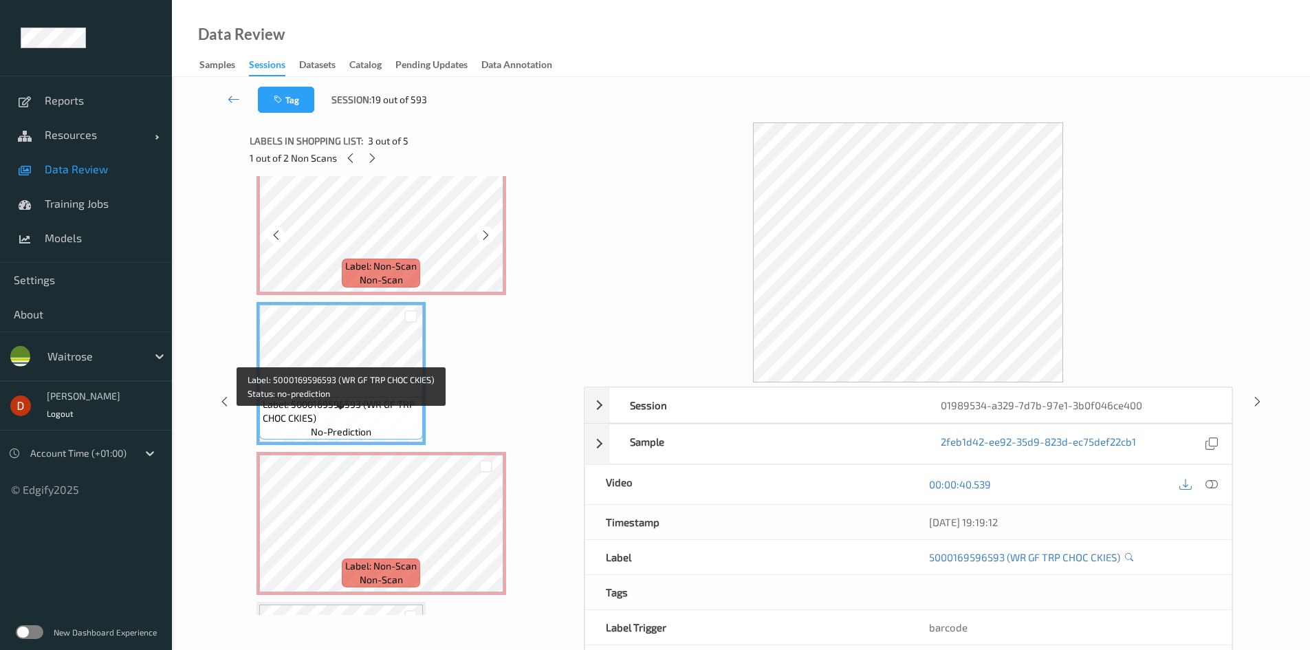
scroll to position [238, 0]
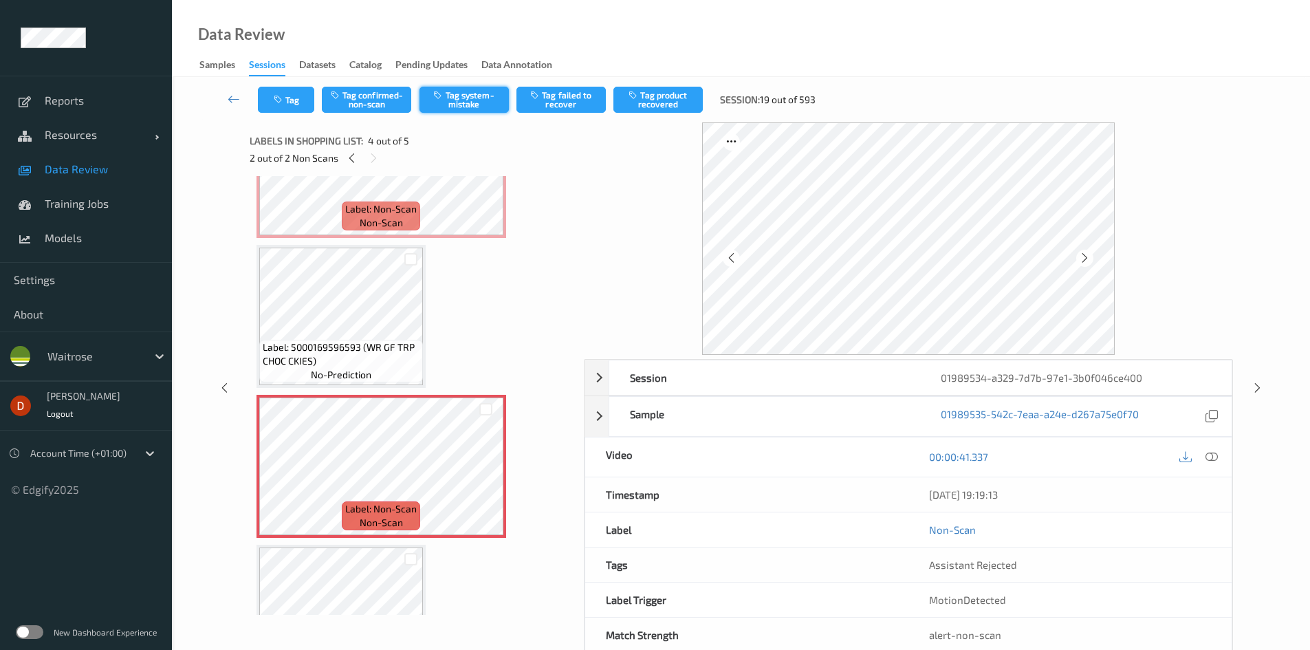
click at [435, 90] on icon "button" at bounding box center [439, 95] width 12 height 10
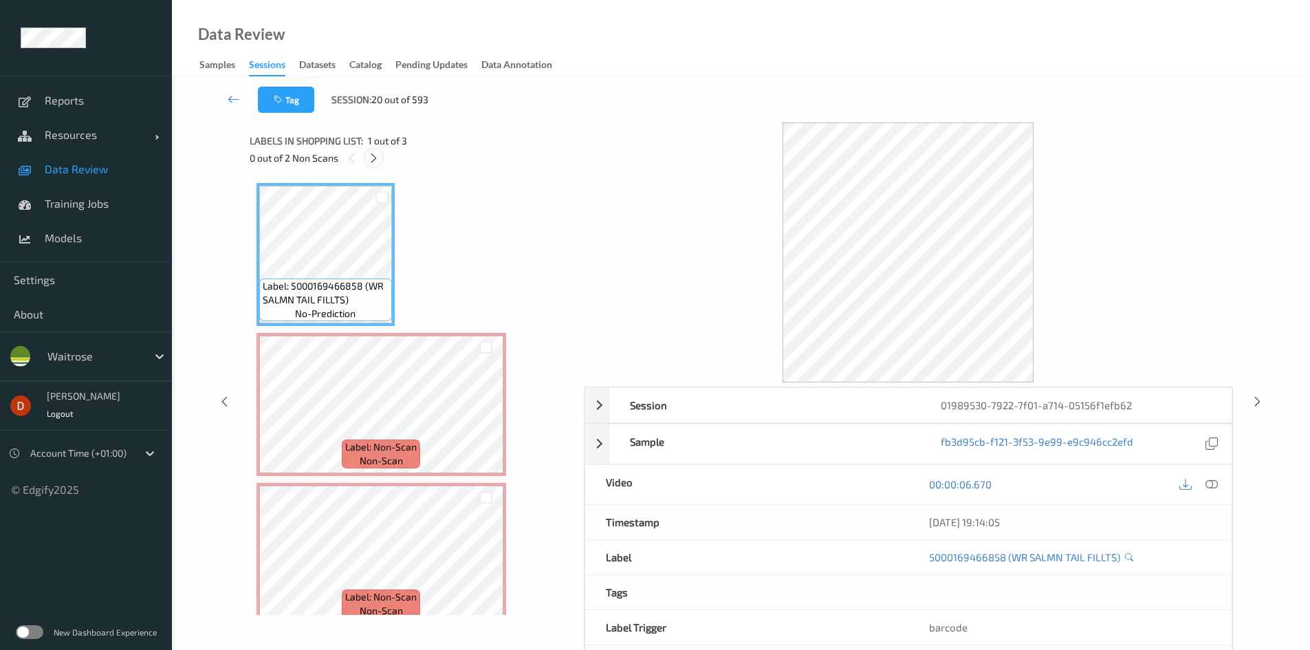
click at [372, 162] on icon at bounding box center [374, 158] width 12 height 12
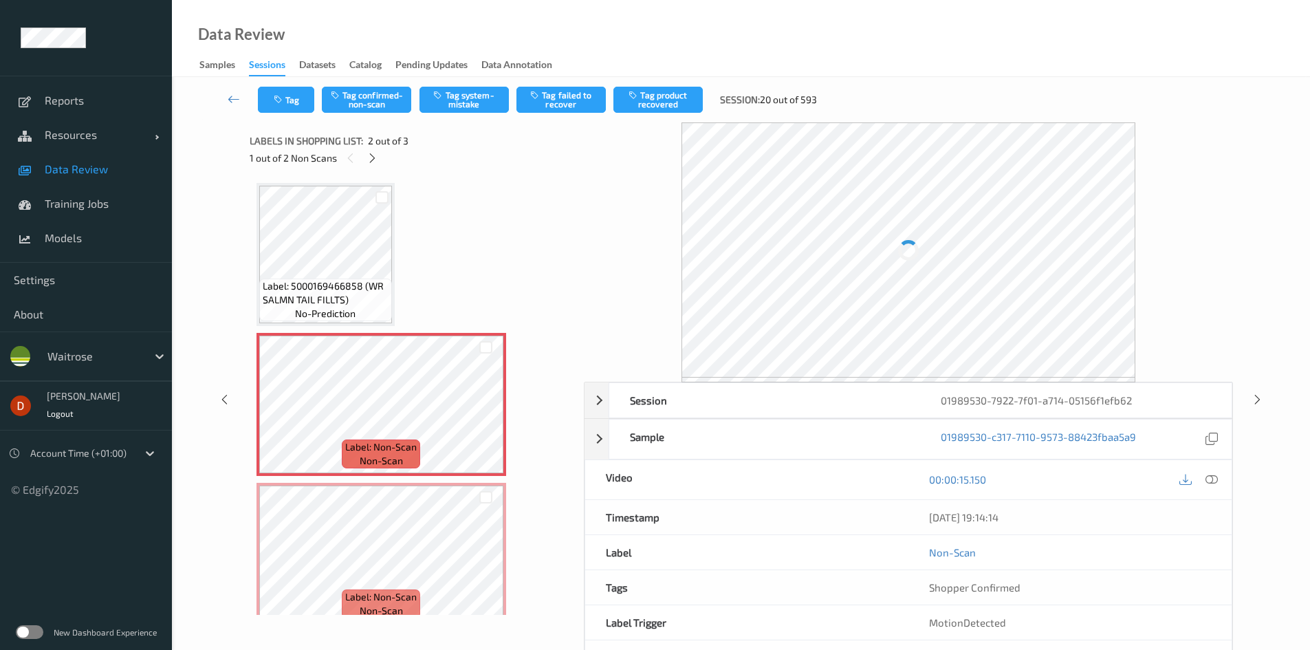
scroll to position [7, 0]
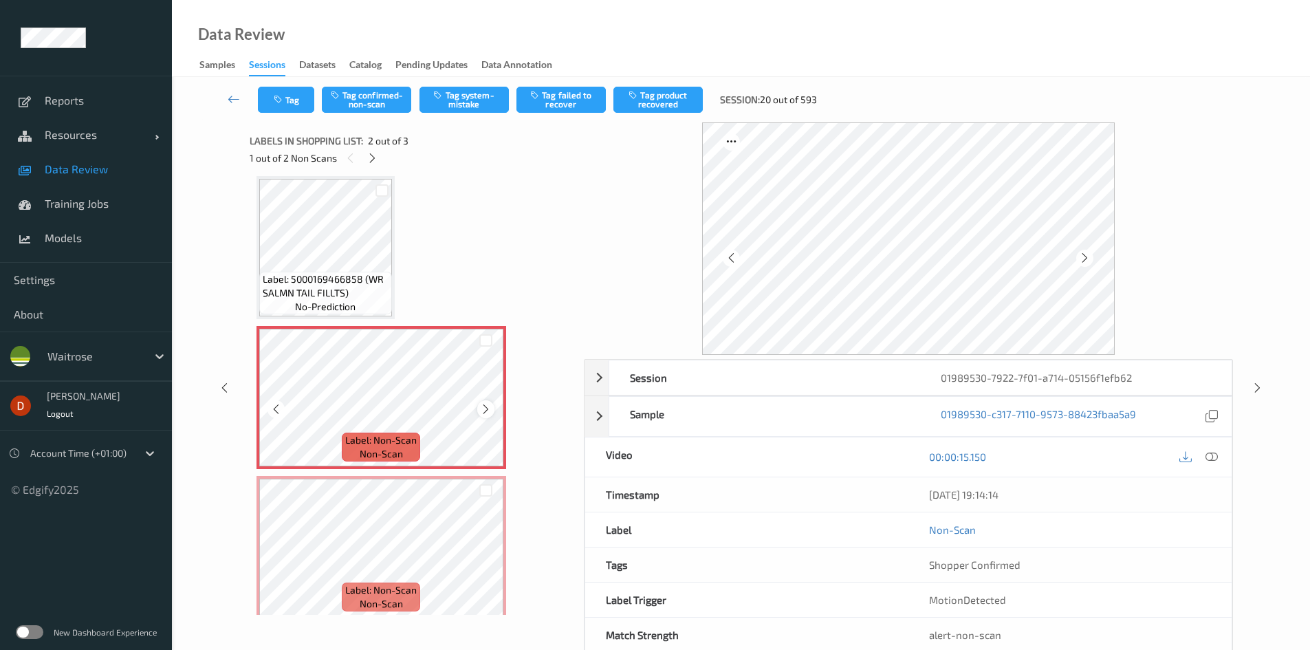
click at [486, 414] on icon at bounding box center [486, 409] width 12 height 12
click at [483, 404] on icon at bounding box center [486, 409] width 12 height 12
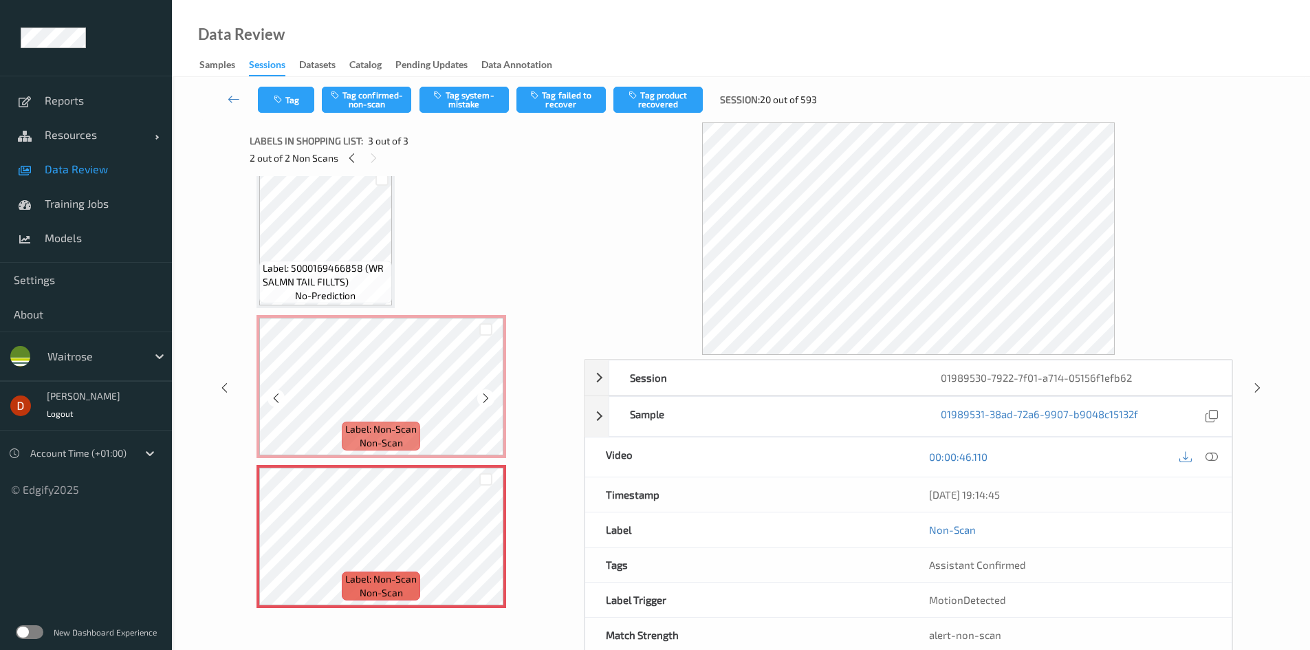
scroll to position [0, 0]
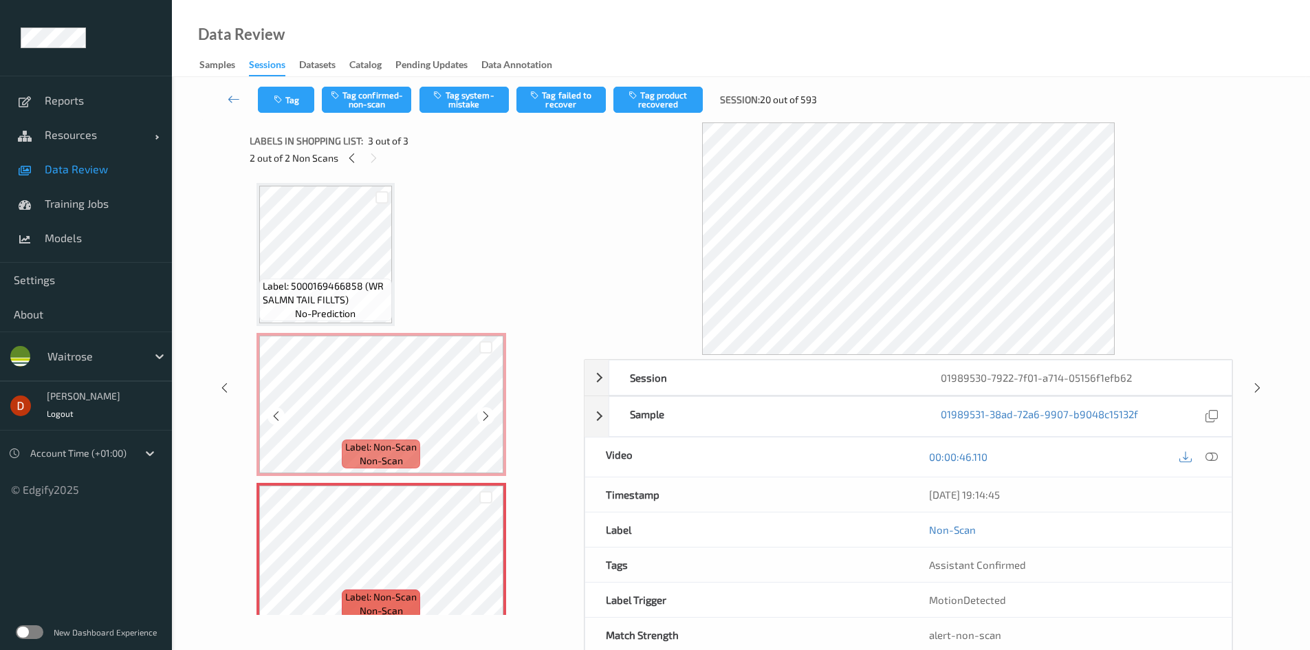
click at [363, 301] on span "Label: 5000169466858 (WR SALMN TAIL FILLTS)" at bounding box center [326, 293] width 126 height 28
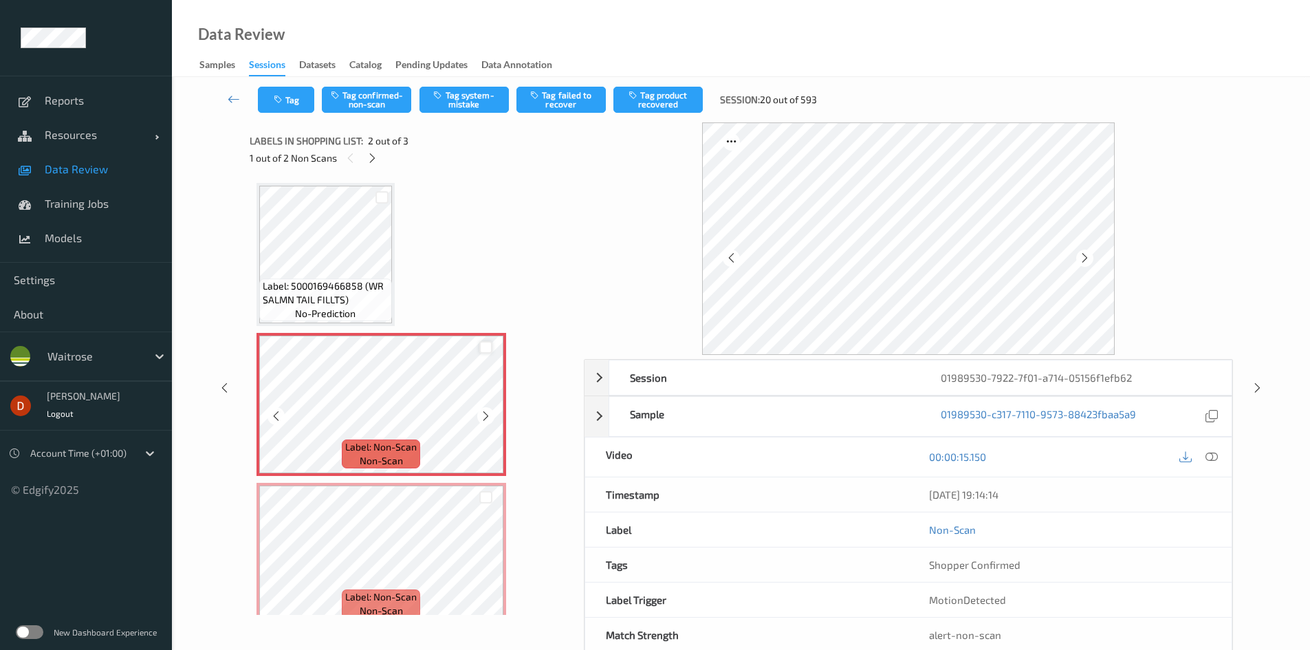
click at [486, 345] on div at bounding box center [485, 347] width 13 height 13
click at [486, 499] on div at bounding box center [485, 497] width 13 height 13
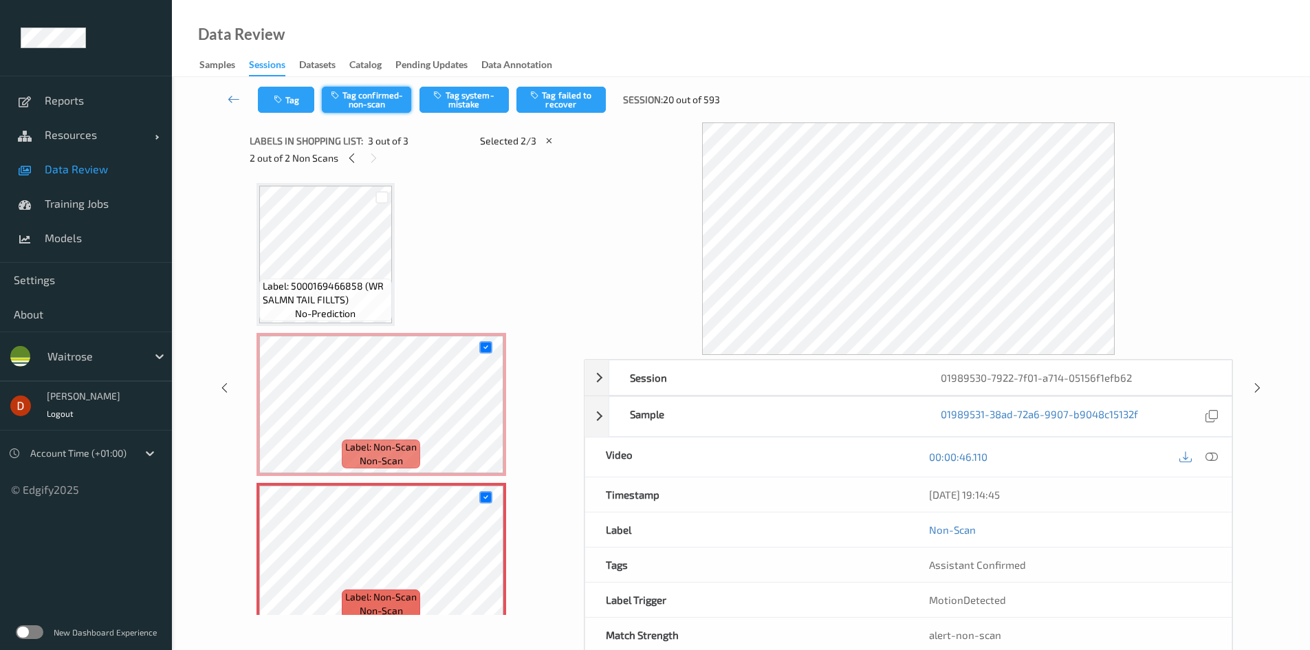
click at [351, 91] on button "Tag confirmed-non-scan" at bounding box center [366, 100] width 89 height 26
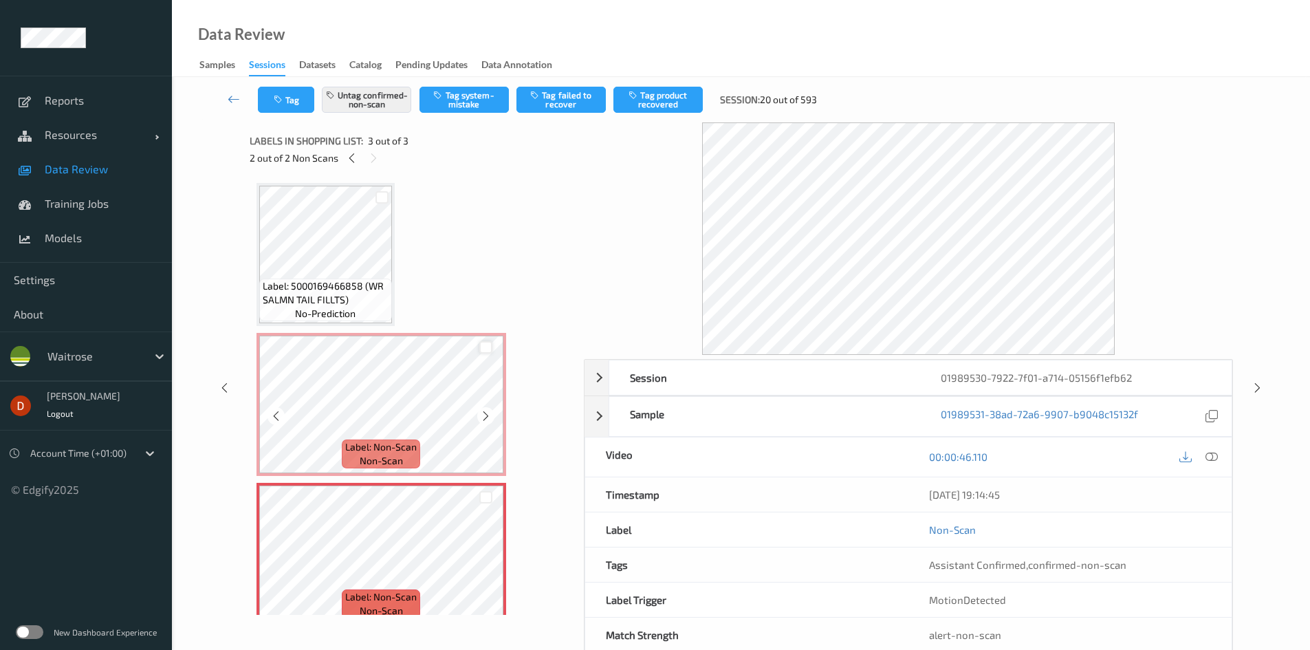
click at [482, 345] on div at bounding box center [485, 347] width 13 height 13
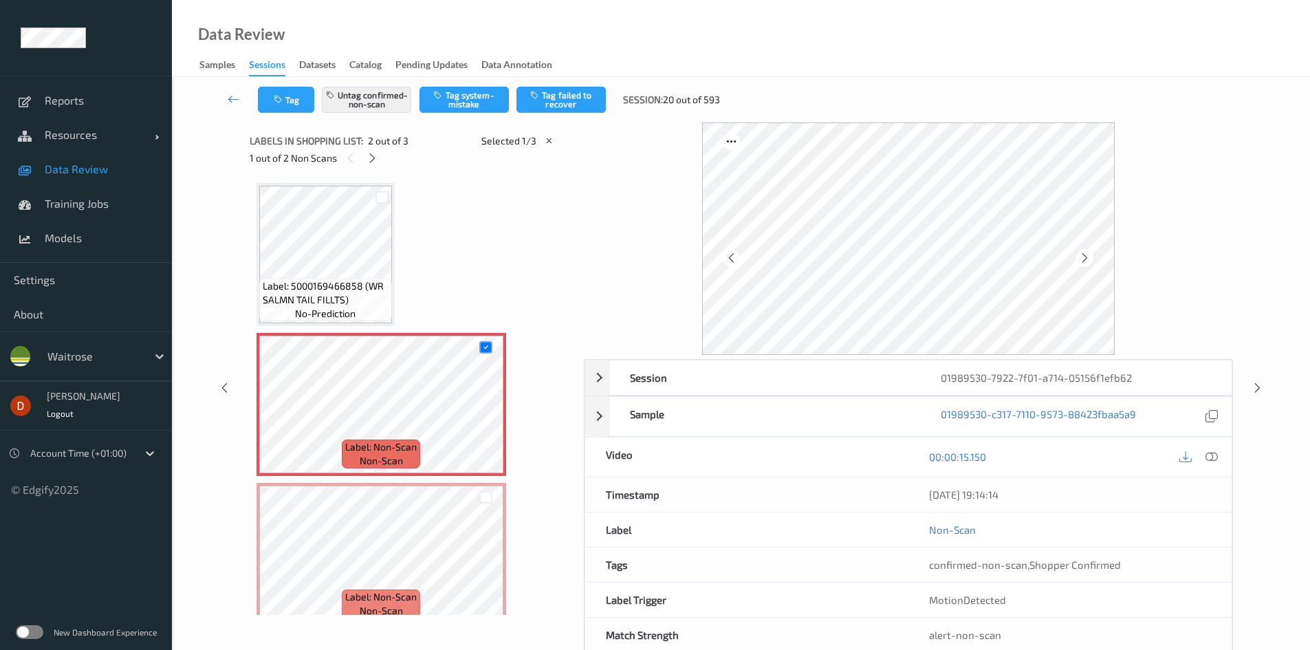
drag, startPoint x: 488, startPoint y: 496, endPoint x: 486, endPoint y: 481, distance: 15.3
click at [488, 494] on div at bounding box center [485, 497] width 13 height 13
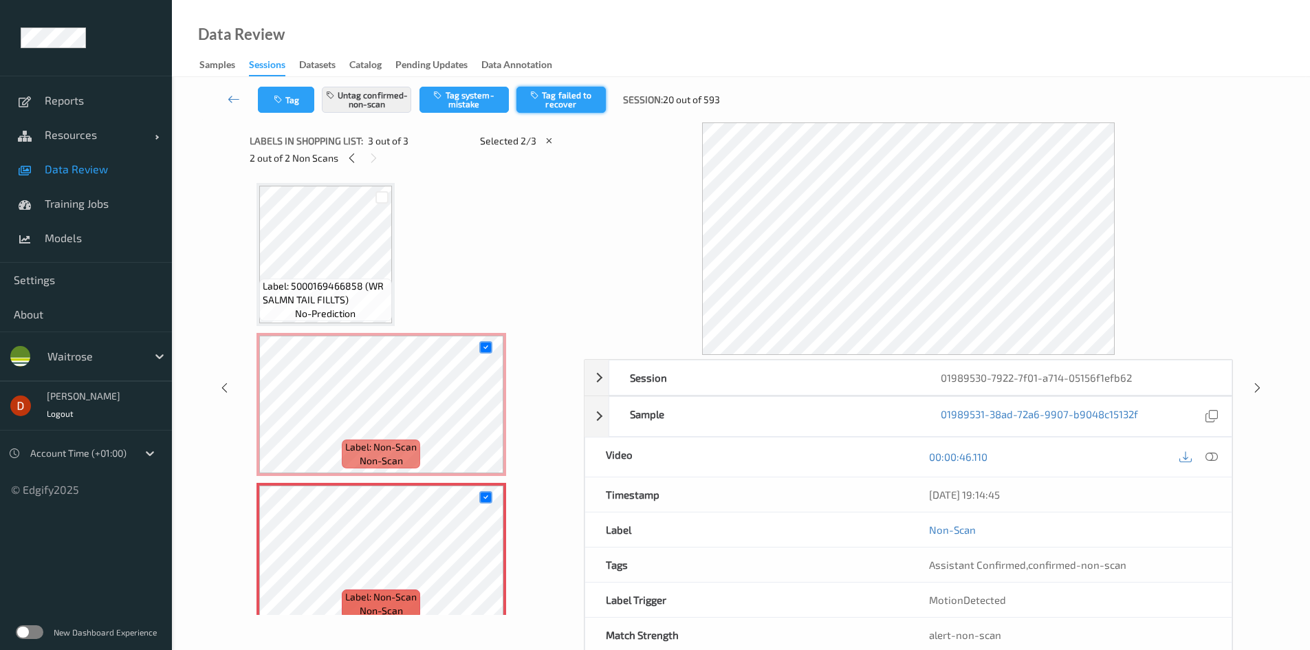
click at [549, 87] on button "Tag failed to recover" at bounding box center [560, 100] width 89 height 26
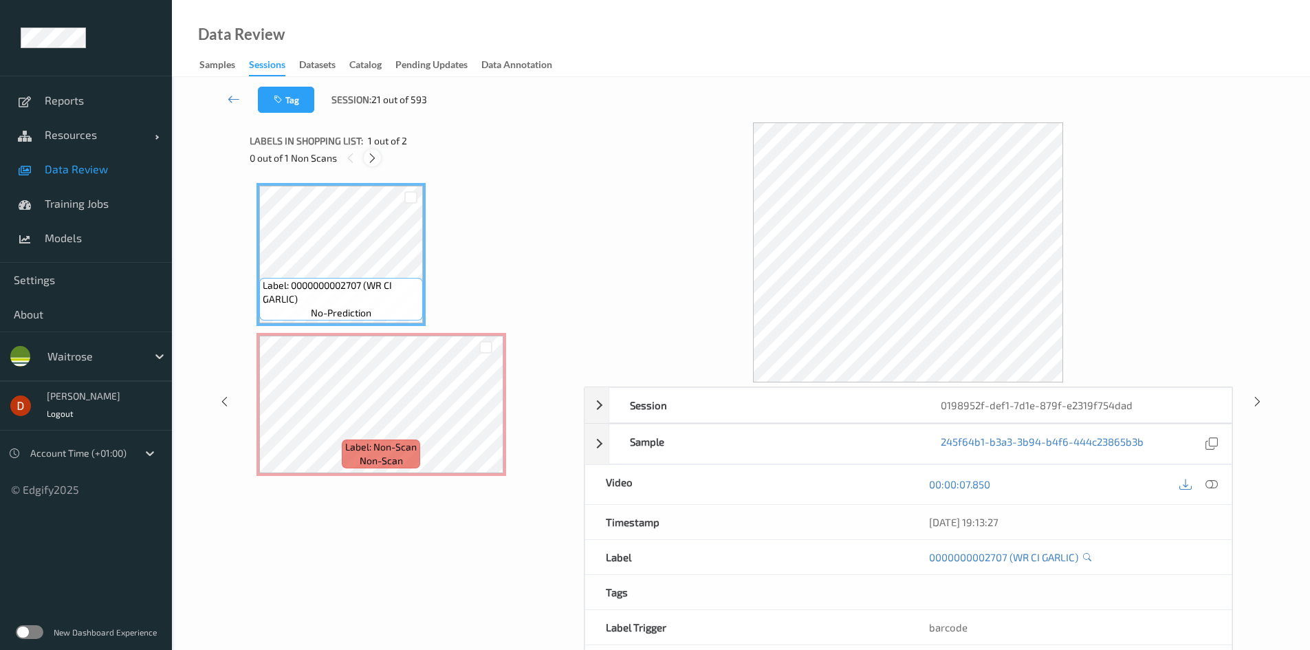
click at [371, 163] on icon at bounding box center [373, 158] width 12 height 12
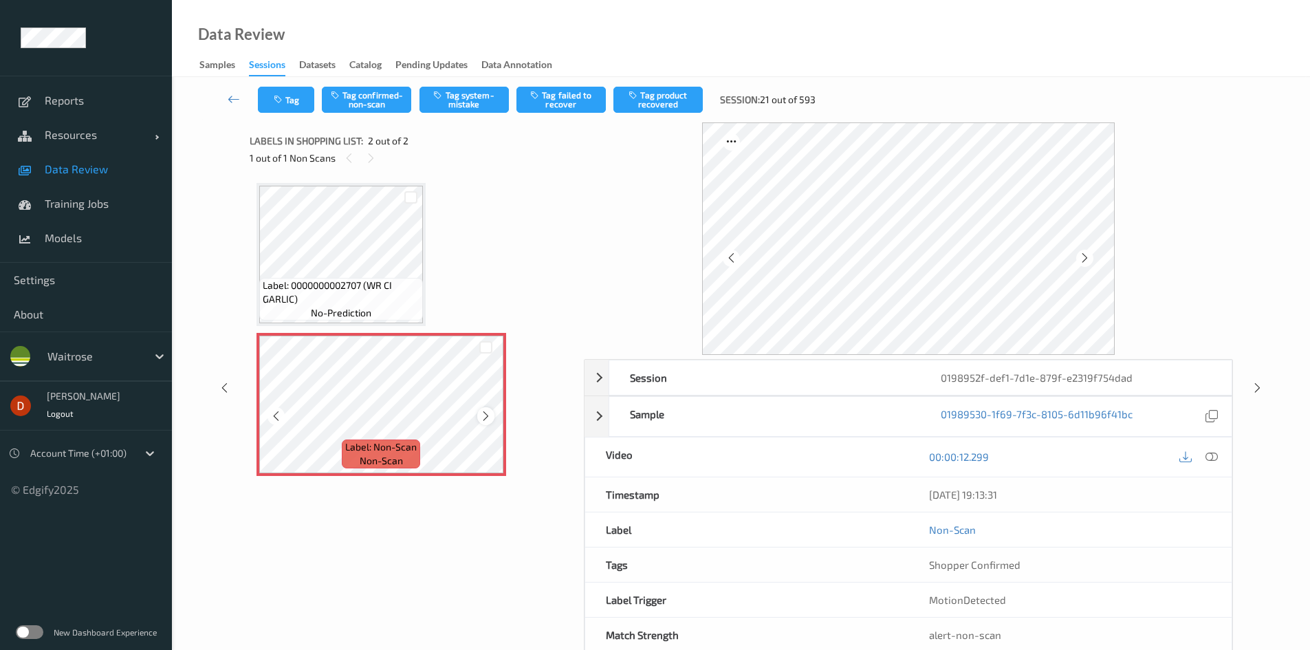
click at [478, 414] on div at bounding box center [485, 415] width 17 height 17
click at [479, 414] on div at bounding box center [485, 415] width 17 height 17
click at [383, 303] on span "Label: 0000000002707 (WR CI GARLIC)" at bounding box center [341, 293] width 157 height 28
click at [460, 100] on button "Tag system-mistake" at bounding box center [463, 100] width 89 height 26
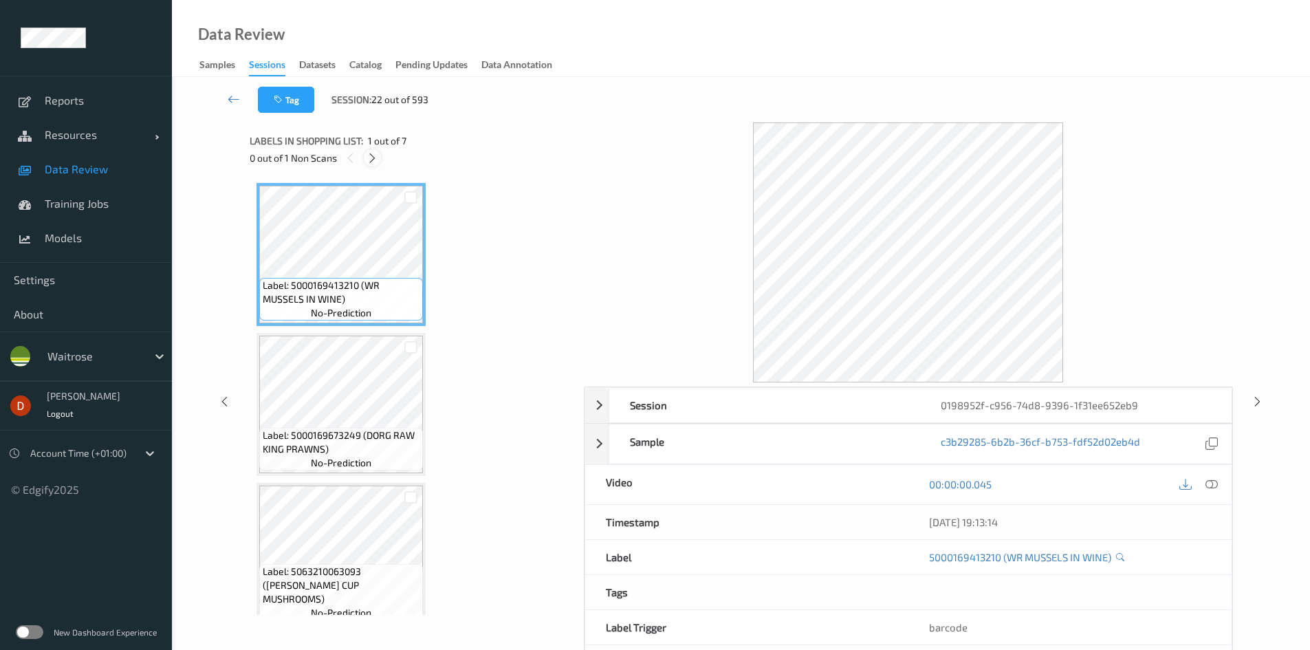
click at [375, 163] on icon at bounding box center [373, 158] width 12 height 12
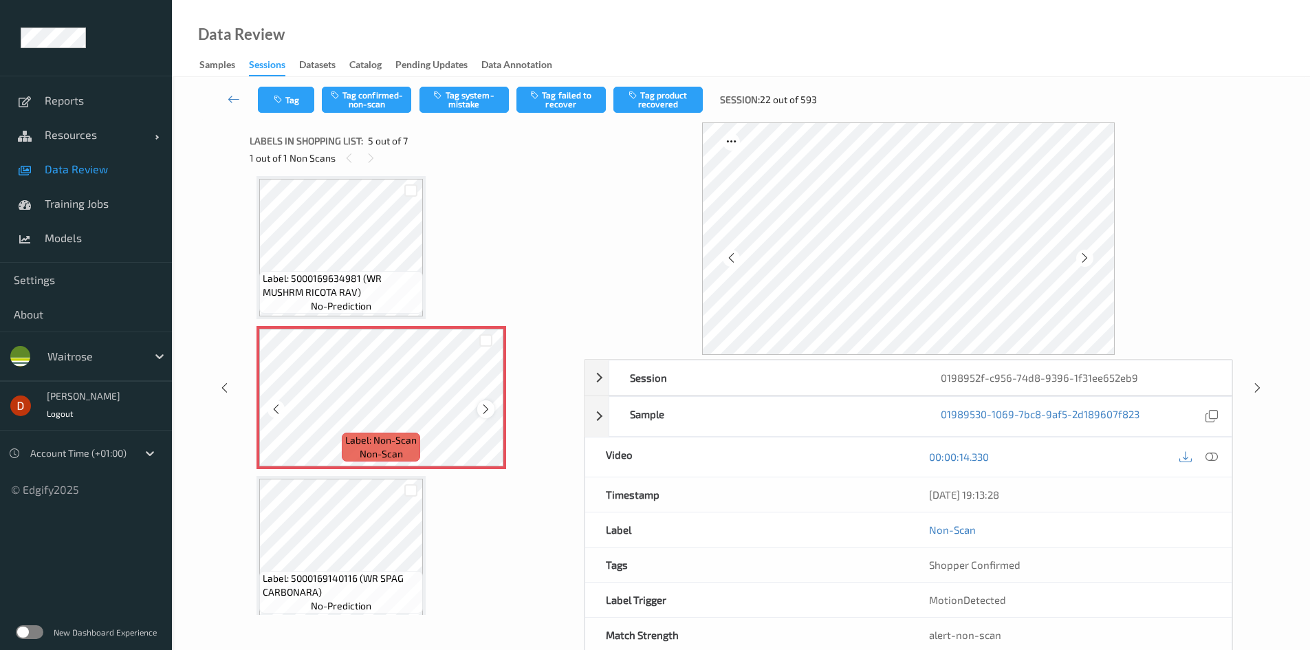
click at [484, 402] on div at bounding box center [485, 408] width 17 height 17
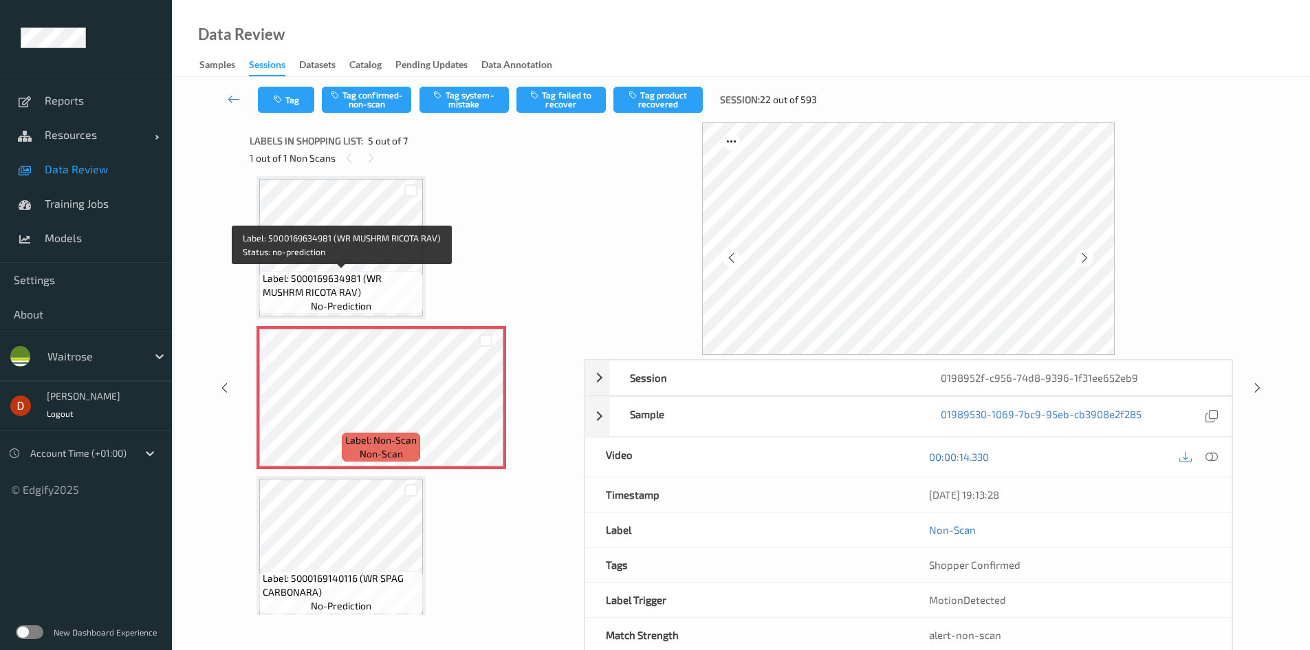
click at [402, 277] on span "Label: 5000169634981 (WR MUSHRM RICOTA RAV)" at bounding box center [341, 286] width 157 height 28
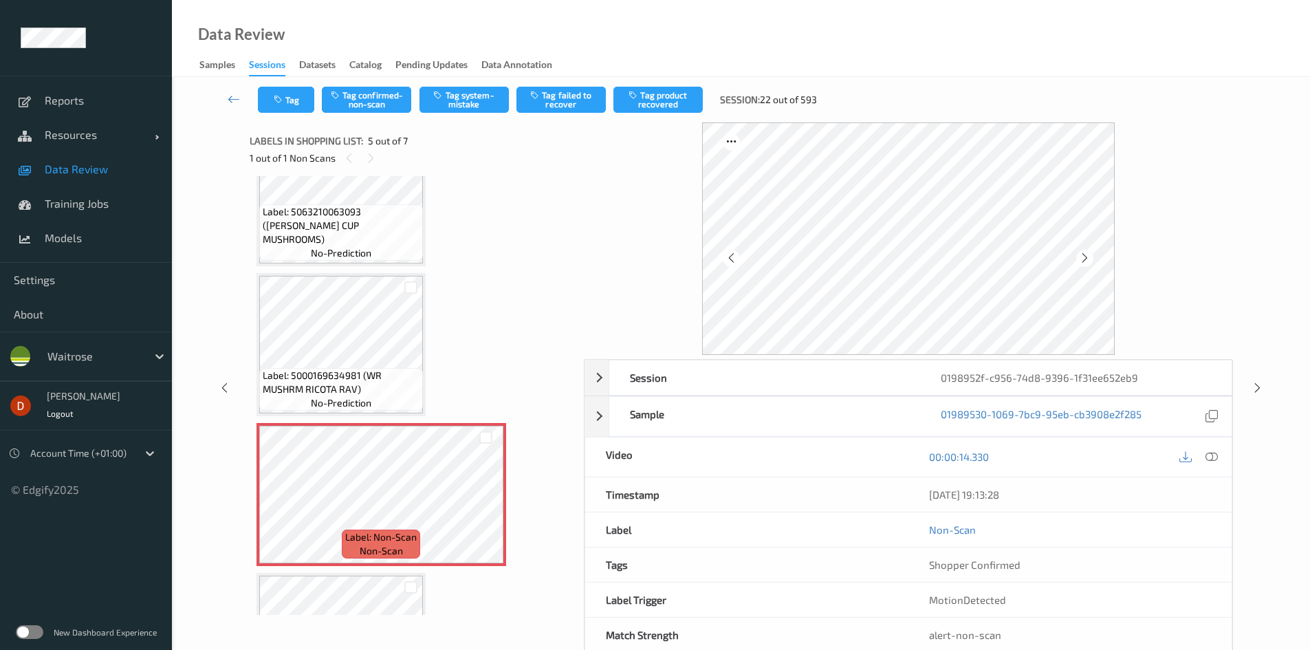
scroll to position [342, 0]
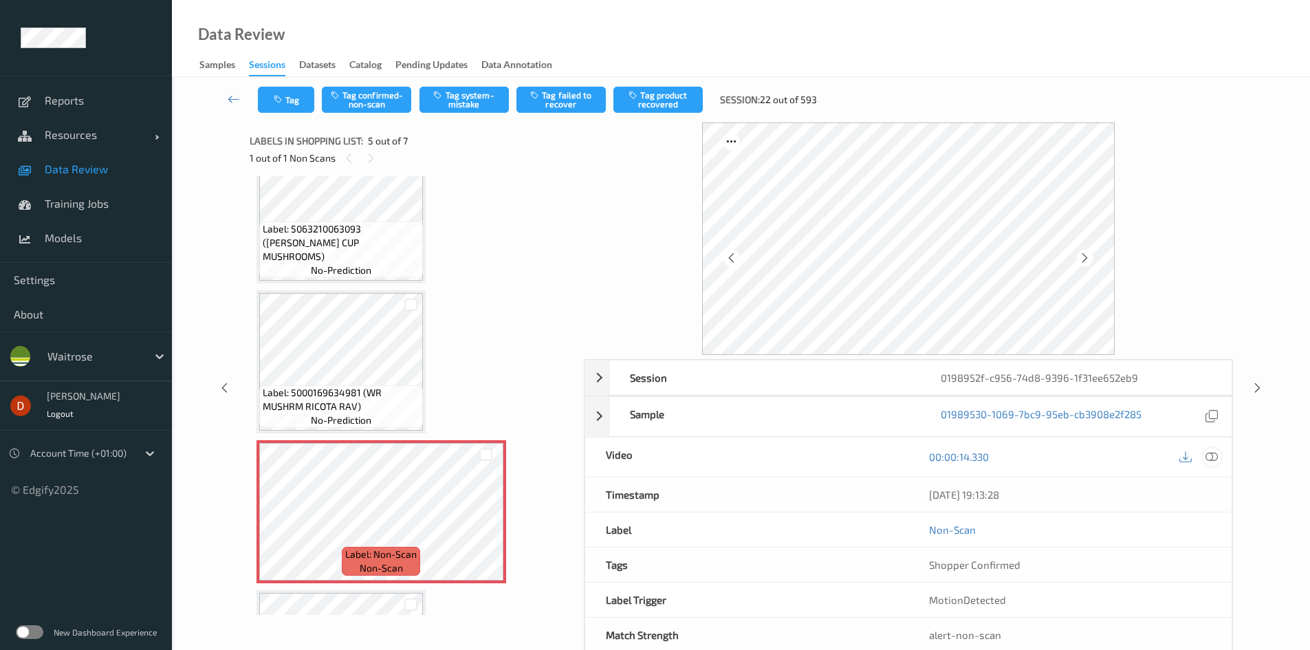
click at [1221, 455] on div at bounding box center [1212, 457] width 19 height 19
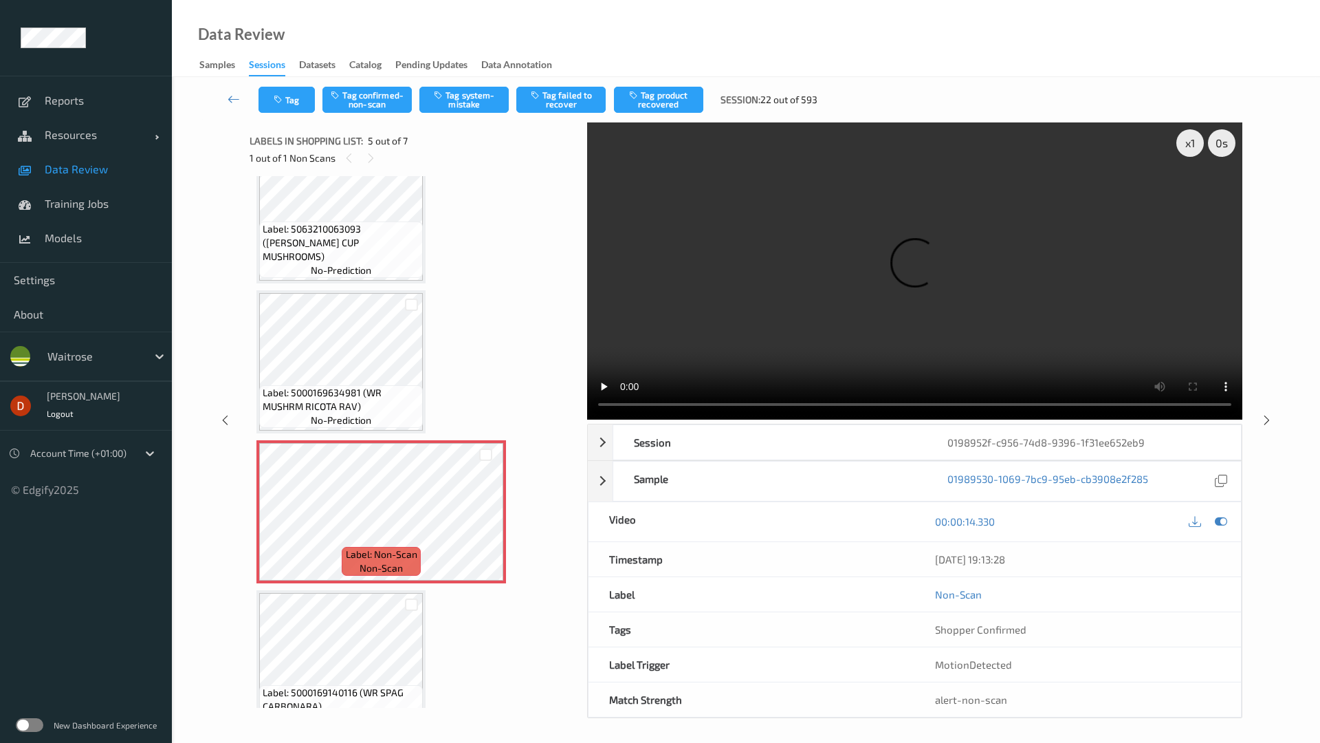
click at [587, 419] on video at bounding box center [914, 270] width 655 height 297
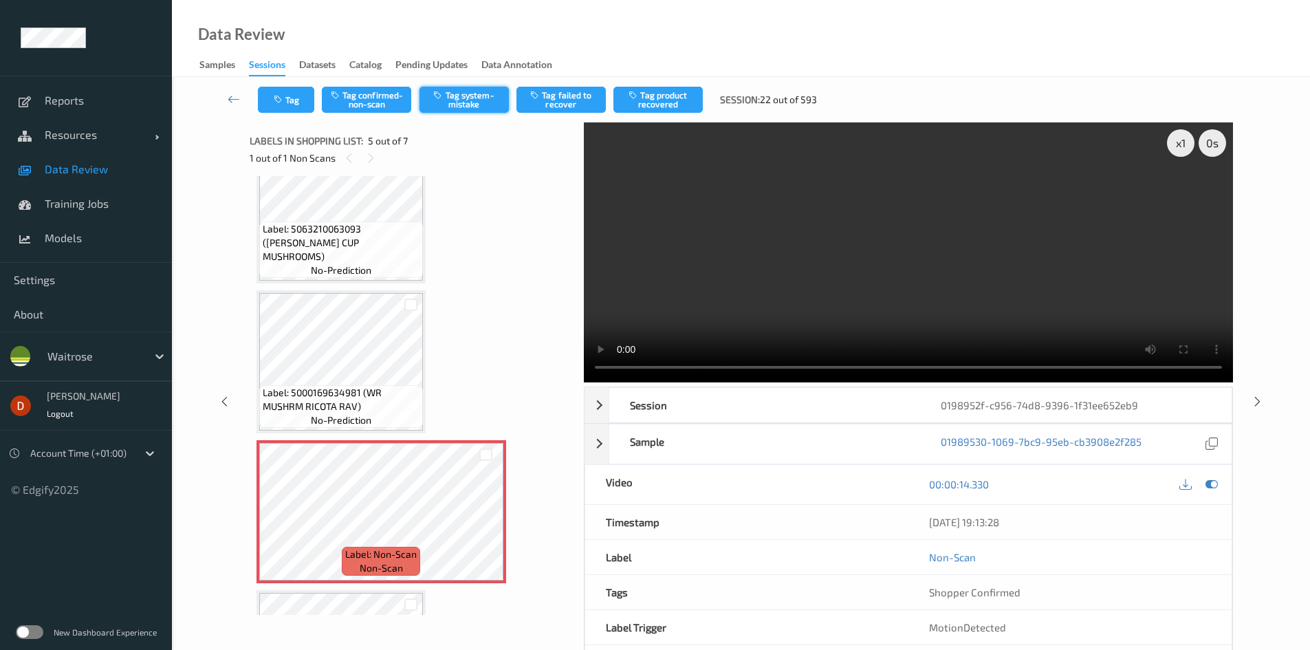
drag, startPoint x: 386, startPoint y: 98, endPoint x: 459, endPoint y: 105, distance: 73.3
click at [386, 98] on button "Tag confirmed-non-scan" at bounding box center [366, 100] width 89 height 26
click at [585, 103] on button "Tag failed to recover" at bounding box center [560, 100] width 89 height 26
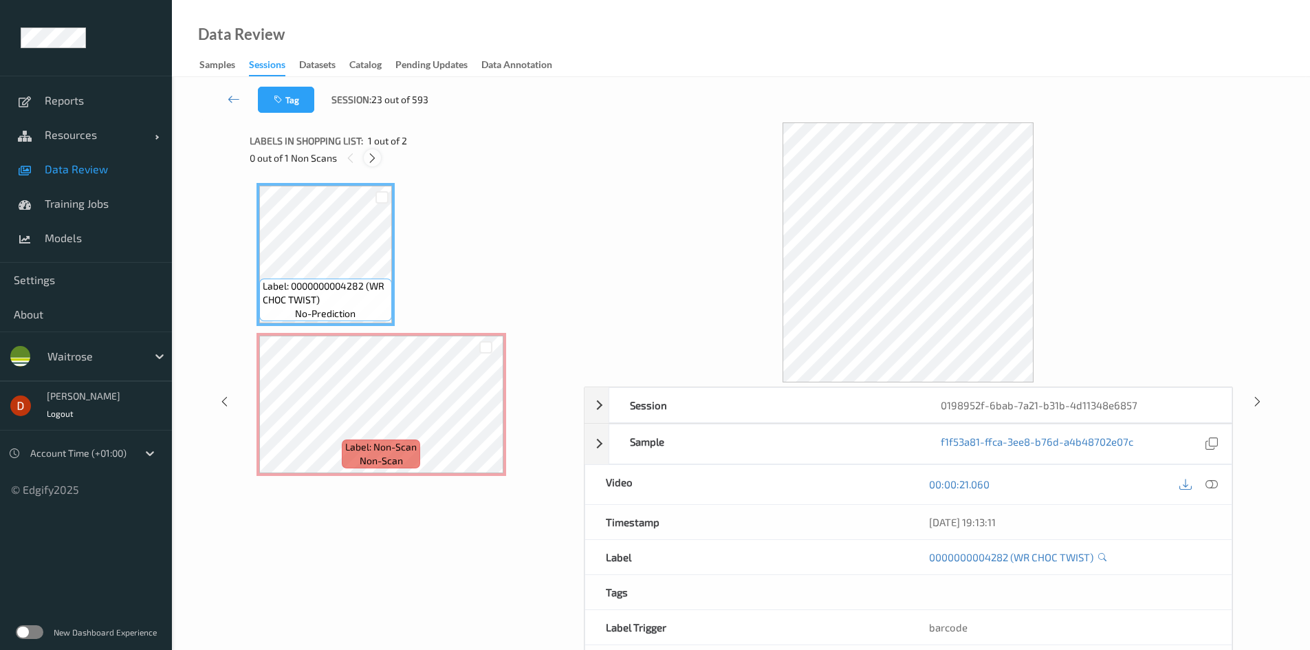
click at [370, 157] on icon at bounding box center [373, 158] width 12 height 12
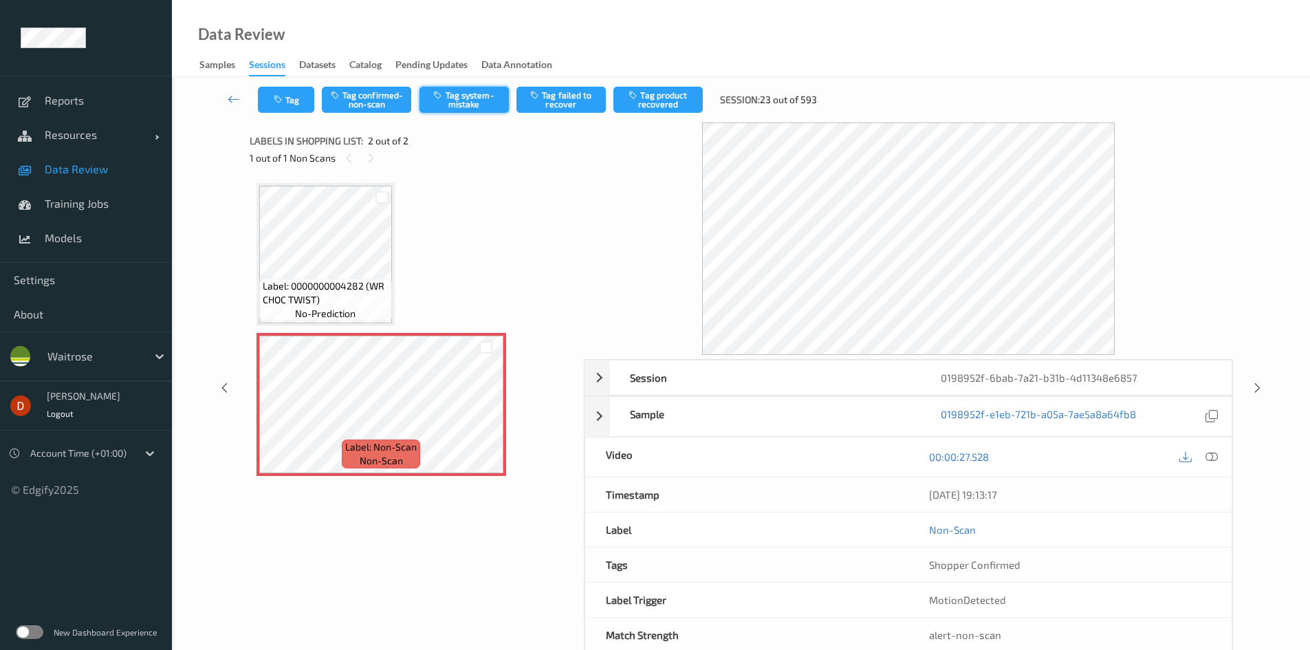
click at [470, 105] on button "Tag system-mistake" at bounding box center [463, 100] width 89 height 26
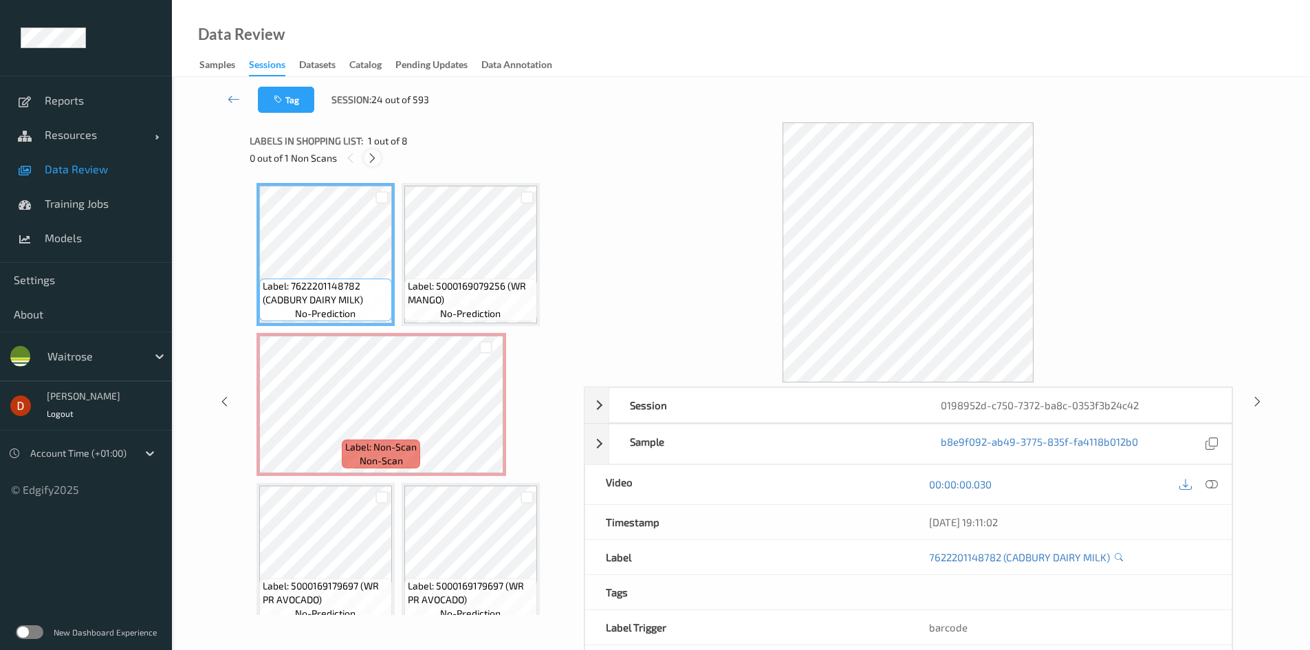
click at [367, 163] on icon at bounding box center [373, 158] width 12 height 12
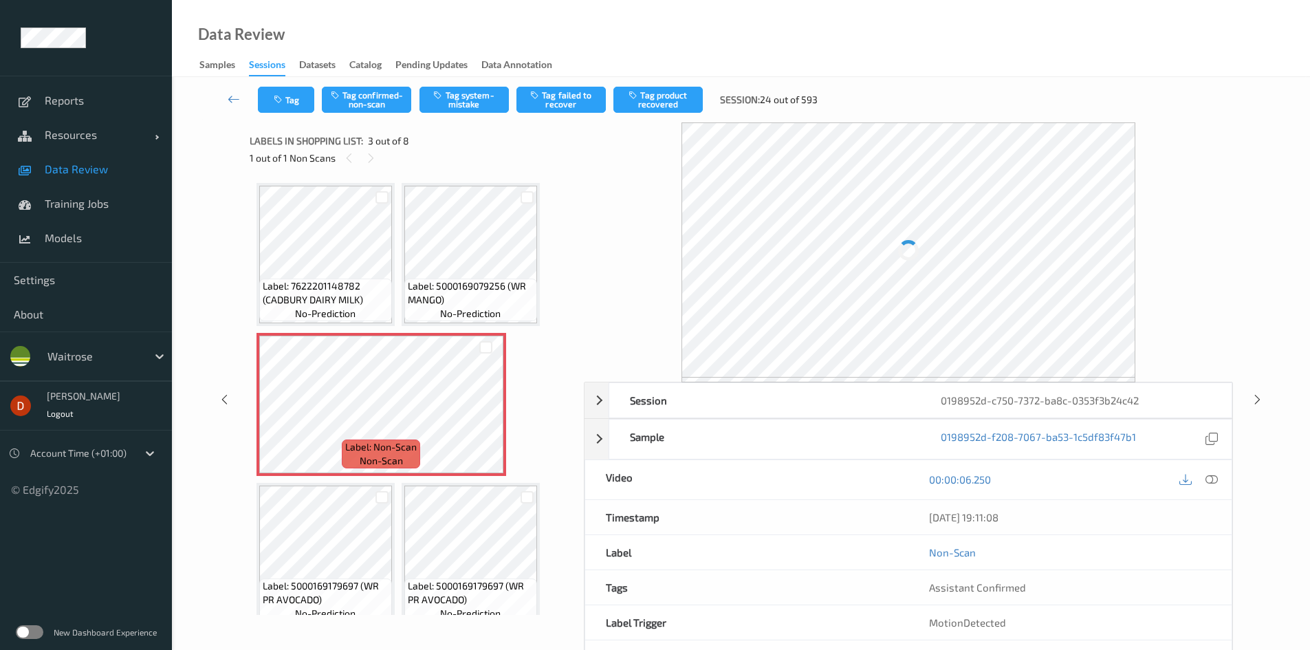
scroll to position [7, 0]
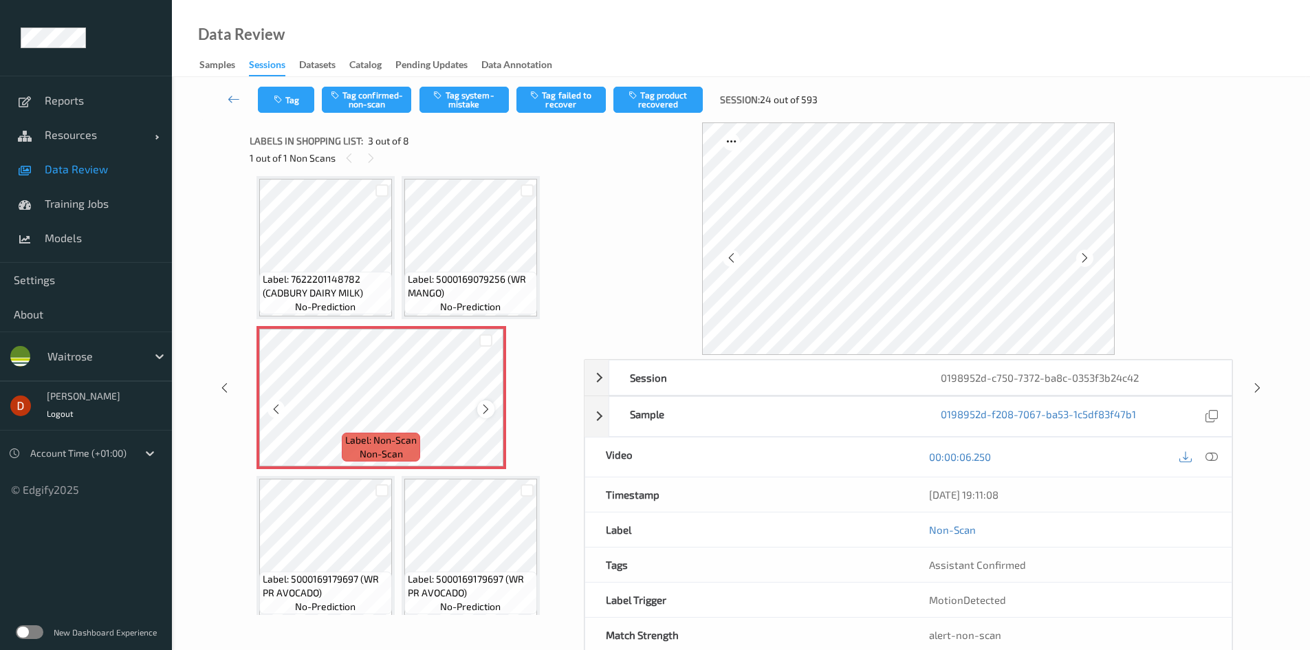
click at [485, 407] on icon at bounding box center [486, 409] width 12 height 12
click at [407, 441] on span "Label: Non-Scan" at bounding box center [381, 440] width 72 height 14
click at [490, 411] on icon at bounding box center [486, 409] width 12 height 12
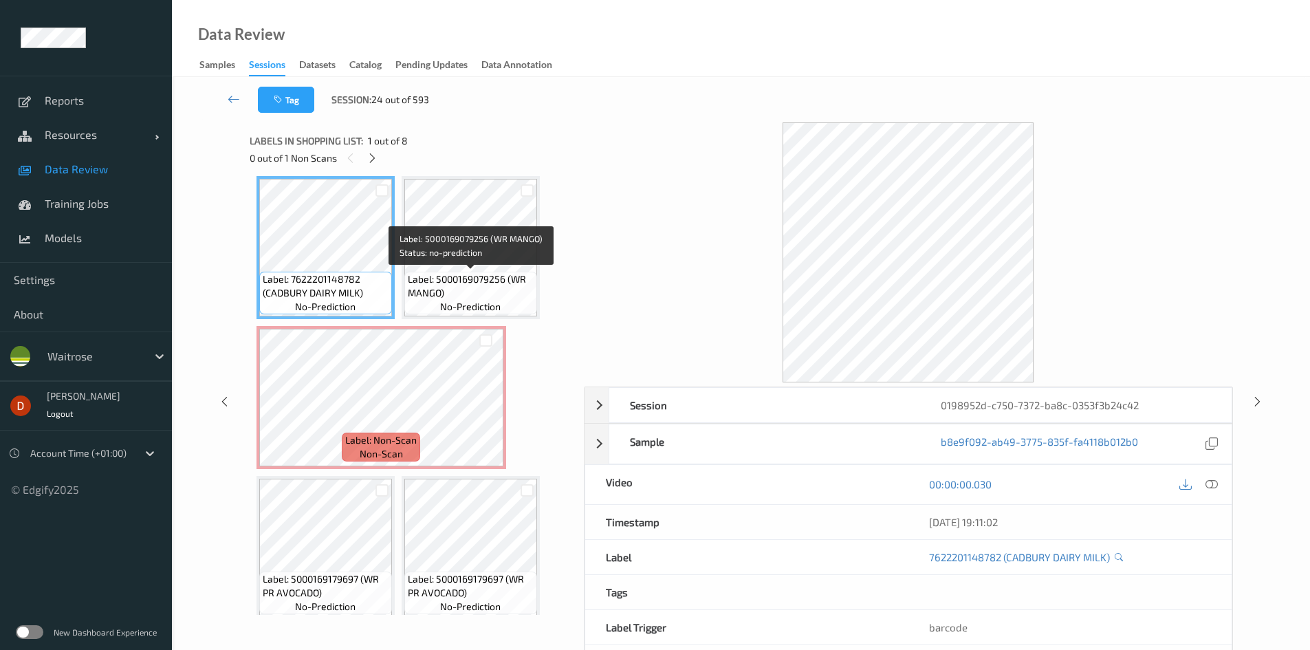
click at [447, 276] on span "Label: 5000169079256 (WR MANGO)" at bounding box center [471, 286] width 126 height 28
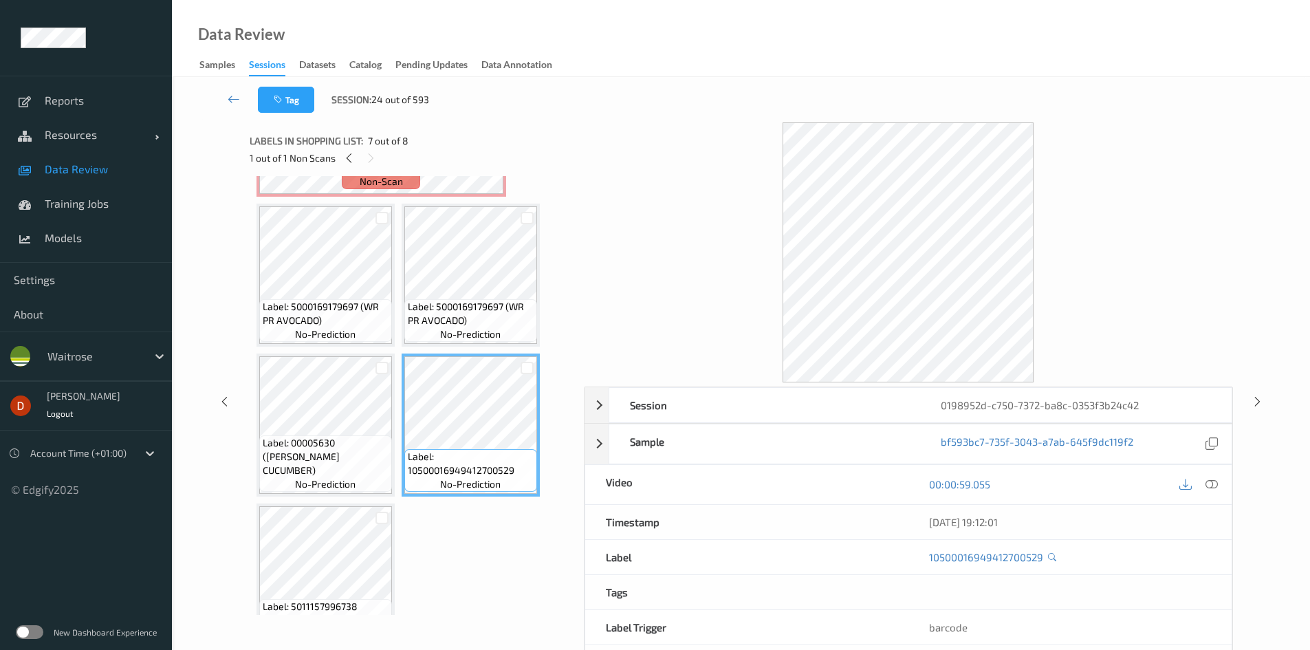
scroll to position [282, 0]
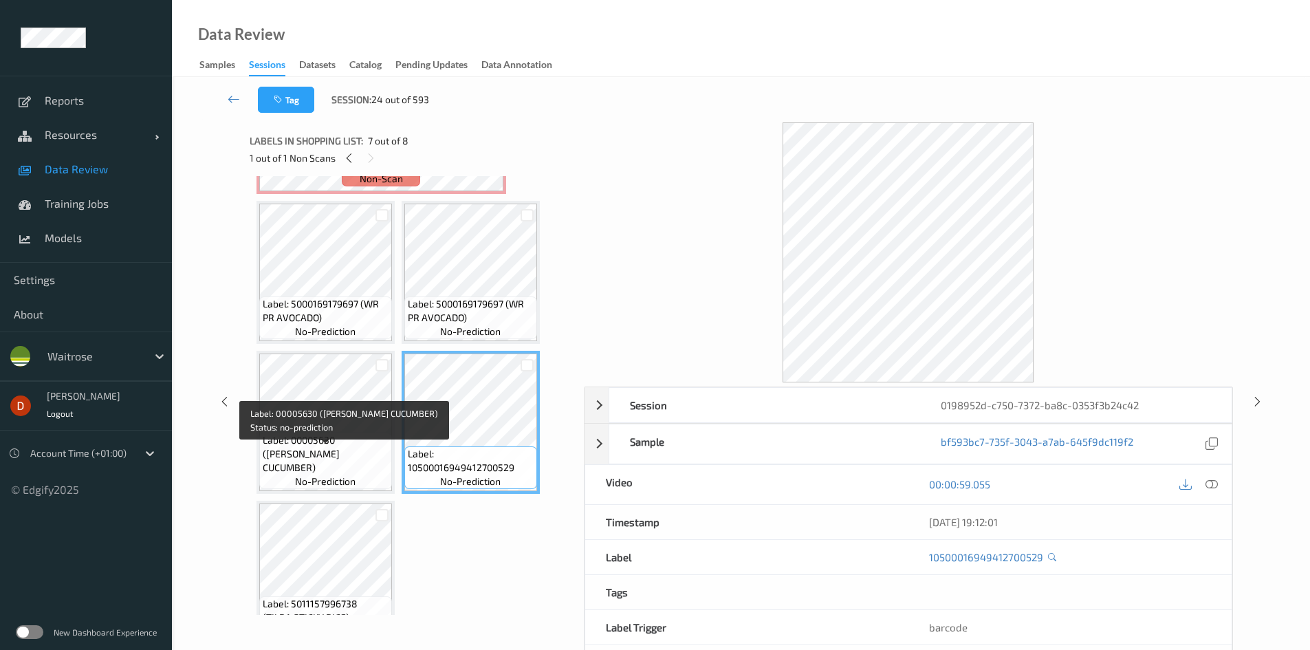
click at [348, 452] on span "Label: 00005630 ([PERSON_NAME] CUCUMBER)" at bounding box center [326, 453] width 126 height 41
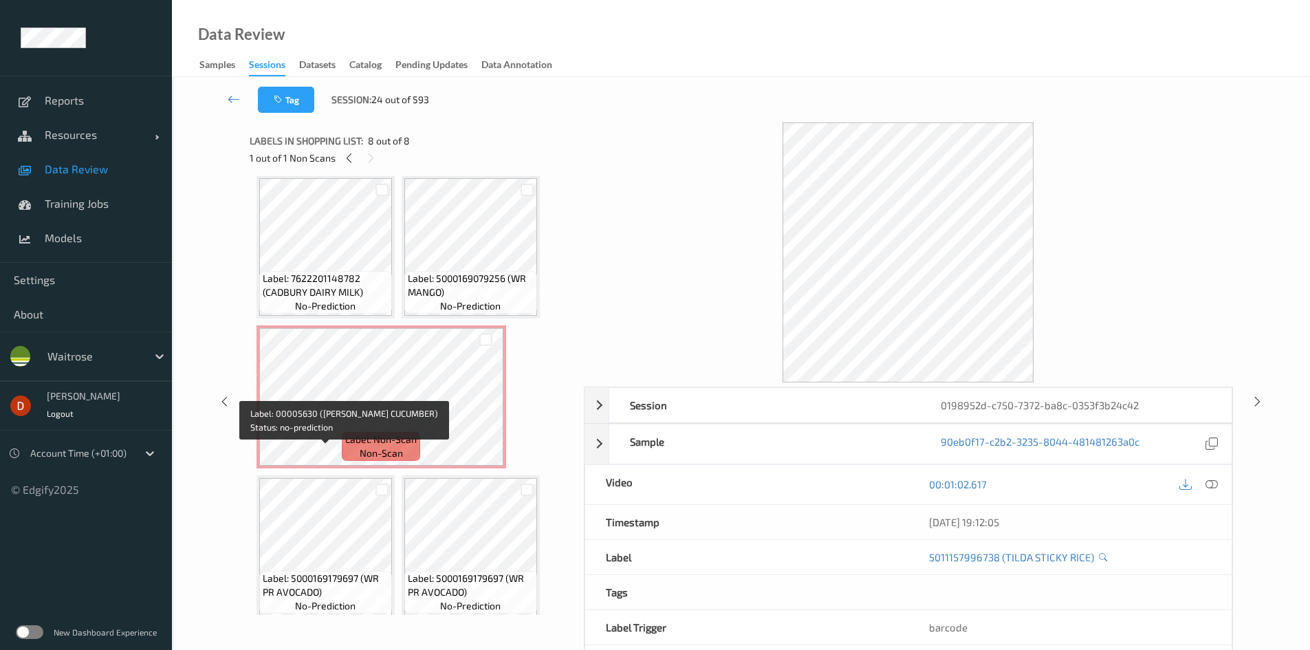
scroll to position [7, 0]
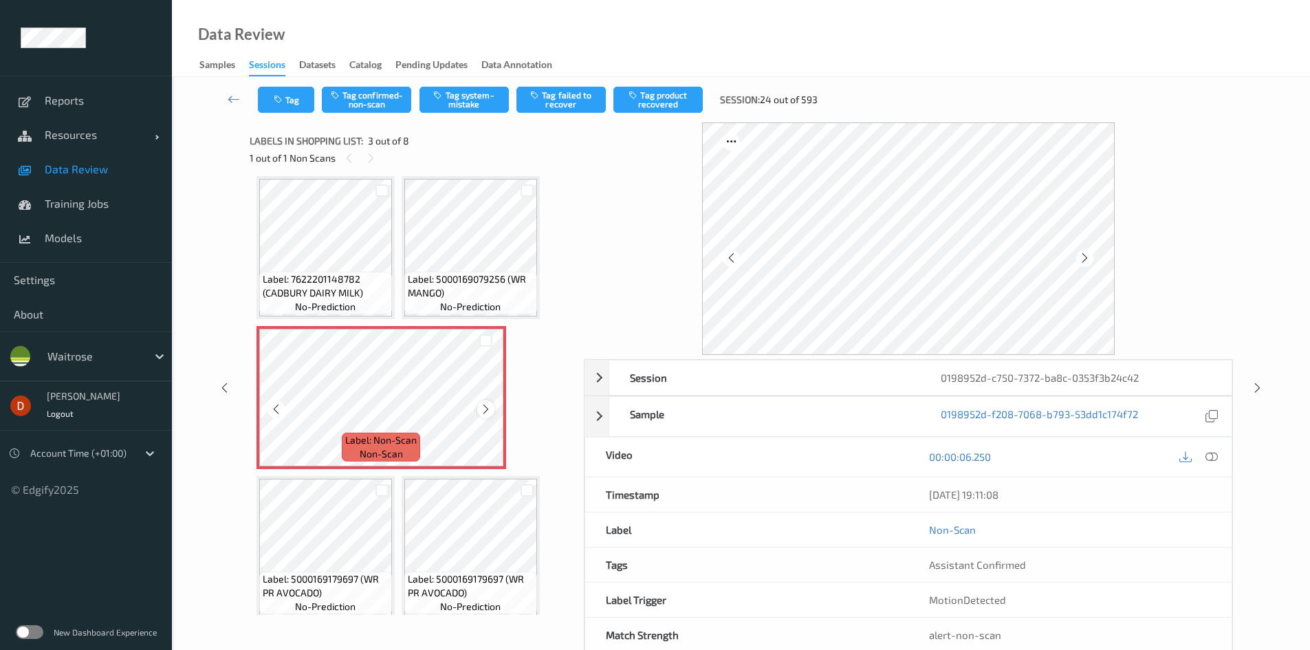
click at [479, 408] on div at bounding box center [485, 408] width 17 height 17
click at [480, 408] on icon at bounding box center [486, 409] width 12 height 12
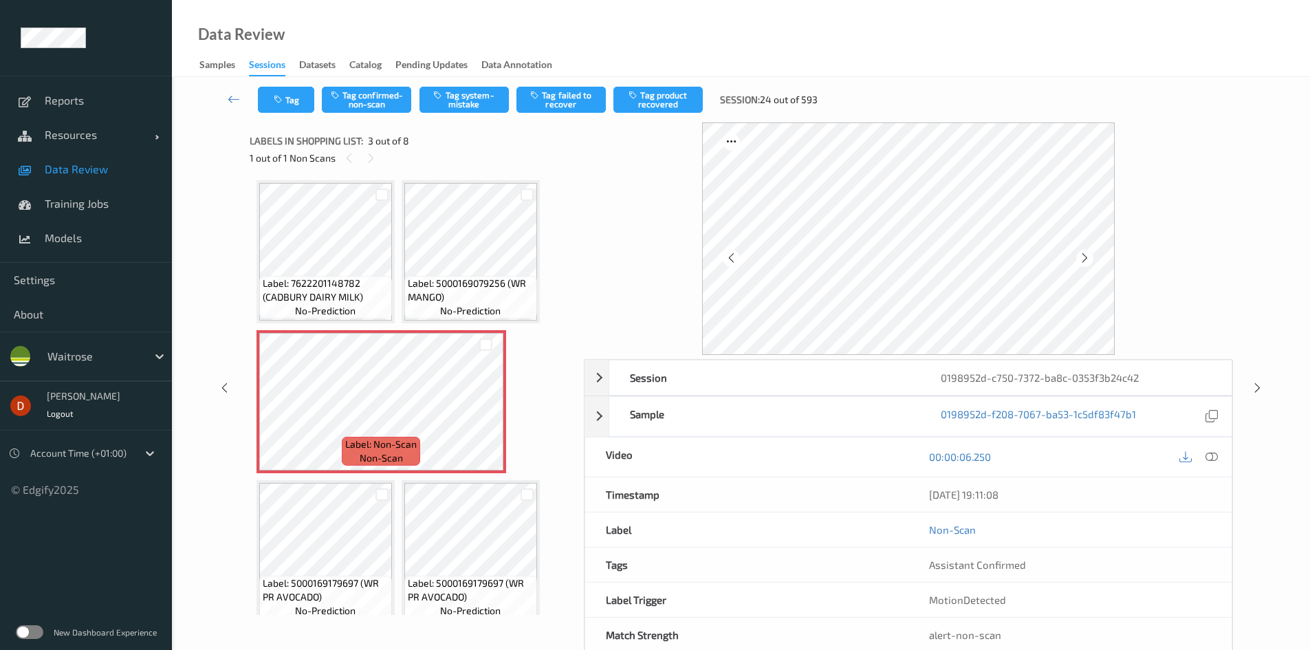
scroll to position [0, 0]
click at [373, 98] on button "Tag confirmed-non-scan" at bounding box center [366, 100] width 89 height 26
click at [529, 107] on button "Tag failed to recover" at bounding box center [560, 100] width 89 height 26
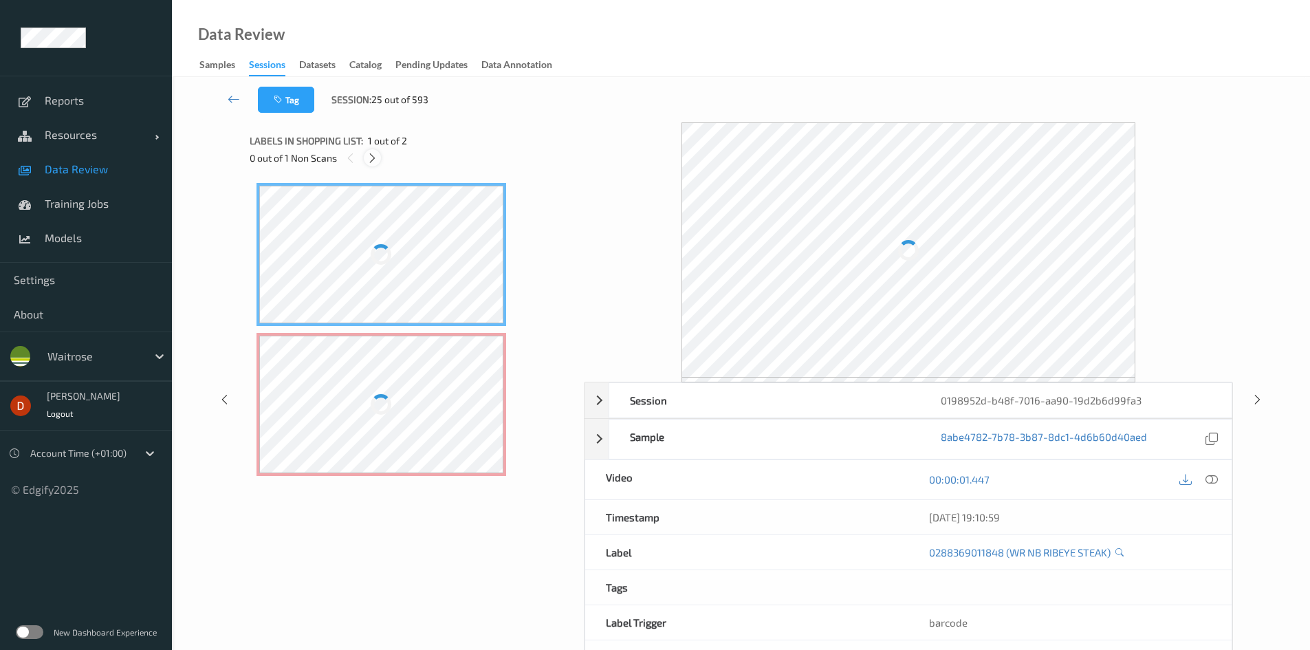
click at [371, 160] on icon at bounding box center [373, 158] width 12 height 12
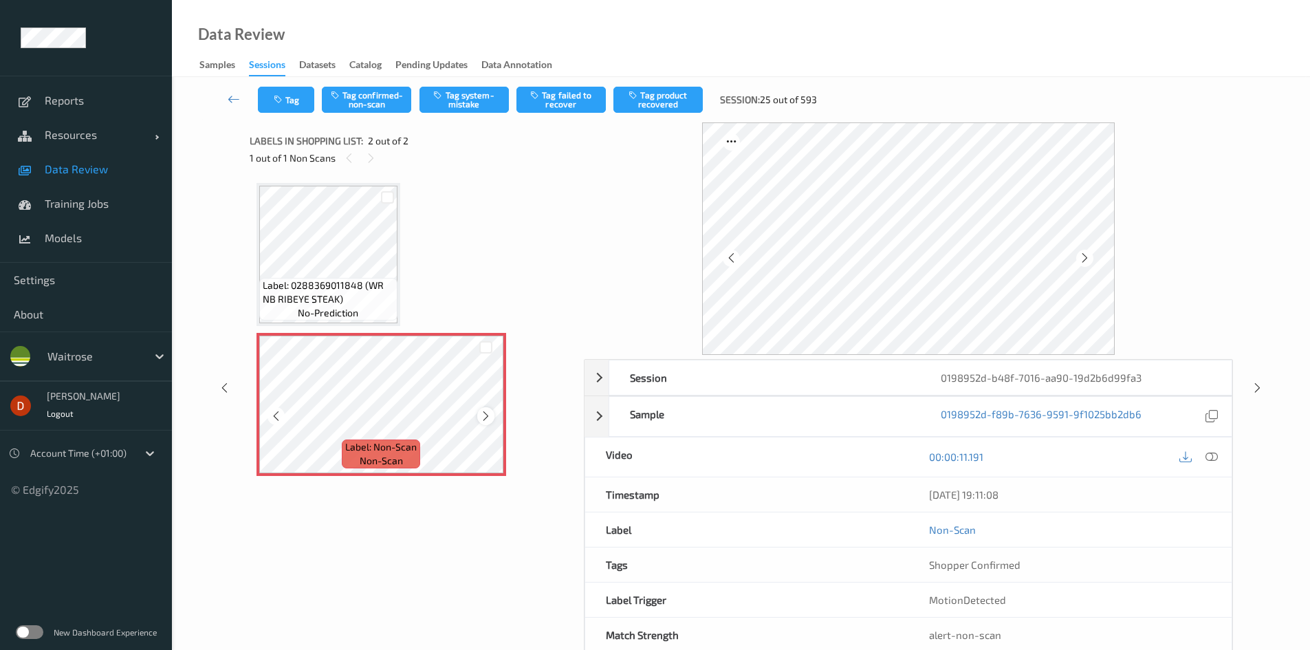
click at [487, 419] on icon at bounding box center [486, 416] width 12 height 12
click at [488, 419] on icon at bounding box center [486, 416] width 12 height 12
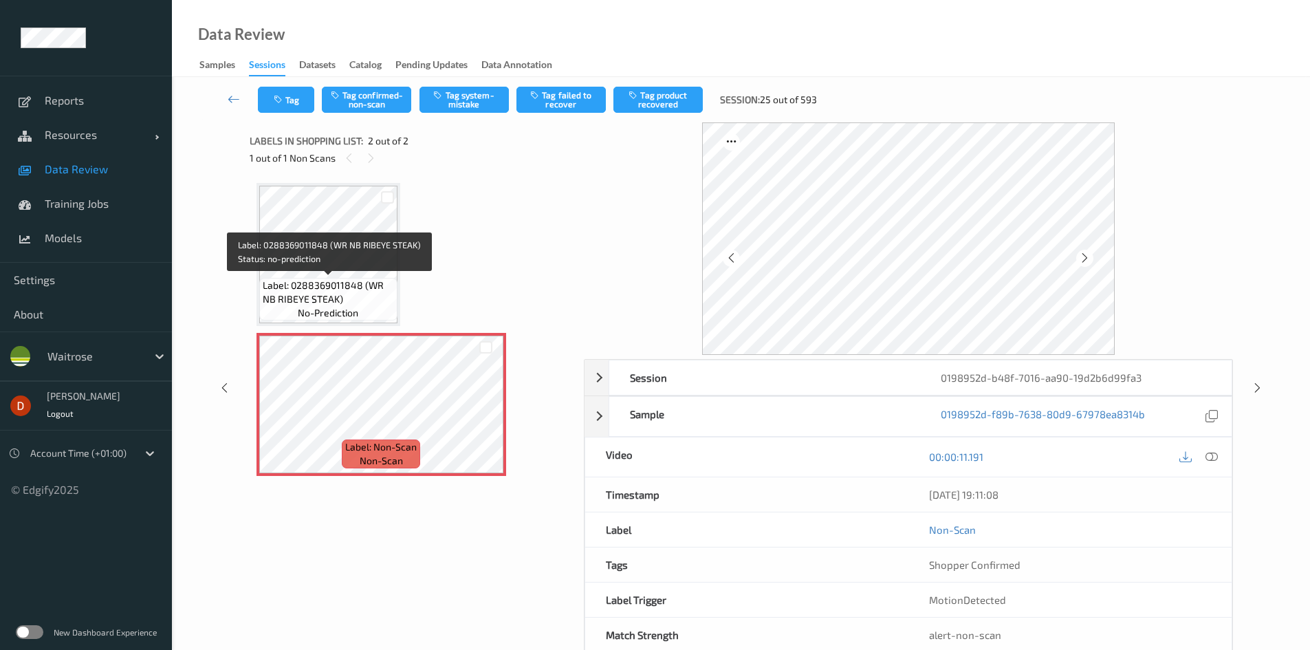
click at [373, 293] on span "Label: 0288369011848 (WR NB RIBEYE STEAK)" at bounding box center [328, 293] width 131 height 28
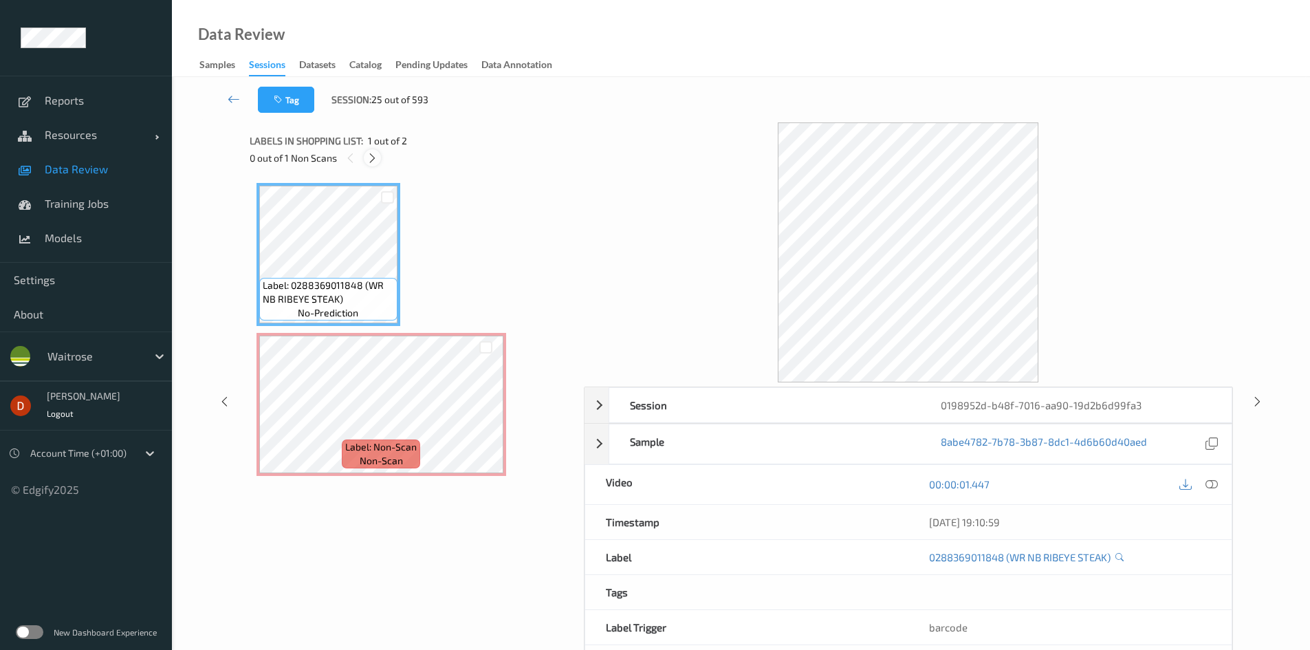
drag, startPoint x: 371, startPoint y: 162, endPoint x: 380, endPoint y: 116, distance: 47.6
click at [371, 162] on icon at bounding box center [373, 158] width 12 height 12
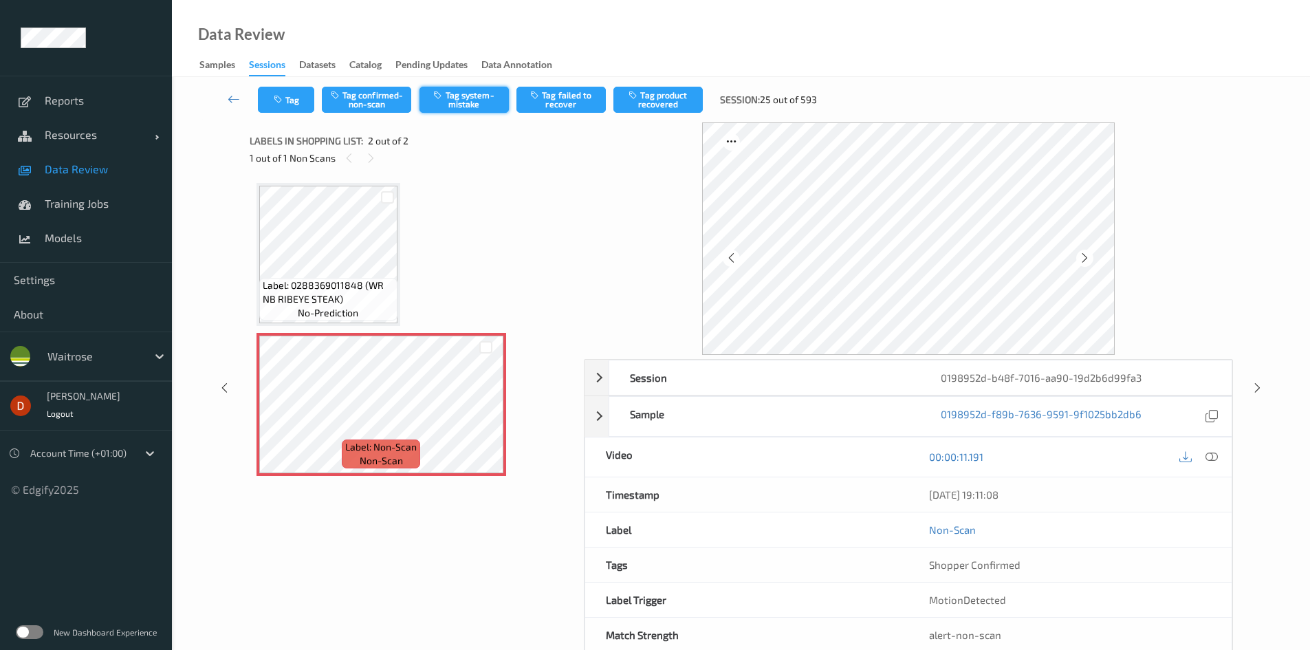
click at [433, 100] on button "Tag system-mistake" at bounding box center [463, 100] width 89 height 26
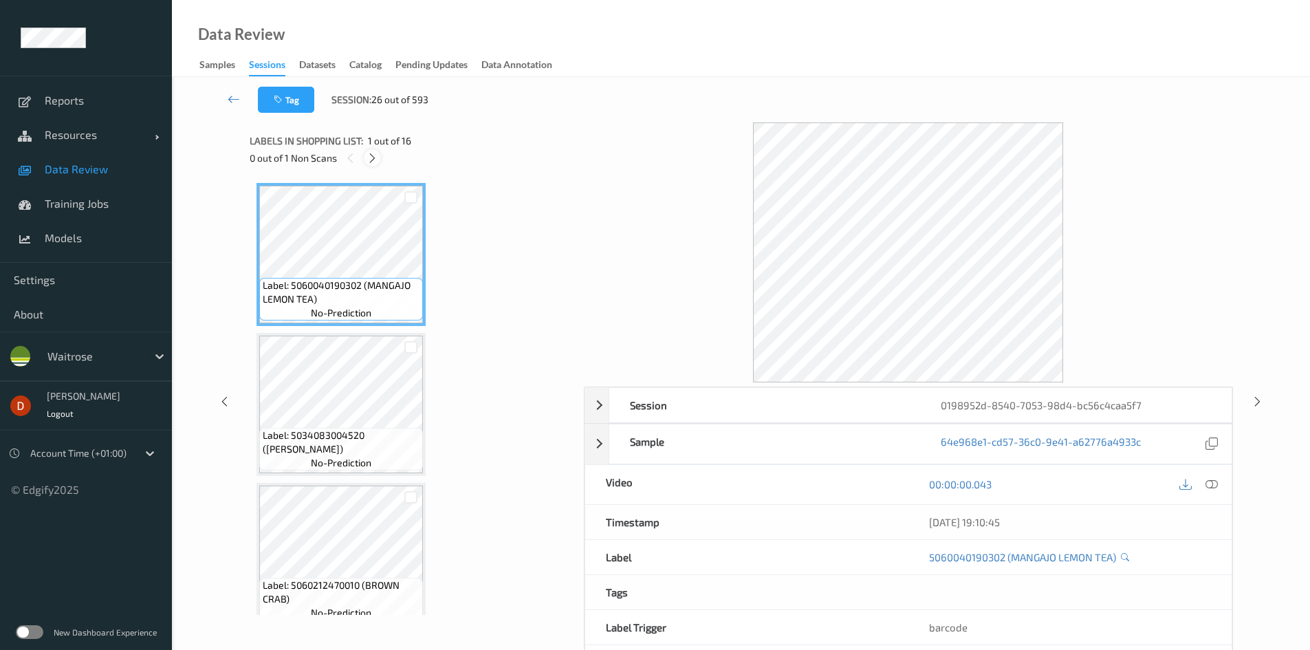
click at [367, 158] on icon at bounding box center [373, 158] width 12 height 12
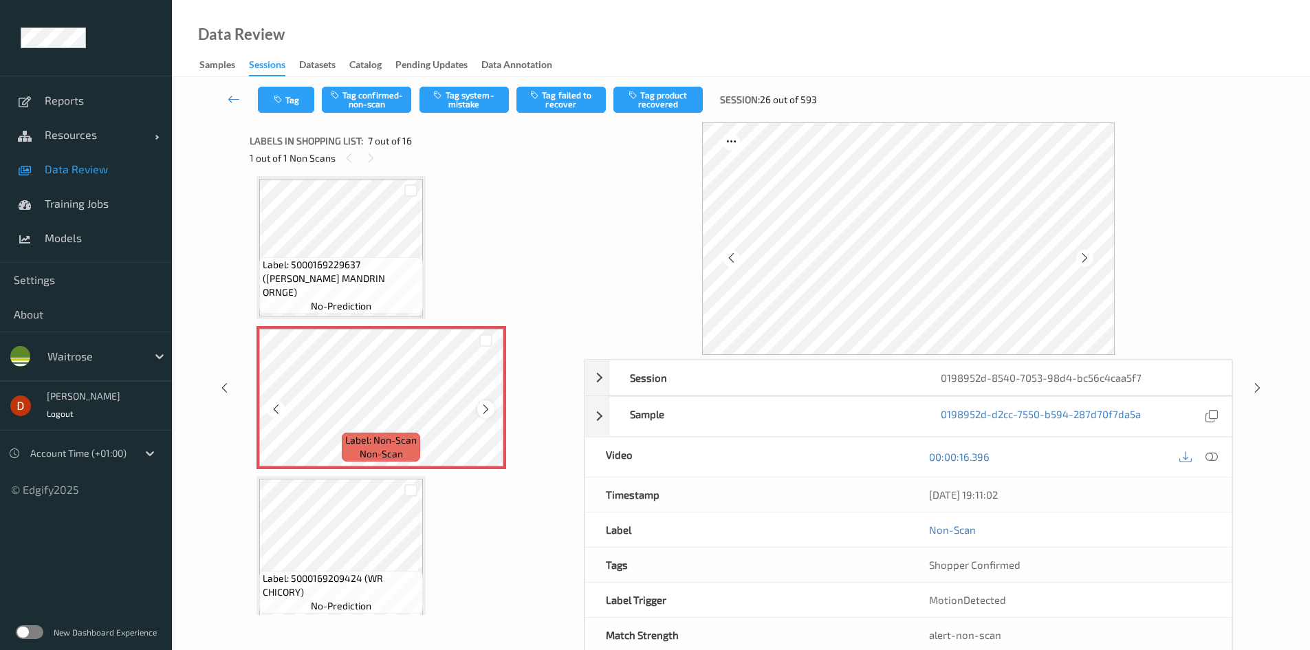
click at [478, 411] on div at bounding box center [485, 408] width 17 height 17
click at [479, 411] on div at bounding box center [485, 408] width 17 height 17
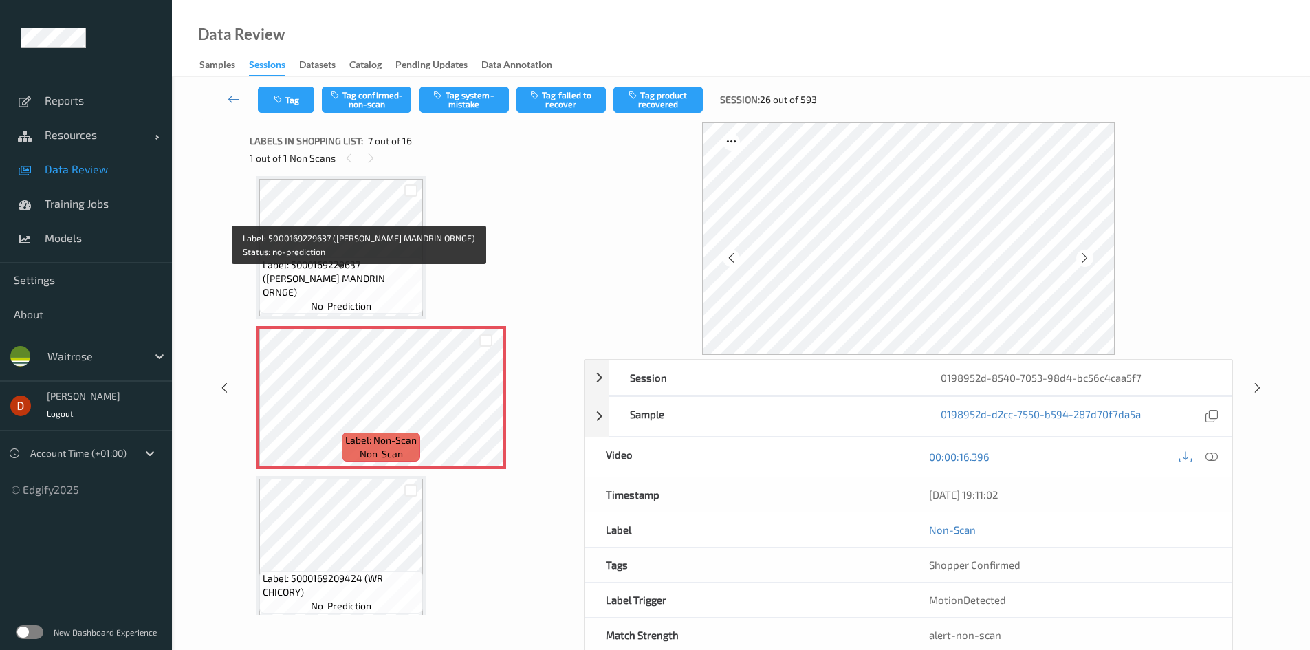
click at [387, 279] on span "Label: 5000169229637 ([PERSON_NAME] MANDRIN ORNGE)" at bounding box center [341, 278] width 157 height 41
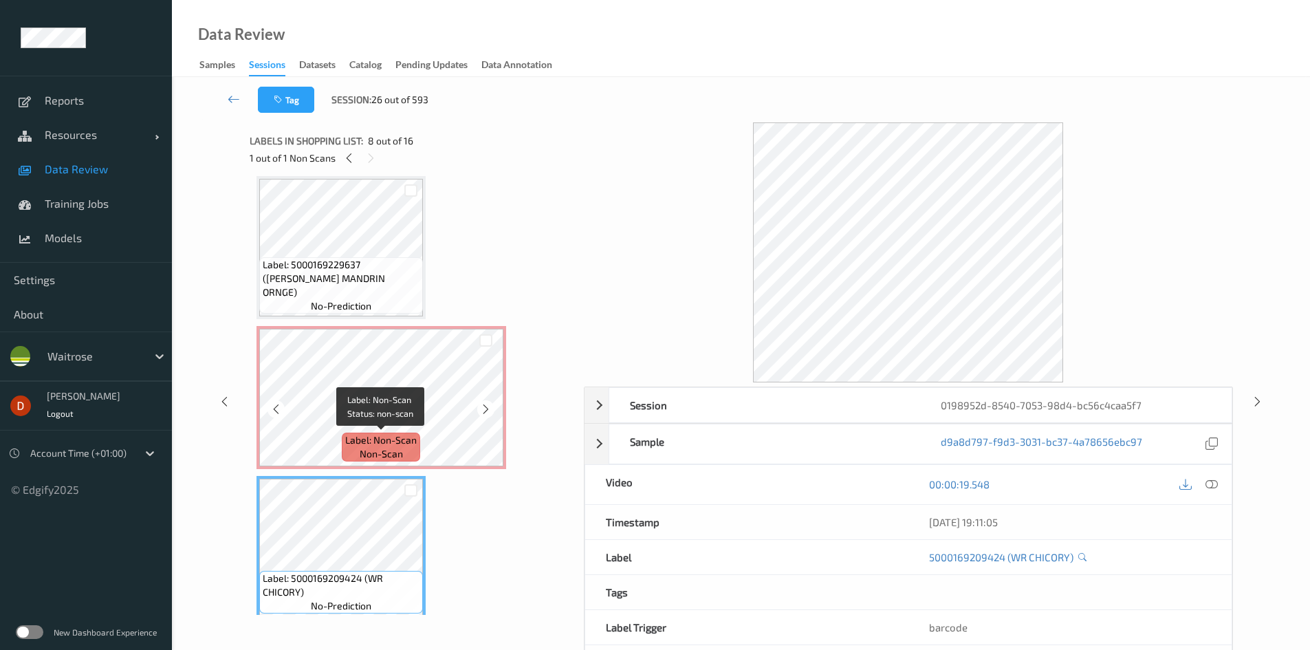
click at [360, 436] on span "Label: Non-Scan" at bounding box center [381, 440] width 72 height 14
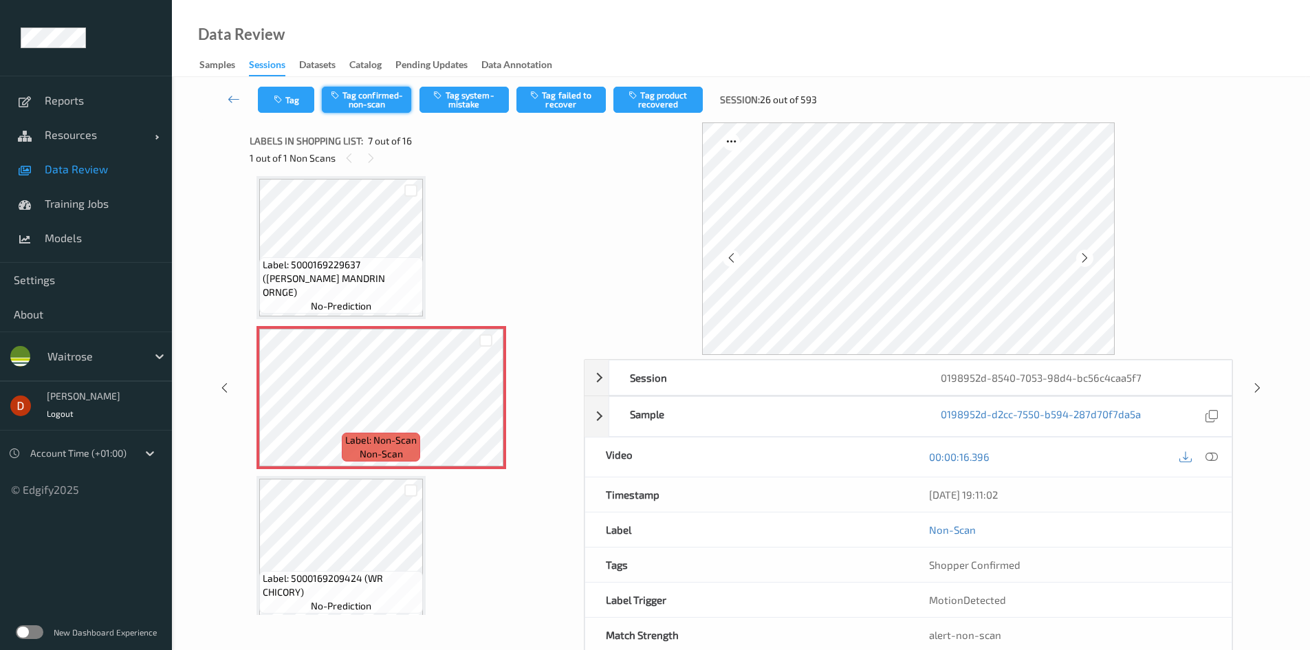
click at [375, 96] on button "Tag confirmed-non-scan" at bounding box center [366, 100] width 89 height 26
click at [655, 102] on button "Tag product recovered" at bounding box center [657, 100] width 89 height 26
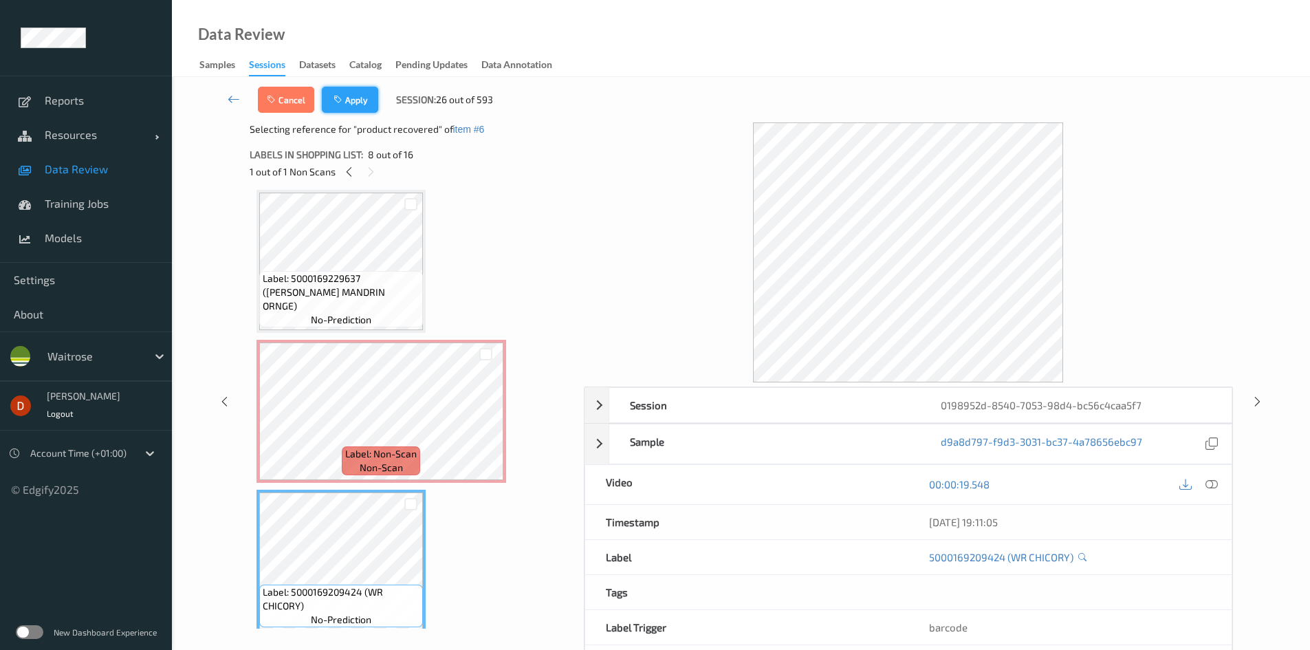
click at [369, 107] on button "Apply" at bounding box center [350, 100] width 56 height 26
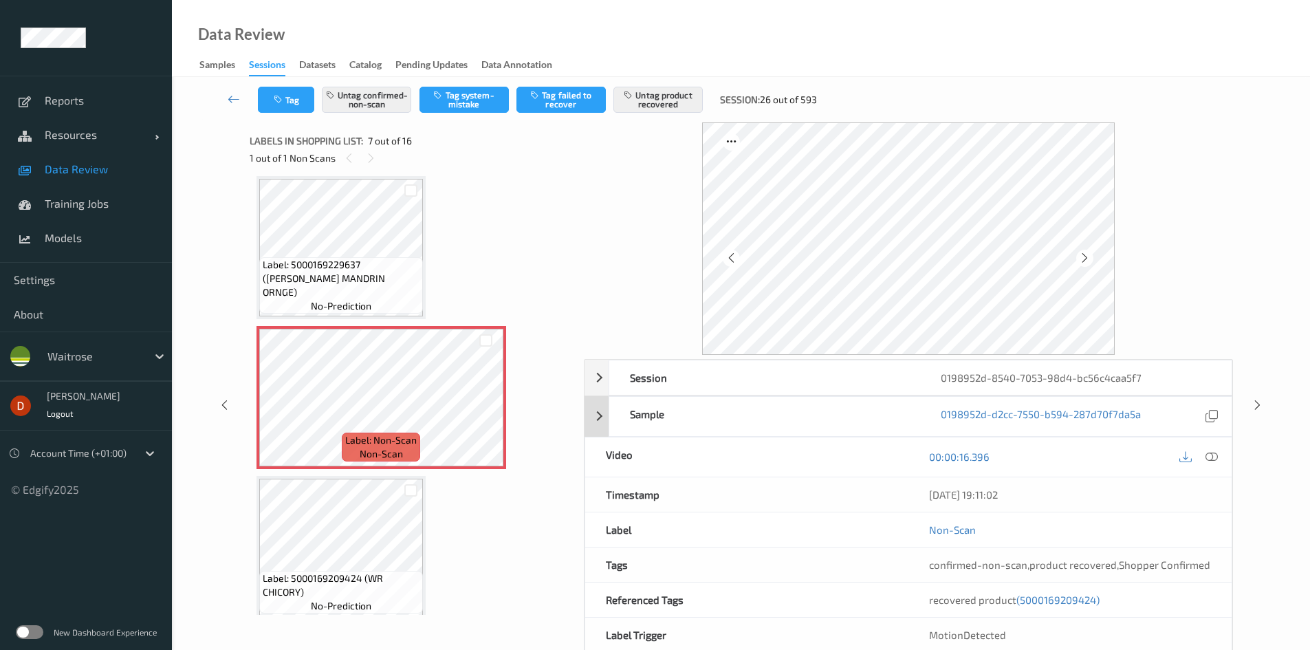
drag, startPoint x: 1206, startPoint y: 459, endPoint x: 1192, endPoint y: 459, distance: 13.8
click at [1206, 458] on icon at bounding box center [1212, 456] width 12 height 12
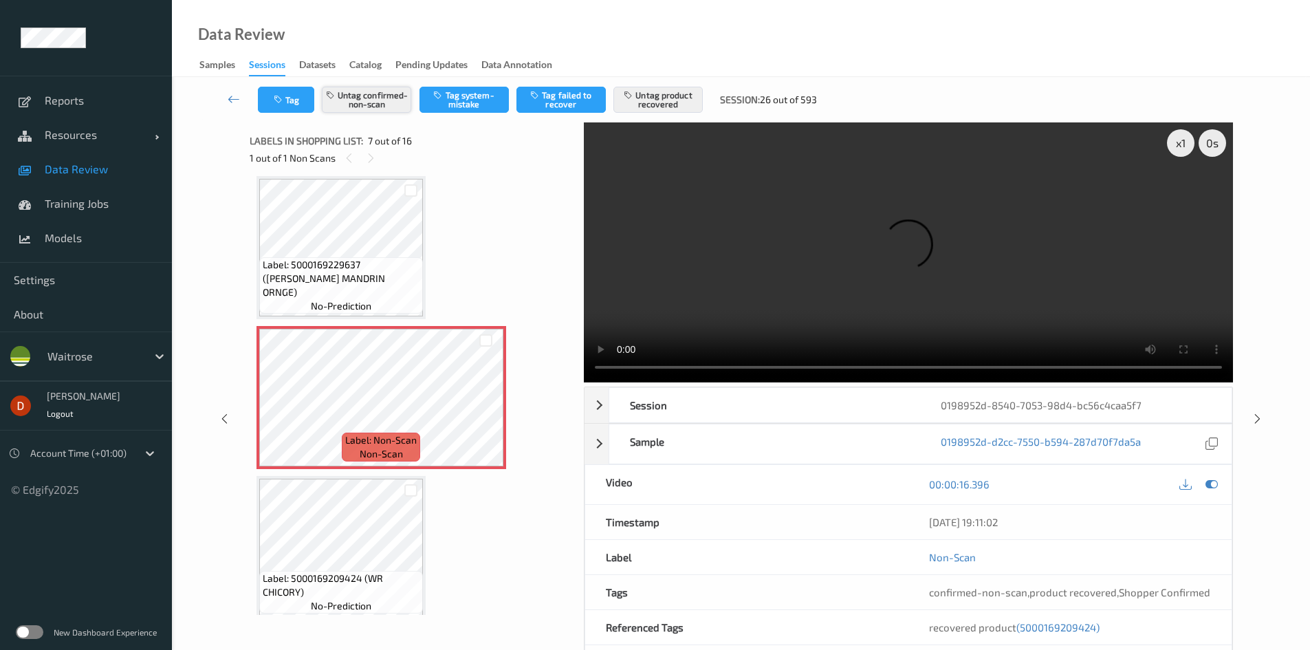
click at [372, 97] on button "Untag confirmed-non-scan" at bounding box center [366, 100] width 89 height 26
click at [667, 96] on button "Untag product recovered" at bounding box center [657, 100] width 89 height 26
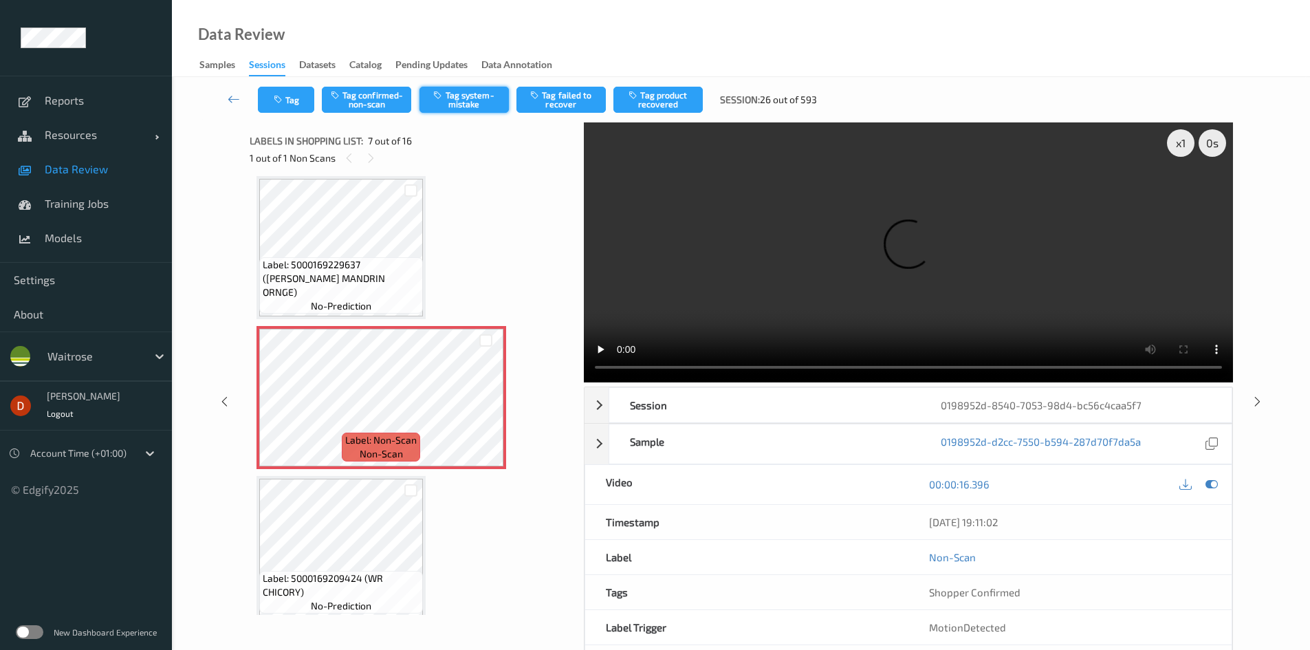
click at [450, 98] on button "Tag system-mistake" at bounding box center [463, 100] width 89 height 26
click at [560, 281] on div "Label: 5060040190302 (MANGAJO LEMON TEA) no-prediction Label: 5034083004520 ([P…" at bounding box center [412, 395] width 325 height 439
click at [548, 263] on div "Label: 5060040190302 (MANGAJO LEMON TEA) no-prediction Label: 5034083004520 ([P…" at bounding box center [412, 622] width 311 height 2392
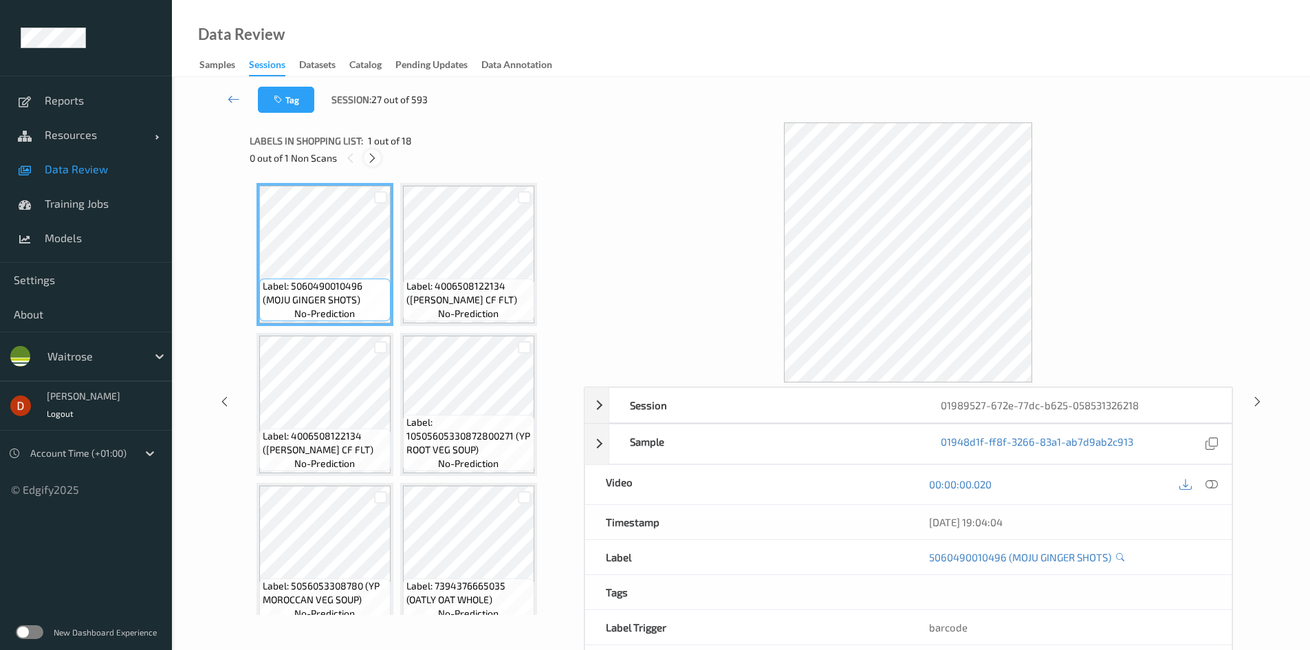
click at [375, 155] on icon at bounding box center [373, 158] width 12 height 12
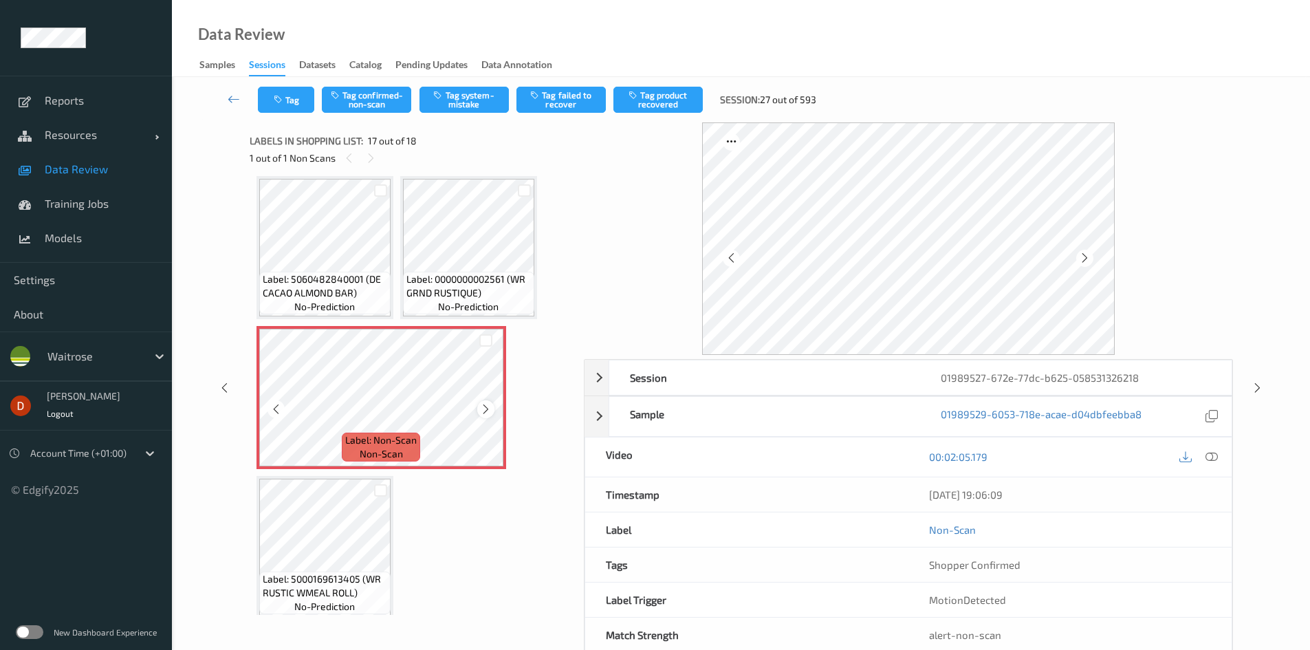
click at [491, 413] on icon at bounding box center [486, 409] width 12 height 12
click at [455, 103] on button "Tag system-mistake" at bounding box center [463, 100] width 89 height 26
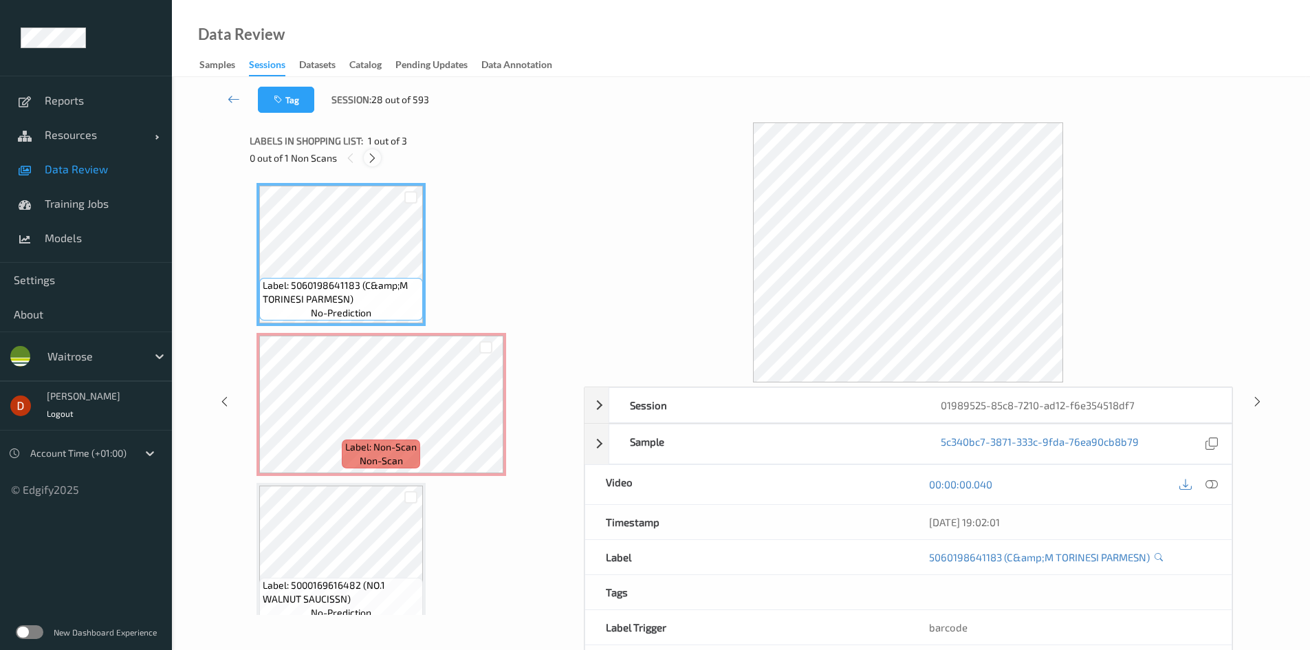
click at [375, 152] on icon at bounding box center [373, 158] width 12 height 12
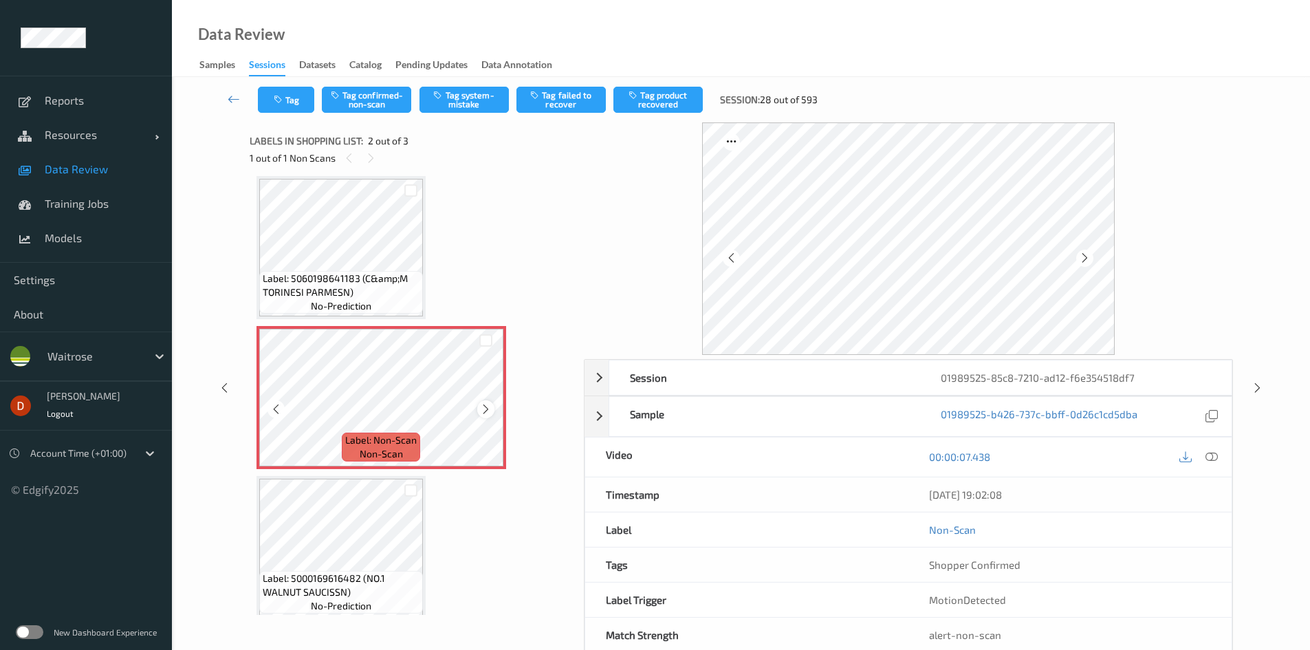
click at [483, 411] on icon at bounding box center [486, 409] width 12 height 12
click at [377, 294] on span "Label: 5060198641183 (C&amp;M TORINESI PARMESN)" at bounding box center [341, 286] width 157 height 28
click at [384, 295] on span "Label: 5060198641183 (C&amp;M TORINESI PARMESN)" at bounding box center [341, 286] width 157 height 28
click at [1206, 456] on icon at bounding box center [1212, 456] width 12 height 12
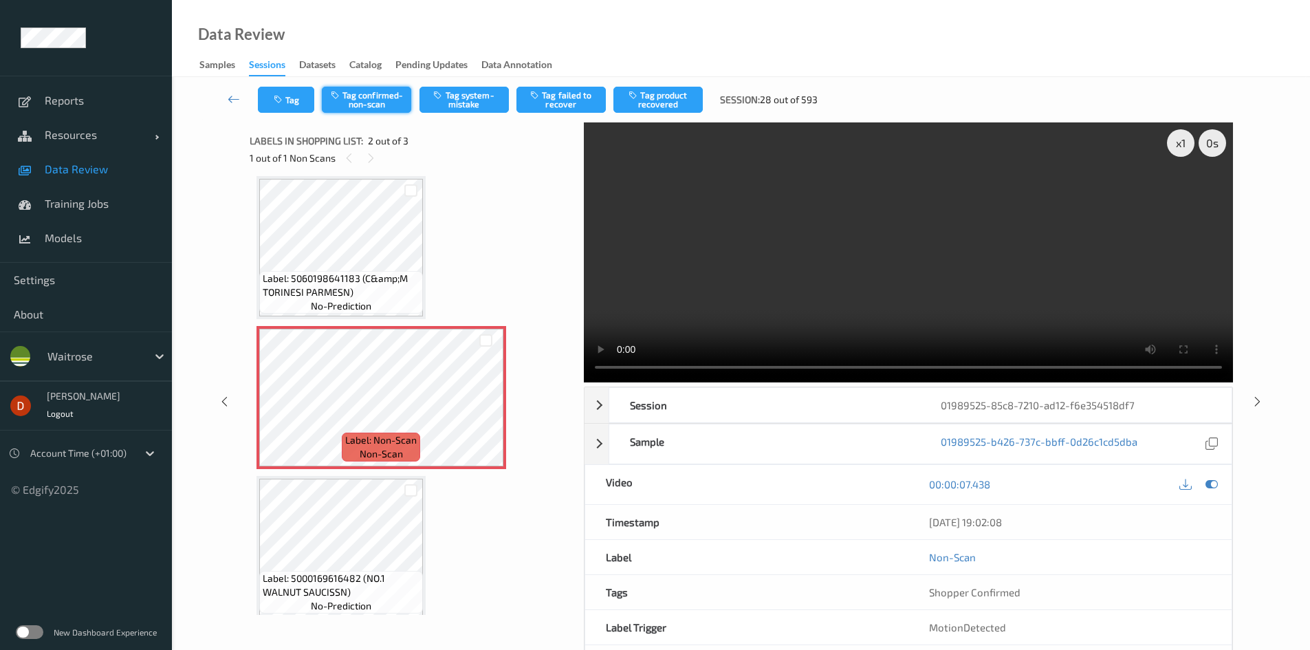
click at [353, 100] on button "Tag confirmed-non-scan" at bounding box center [366, 100] width 89 height 26
click at [635, 105] on button "Tag product recovered" at bounding box center [657, 100] width 89 height 26
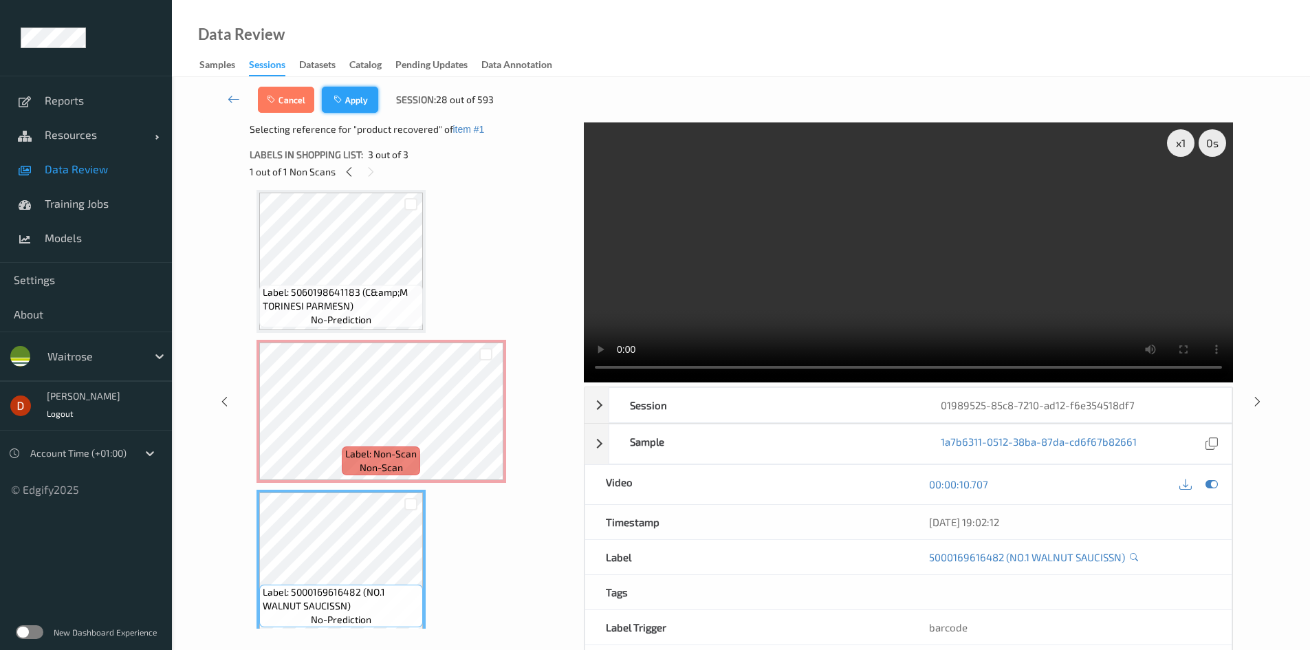
click at [349, 94] on button "Apply" at bounding box center [350, 100] width 56 height 26
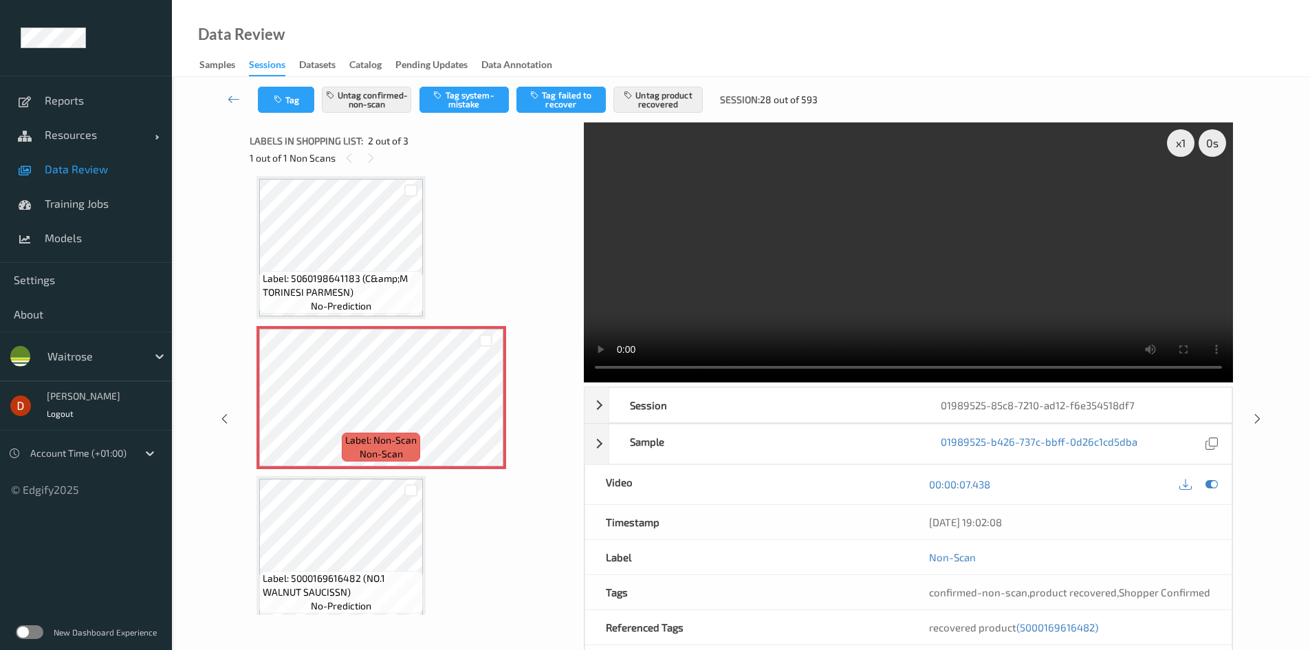
click at [470, 209] on div "Label: 5060198641183 (C&amp;M TORINESI PARMESN) no-prediction Label: Non-Scan n…" at bounding box center [412, 397] width 311 height 443
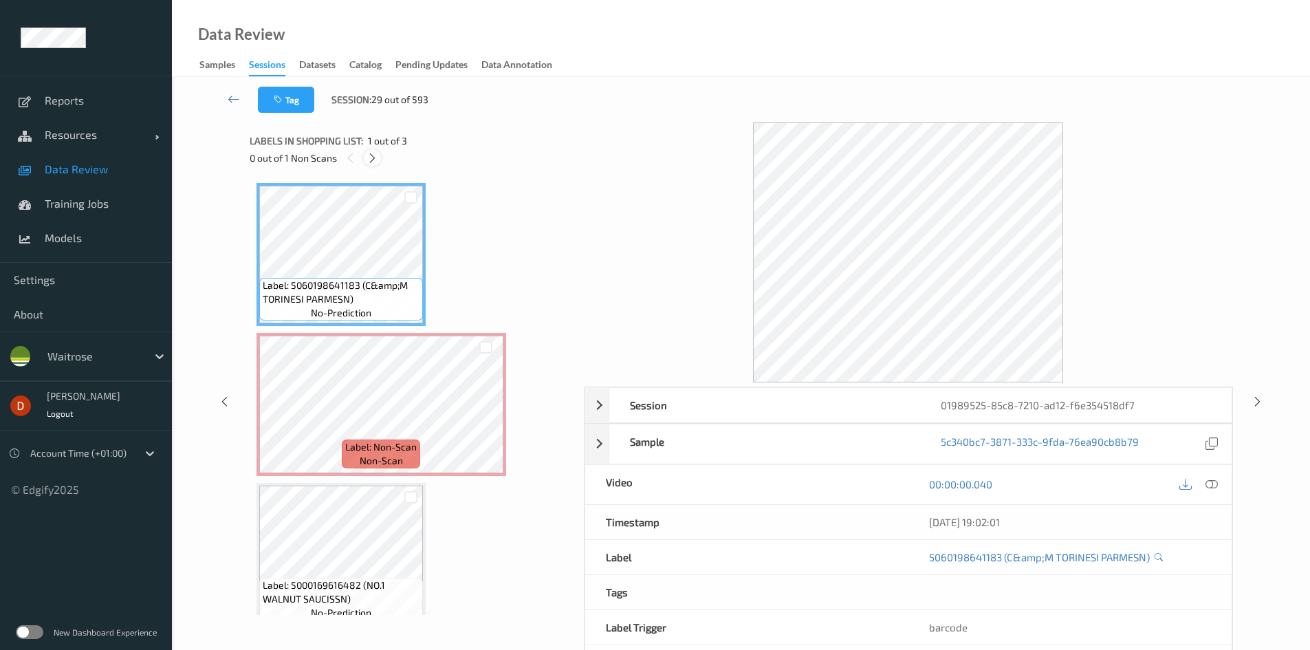
click at [375, 163] on icon at bounding box center [373, 158] width 12 height 12
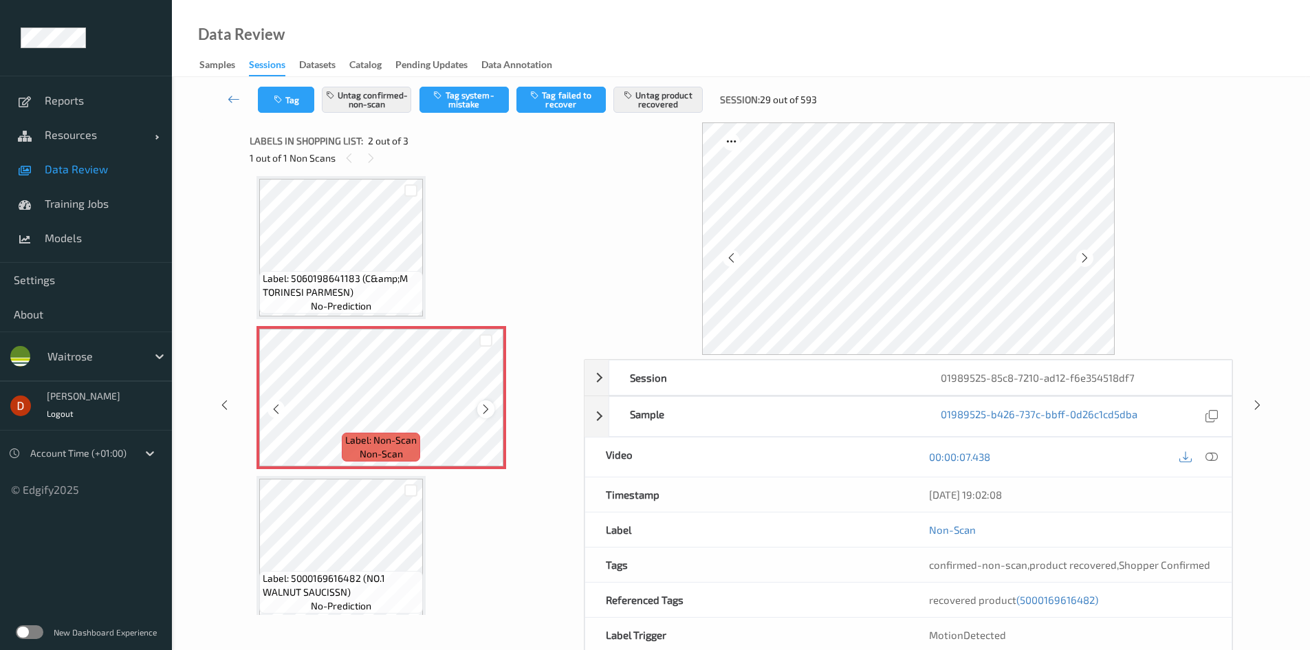
click at [488, 417] on div at bounding box center [485, 408] width 17 height 17
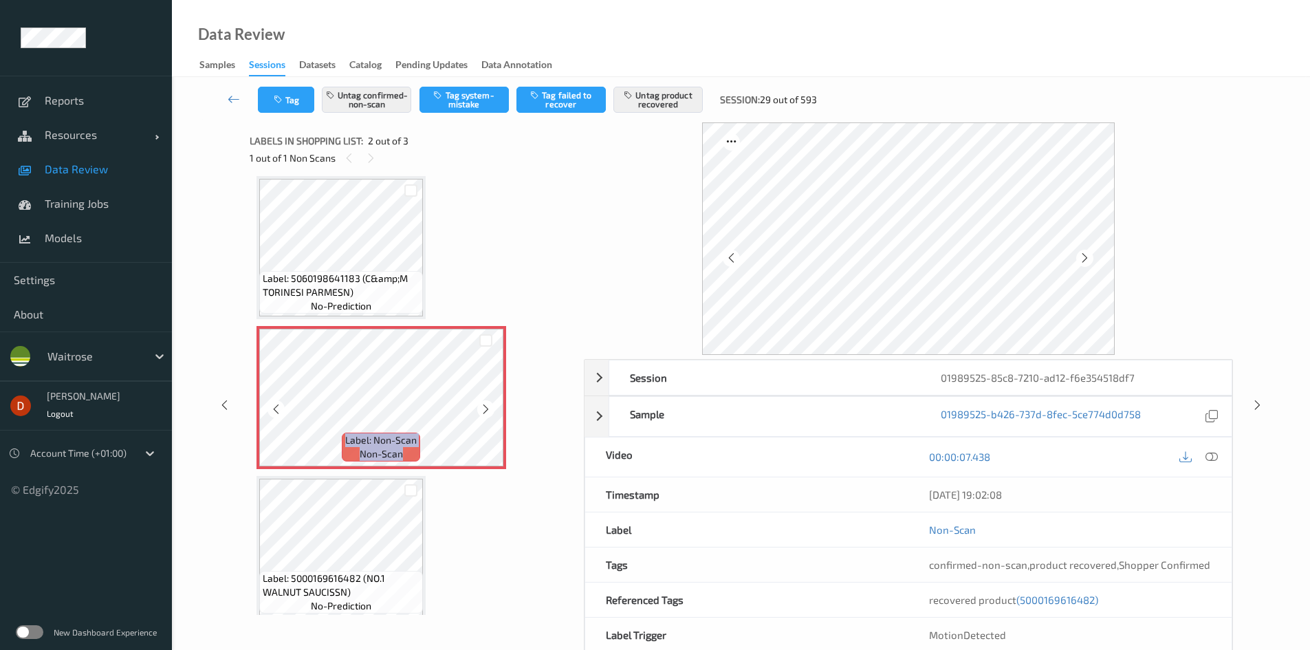
click at [488, 417] on div at bounding box center [485, 408] width 17 height 17
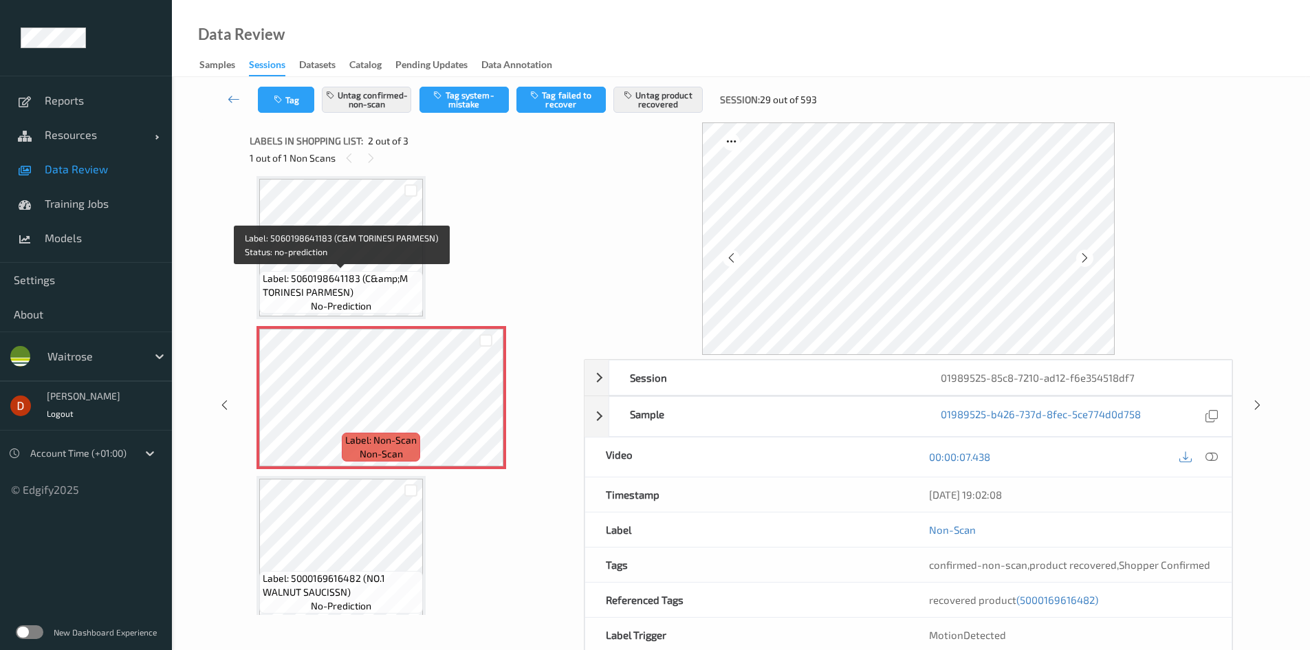
click at [384, 271] on div "Label: 5060198641183 (C&amp;M TORINESI PARMESN) no-prediction" at bounding box center [341, 292] width 164 height 43
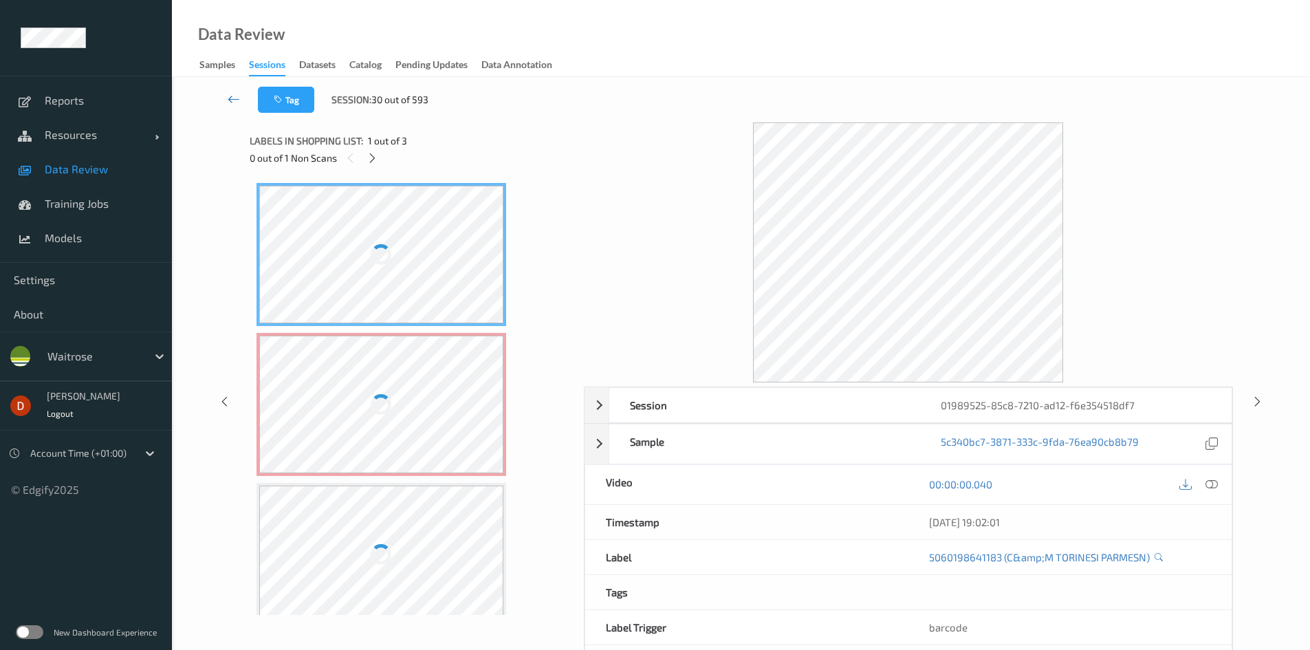
click at [229, 99] on icon at bounding box center [234, 99] width 12 height 14
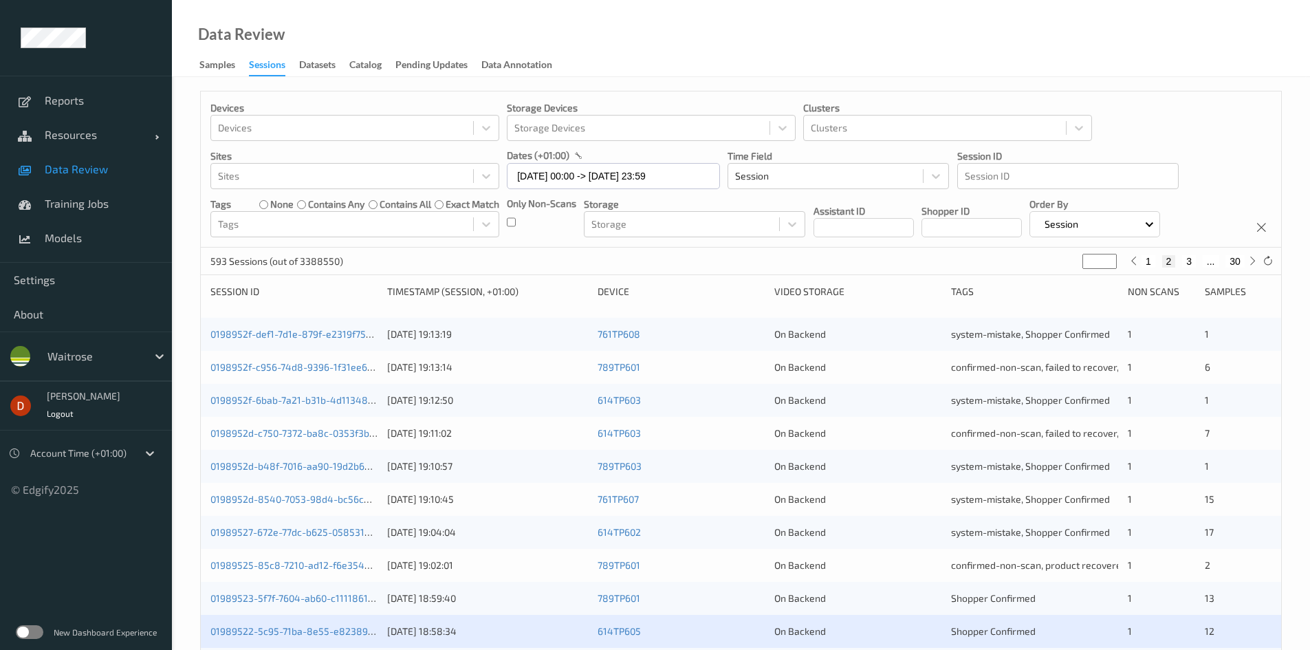
click at [851, 276] on div "Devices Devices Storage Devices Storage Devices Clusters Clusters Sites Sites d…" at bounding box center [741, 549] width 1082 height 916
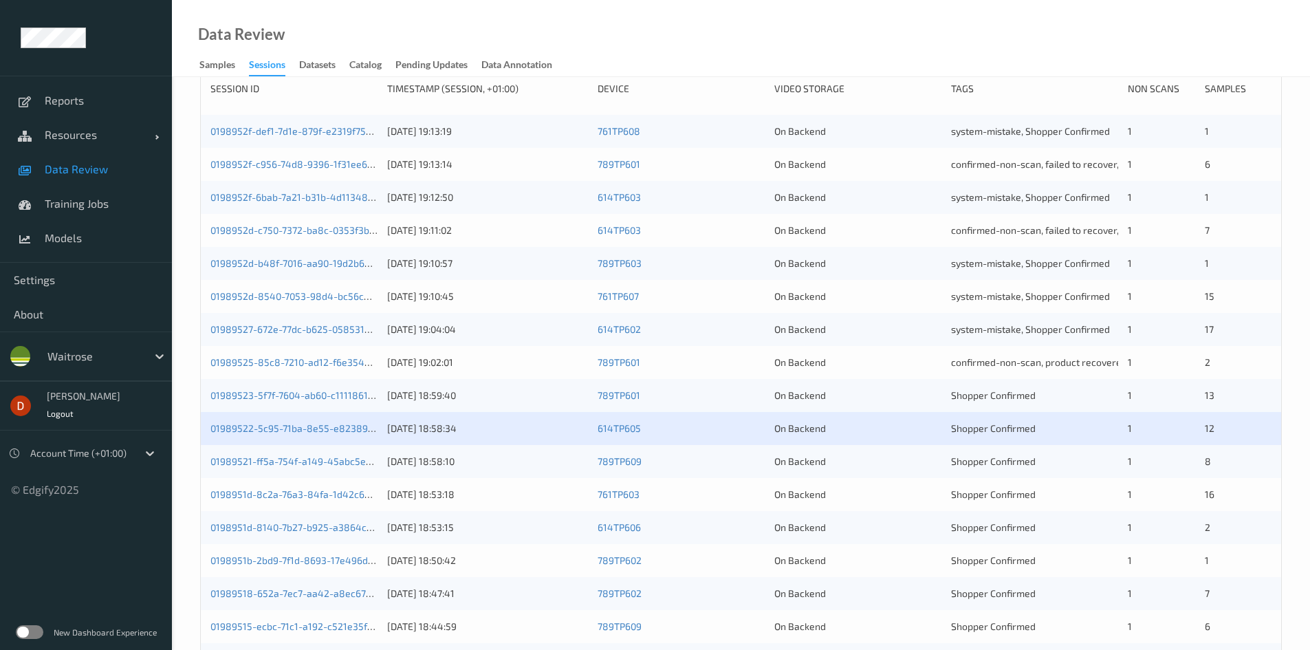
scroll to position [206, 0]
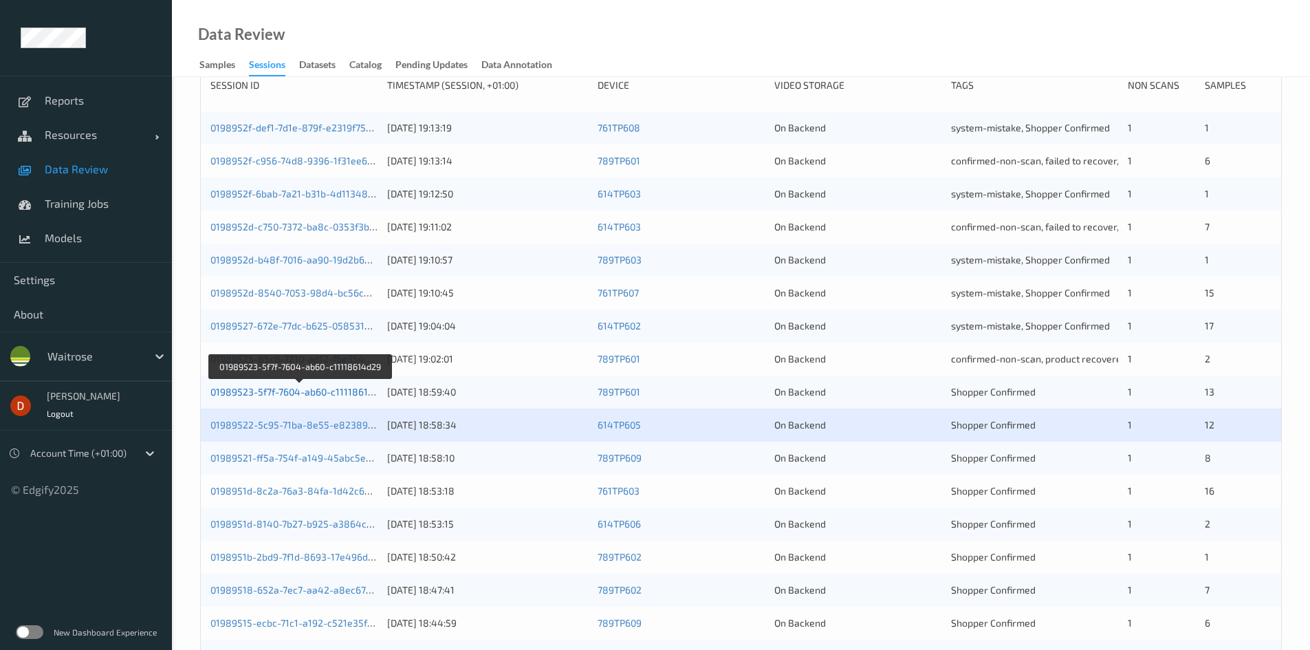
click at [331, 391] on link "01989523-5f7f-7604-ab60-c11118614d29" at bounding box center [300, 392] width 180 height 12
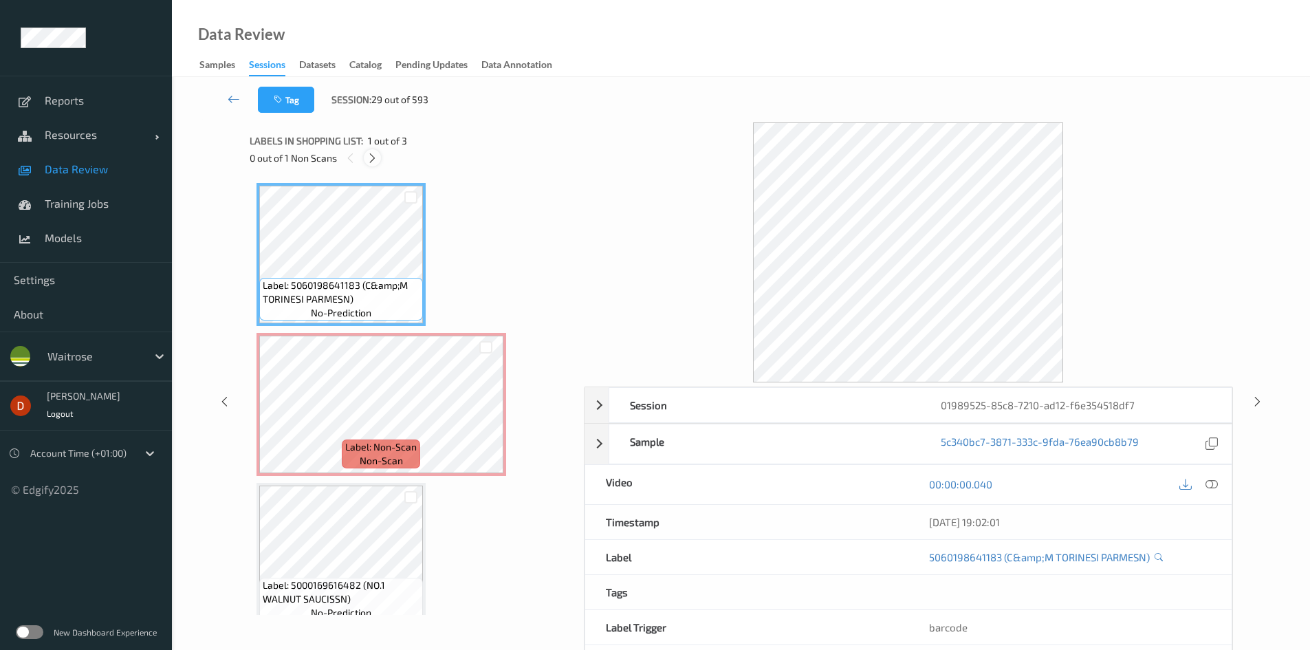
click at [377, 158] on icon at bounding box center [373, 158] width 12 height 12
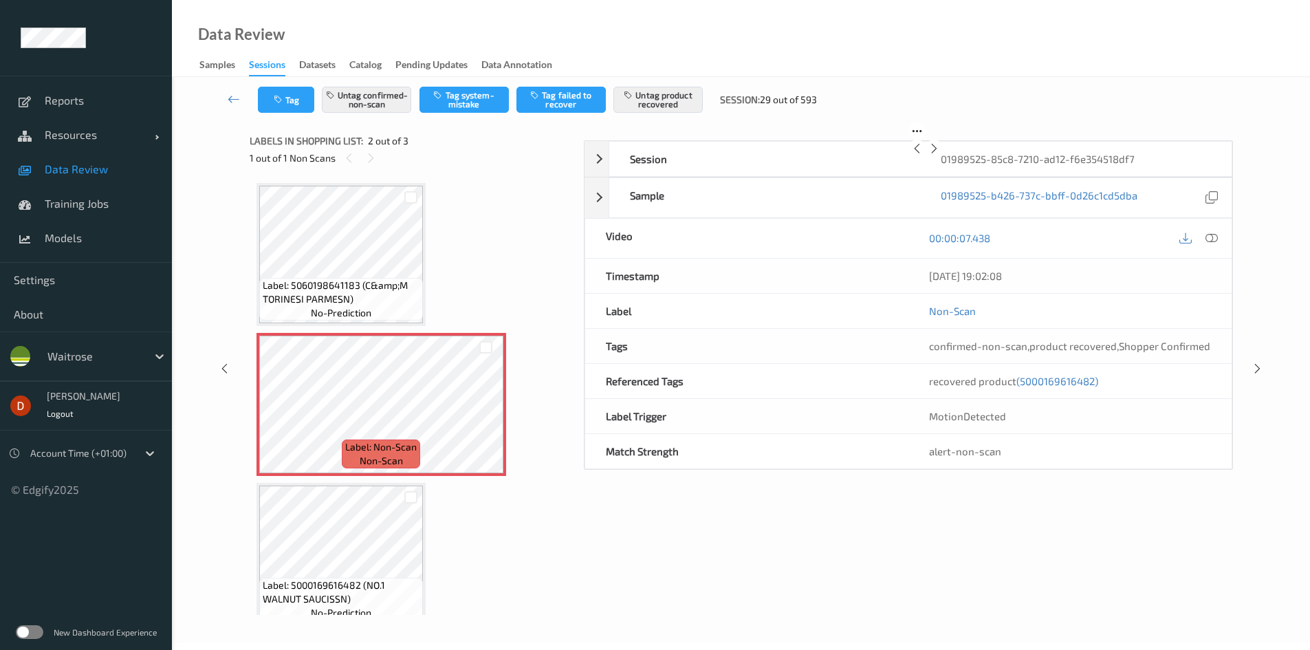
scroll to position [7, 0]
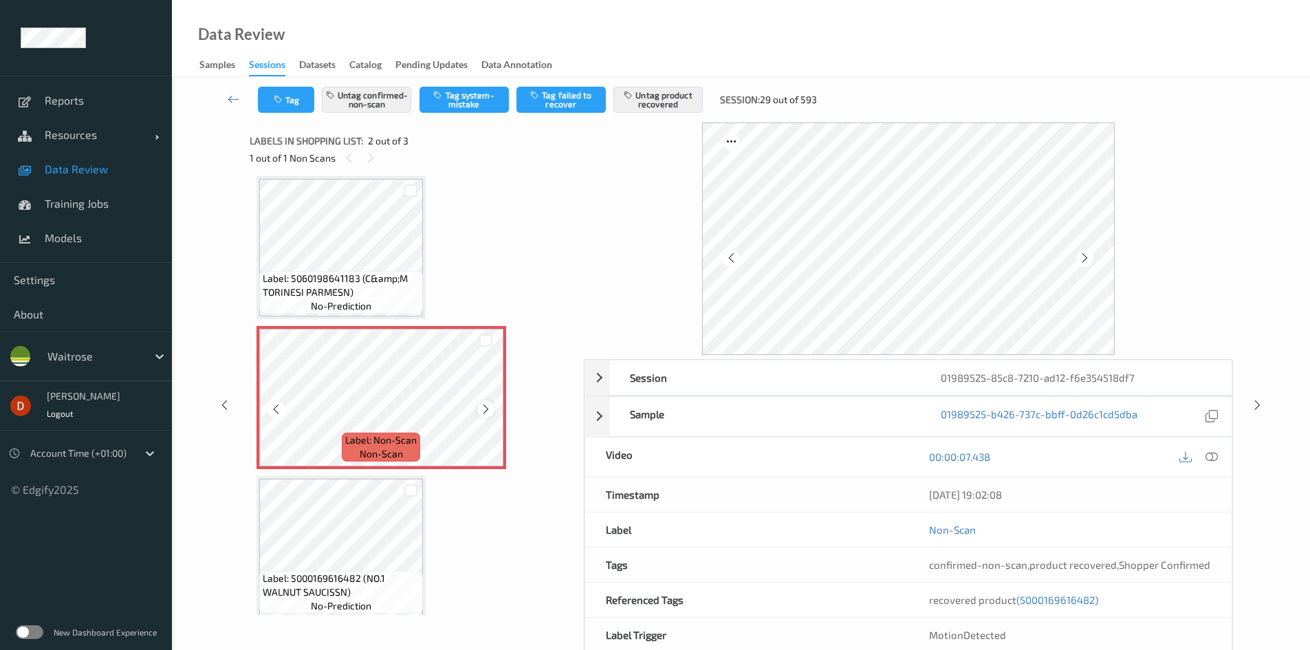
click at [490, 406] on icon at bounding box center [486, 409] width 12 height 12
click at [491, 406] on icon at bounding box center [486, 409] width 12 height 12
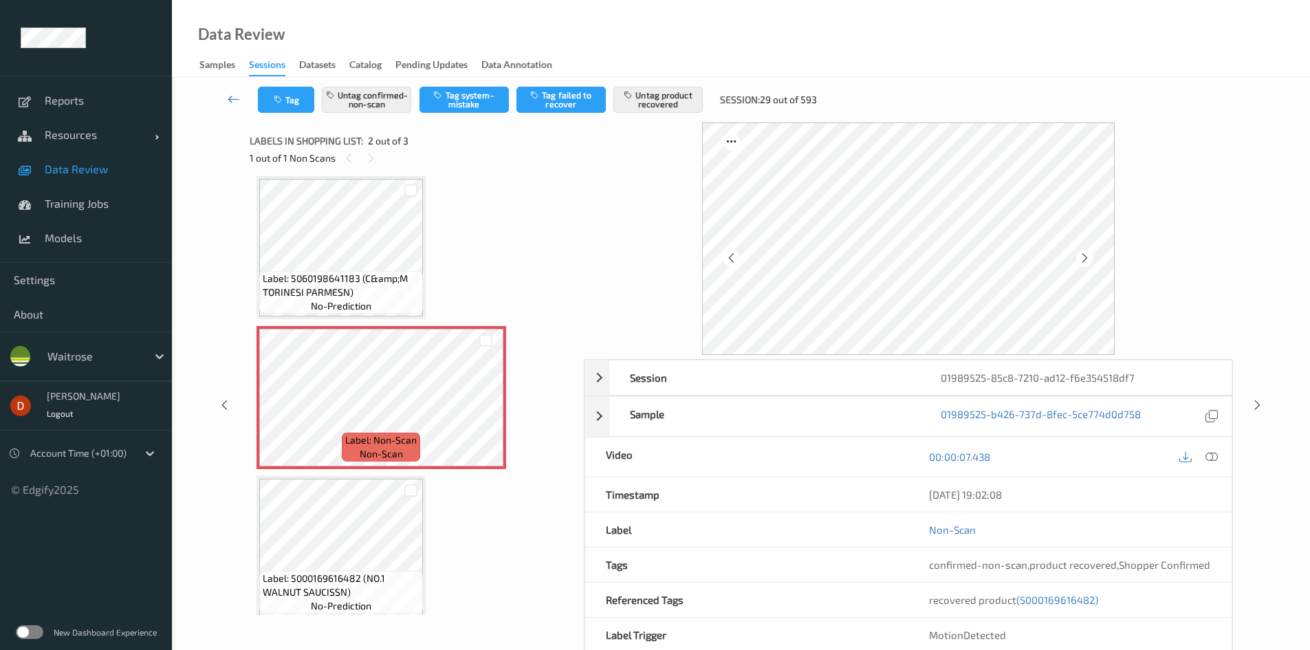
click at [229, 102] on icon at bounding box center [234, 99] width 12 height 14
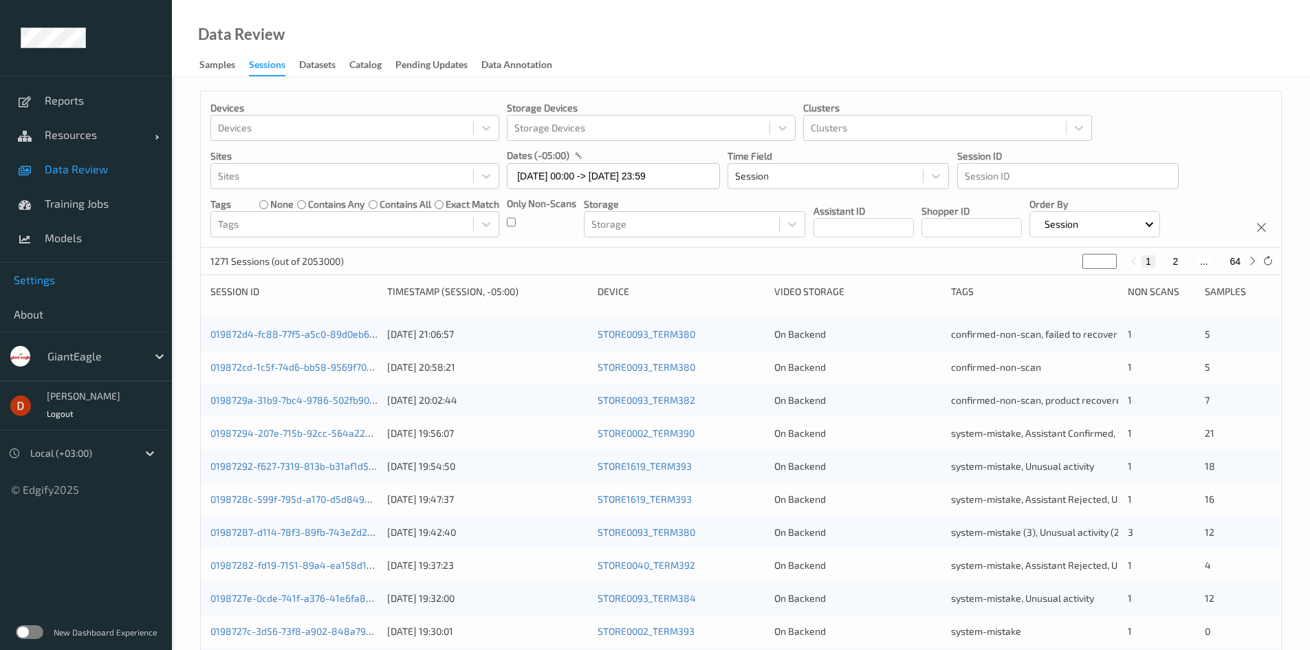
click at [47, 276] on span "Settings" at bounding box center [86, 280] width 144 height 14
